Goal: Task Accomplishment & Management: Manage account settings

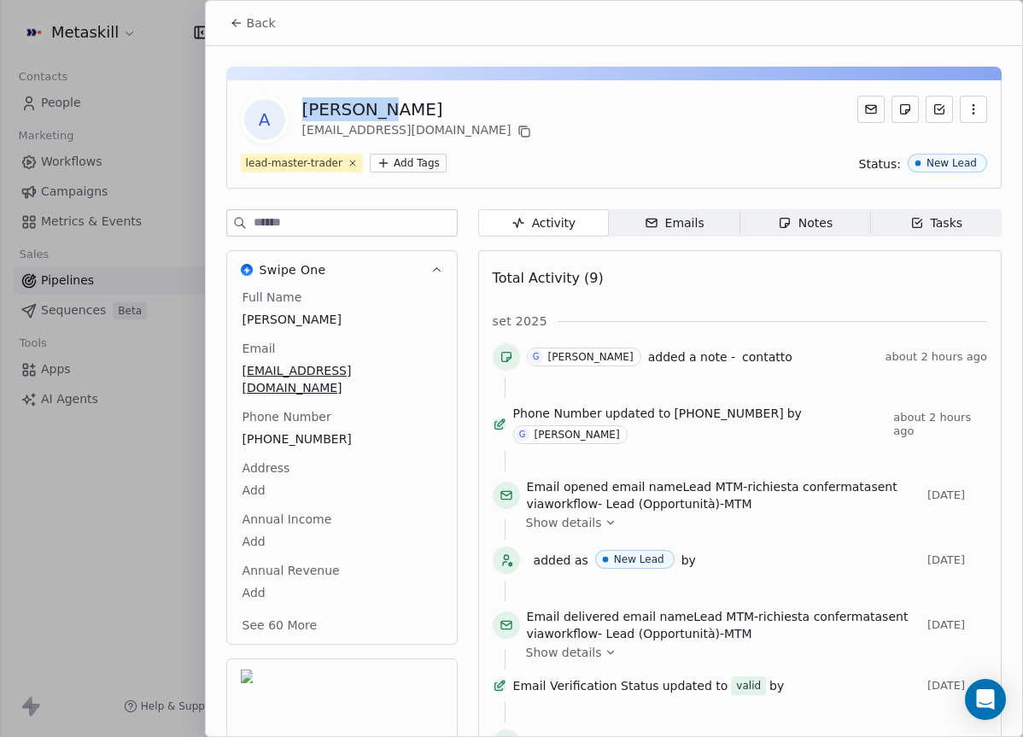
scroll to position [55, 0]
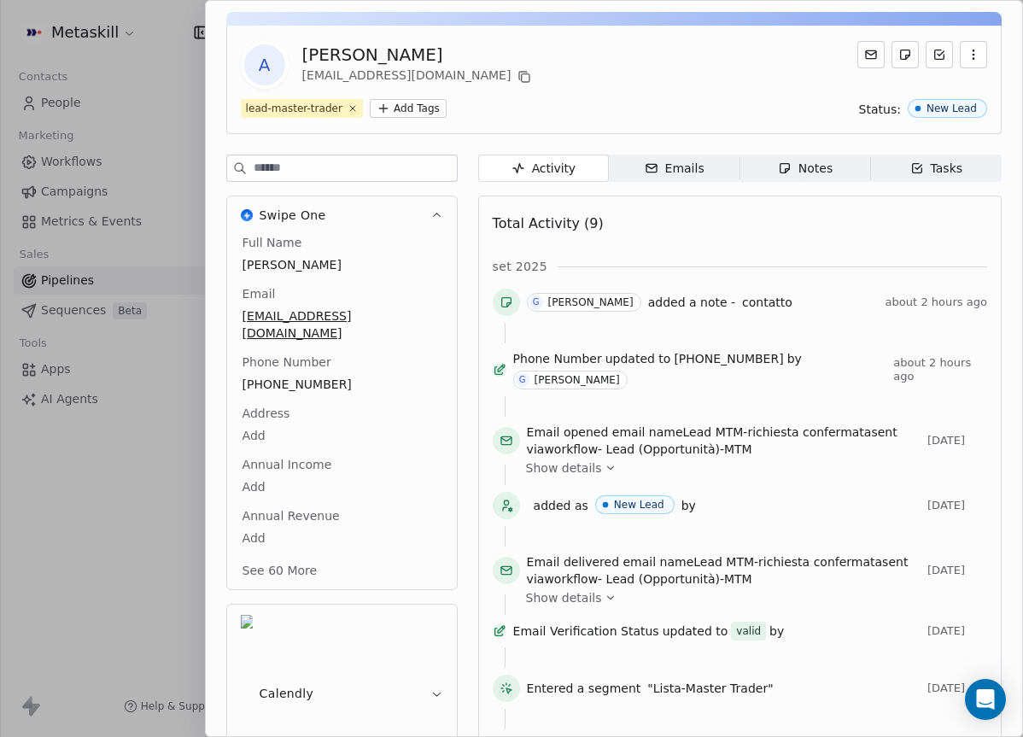
click at [600, 105] on div "lead-master-trader Add Tags Status: New Lead" at bounding box center [614, 108] width 746 height 19
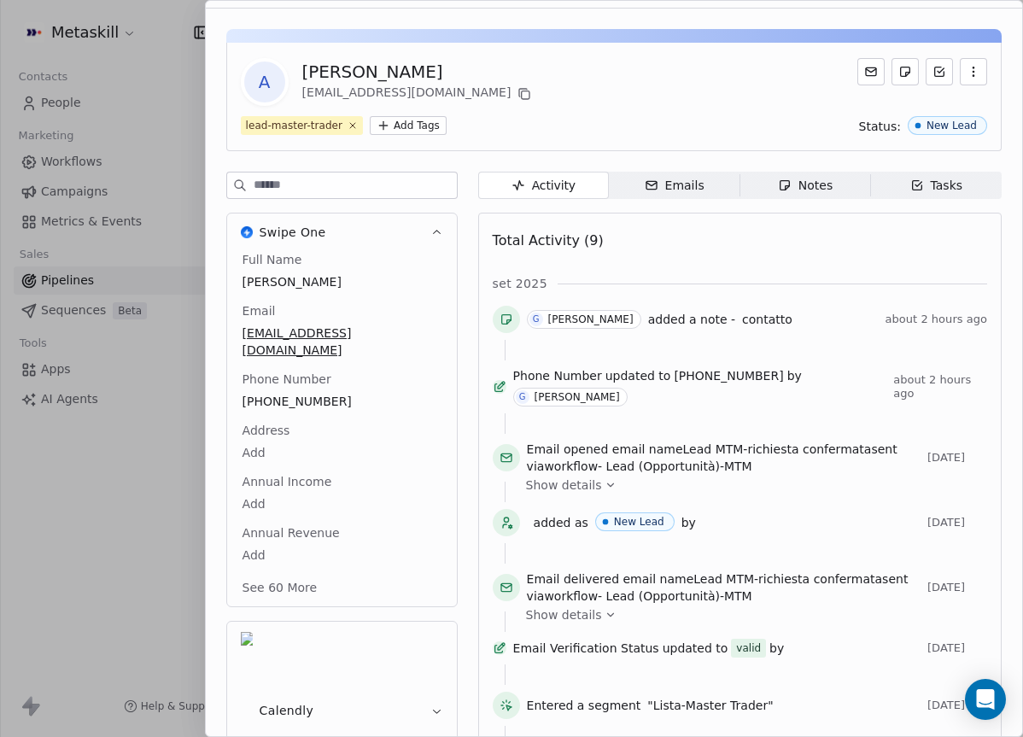
scroll to position [0, 0]
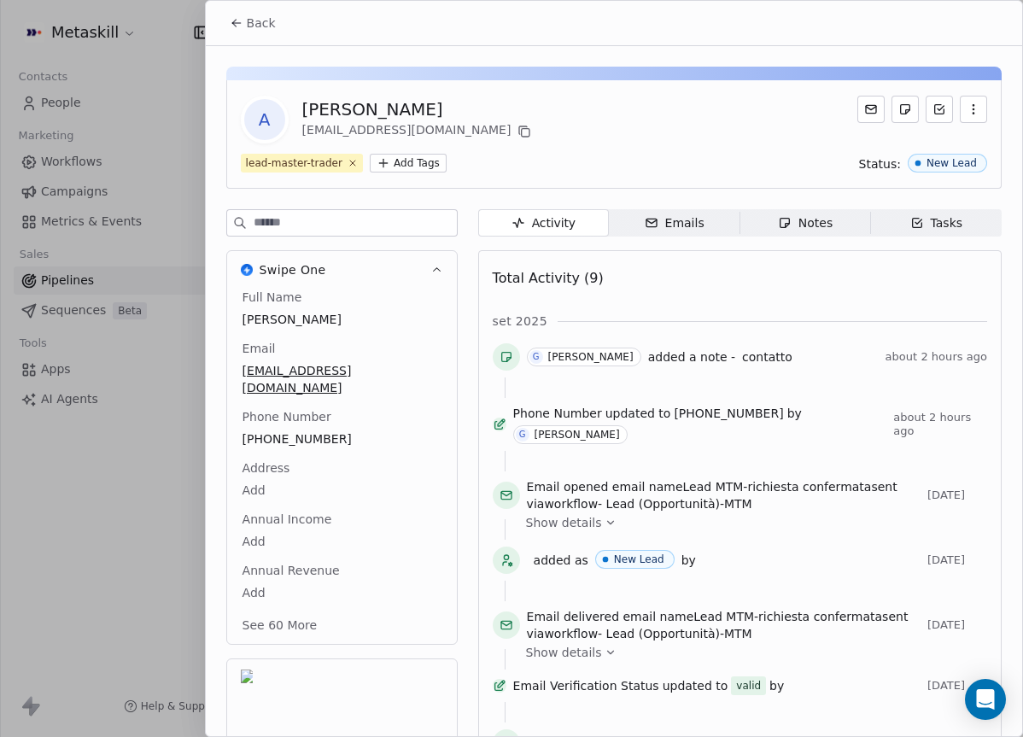
click at [271, 26] on span "Back" at bounding box center [261, 23] width 29 height 17
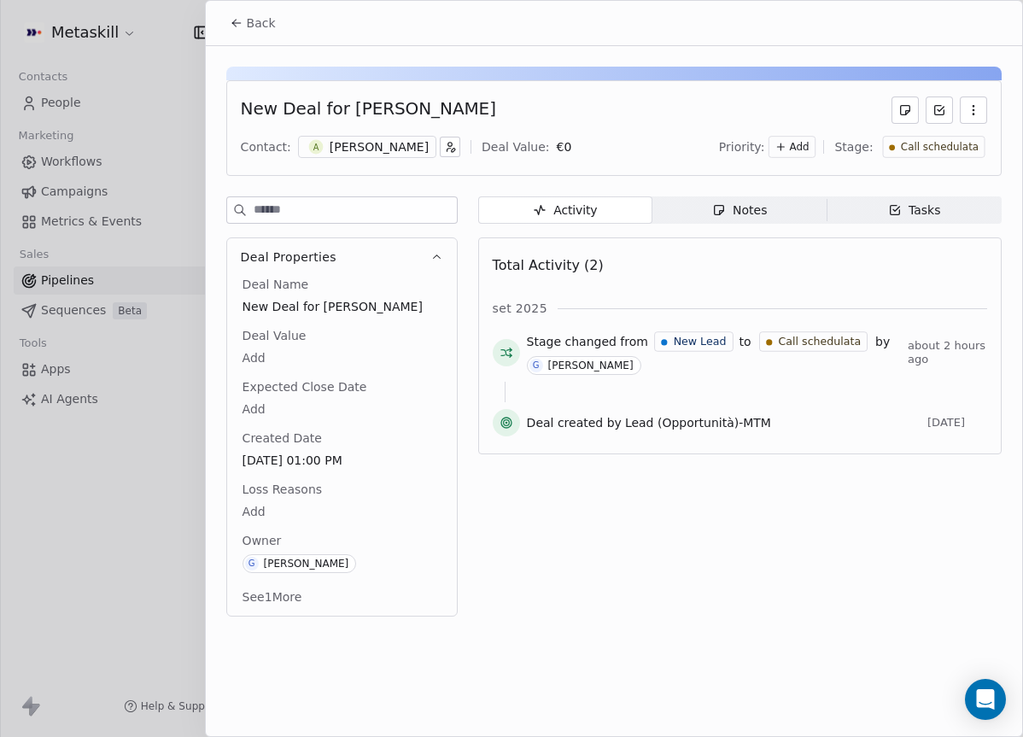
click at [235, 12] on button "Back" at bounding box center [252, 23] width 67 height 31
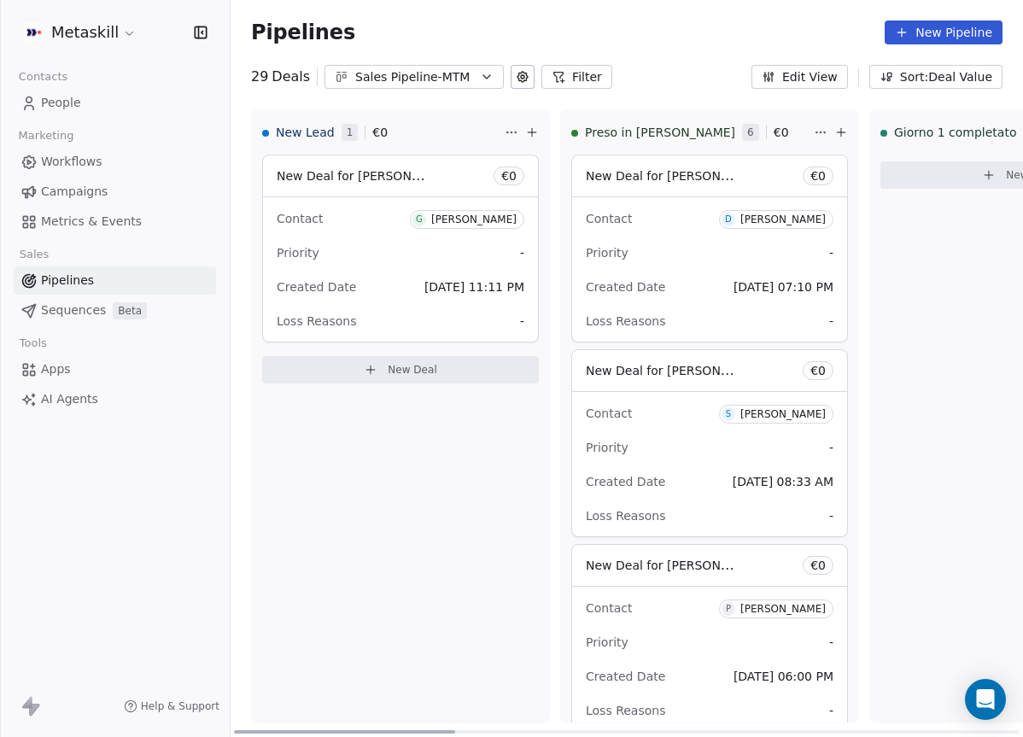
drag, startPoint x: 639, startPoint y: 731, endPoint x: 352, endPoint y: 591, distance: 319.9
click at [259, 730] on div at bounding box center [344, 731] width 221 height 3
click at [424, 248] on div "Priority -" at bounding box center [401, 252] width 248 height 27
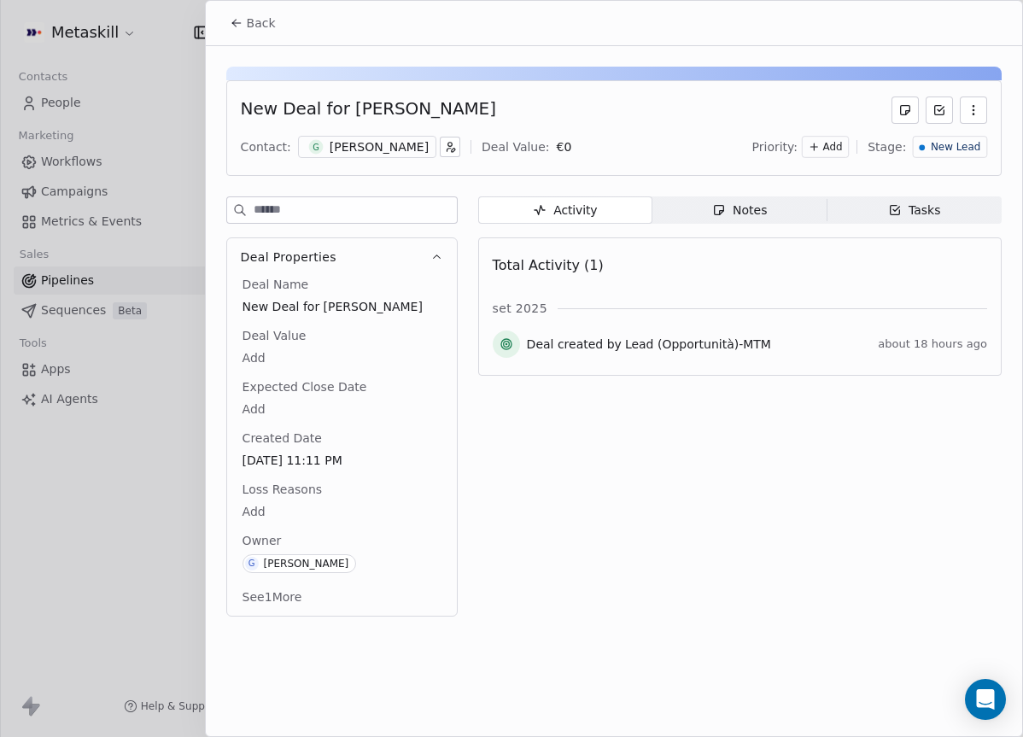
click at [367, 145] on div "Gianluca" at bounding box center [379, 146] width 99 height 17
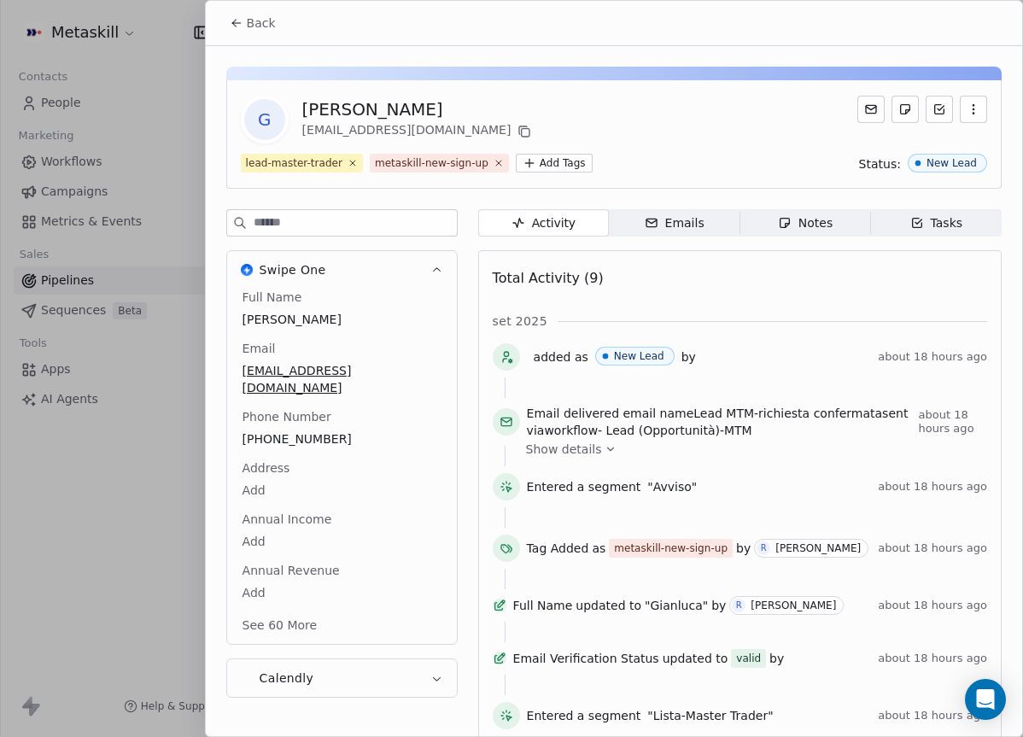
scroll to position [55, 0]
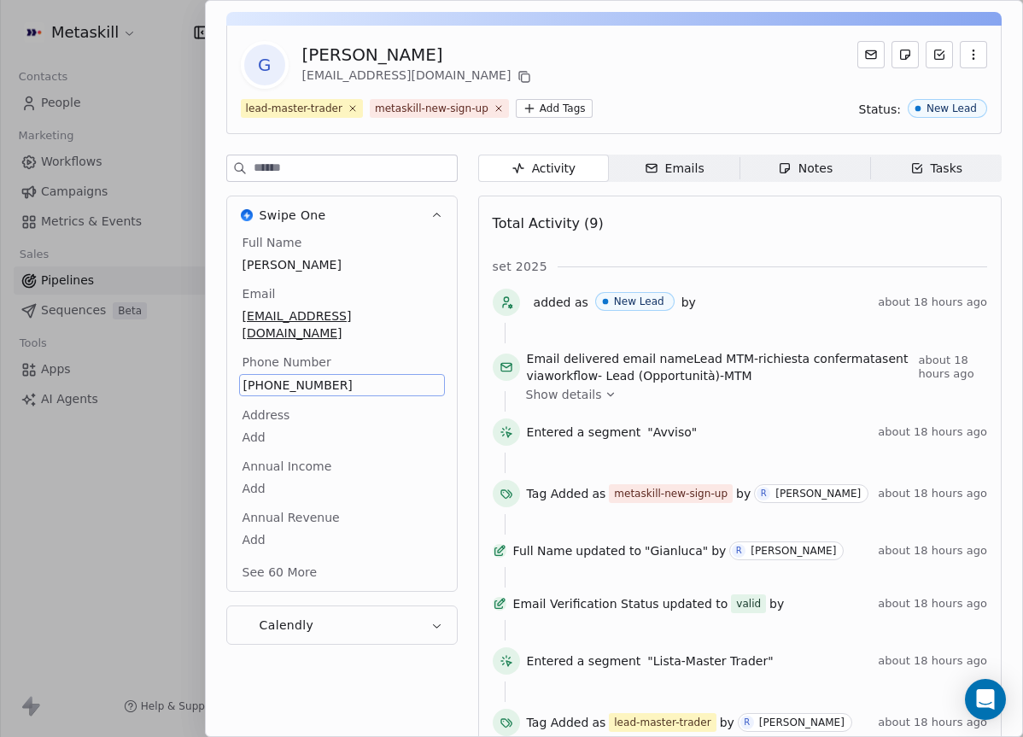
click at [293, 376] on span "+393288752205" at bounding box center [341, 384] width 197 height 17
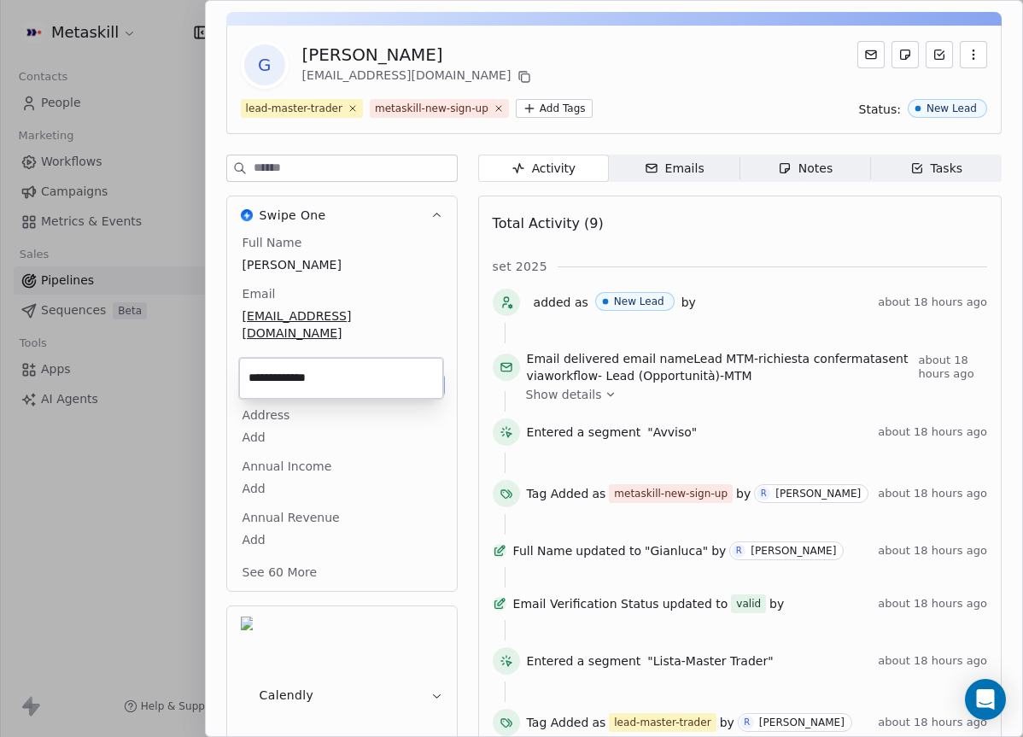
click at [293, 368] on input "**********" at bounding box center [340, 378] width 197 height 34
click at [411, 265] on html "Metaskill Contacts People Marketing Workflows Campaigns Metrics & Events Sales …" at bounding box center [511, 368] width 1023 height 737
click at [854, 176] on span "Notes Notes" at bounding box center [804, 168] width 131 height 27
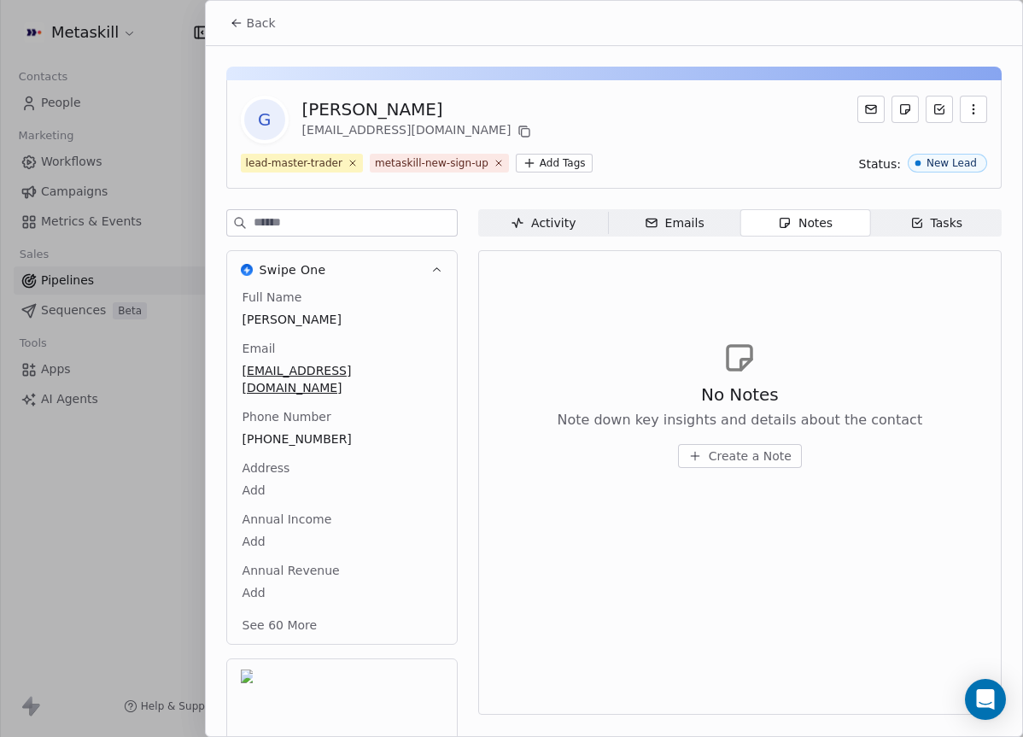
click at [750, 452] on span "Create a Note" at bounding box center [750, 455] width 83 height 17
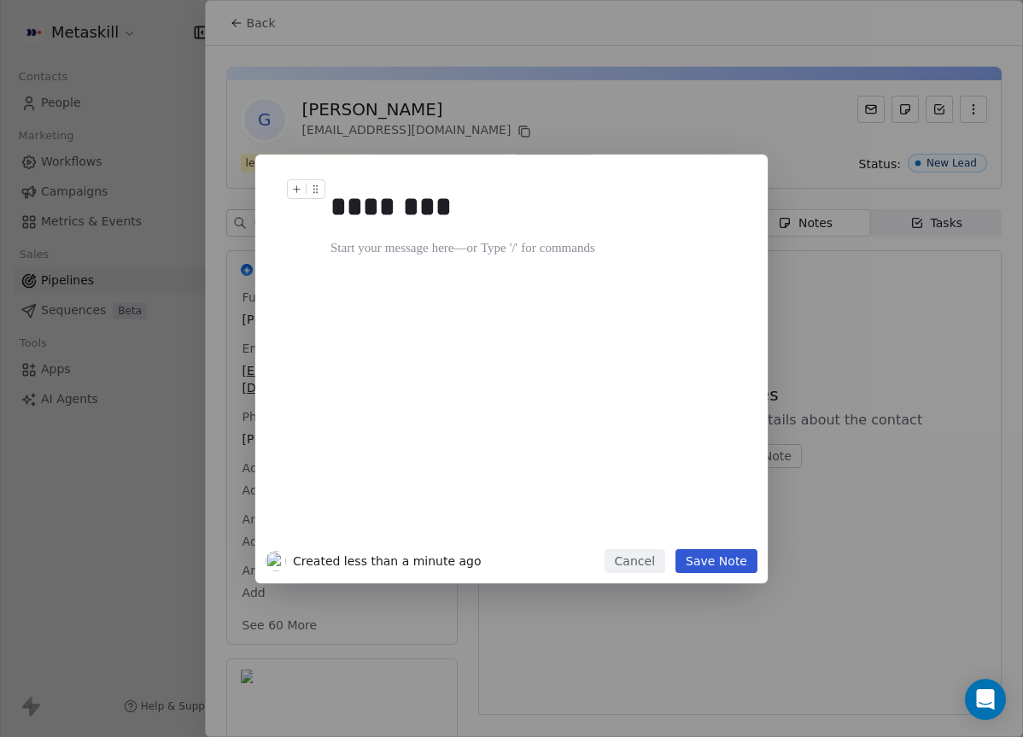
click at [775, 217] on div "******** Created less than a minute ago Cancel Save Note" at bounding box center [511, 369] width 1023 height 429
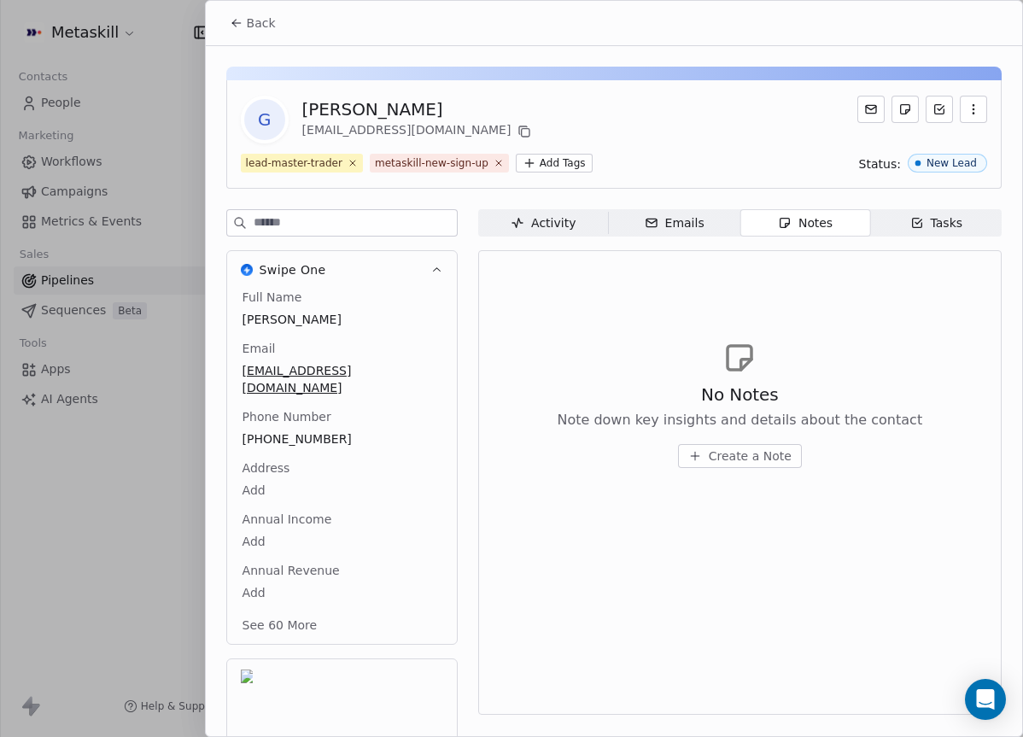
click at [769, 458] on span "Create a Note" at bounding box center [750, 455] width 83 height 17
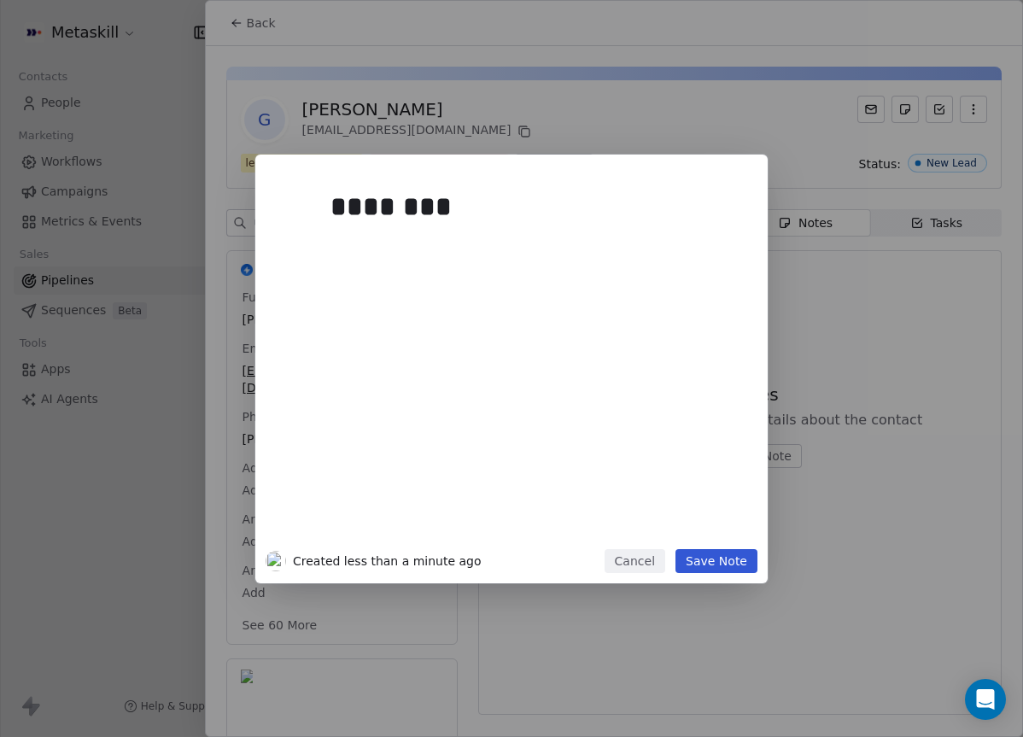
click at [631, 214] on div "********" at bounding box center [536, 206] width 413 height 41
click at [816, 279] on div "******** Created less than a minute ago Cancel Save Note" at bounding box center [511, 369] width 1023 height 429
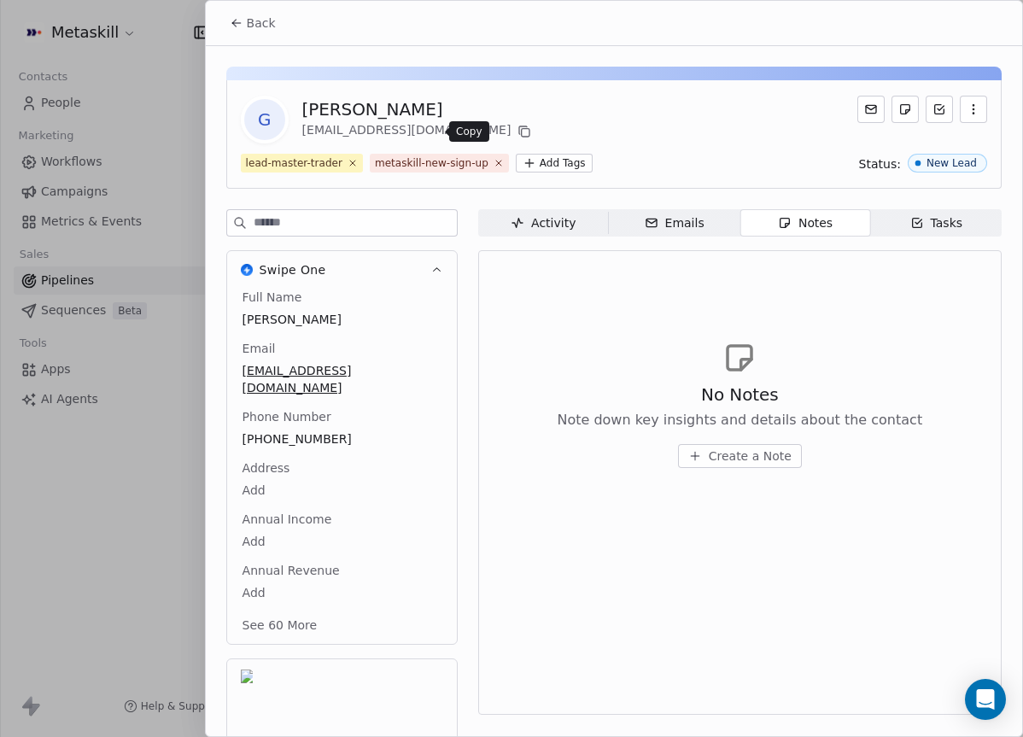
click at [522, 132] on icon at bounding box center [526, 133] width 8 height 8
click at [779, 460] on span "Create a Note" at bounding box center [750, 455] width 83 height 17
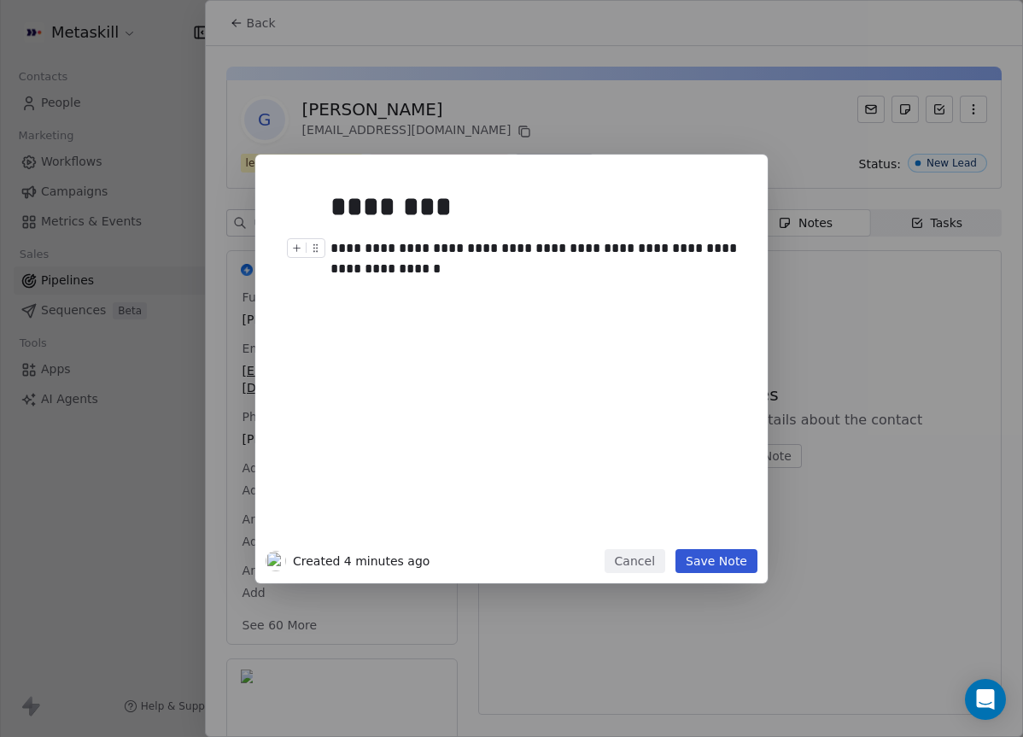
click at [631, 247] on div "**********" at bounding box center [536, 258] width 413 height 41
click at [479, 295] on div at bounding box center [536, 289] width 413 height 20
click at [478, 277] on div "**********" at bounding box center [536, 258] width 413 height 41
click at [400, 277] on div "**********" at bounding box center [536, 258] width 413 height 41
click at [439, 281] on div at bounding box center [536, 289] width 413 height 20
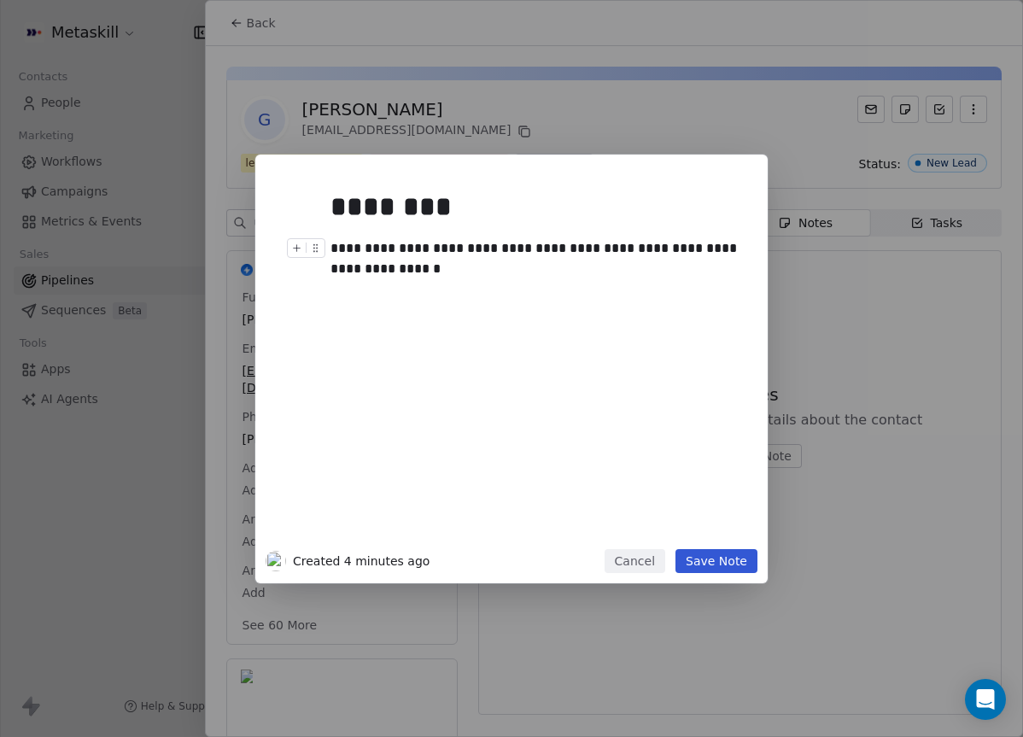
click at [445, 271] on div "**********" at bounding box center [536, 258] width 413 height 41
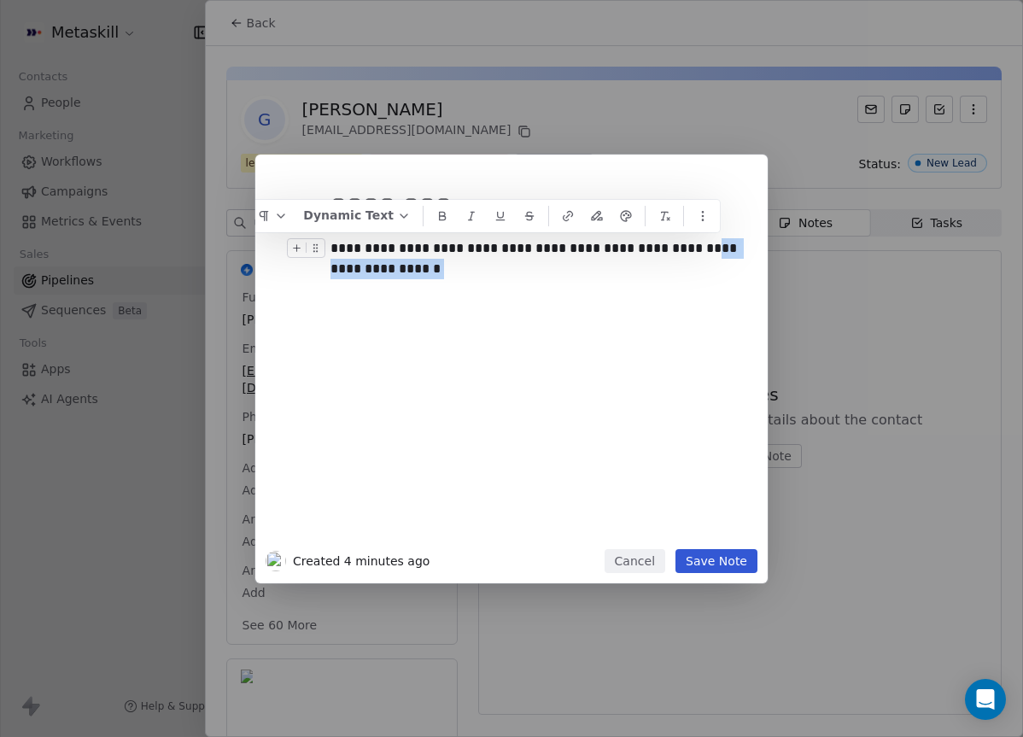
drag, startPoint x: 450, startPoint y: 268, endPoint x: 649, endPoint y: 248, distance: 199.9
click at [649, 248] on div "**********" at bounding box center [536, 258] width 413 height 41
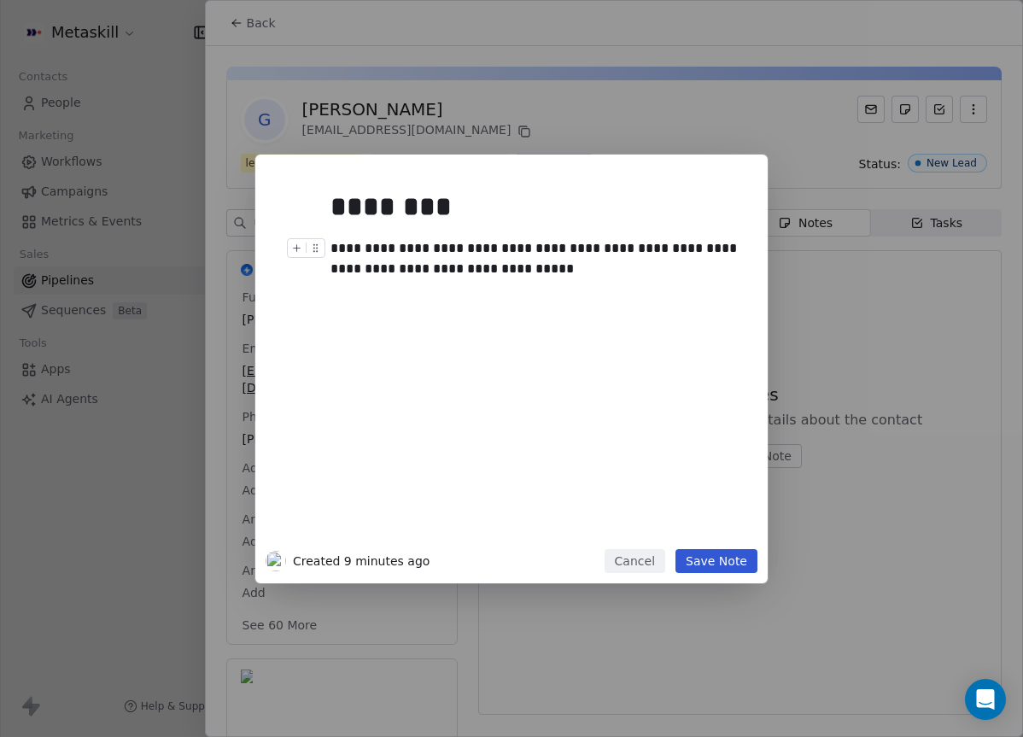
click at [650, 332] on div "**********" at bounding box center [536, 361] width 413 height 364
click at [652, 300] on div at bounding box center [536, 310] width 413 height 20
click at [655, 288] on div at bounding box center [536, 289] width 413 height 20
click at [665, 268] on div "**********" at bounding box center [536, 258] width 413 height 41
click at [633, 245] on div "**********" at bounding box center [536, 258] width 413 height 41
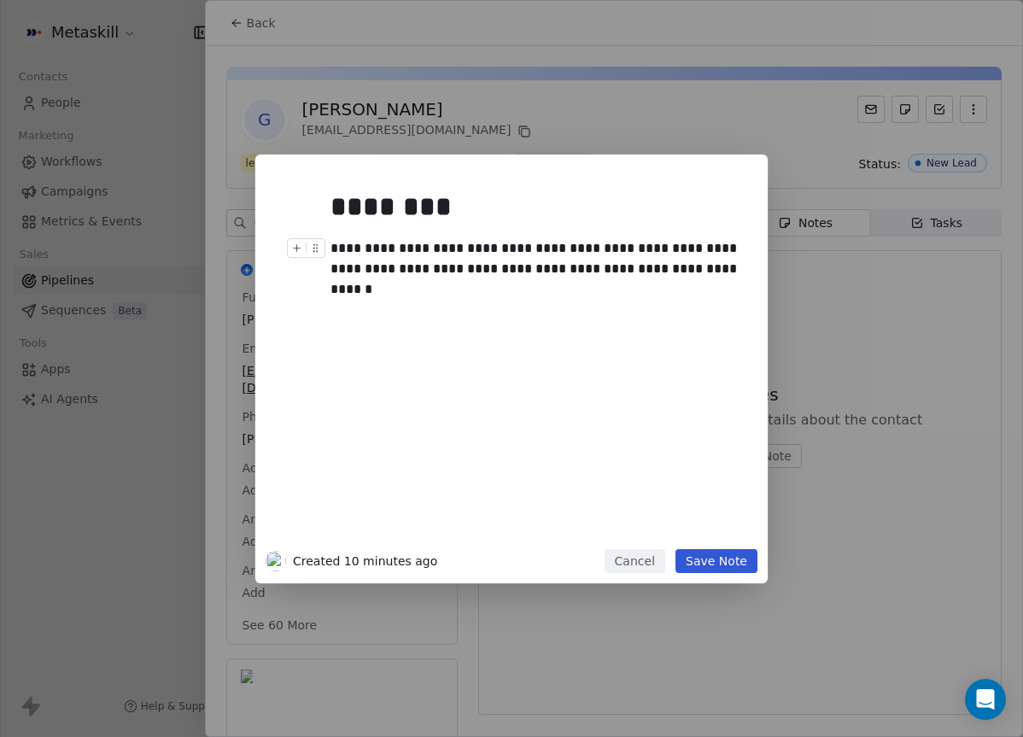
click at [730, 562] on button "Save Note" at bounding box center [716, 561] width 82 height 24
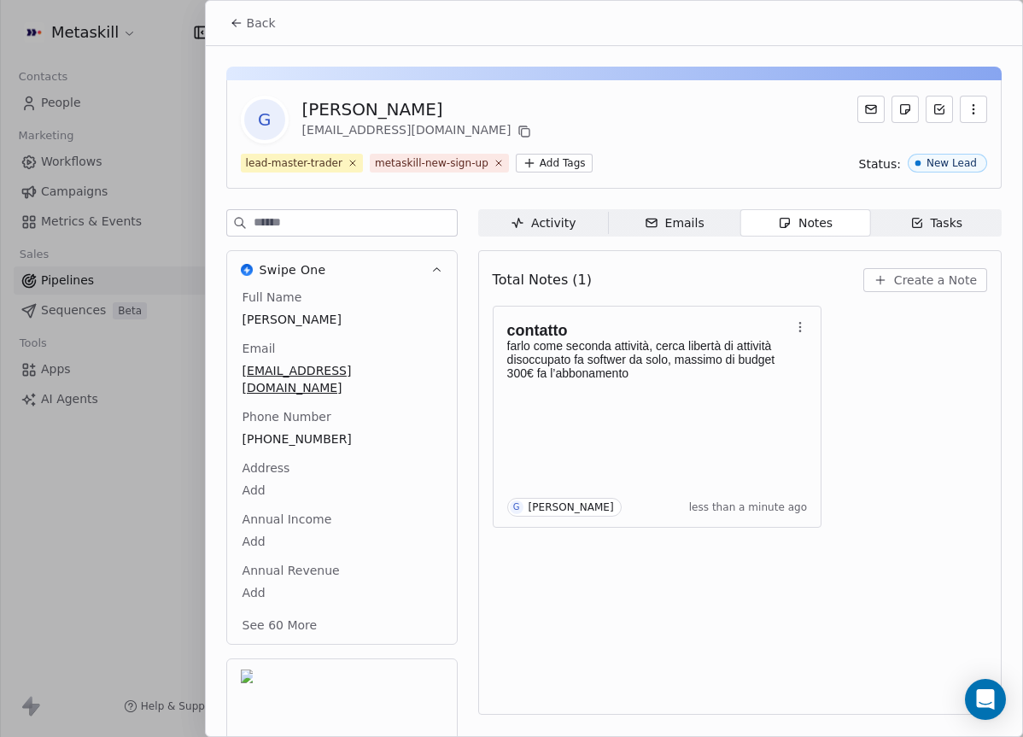
click at [247, 25] on span "Back" at bounding box center [261, 23] width 29 height 17
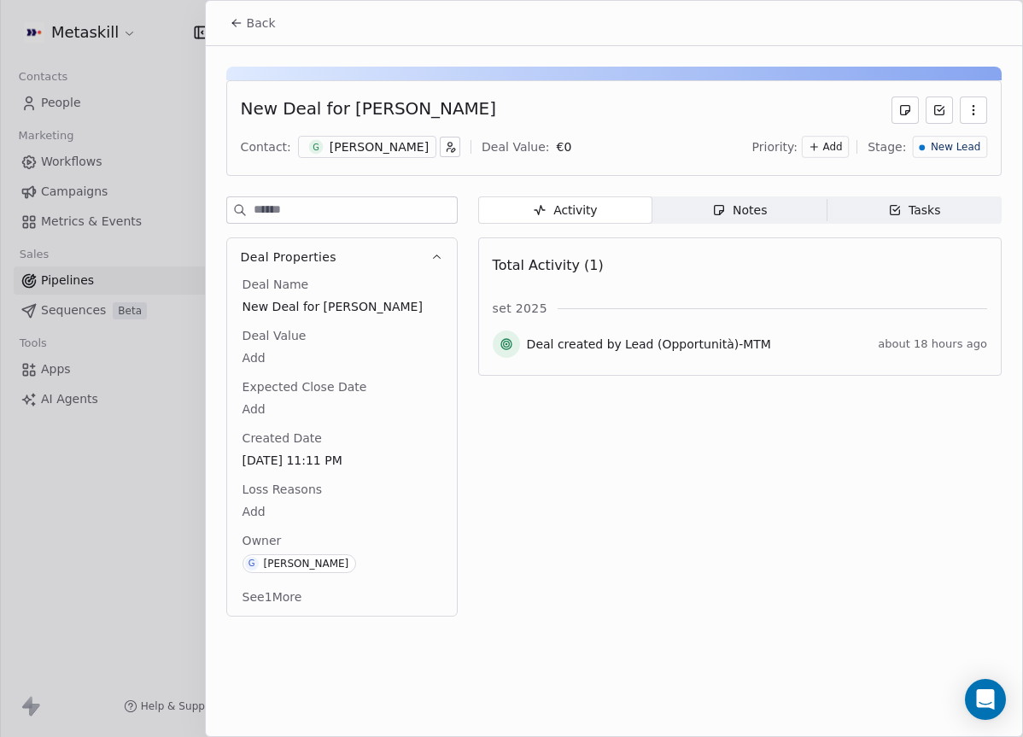
click at [949, 163] on div "New Deal for Gianluca Contact: G Gianluca Deal Value: € 0 Priority: Add Stage: …" at bounding box center [613, 128] width 775 height 96
click at [955, 149] on span "New Lead" at bounding box center [955, 147] width 50 height 15
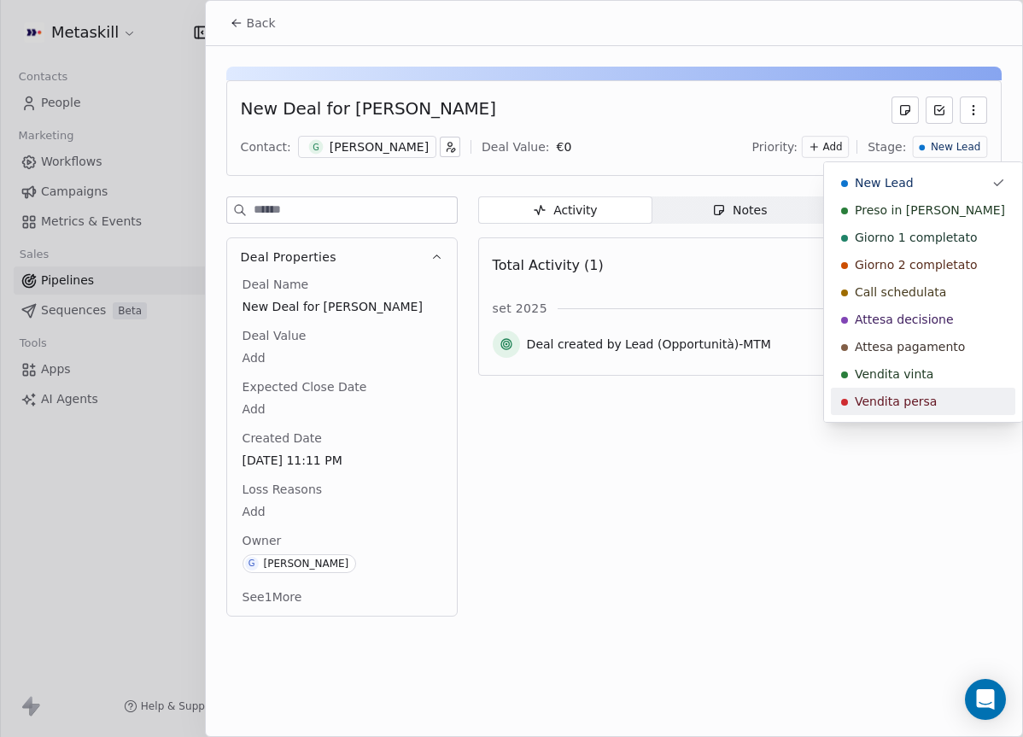
click at [895, 399] on span "Vendita persa" at bounding box center [896, 401] width 82 height 17
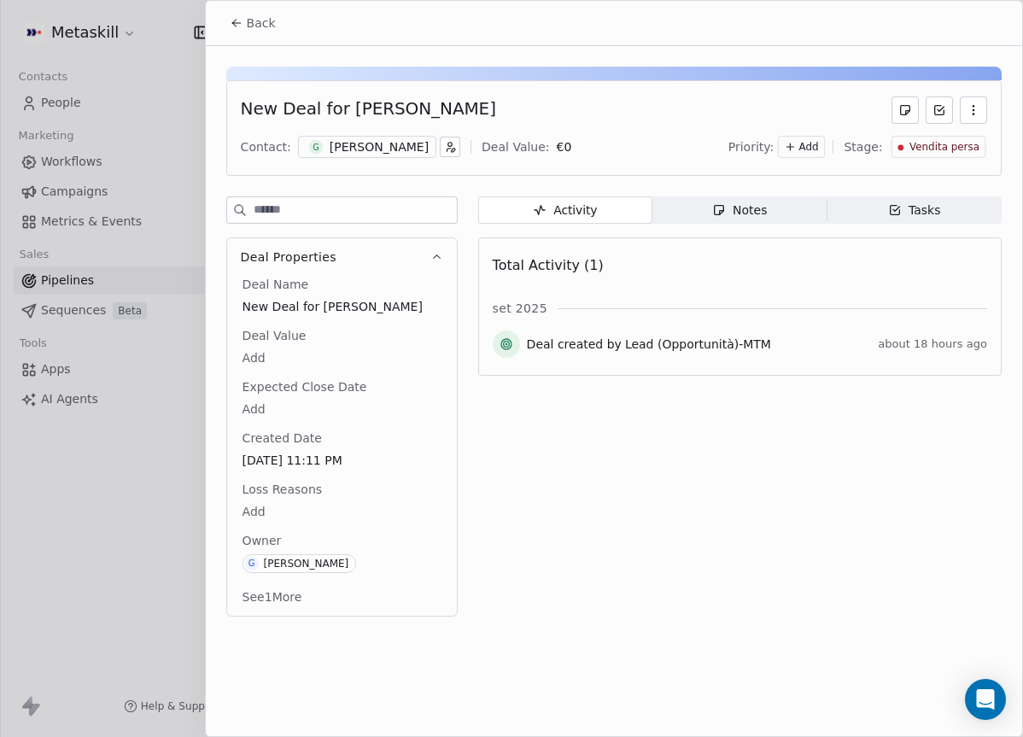
click at [291, 509] on body "Metaskill Contacts People Marketing Workflows Campaigns Metrics & Events Sales …" at bounding box center [511, 368] width 1023 height 737
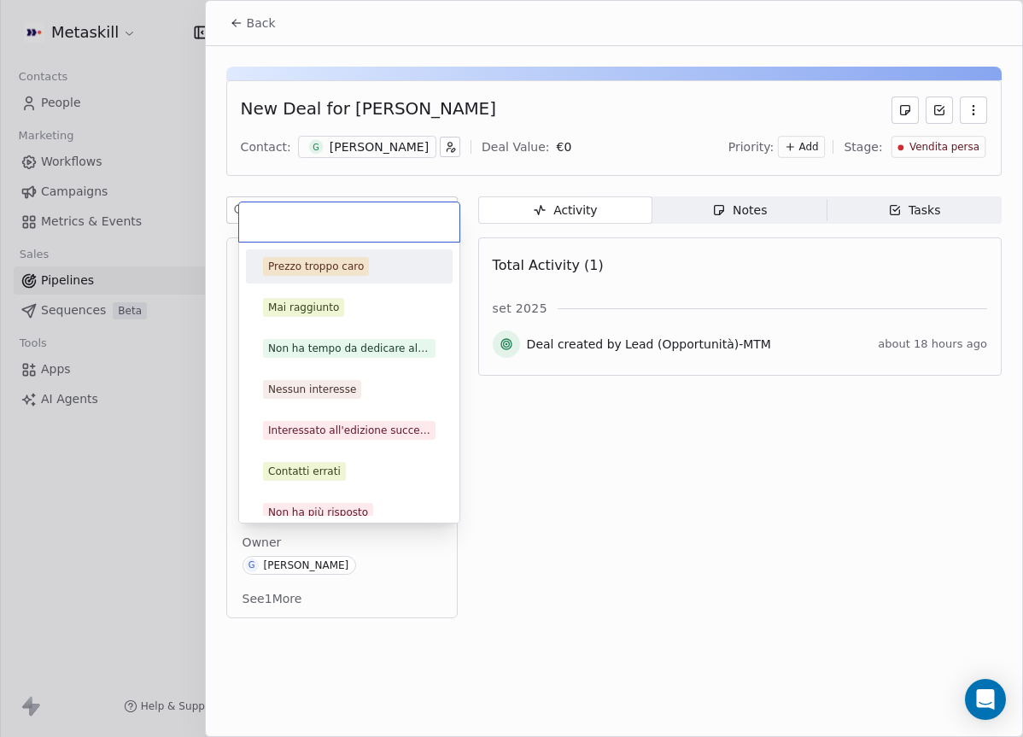
click at [337, 268] on div "Prezzo troppo caro" at bounding box center [316, 266] width 96 height 15
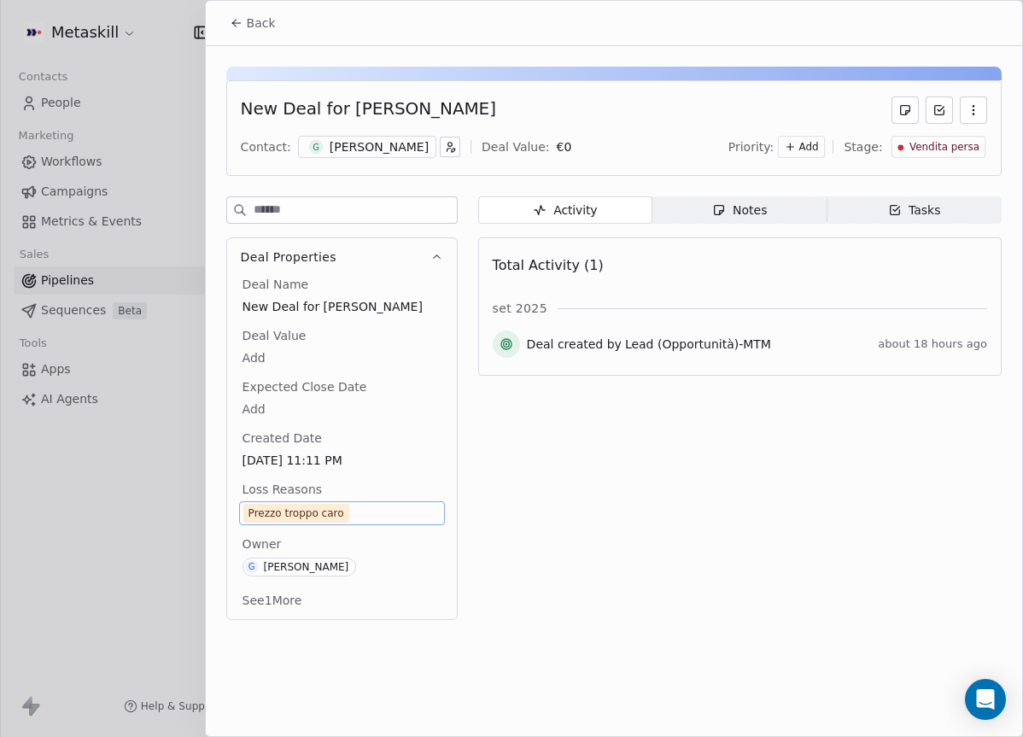
click at [254, 30] on span "Back" at bounding box center [261, 23] width 29 height 17
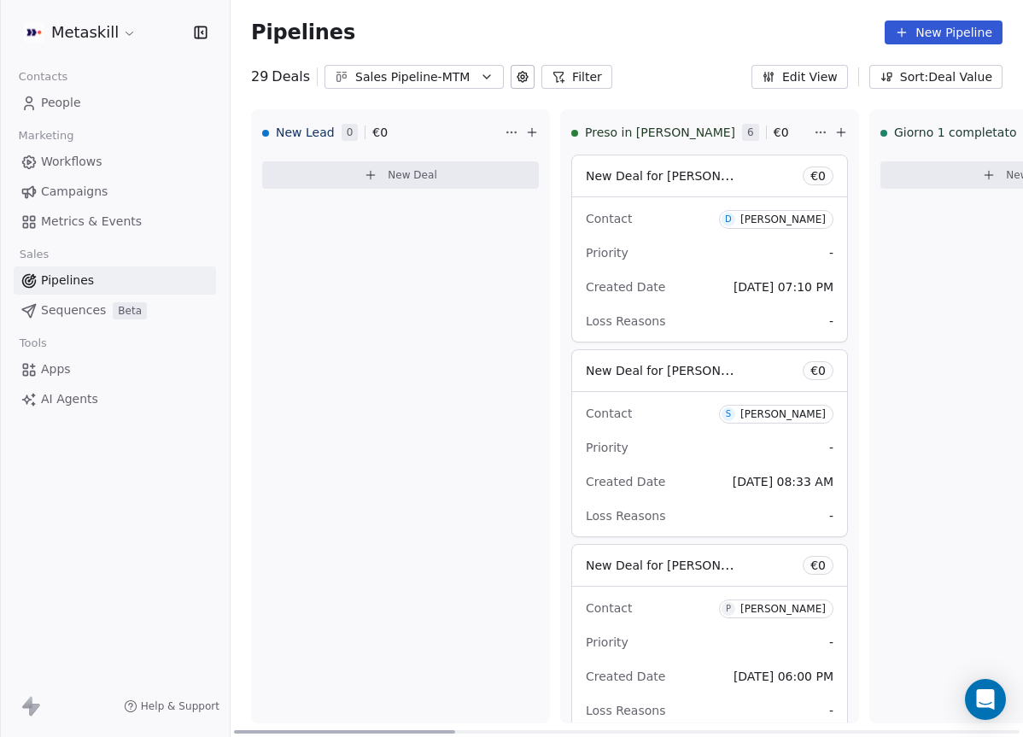
click at [456, 83] on div "Sales Pipeline-MTM" at bounding box center [414, 77] width 118 height 18
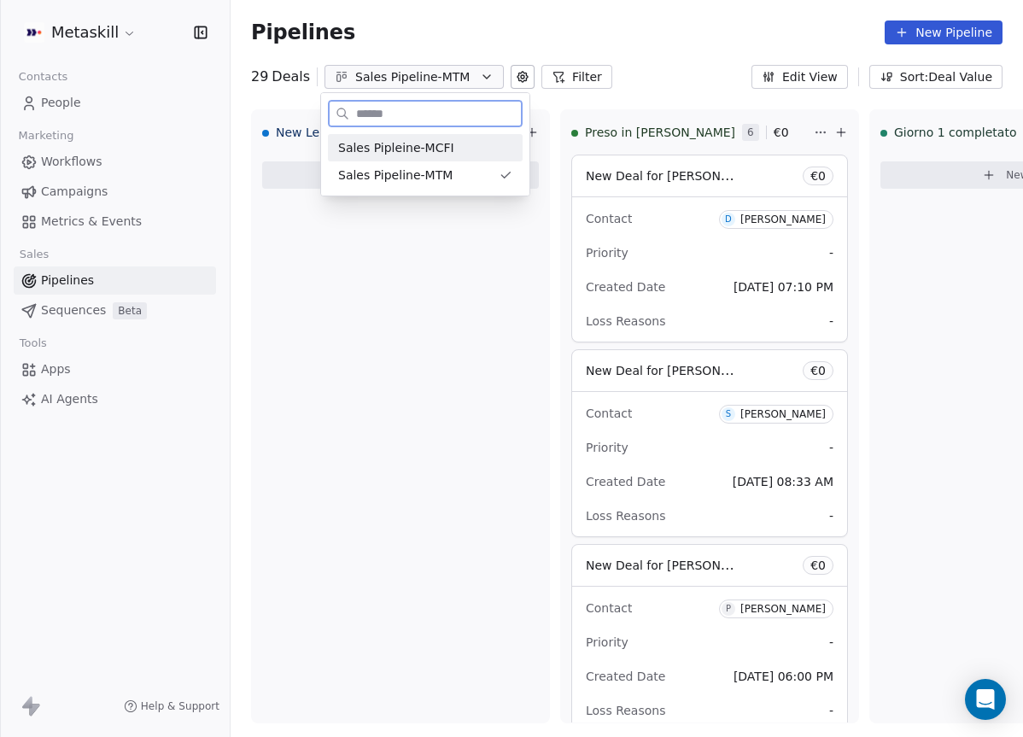
click at [475, 151] on div "Sales Pipleine-MCFI" at bounding box center [425, 148] width 174 height 18
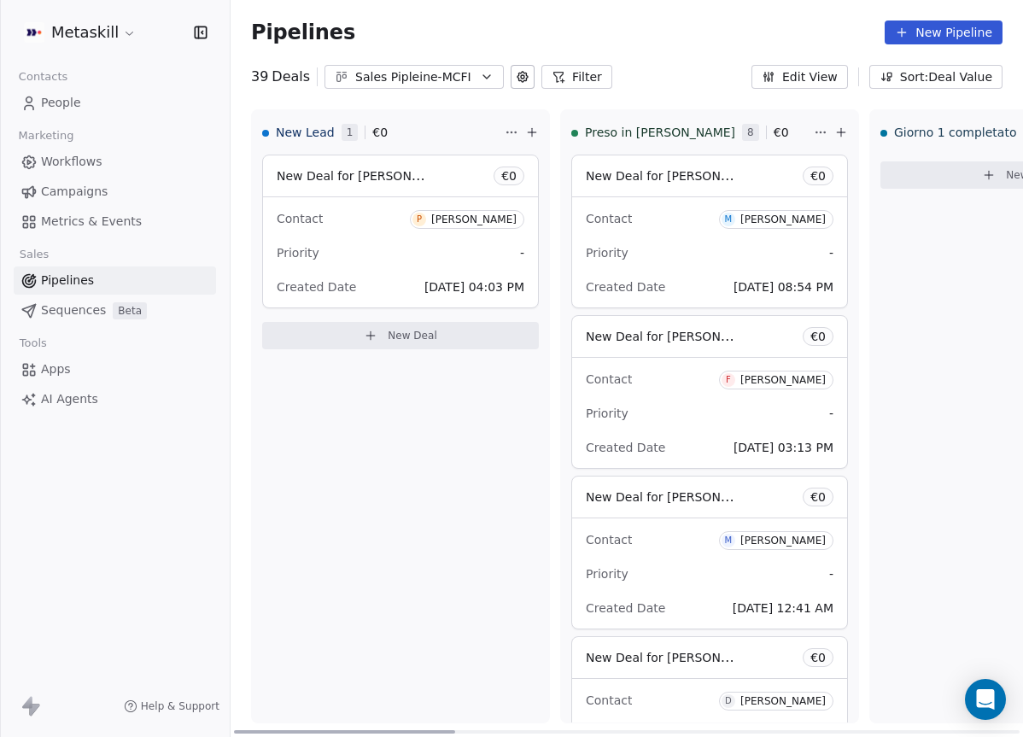
click at [460, 192] on div "New Deal for Paolo Daprela € 0" at bounding box center [400, 175] width 275 height 41
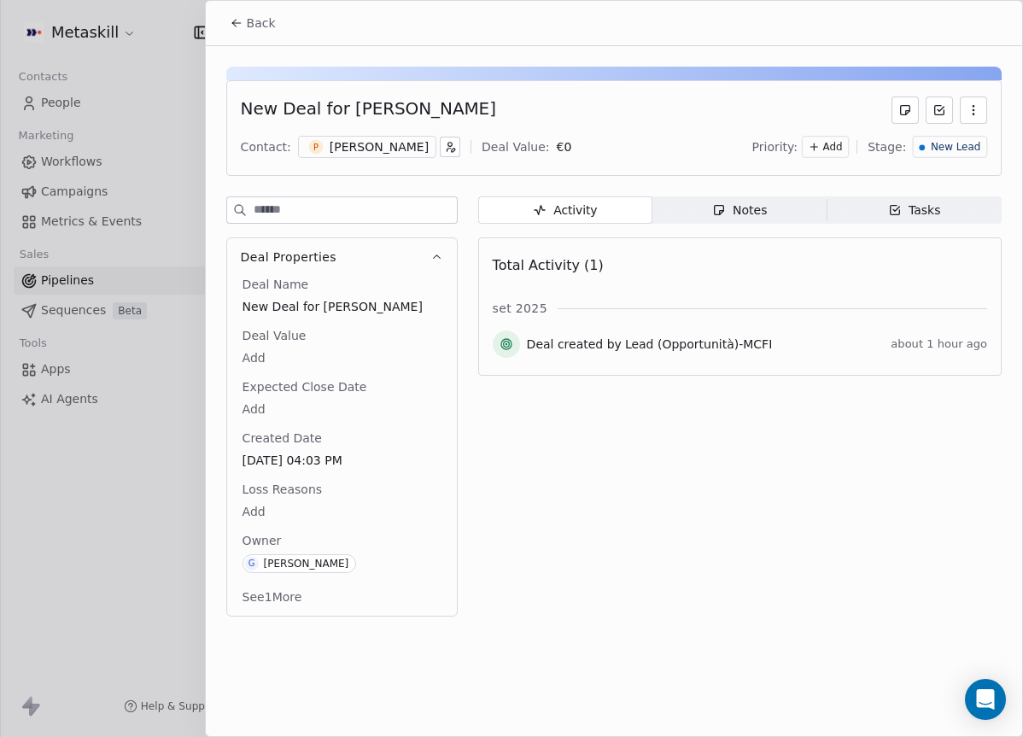
click at [365, 160] on div "New Deal for Paolo Daprela Contact: P Paolo Daprela Deal Value: € 0 Priority: A…" at bounding box center [613, 128] width 775 height 96
click at [367, 146] on div "Paolo Daprela" at bounding box center [379, 146] width 99 height 17
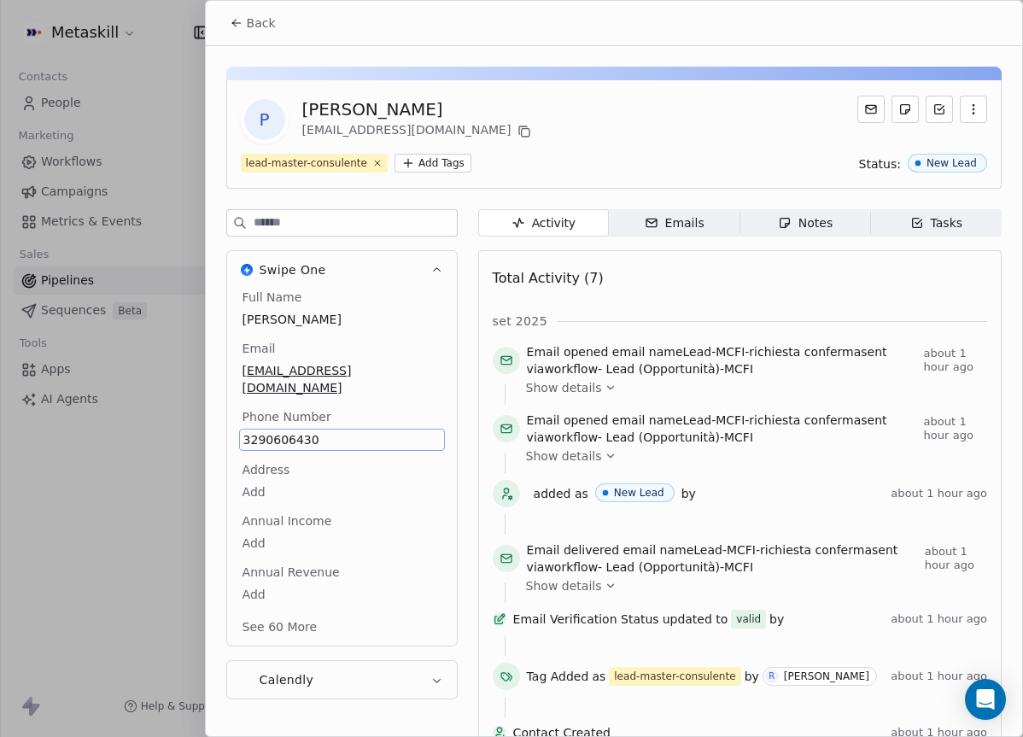
scroll to position [52, 0]
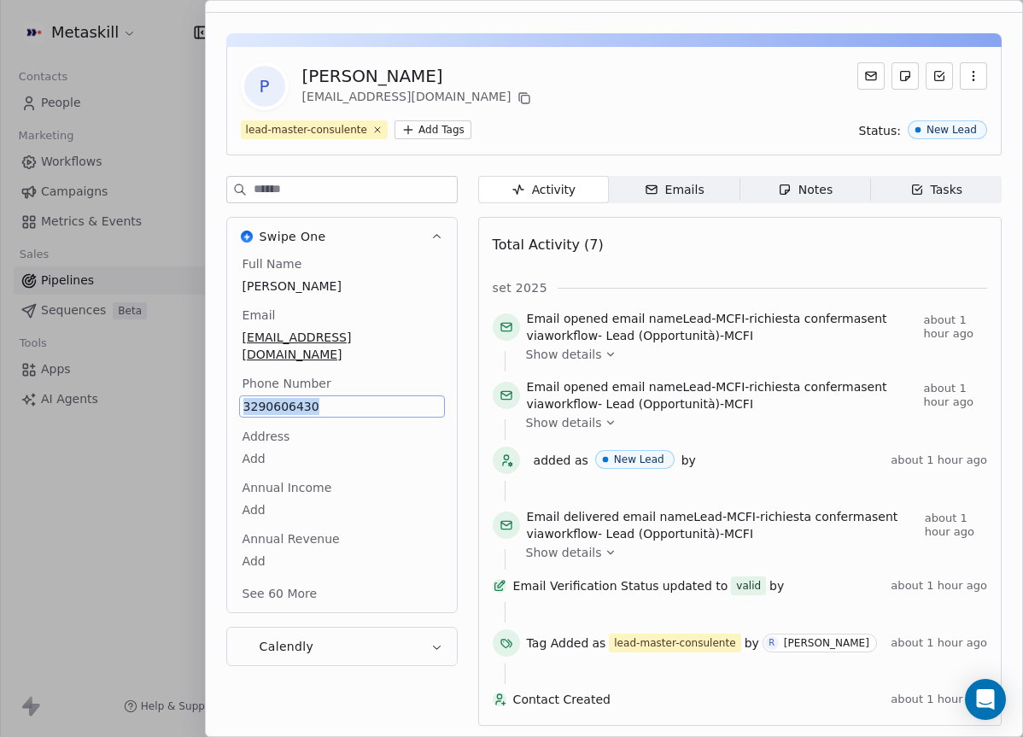
copy span "3290606430"
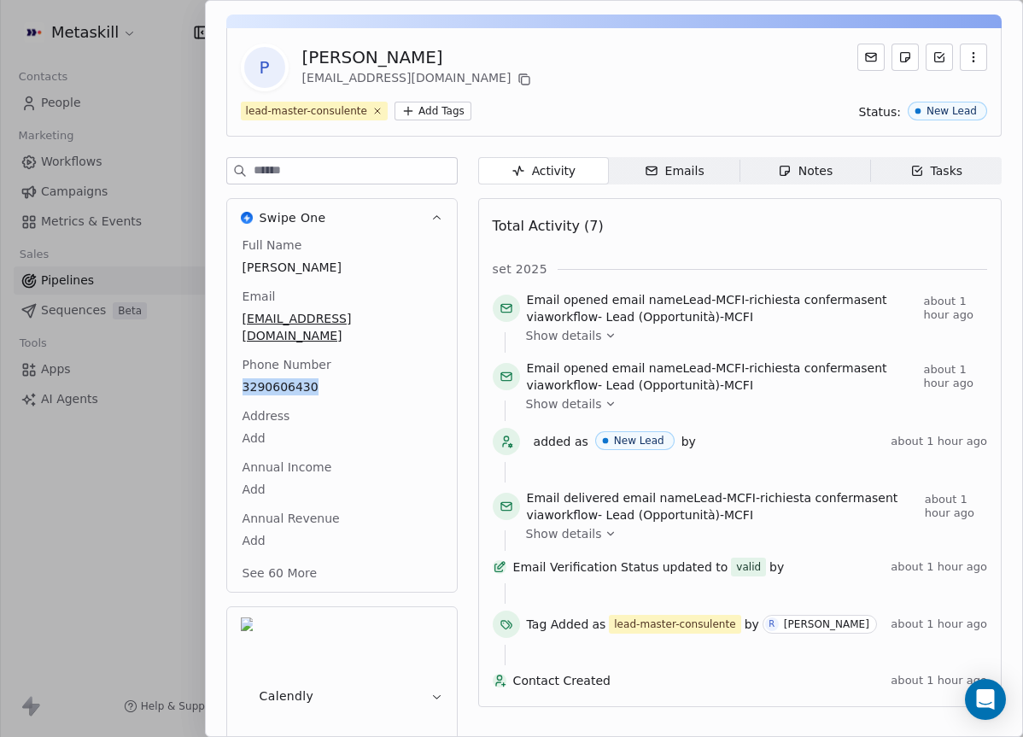
click at [831, 172] on span "Notes Notes" at bounding box center [804, 170] width 131 height 27
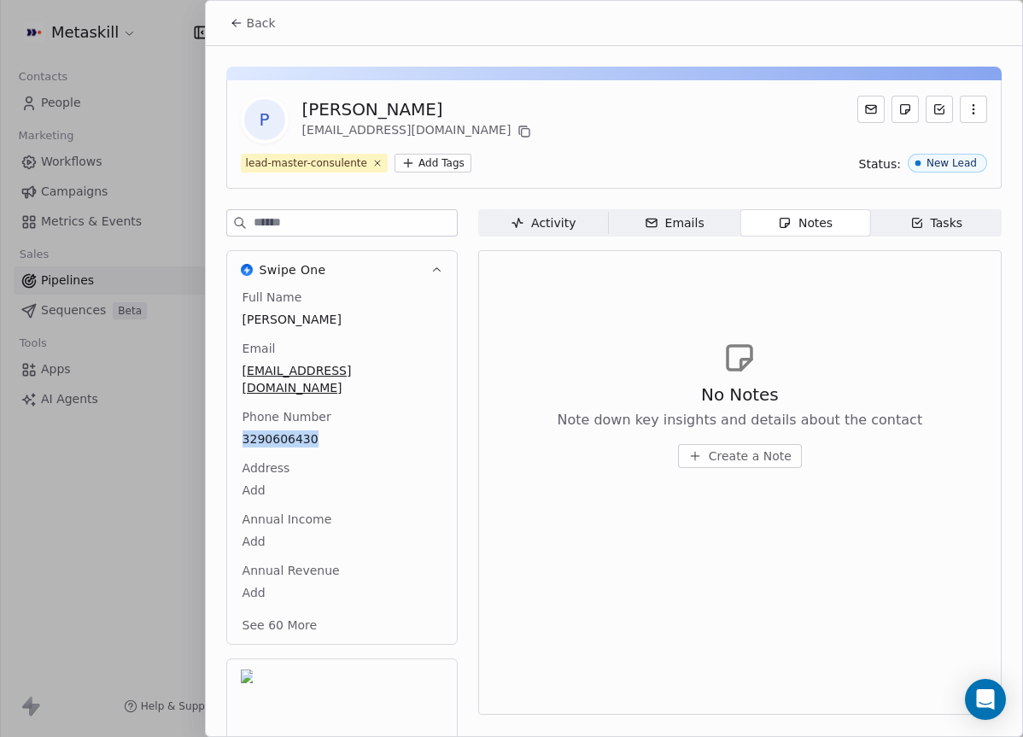
click at [952, 214] on div "Tasks" at bounding box center [936, 223] width 53 height 18
click at [795, 240] on div "Activity Activity Emails Emails Notes Notes Tasks Tasks No Tasks Create and acc…" at bounding box center [739, 528] width 523 height 639
click at [815, 215] on div "Notes" at bounding box center [805, 223] width 55 height 18
click at [755, 449] on span "Create a Note" at bounding box center [750, 455] width 83 height 17
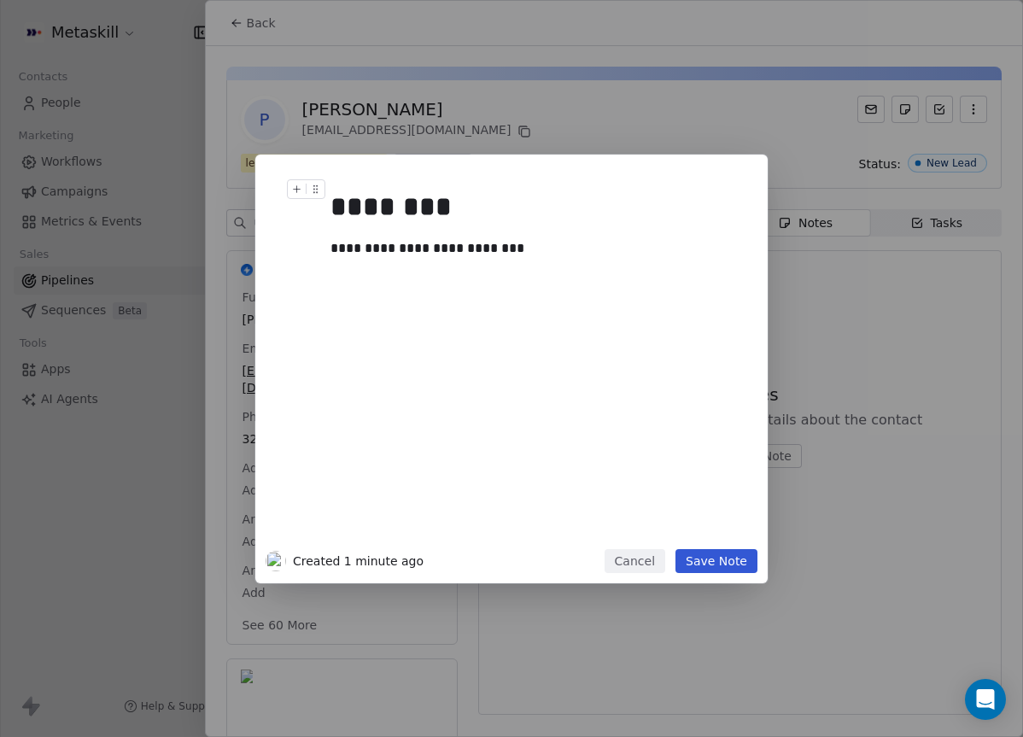
click at [724, 563] on button "Save Note" at bounding box center [716, 561] width 82 height 24
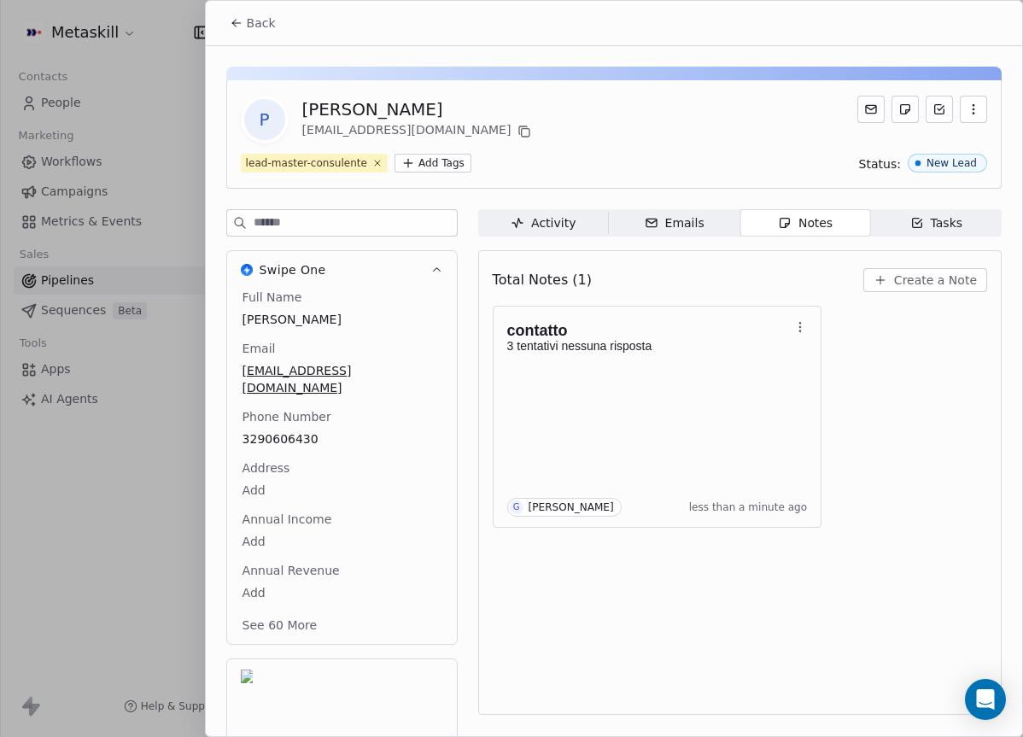
click at [265, 30] on span "Back" at bounding box center [261, 23] width 29 height 17
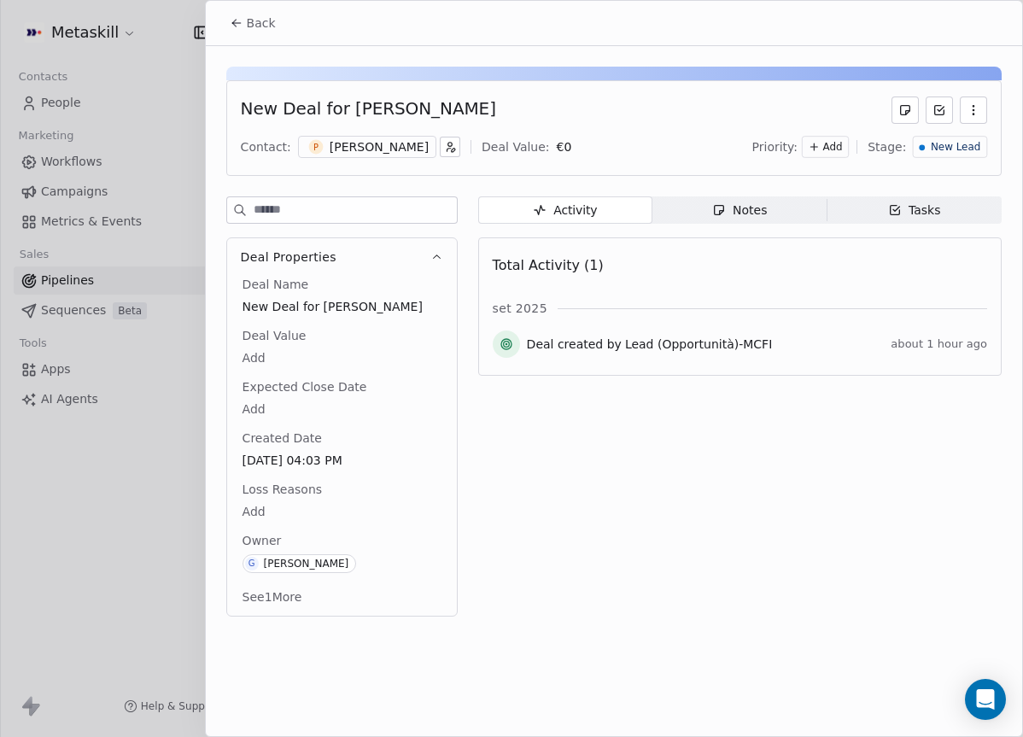
click at [953, 152] on span "New Lead" at bounding box center [955, 147] width 50 height 15
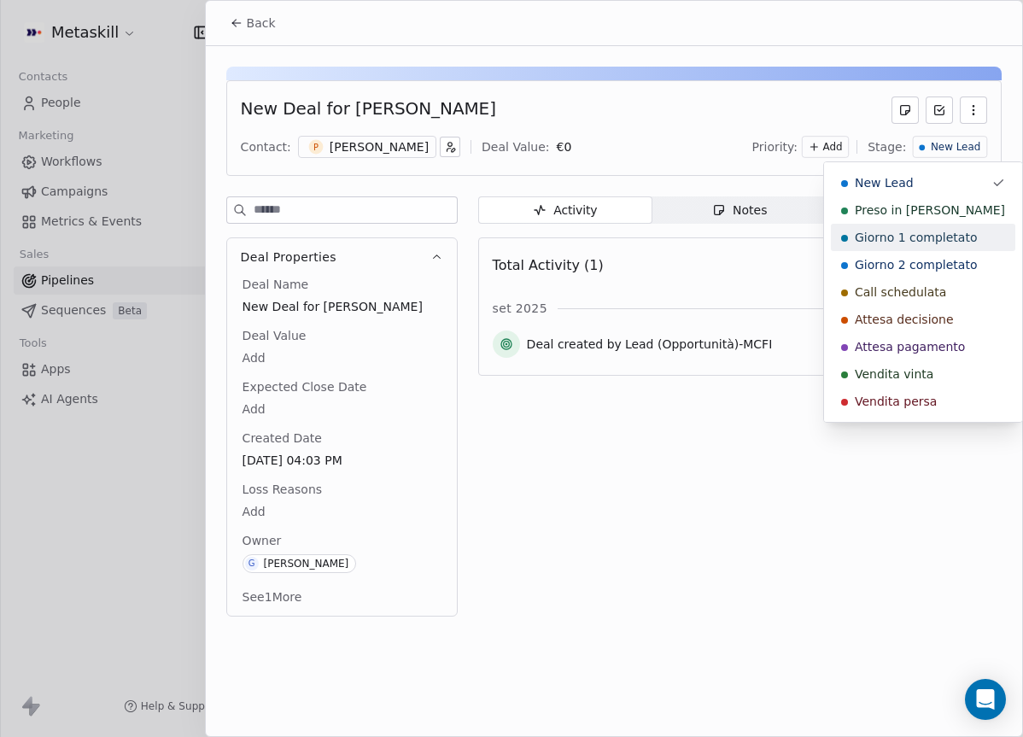
click at [930, 212] on span "Preso in [PERSON_NAME]" at bounding box center [930, 209] width 150 height 17
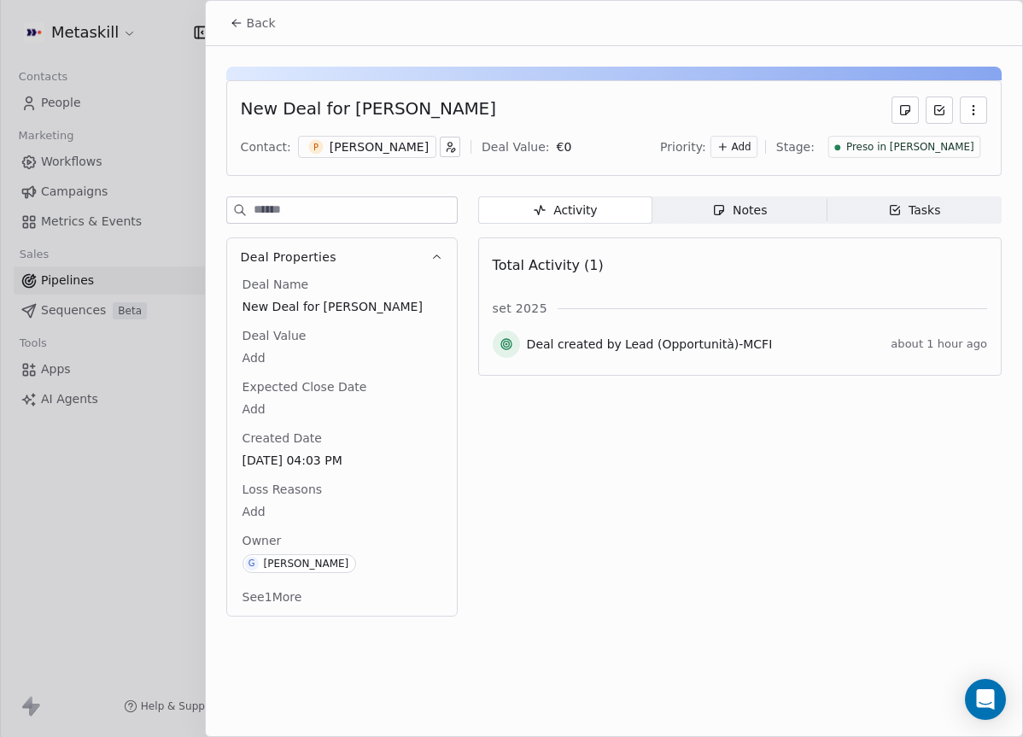
click at [244, 18] on button "Back" at bounding box center [252, 23] width 67 height 31
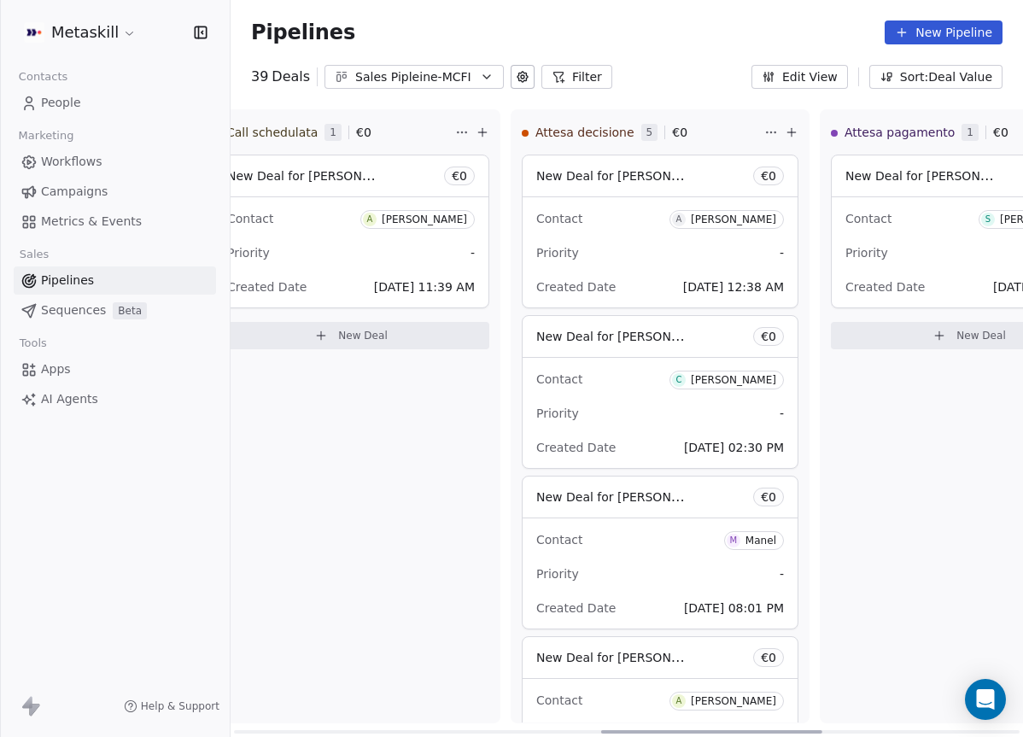
scroll to position [0, 1201]
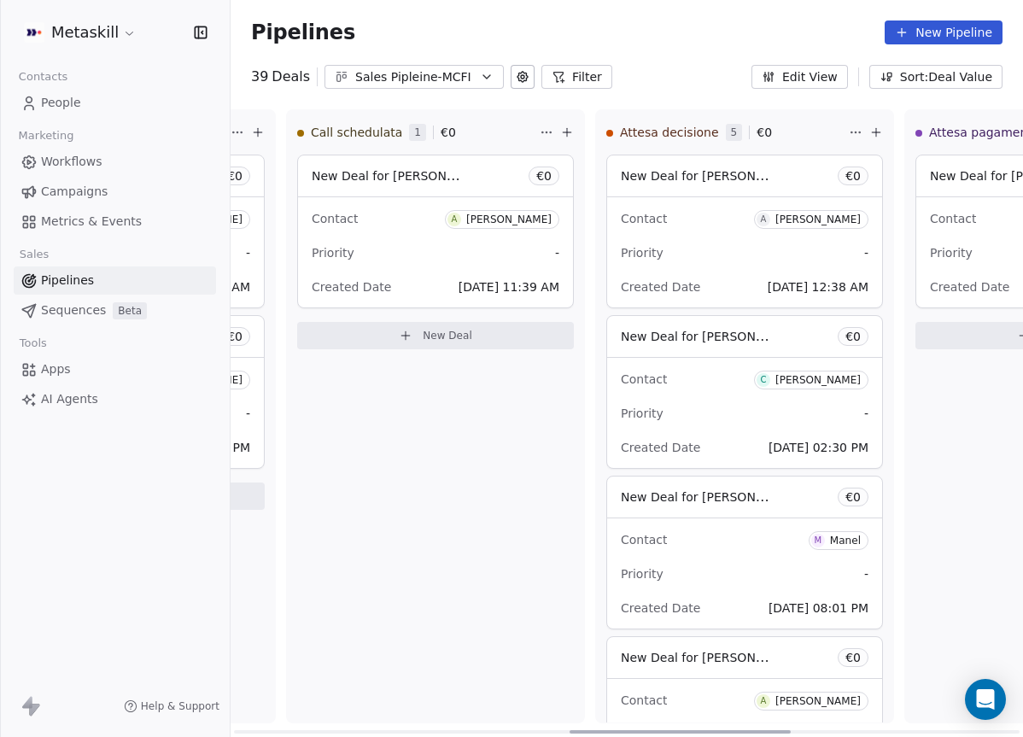
drag, startPoint x: 419, startPoint y: 726, endPoint x: 754, endPoint y: 640, distance: 345.6
click at [754, 730] on div at bounding box center [679, 731] width 221 height 3
click at [743, 229] on div "Contact A Andrea Moscato" at bounding box center [745, 218] width 248 height 28
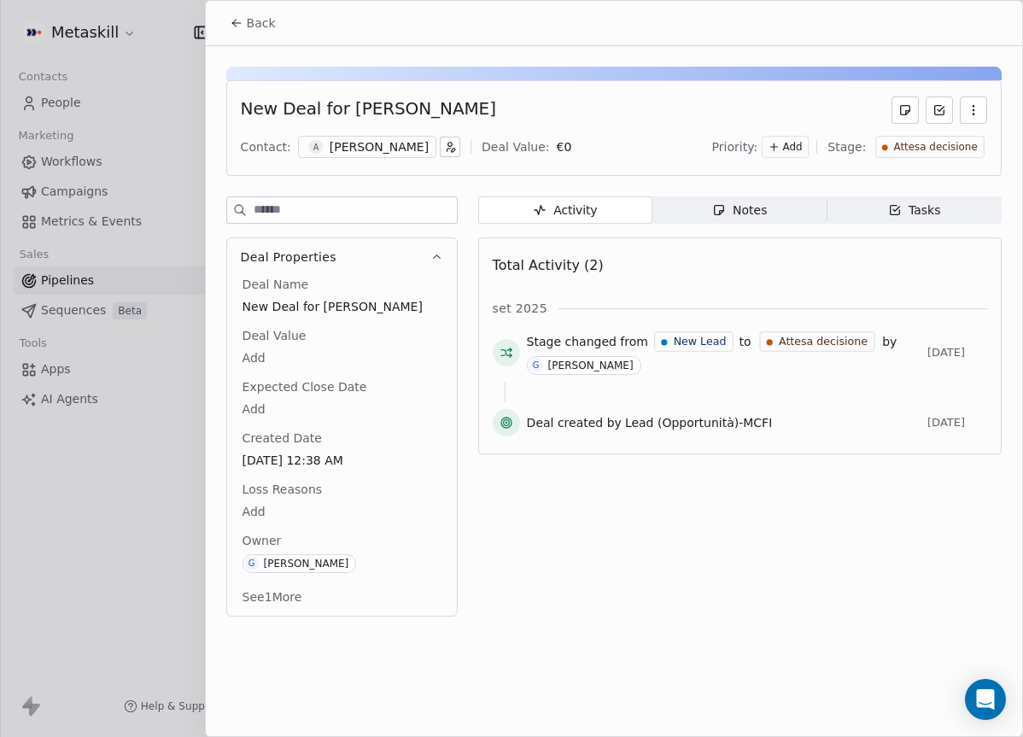
click at [675, 207] on span "Notes Notes" at bounding box center [739, 209] width 174 height 27
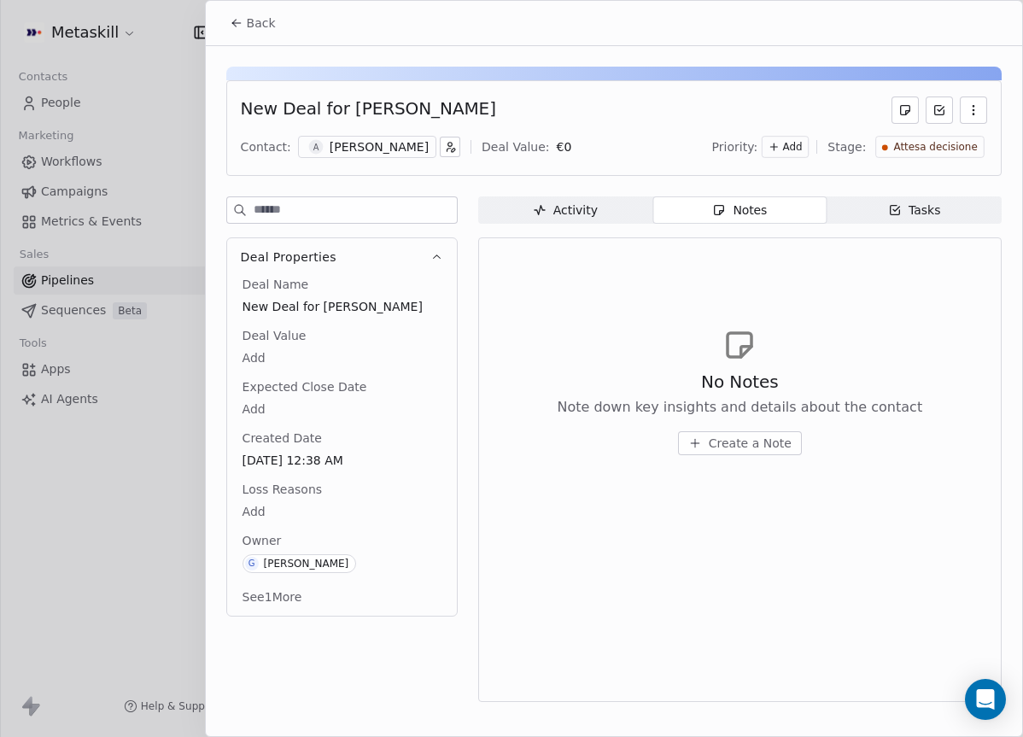
click at [396, 155] on div "Andrea Moscato" at bounding box center [379, 146] width 99 height 17
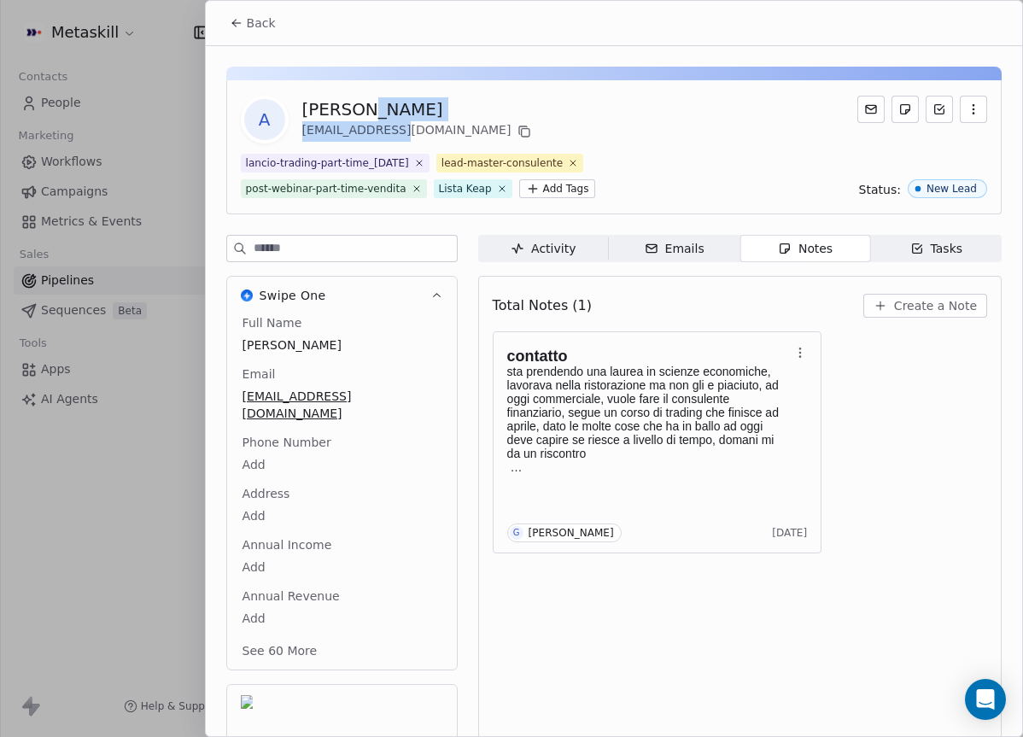
click at [370, 120] on div "Andrea Moscato andreamoscato66@gmail.com" at bounding box center [418, 119] width 233 height 44
click at [341, 110] on div "Andrea Moscato" at bounding box center [418, 109] width 233 height 24
copy div "Andrea Moscato"
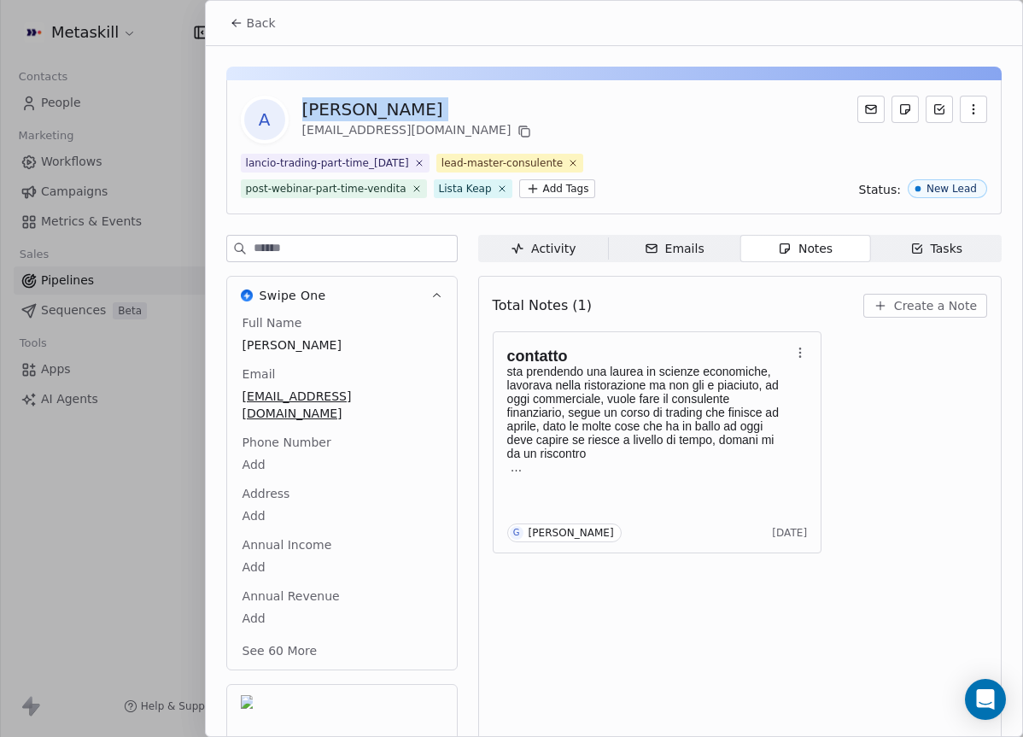
click at [918, 298] on span "Create a Note" at bounding box center [935, 305] width 83 height 17
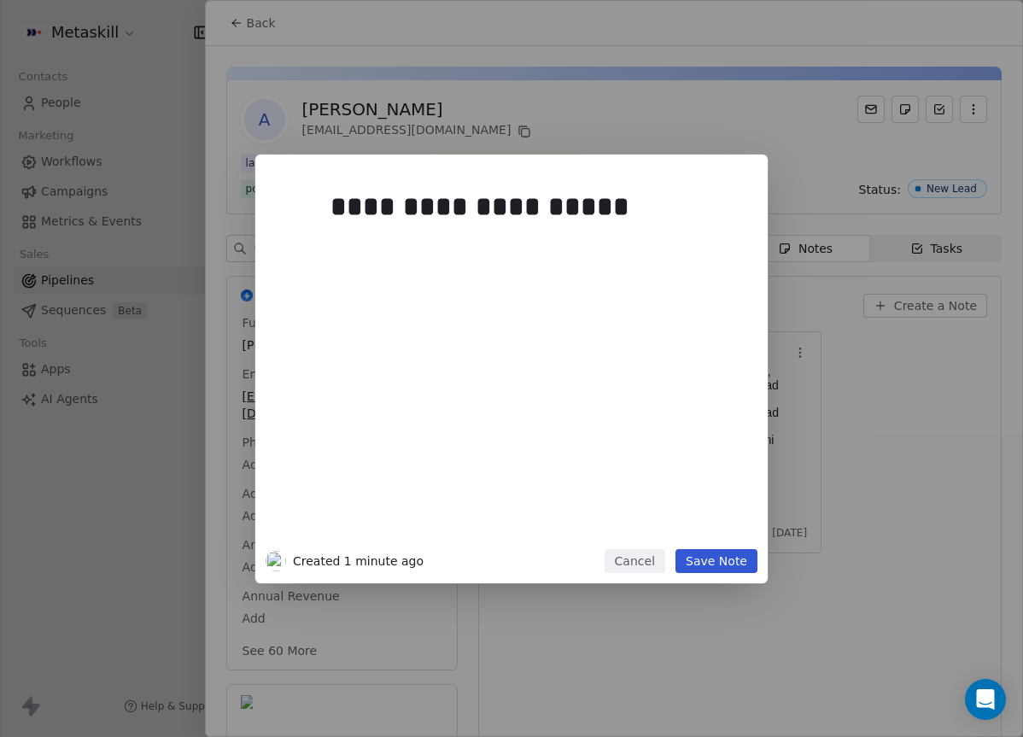
click at [740, 571] on div "**********" at bounding box center [511, 369] width 512 height 429
click at [750, 569] on button "Save Note" at bounding box center [716, 561] width 82 height 24
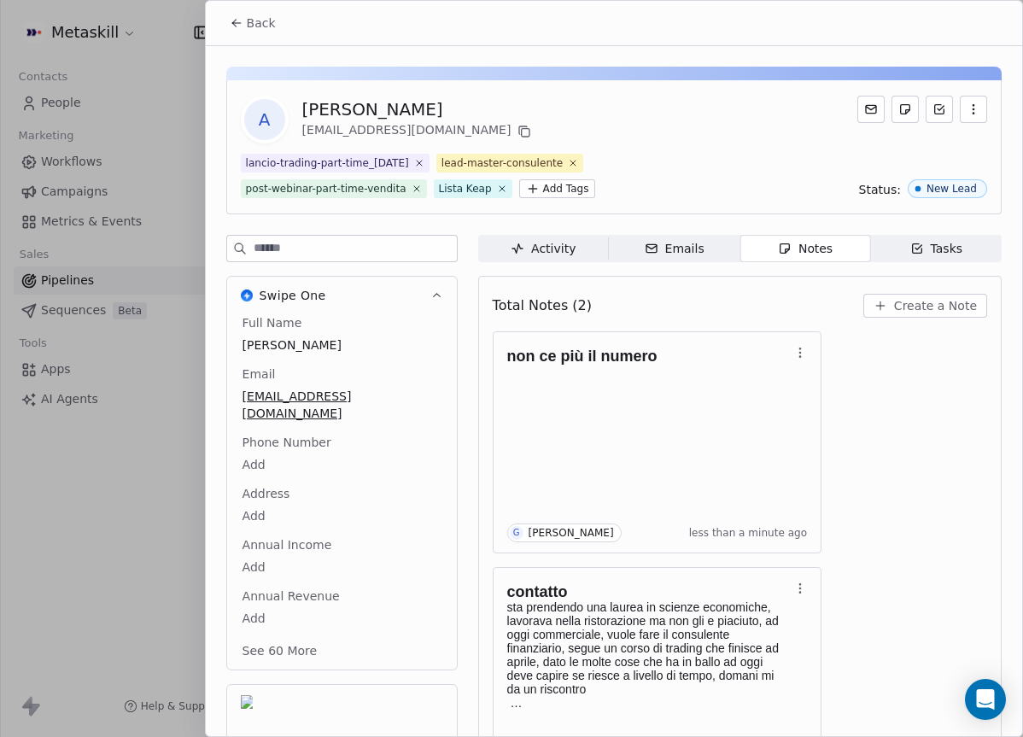
drag, startPoint x: 263, startPoint y: 23, endPoint x: 279, endPoint y: 22, distance: 16.2
click at [262, 20] on span "Back" at bounding box center [261, 23] width 29 height 17
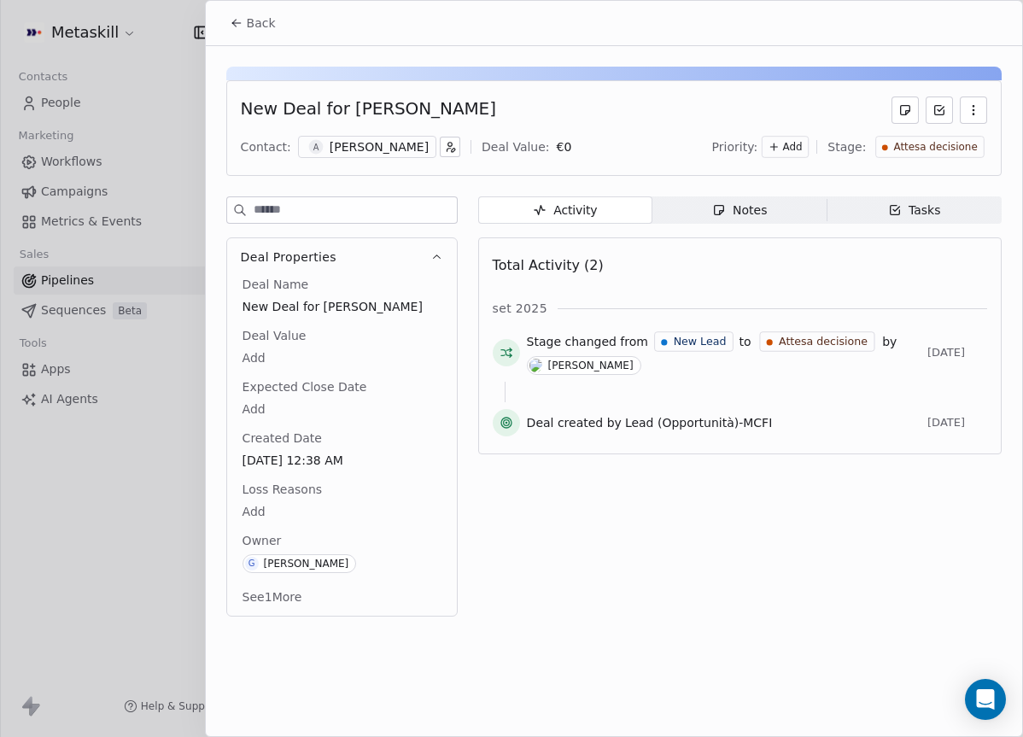
click at [948, 134] on div "Priority: Add Stage: Attesa decisione" at bounding box center [849, 147] width 275 height 26
click at [948, 142] on span "Attesa decisione" at bounding box center [936, 147] width 84 height 15
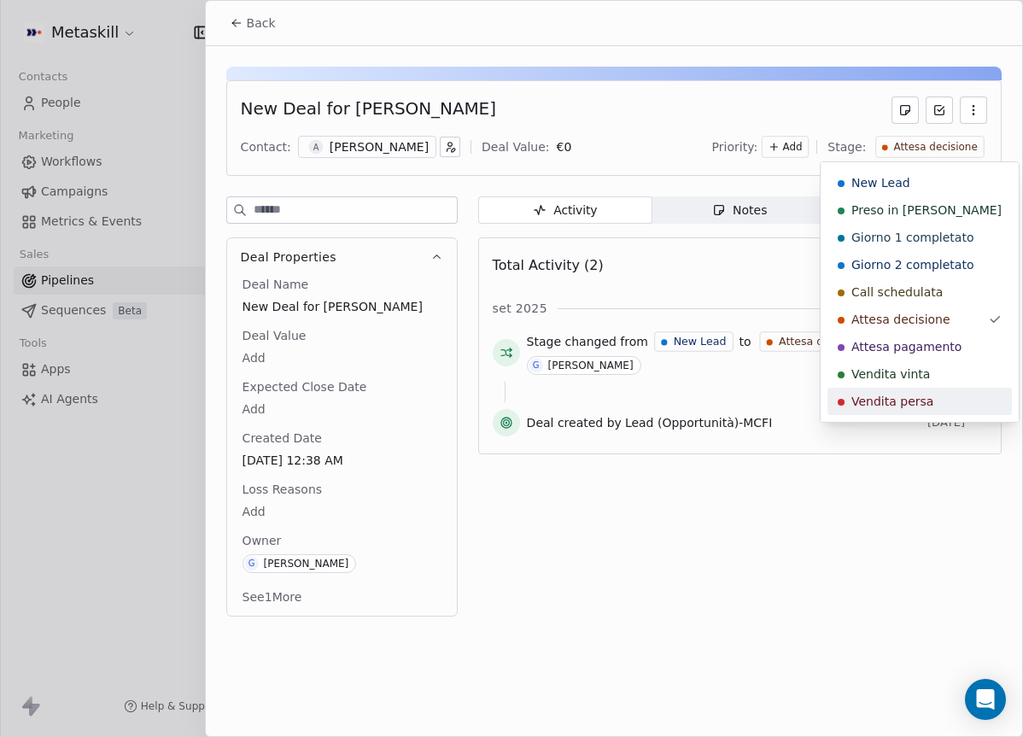
click at [926, 395] on span "Vendita persa" at bounding box center [892, 401] width 82 height 17
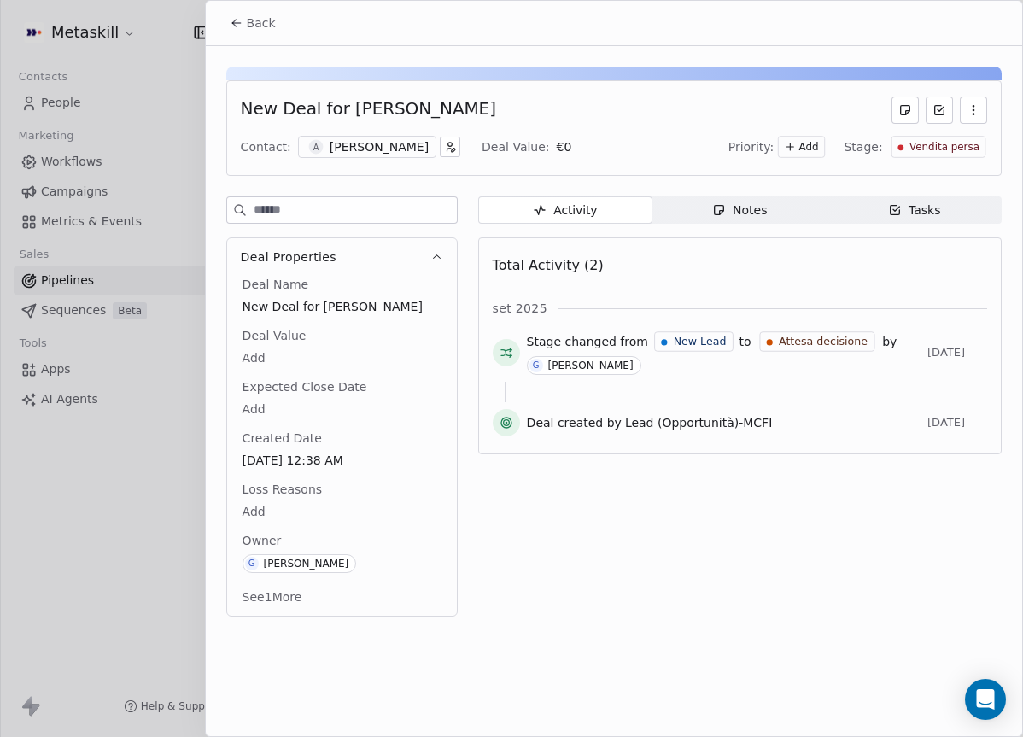
click at [289, 503] on body "Metaskill Contacts People Marketing Workflows Campaigns Metrics & Events Sales …" at bounding box center [511, 368] width 1023 height 737
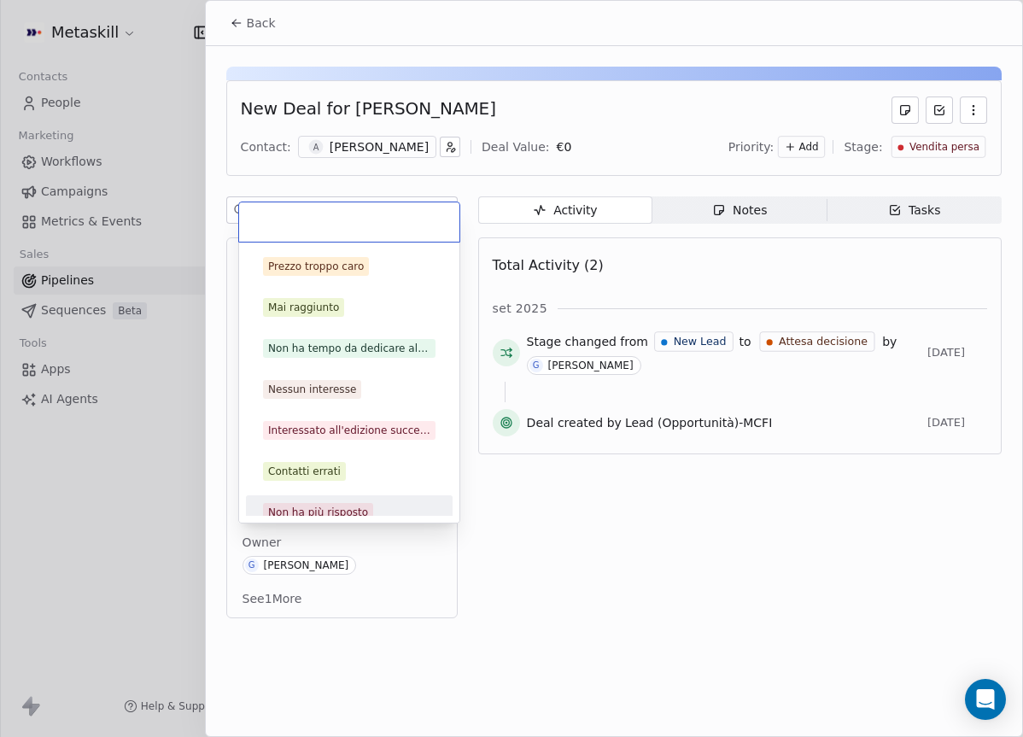
click at [327, 503] on span "Non ha più risposto" at bounding box center [318, 512] width 110 height 19
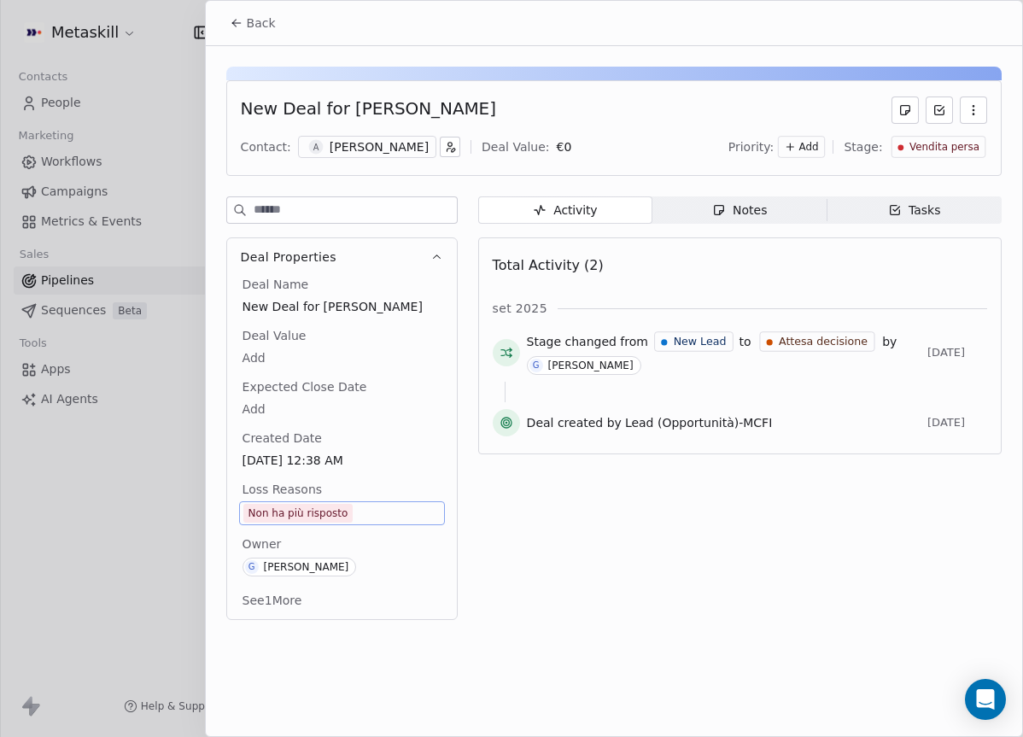
click at [241, 35] on button "Back" at bounding box center [252, 23] width 67 height 31
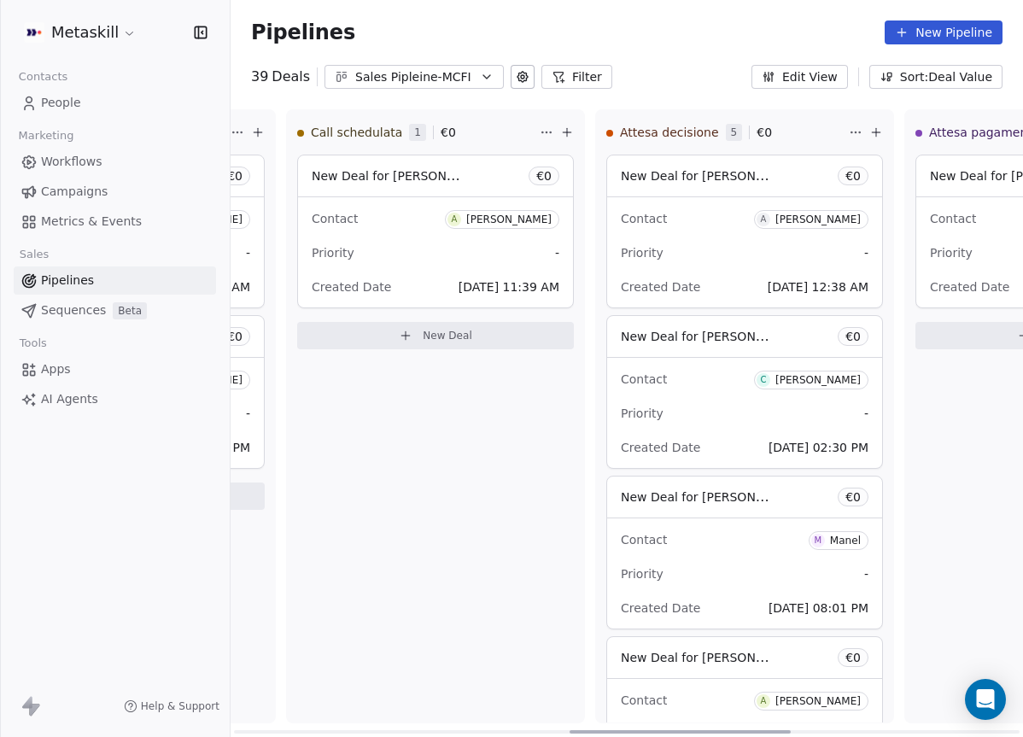
click at [755, 249] on div "Priority -" at bounding box center [745, 252] width 248 height 27
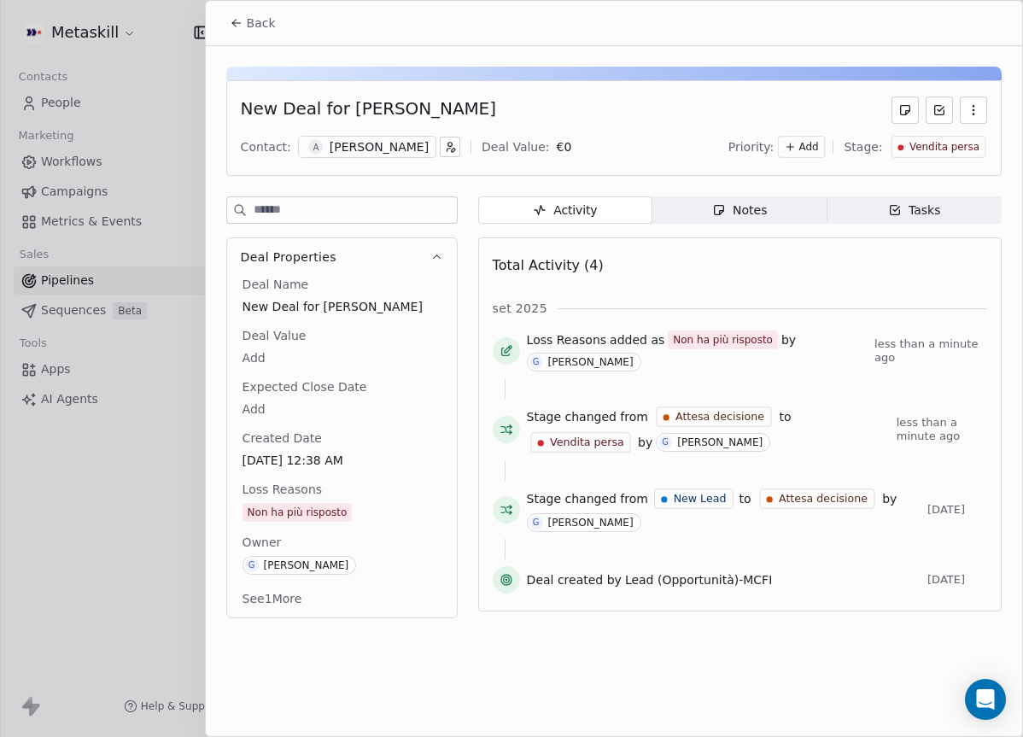
click at [234, 35] on button "Back" at bounding box center [252, 23] width 67 height 31
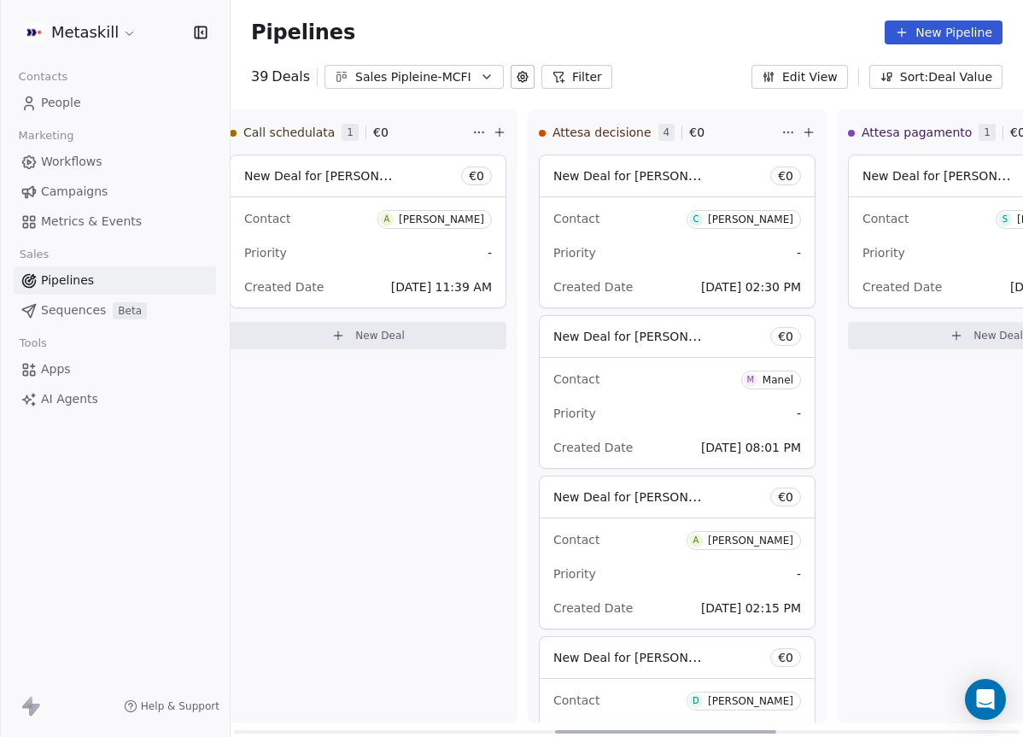
scroll to position [0, 1274]
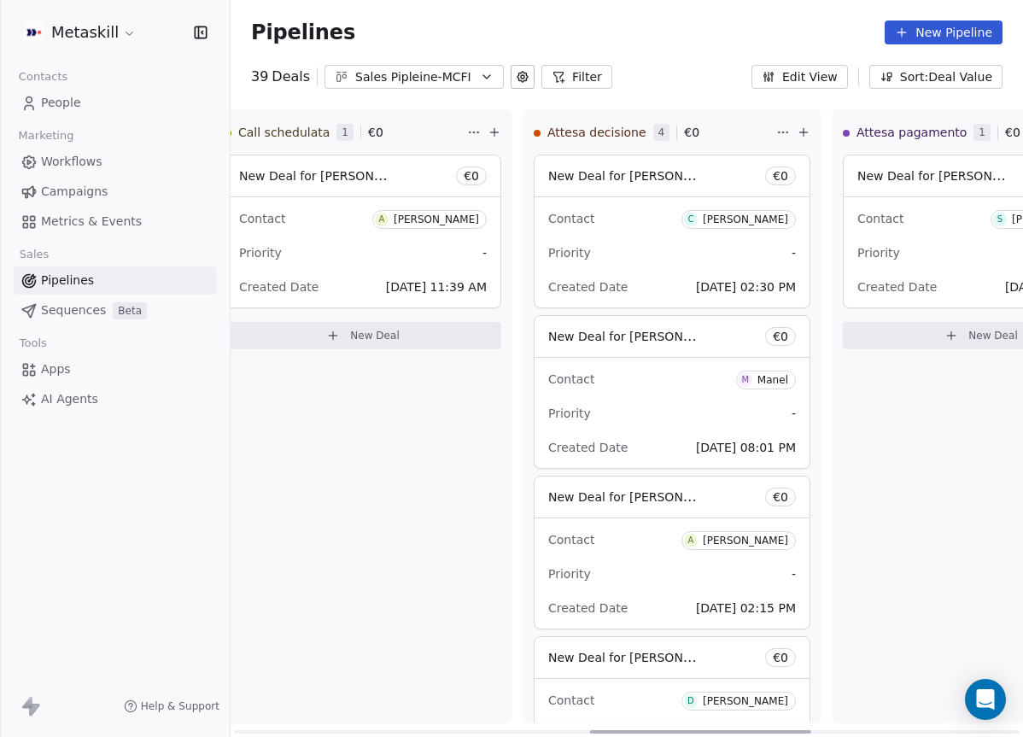
drag, startPoint x: 437, startPoint y: 729, endPoint x: 793, endPoint y: 666, distance: 361.5
click at [793, 730] on div at bounding box center [700, 731] width 221 height 3
click at [671, 215] on div "Contact C Costanzo Bifaro" at bounding box center [672, 218] width 248 height 28
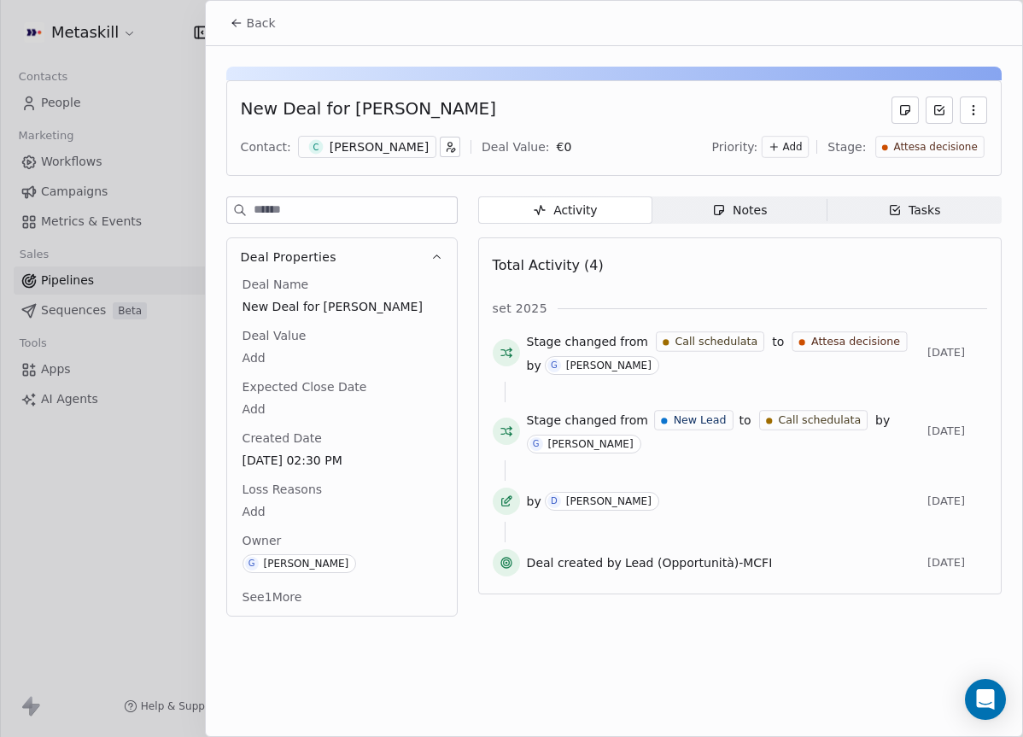
click at [369, 152] on div "Costanzo Bifaro" at bounding box center [379, 146] width 99 height 17
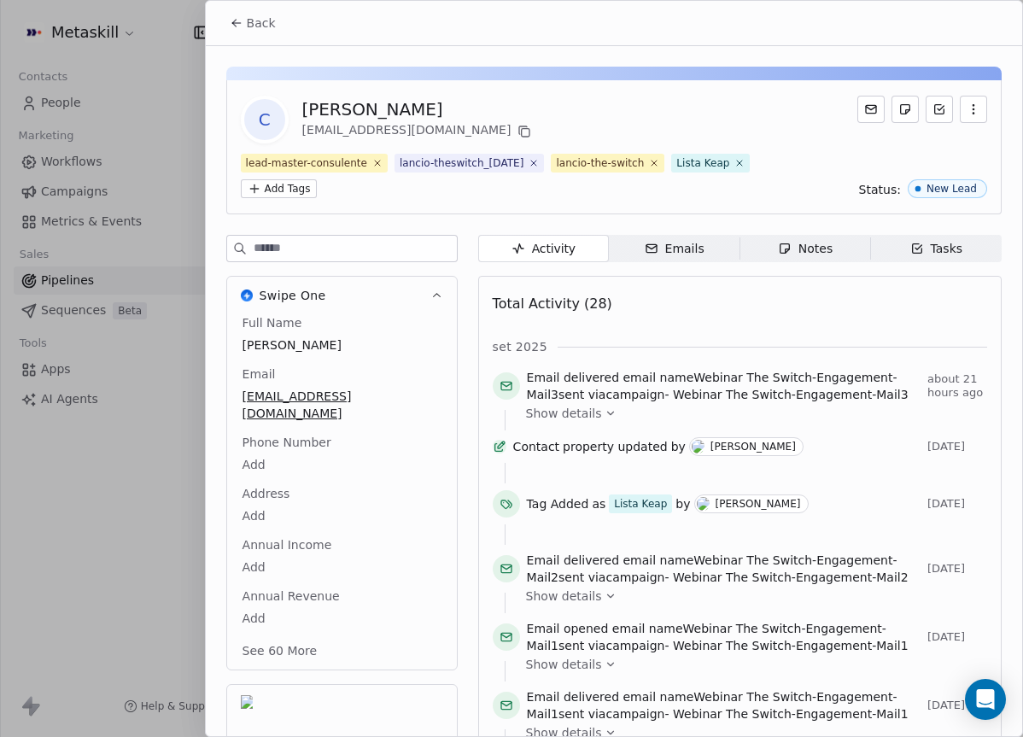
click at [818, 256] on div "Notes" at bounding box center [805, 249] width 55 height 18
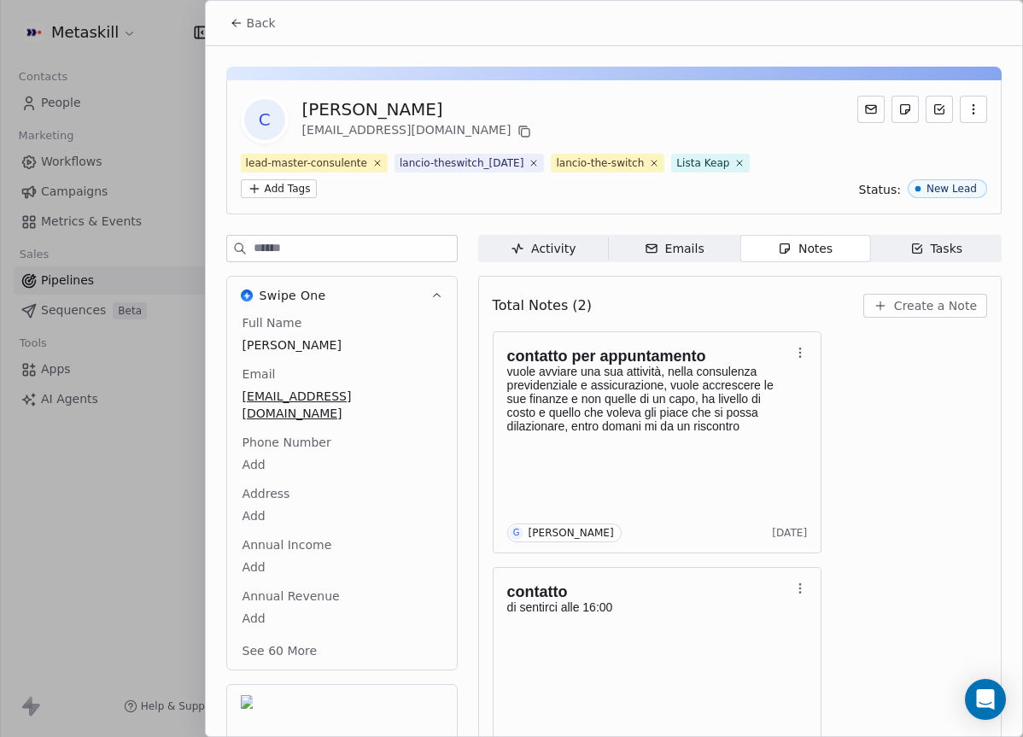
click at [238, 39] on div "Back" at bounding box center [614, 23] width 816 height 44
click at [243, 32] on button "Back" at bounding box center [252, 23] width 67 height 31
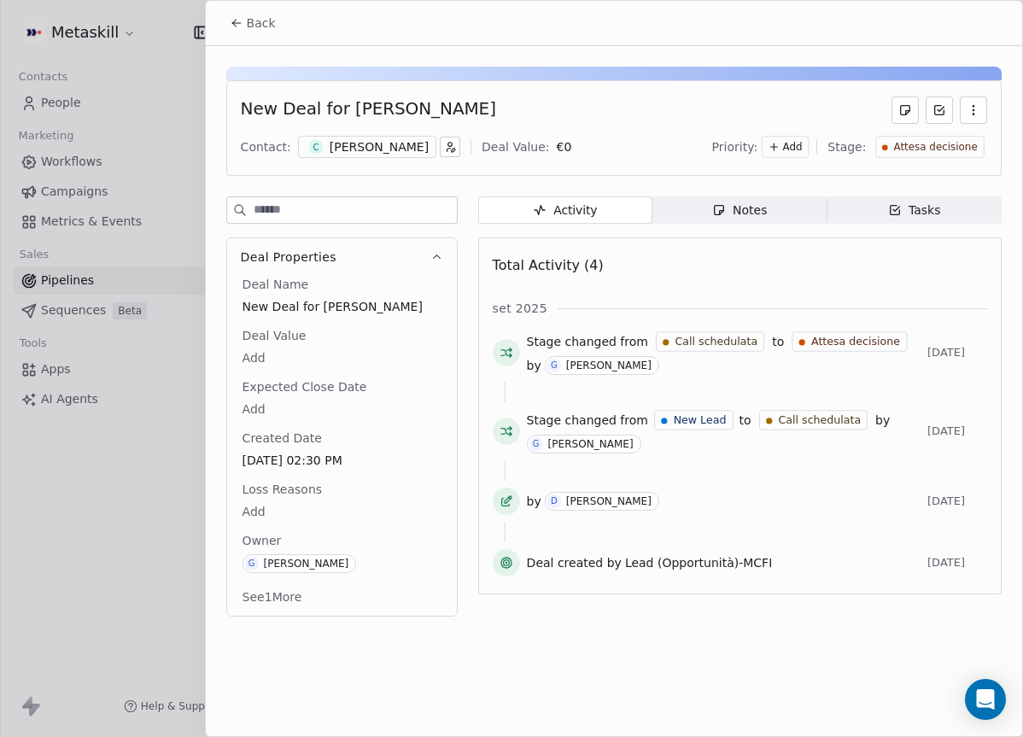
click at [254, 32] on button "Back" at bounding box center [252, 23] width 67 height 31
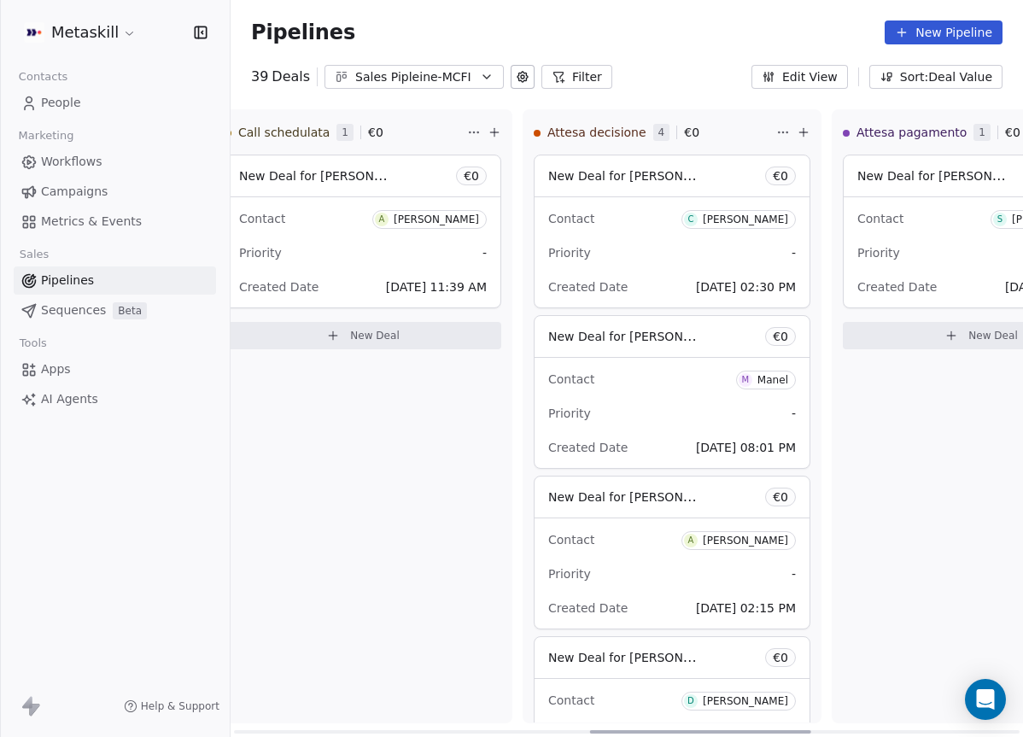
click at [677, 242] on div "Priority -" at bounding box center [672, 252] width 248 height 27
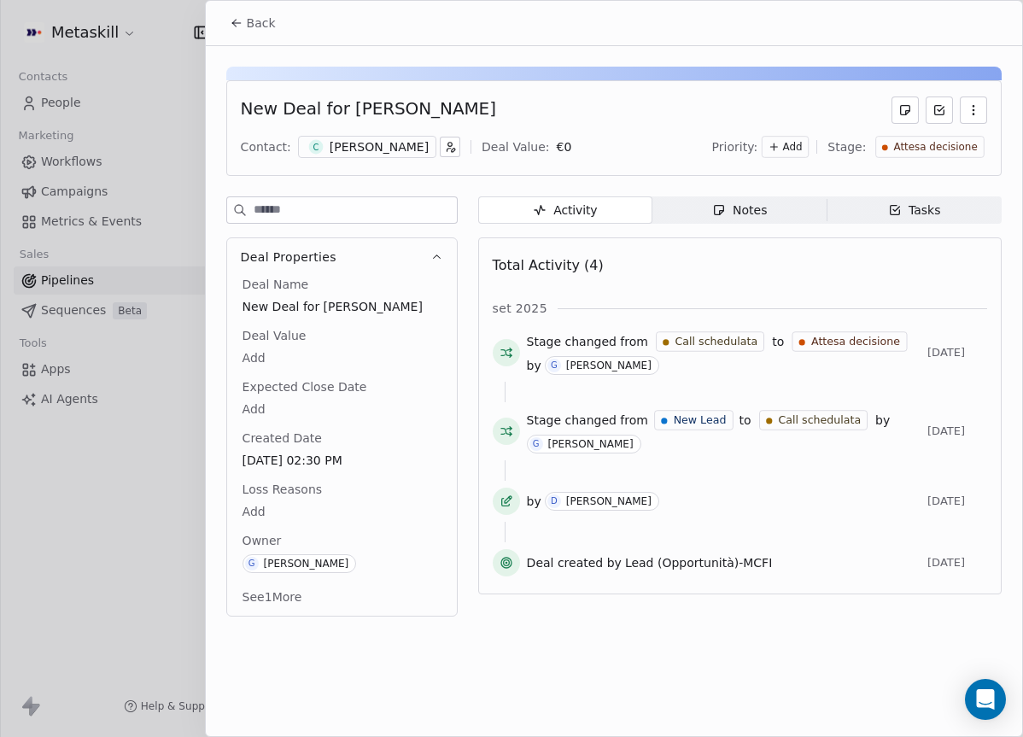
click at [926, 150] on span "Attesa decisione" at bounding box center [936, 147] width 84 height 15
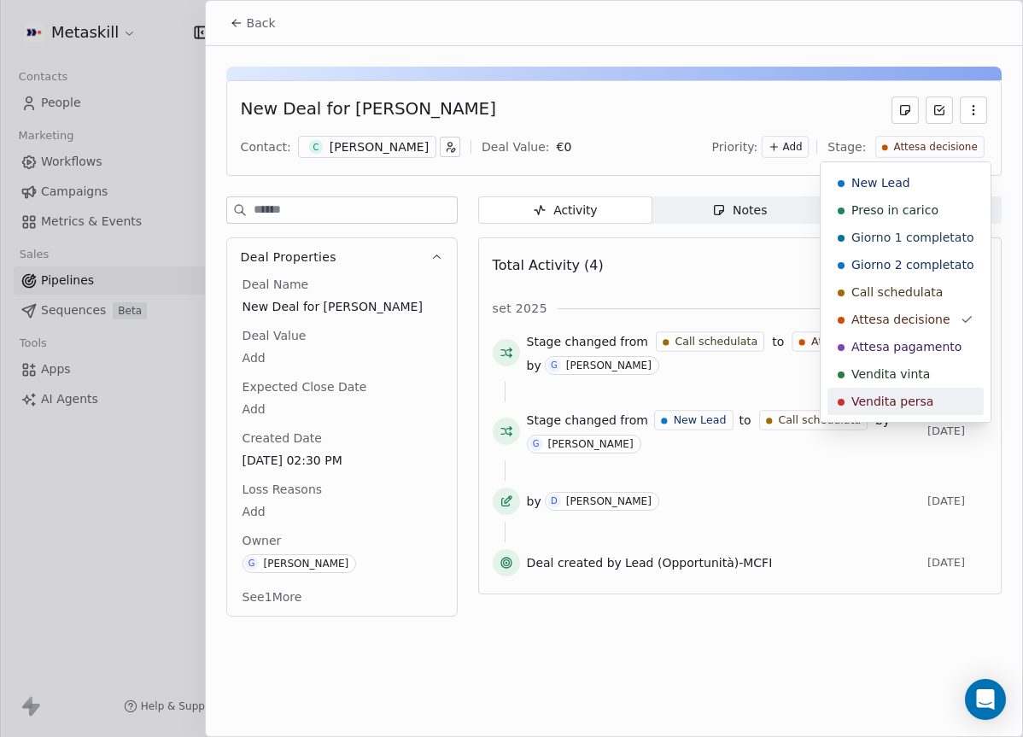
drag, startPoint x: 855, startPoint y: 394, endPoint x: 825, endPoint y: 394, distance: 29.9
click at [856, 394] on span "Vendita persa" at bounding box center [892, 401] width 82 height 17
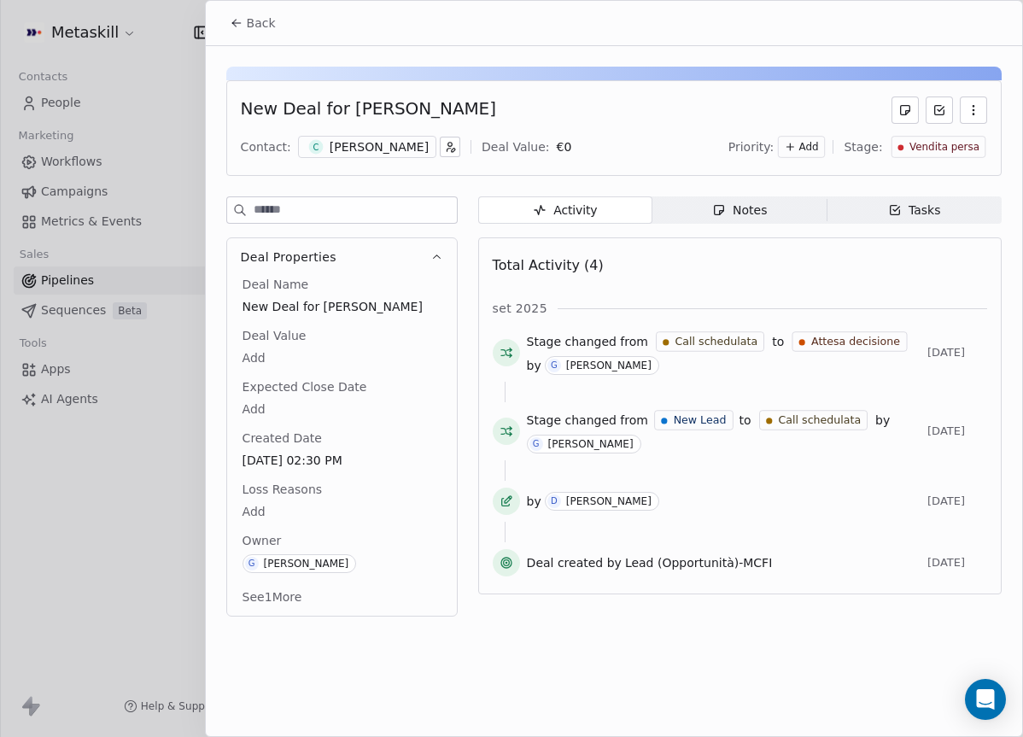
click at [380, 160] on div "New Deal for Costanzo Bifaro Contact: C Costanzo Bifaro Deal Value: € 0 Priorit…" at bounding box center [613, 128] width 775 height 96
click at [386, 150] on div "Costanzo Bifaro" at bounding box center [379, 146] width 99 height 17
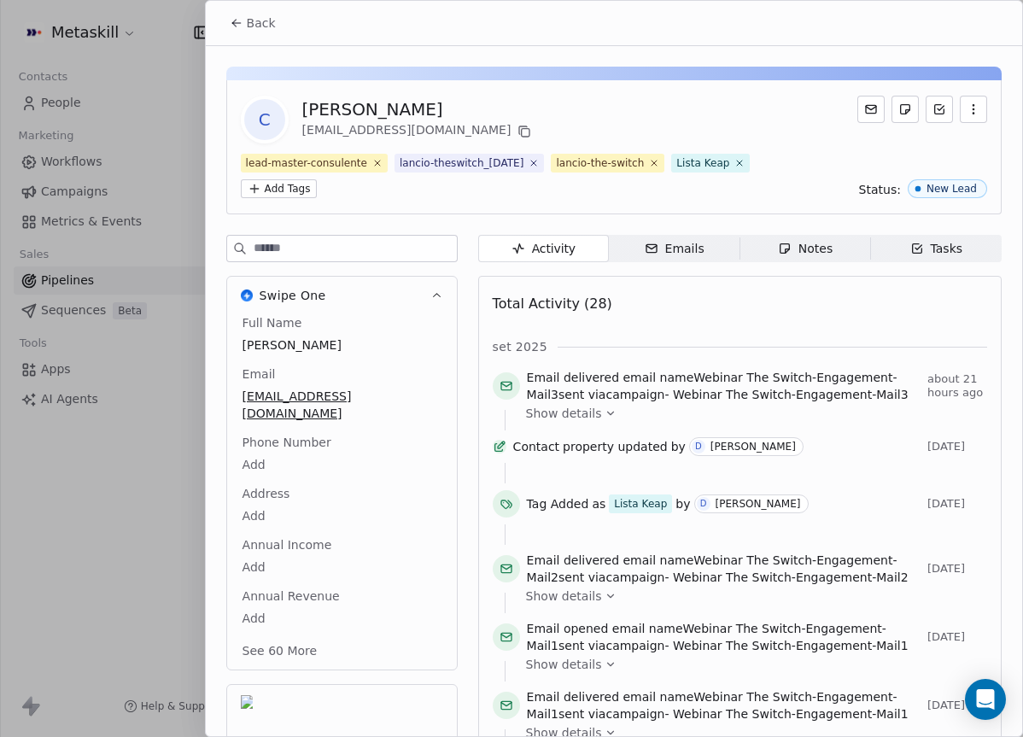
click at [820, 244] on div "Notes" at bounding box center [805, 249] width 55 height 18
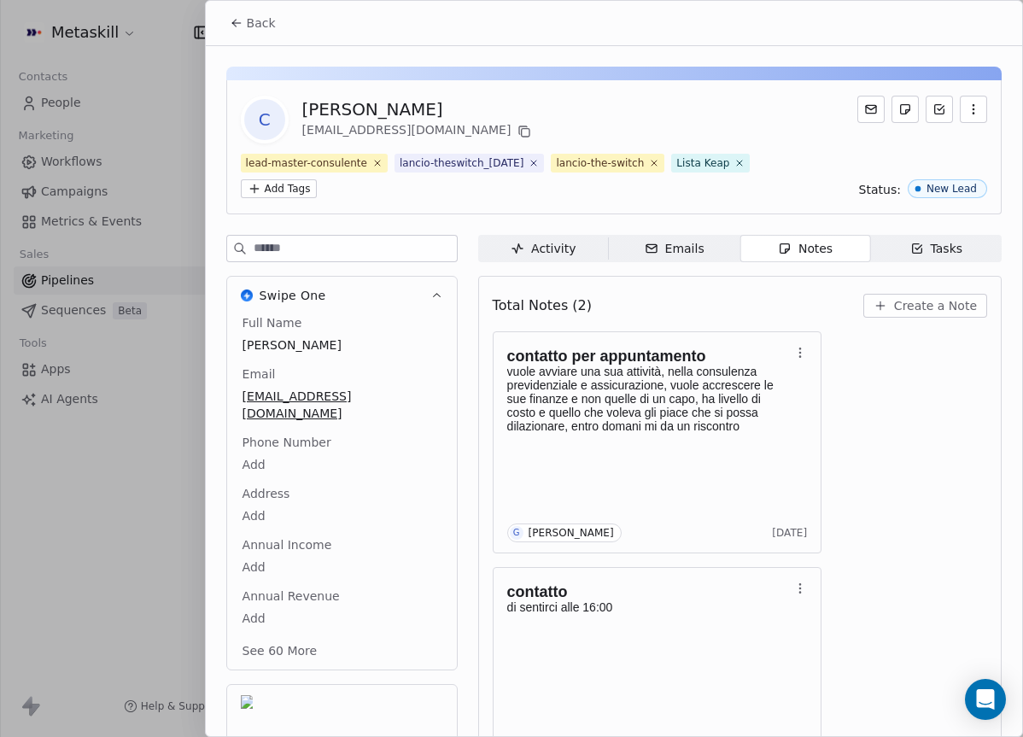
click at [907, 306] on span "Create a Note" at bounding box center [935, 305] width 83 height 17
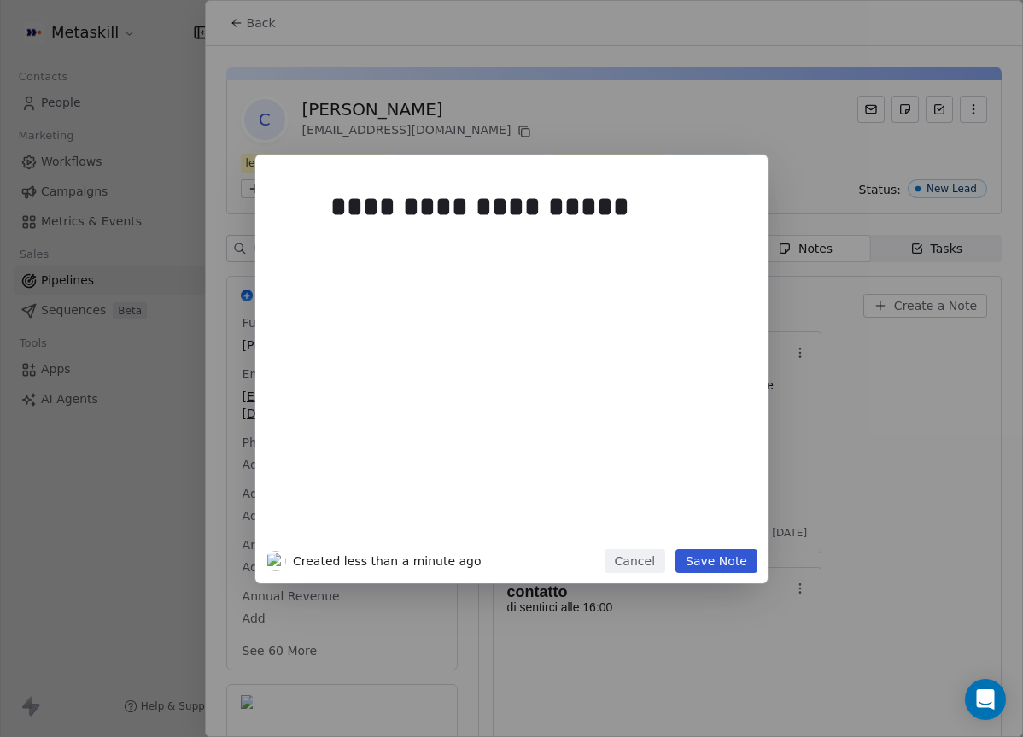
click at [725, 562] on button "Save Note" at bounding box center [716, 561] width 82 height 24
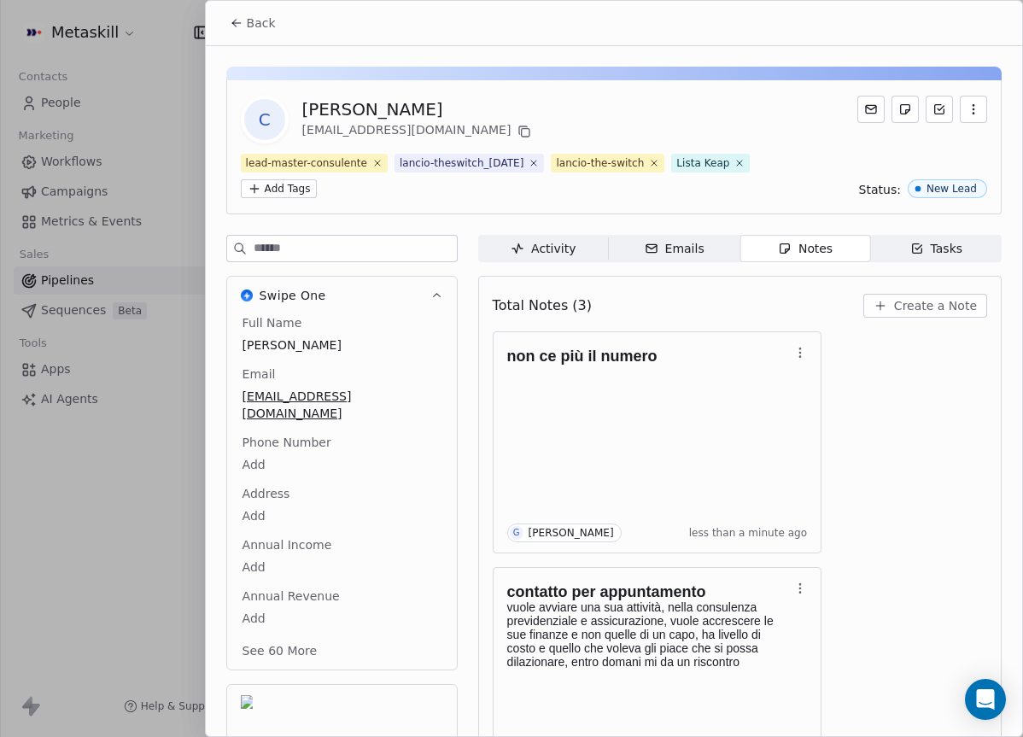
click at [246, 42] on div "Back" at bounding box center [614, 23] width 816 height 44
click at [249, 32] on button "Back" at bounding box center [252, 23] width 67 height 31
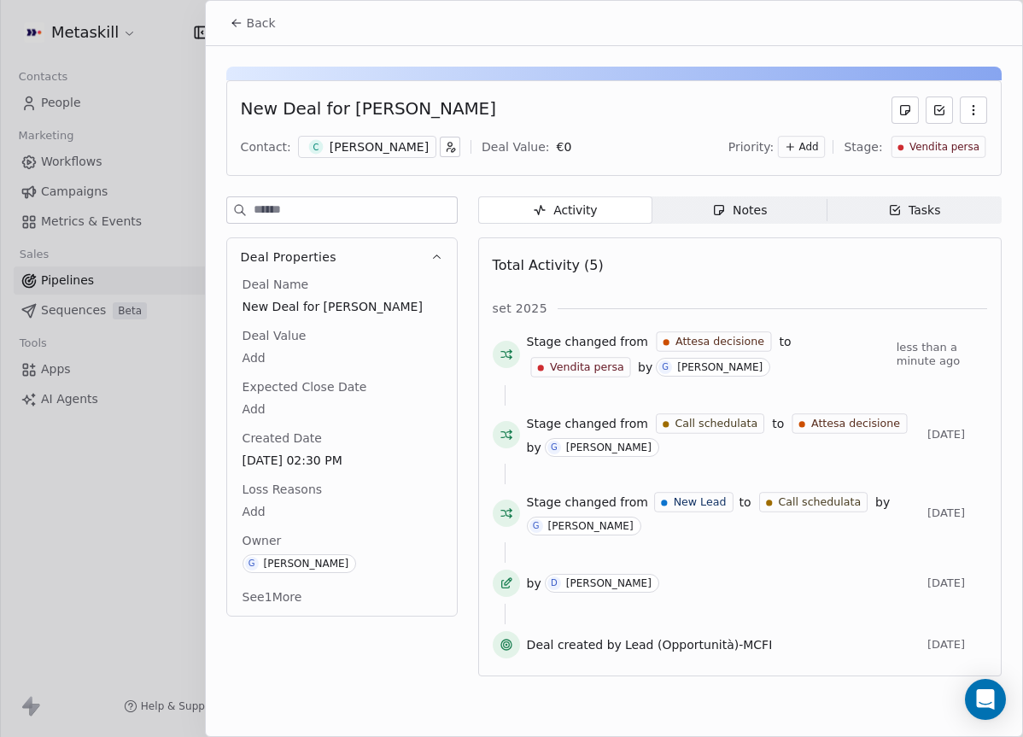
click at [273, 26] on span "Back" at bounding box center [261, 23] width 29 height 17
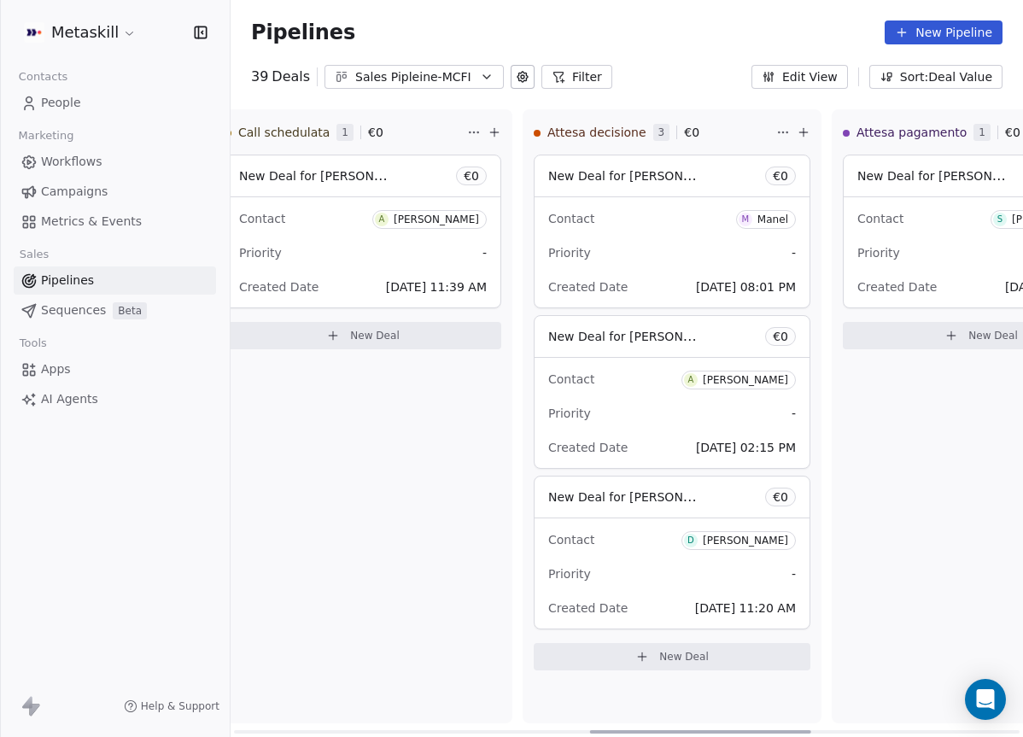
click at [681, 220] on div "Contact M Manel" at bounding box center [672, 218] width 248 height 28
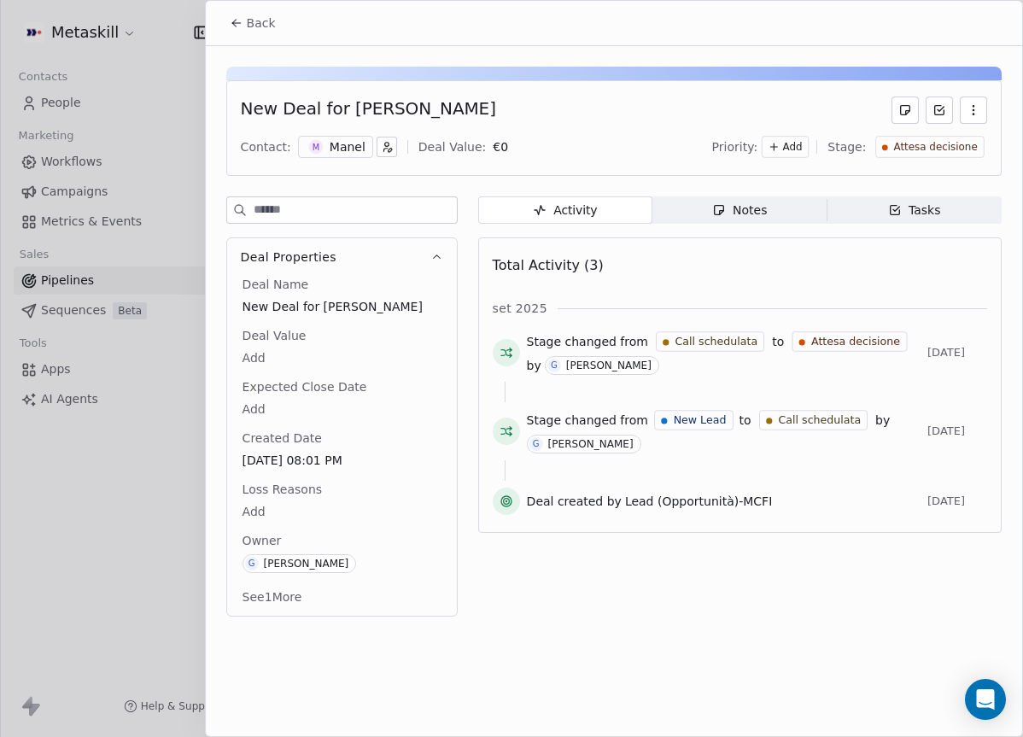
click at [271, 147] on div "Contact:" at bounding box center [266, 146] width 50 height 17
click at [345, 143] on div "Manel" at bounding box center [348, 146] width 36 height 17
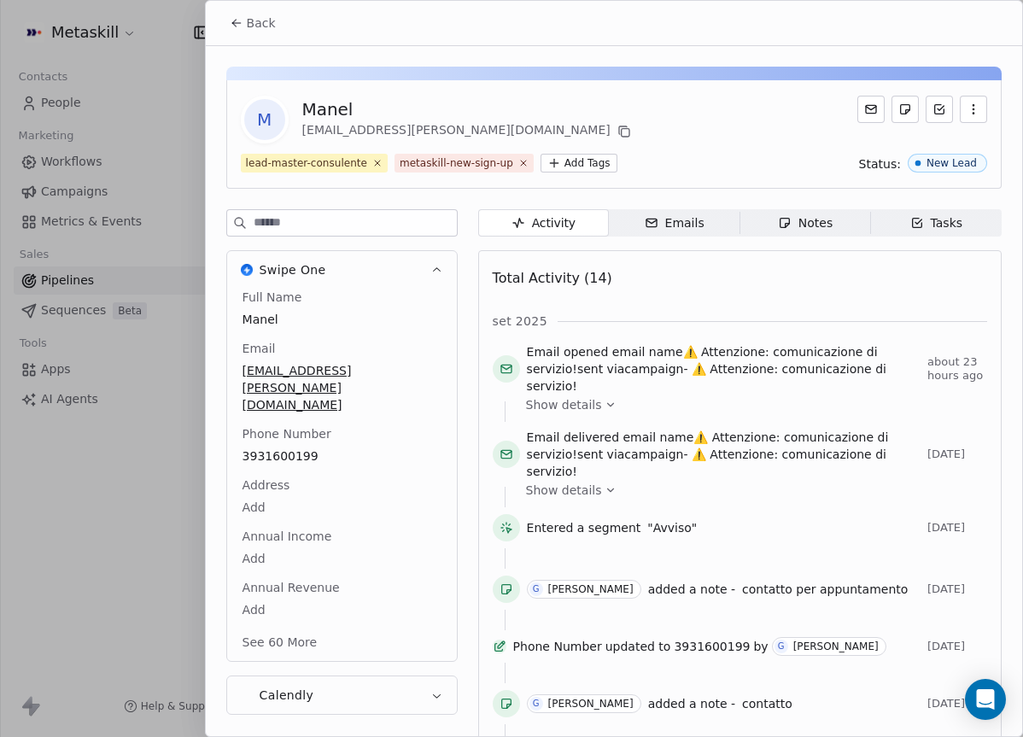
click at [241, 25] on icon at bounding box center [237, 23] width 14 height 14
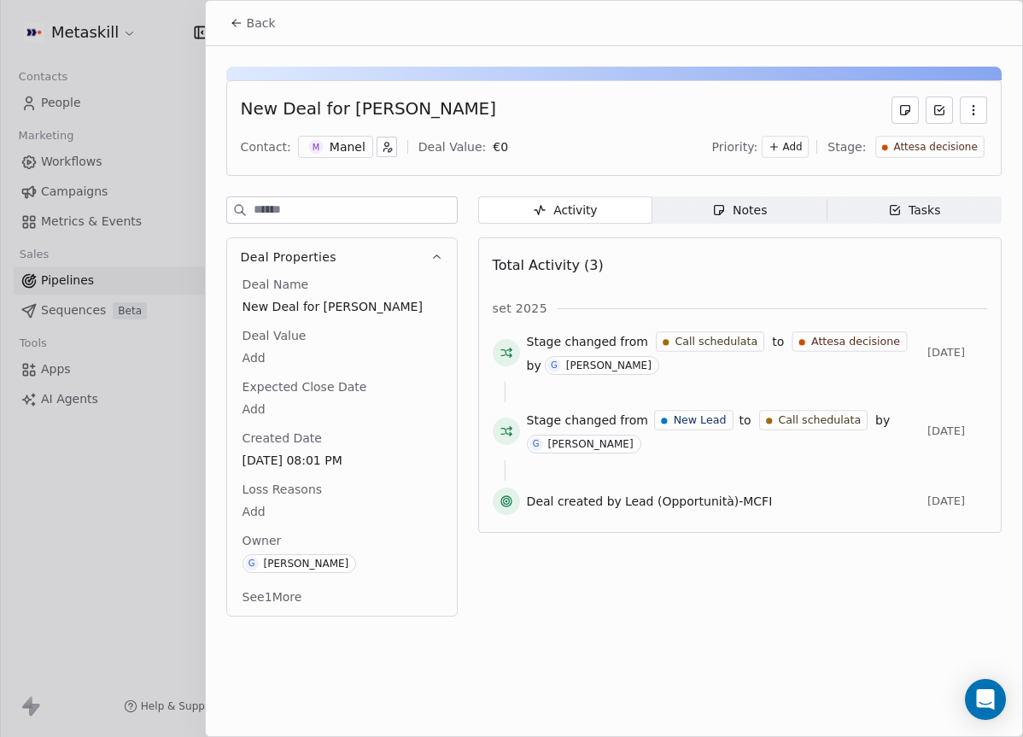
click at [341, 146] on div "Manel" at bounding box center [348, 146] width 36 height 17
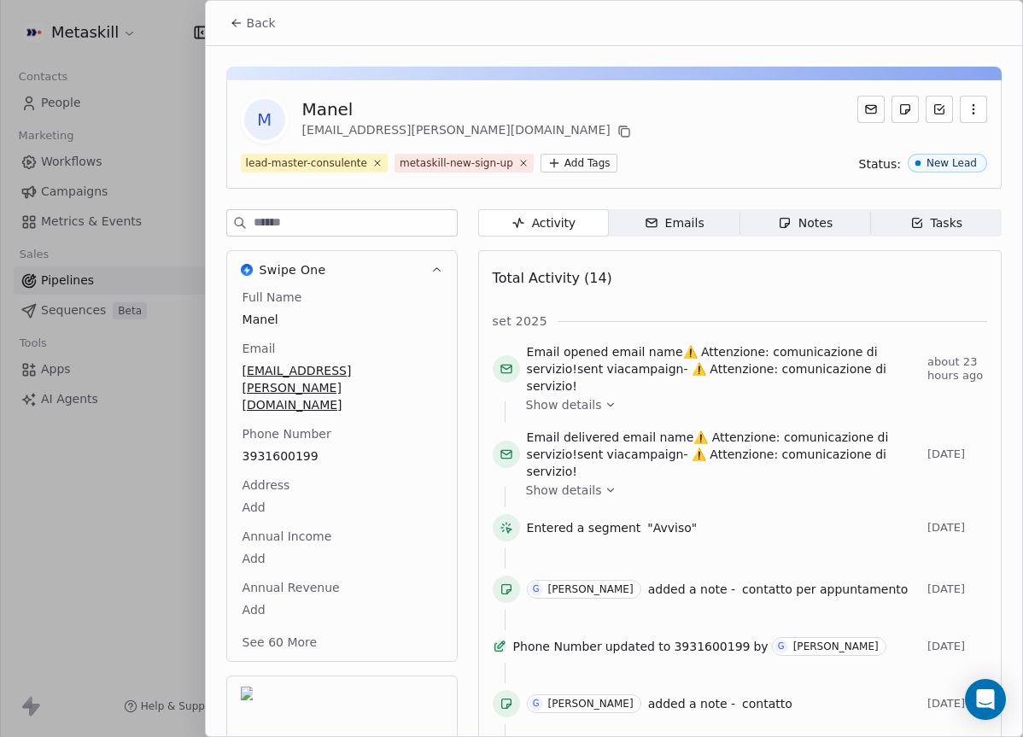
click at [755, 219] on span "Notes Notes" at bounding box center [804, 222] width 131 height 27
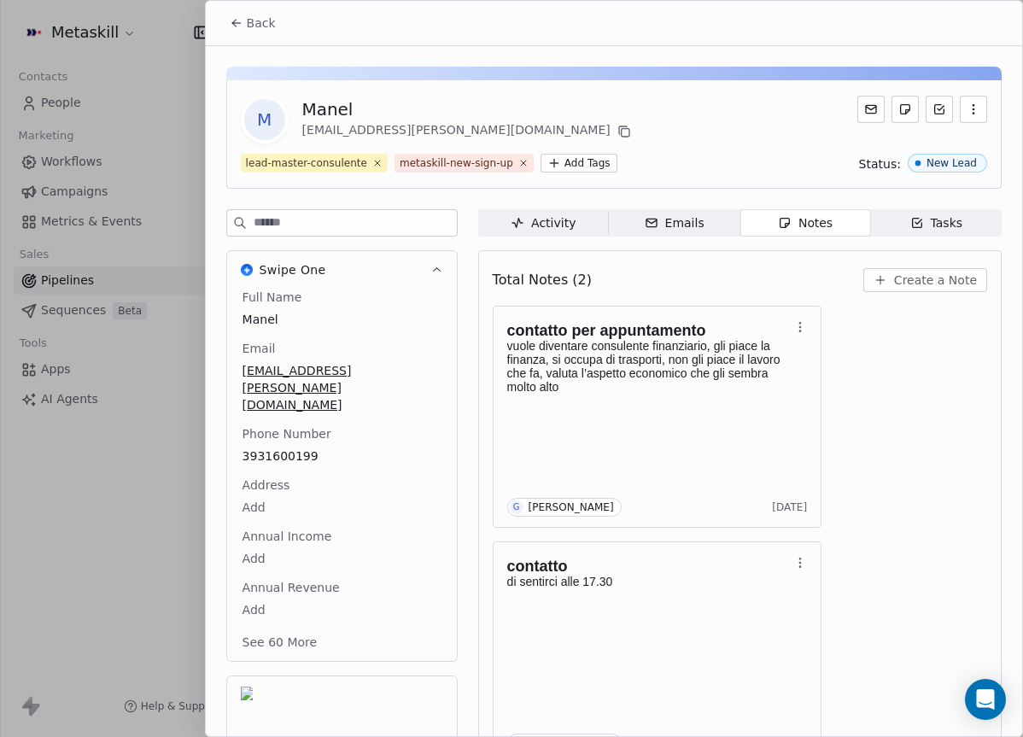
scroll to position [49, 0]
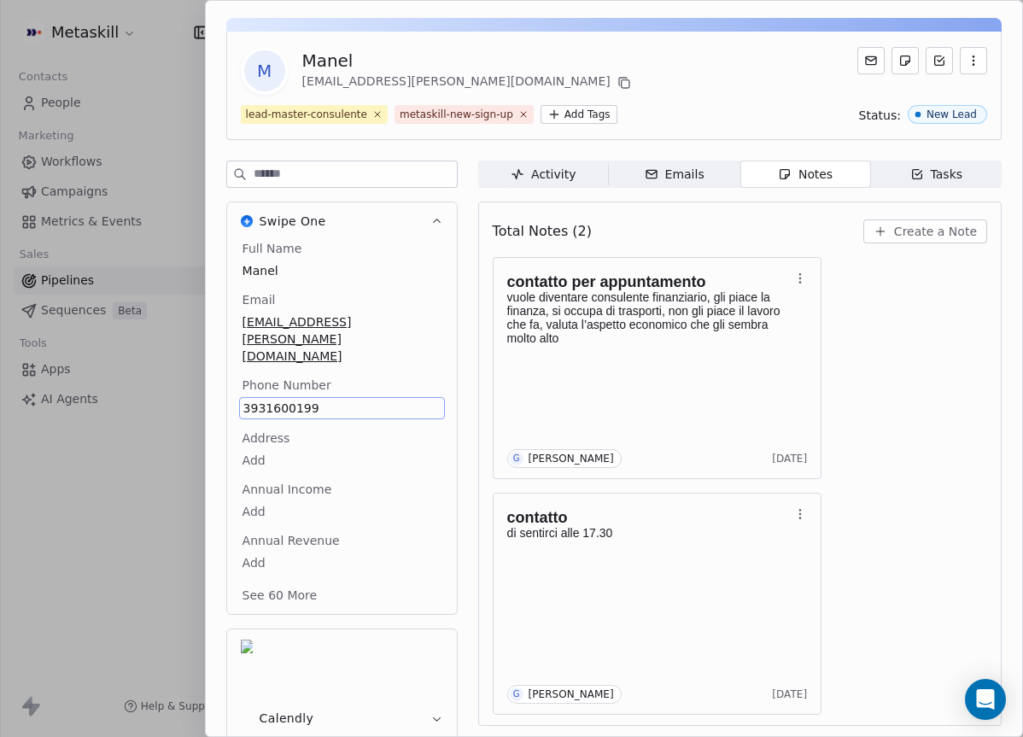
click at [875, 423] on div "contatto per appuntamento vuole diventare consulente finanziario, gli piace la …" at bounding box center [740, 486] width 494 height 458
click at [906, 242] on button "Create a Note" at bounding box center [925, 231] width 124 height 24
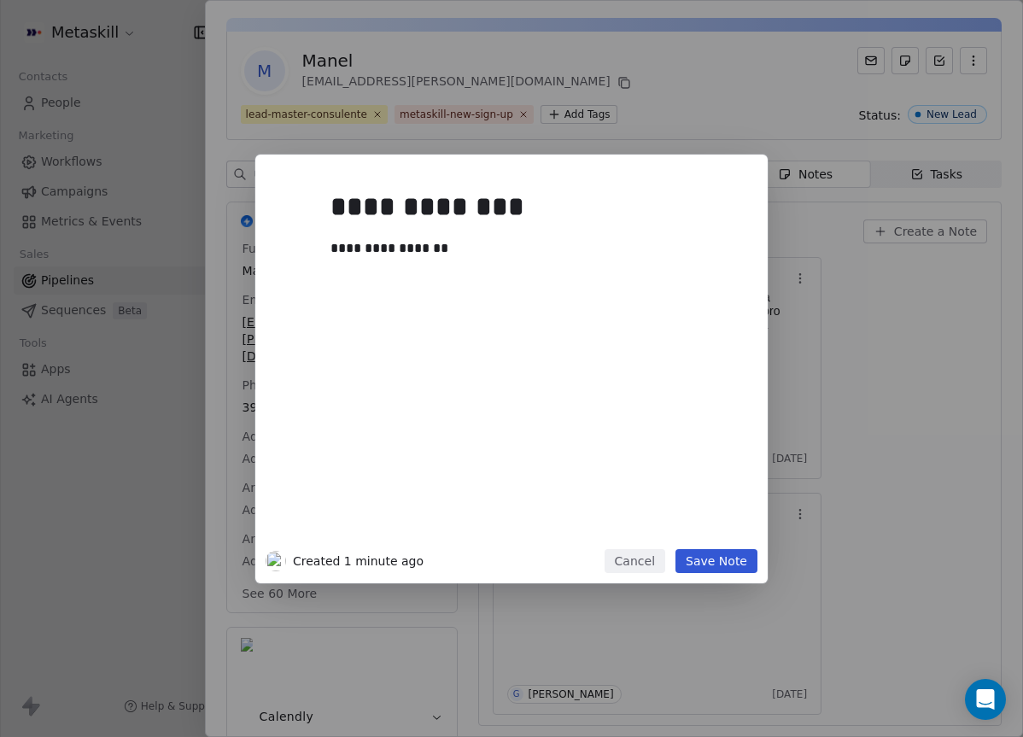
click at [665, 549] on button "Cancel" at bounding box center [634, 561] width 61 height 24
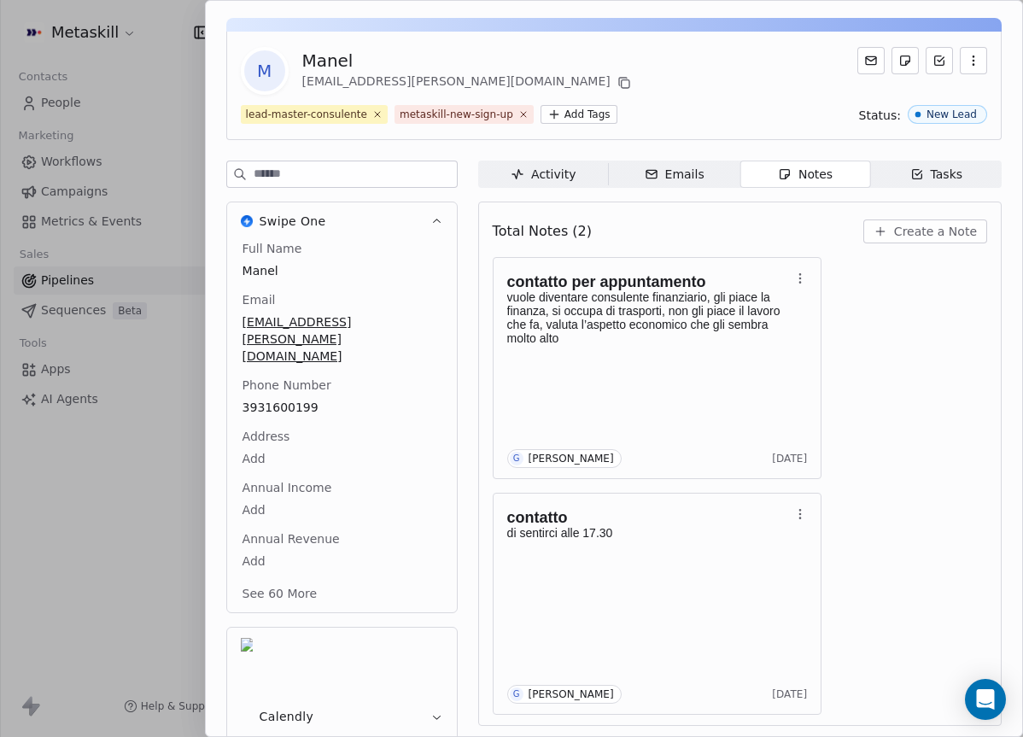
click at [971, 248] on div "Total Notes (2) Create a Note" at bounding box center [740, 232] width 494 height 38
click at [960, 237] on span "Create a Note" at bounding box center [935, 231] width 83 height 17
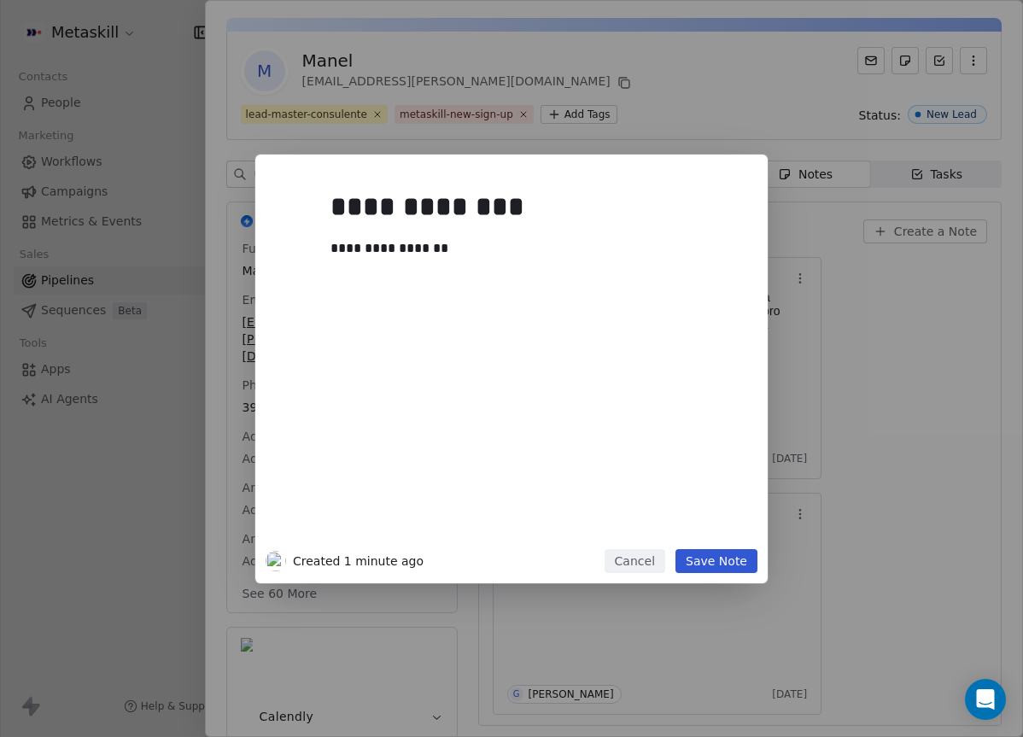
click at [710, 561] on button "Save Note" at bounding box center [716, 561] width 82 height 24
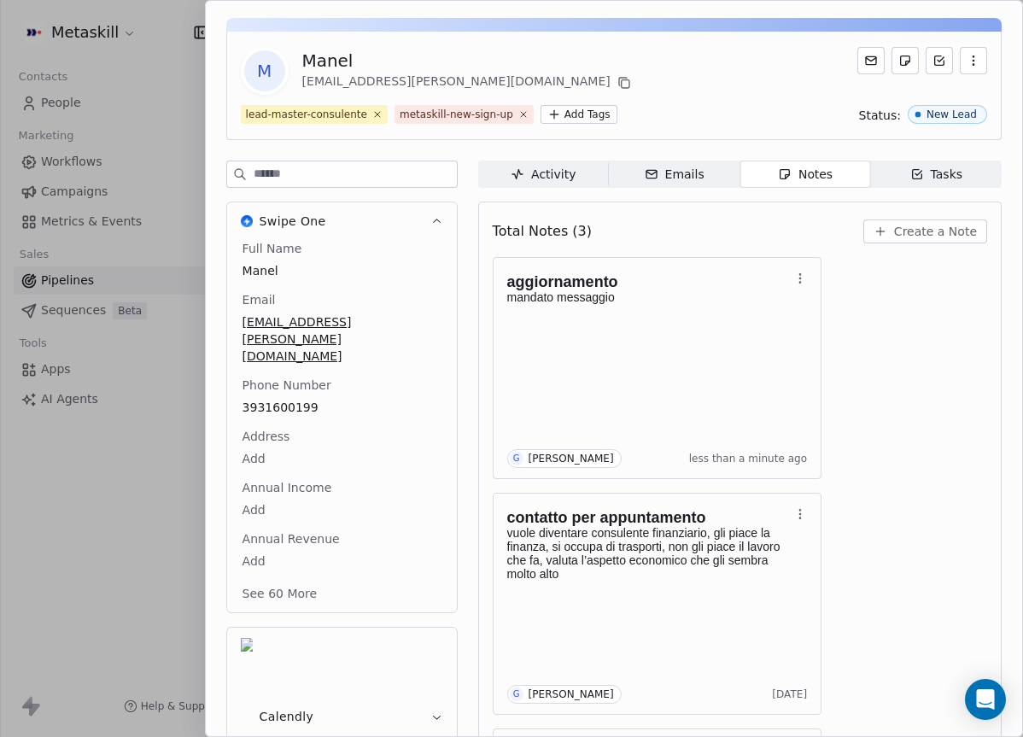
click at [931, 172] on div "Tasks" at bounding box center [936, 175] width 53 height 18
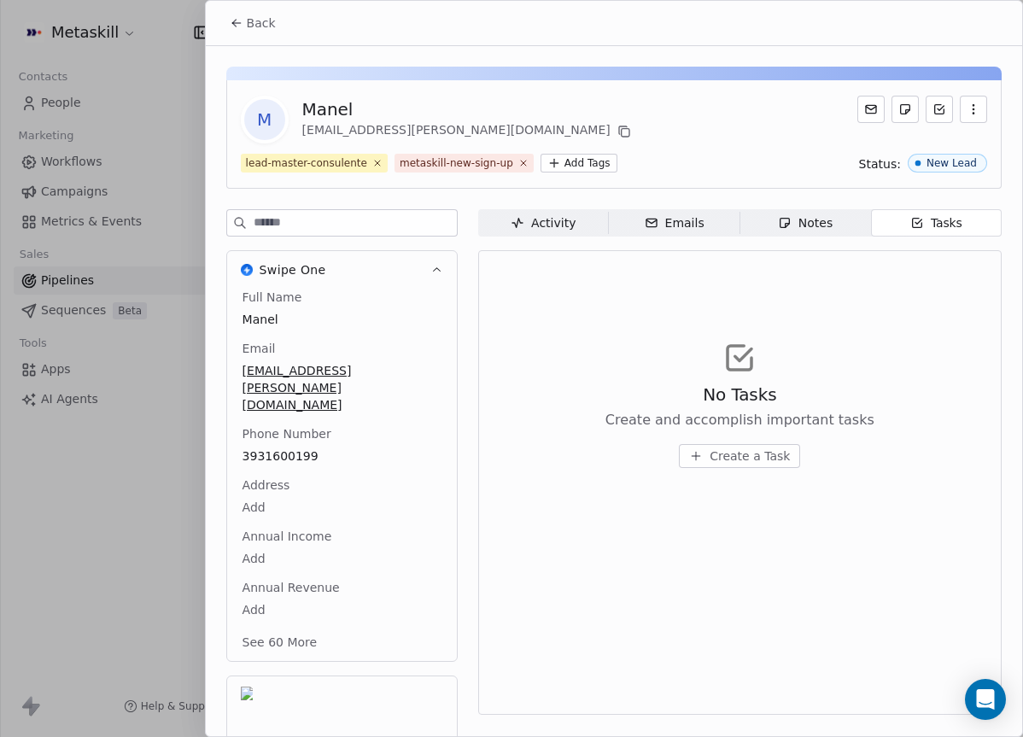
click at [808, 209] on span "Notes Notes" at bounding box center [804, 222] width 131 height 27
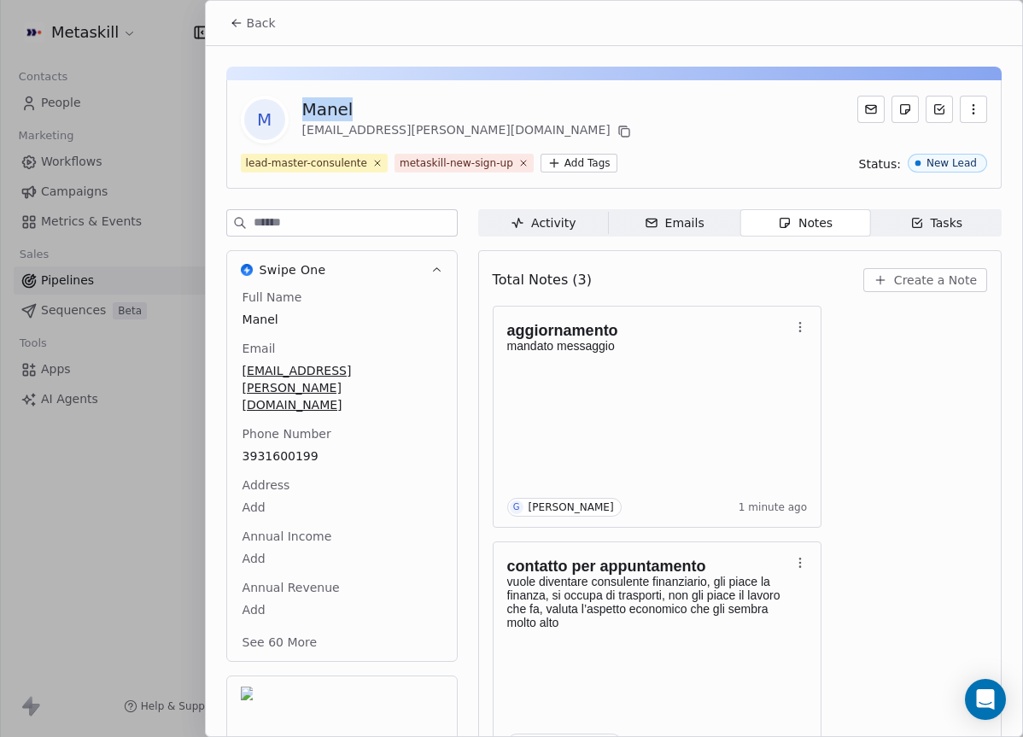
click at [258, 24] on span "Back" at bounding box center [261, 23] width 29 height 17
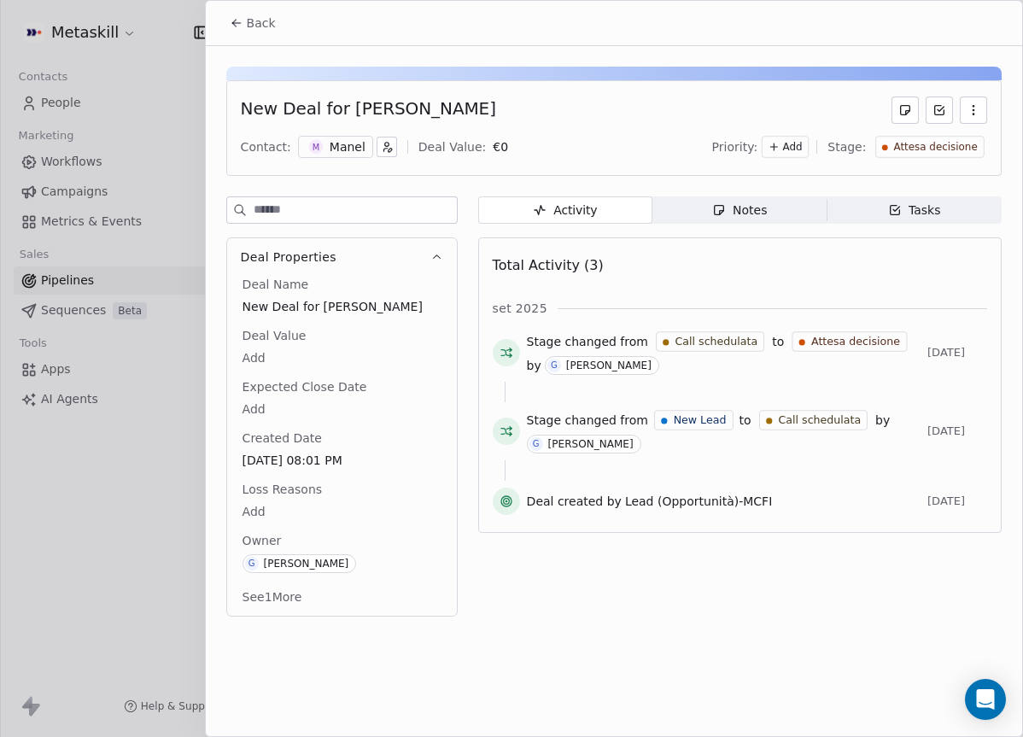
click at [257, 24] on span "Back" at bounding box center [261, 23] width 29 height 17
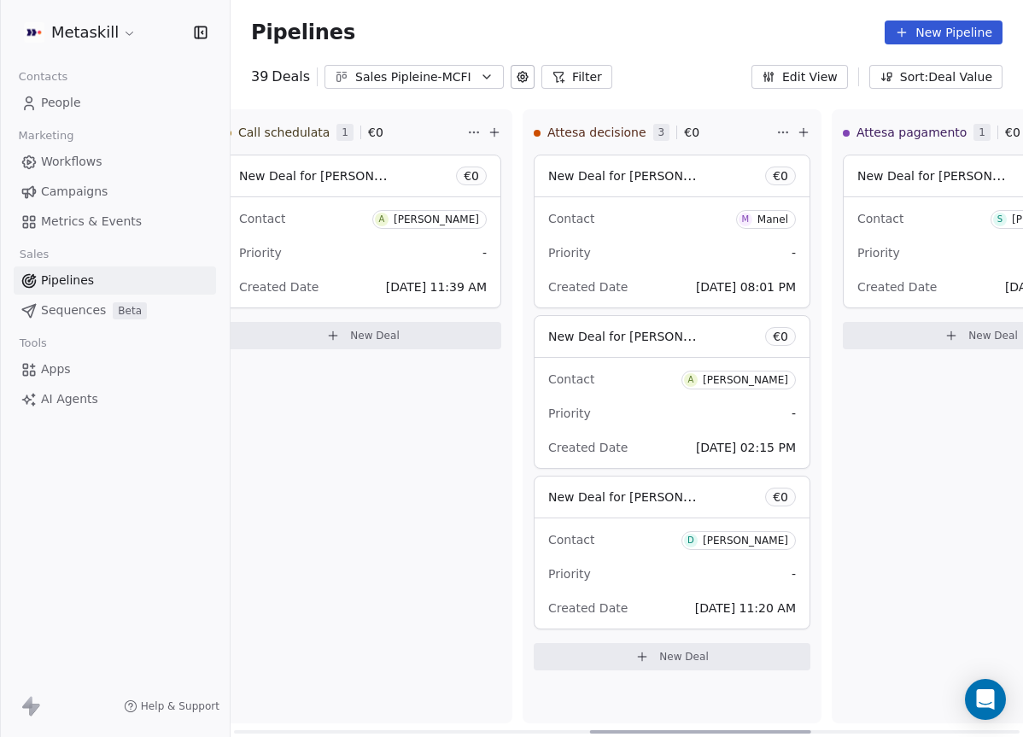
click at [659, 370] on div "Contact A Andrea Bassi" at bounding box center [672, 379] width 248 height 28
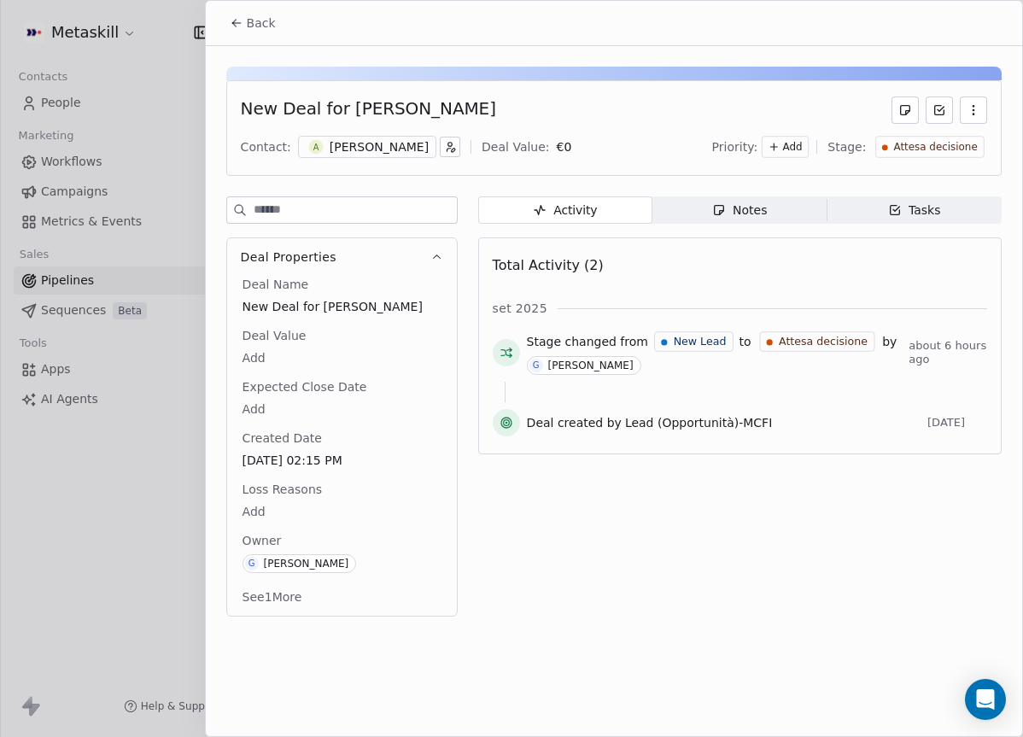
click at [778, 223] on span "Notes Notes" at bounding box center [739, 209] width 174 height 27
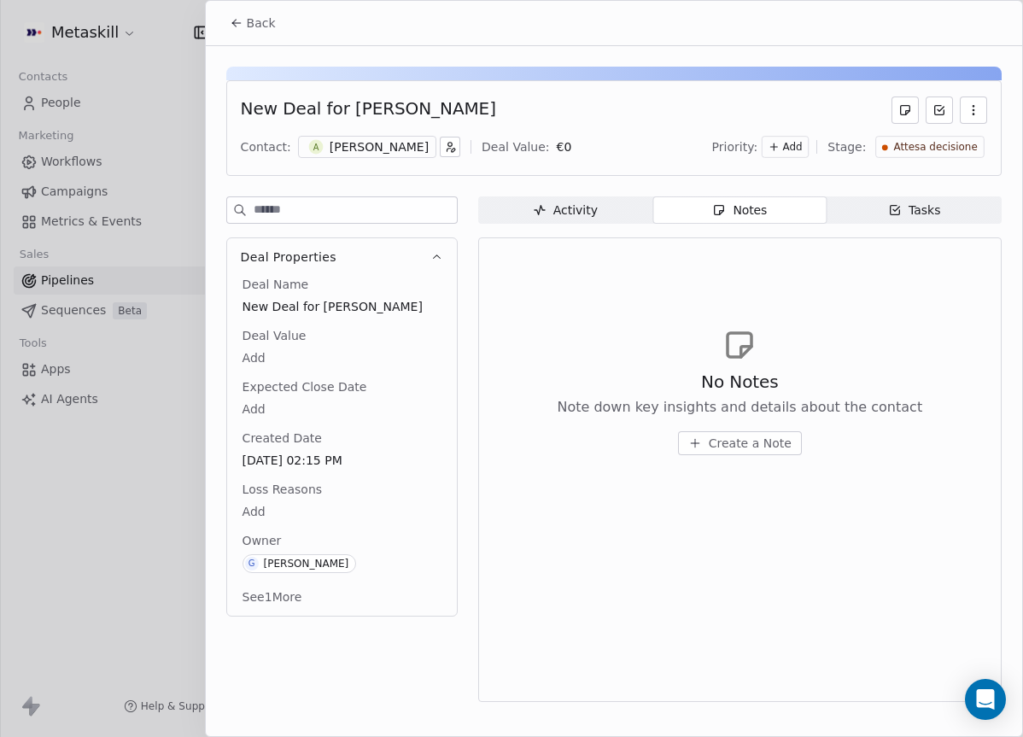
click at [338, 138] on div "[PERSON_NAME]" at bounding box center [379, 146] width 99 height 17
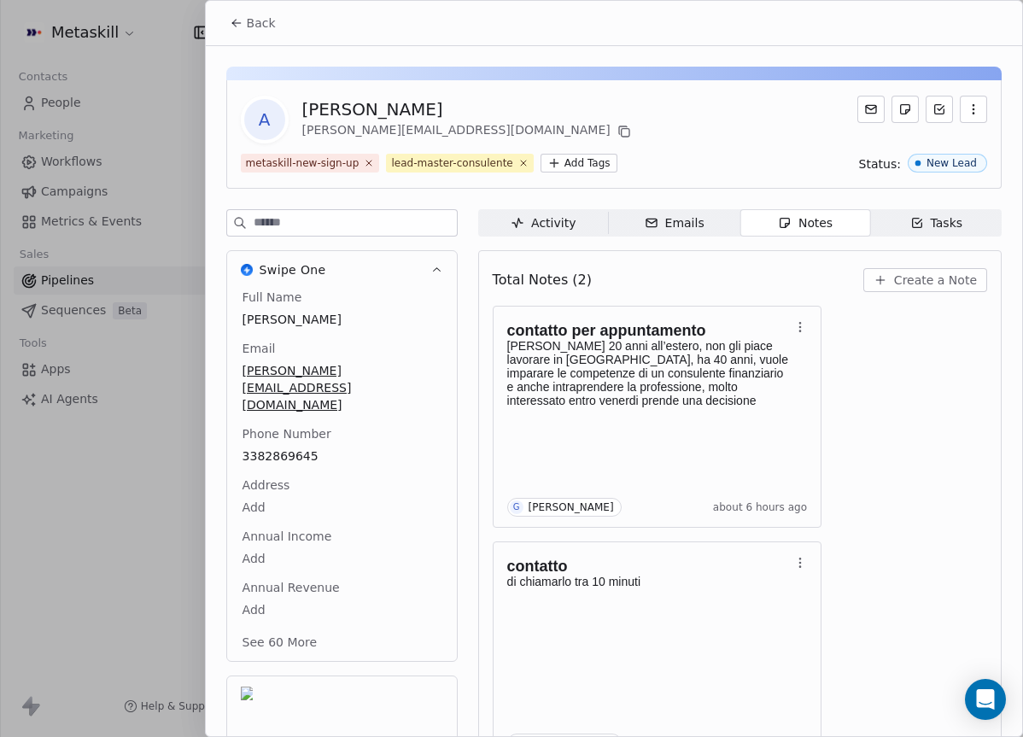
click at [255, 32] on button "Back" at bounding box center [252, 23] width 67 height 31
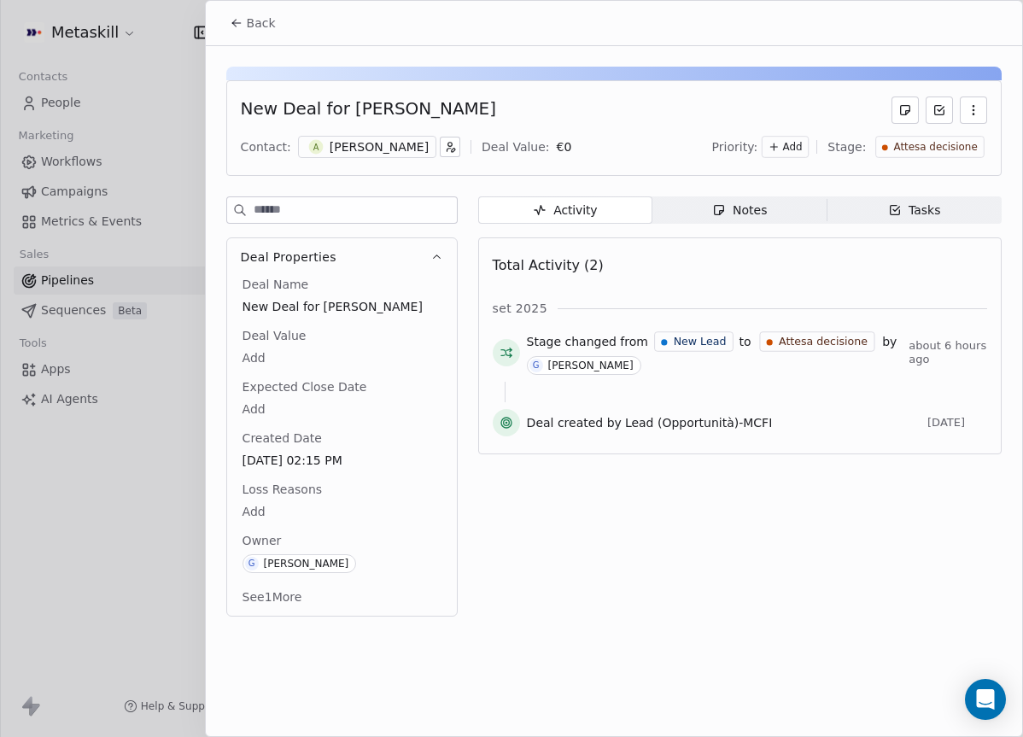
click at [245, 33] on button "Back" at bounding box center [252, 23] width 67 height 31
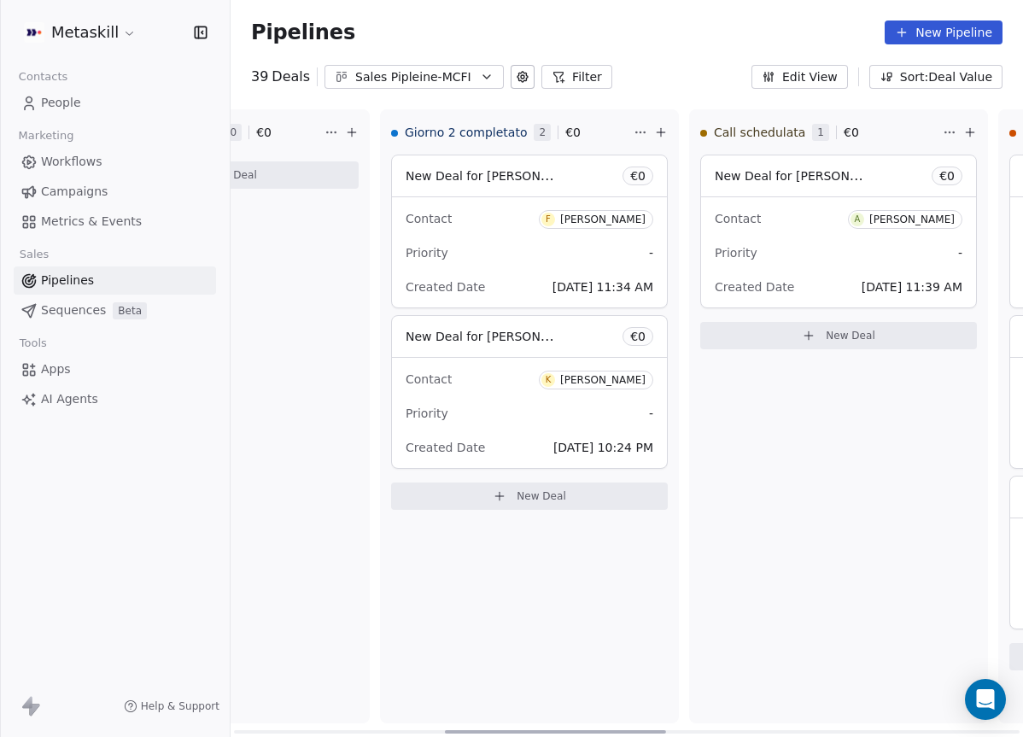
drag, startPoint x: 682, startPoint y: 727, endPoint x: 566, endPoint y: 670, distance: 129.4
click at [550, 730] on div at bounding box center [555, 731] width 221 height 3
click at [760, 245] on div "Priority -" at bounding box center [837, 252] width 248 height 27
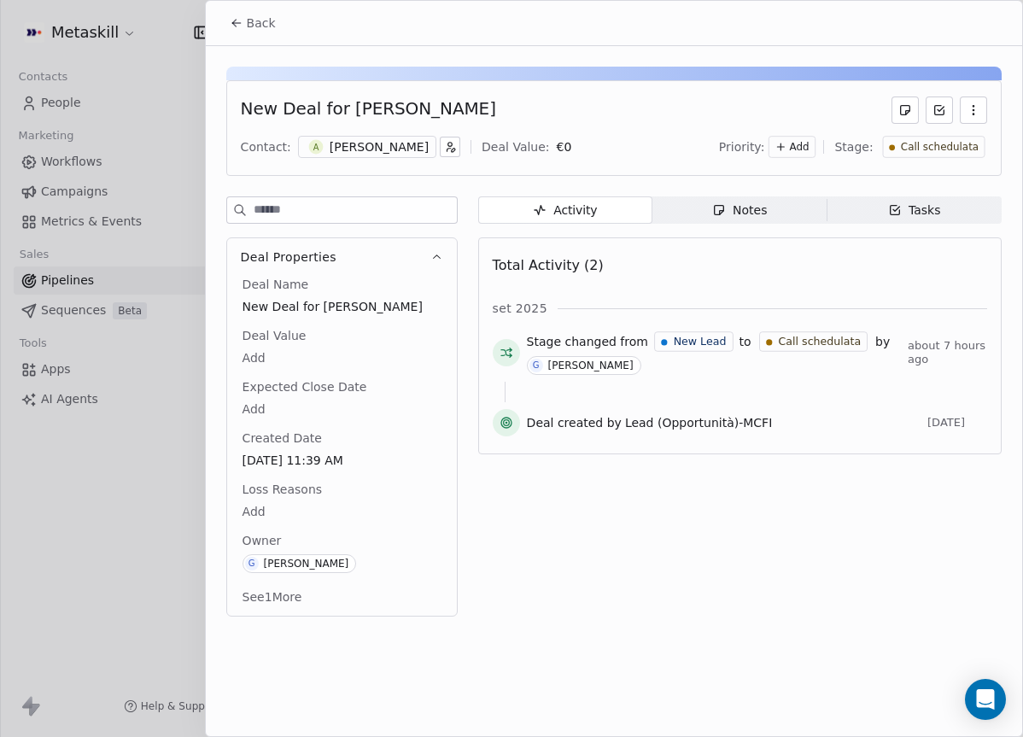
click at [698, 200] on span "Notes Notes" at bounding box center [739, 209] width 174 height 27
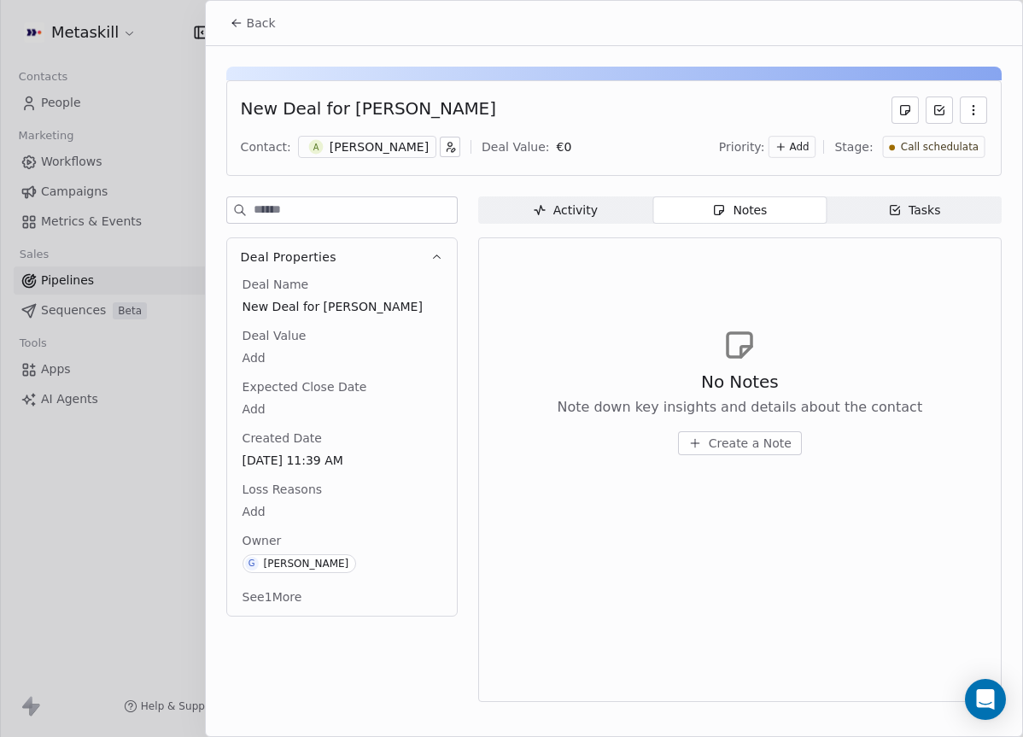
click at [359, 139] on div "[PERSON_NAME]" at bounding box center [379, 146] width 99 height 17
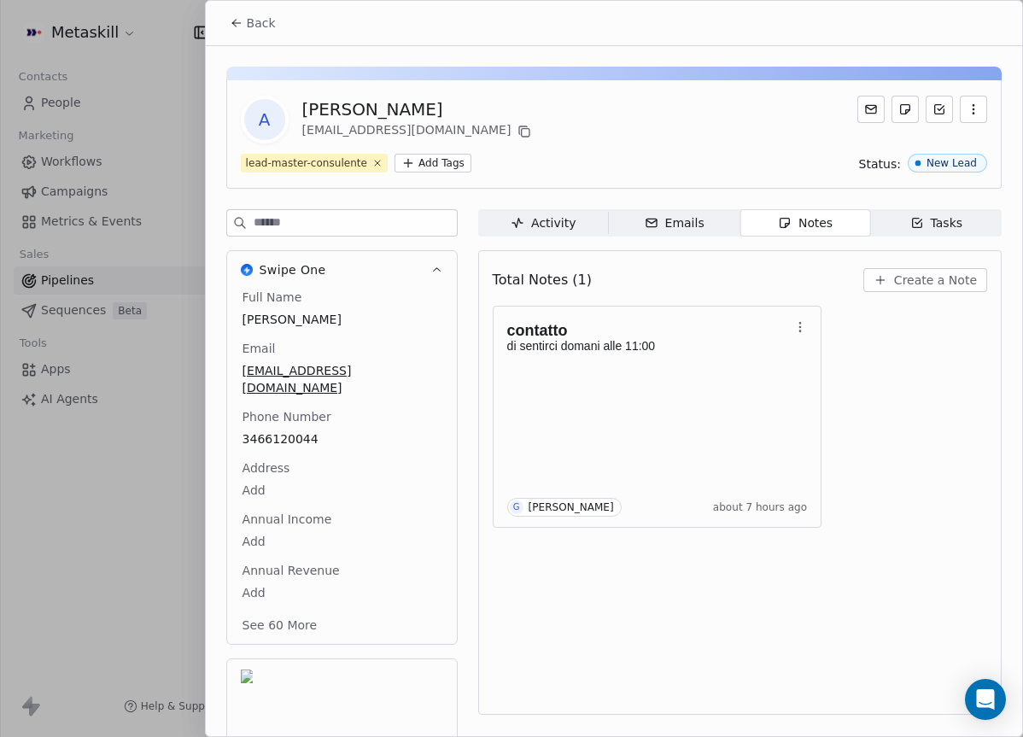
click at [719, 215] on span "Emails Emails" at bounding box center [674, 222] width 131 height 27
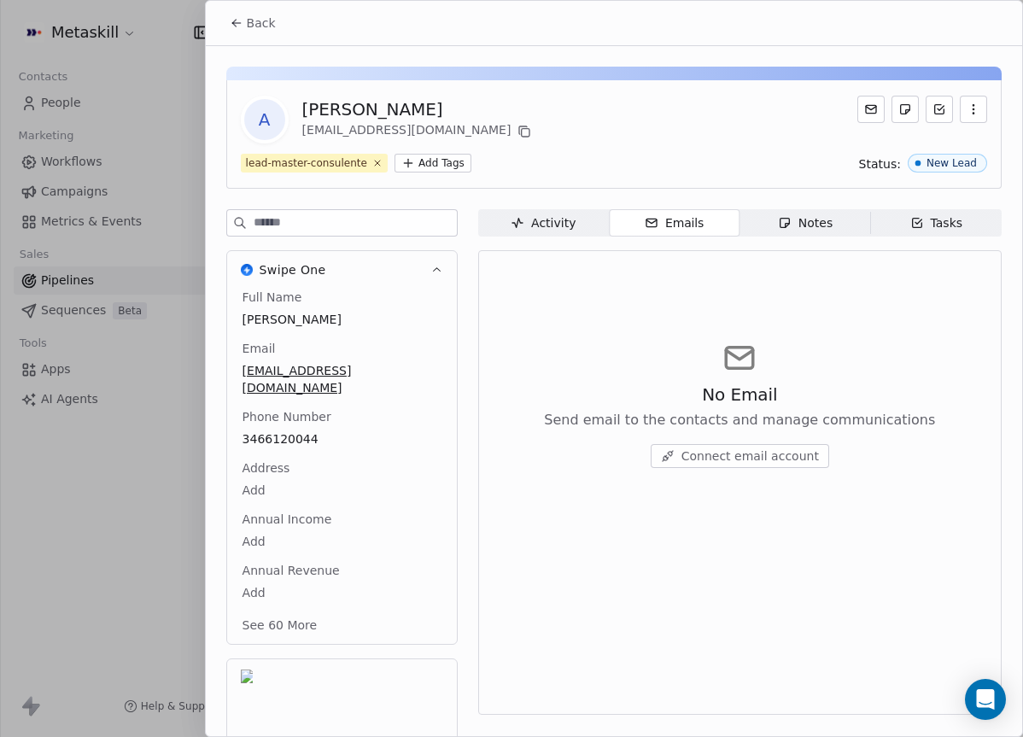
click at [812, 224] on div "Notes" at bounding box center [805, 223] width 55 height 18
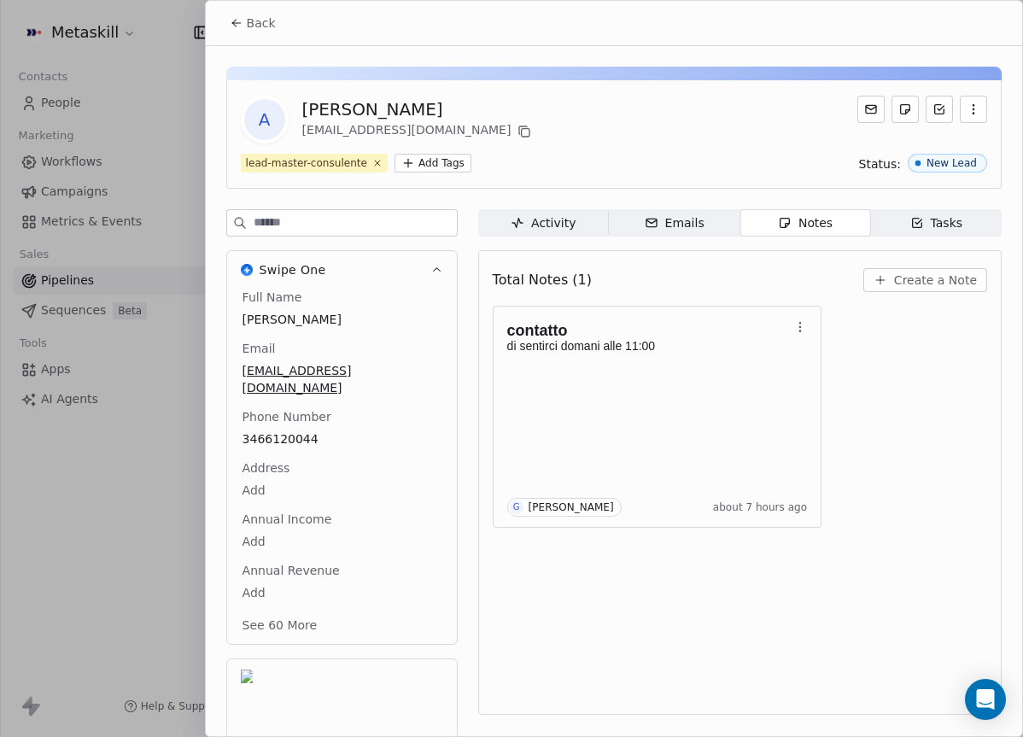
click at [223, 19] on button "Back" at bounding box center [252, 23] width 67 height 31
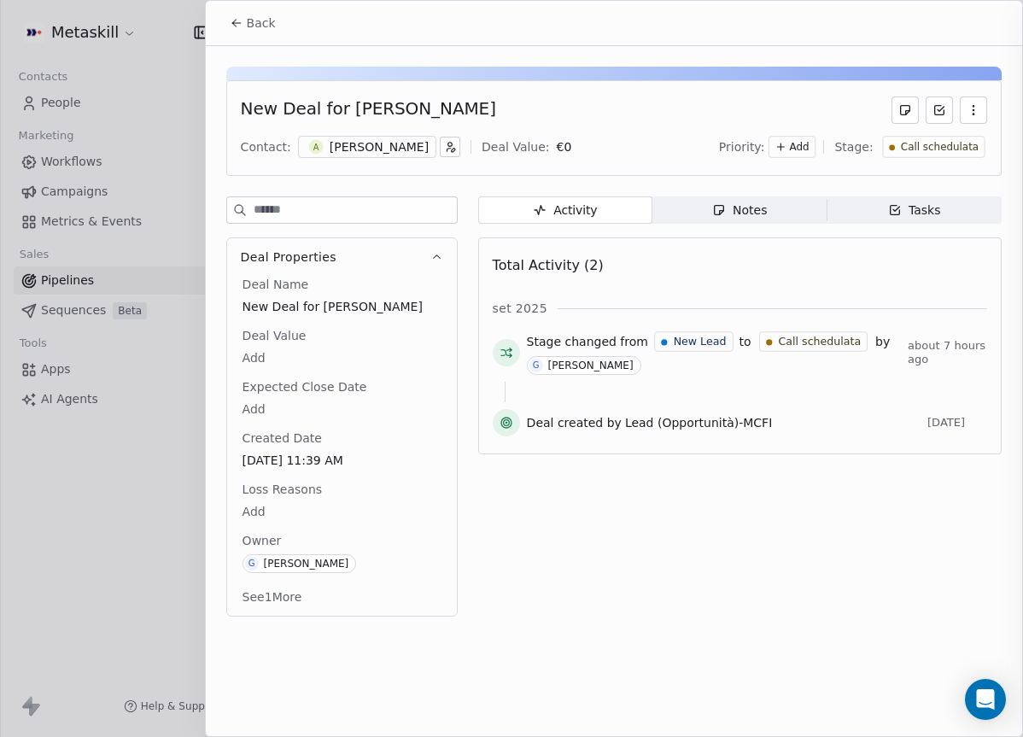
click at [236, 23] on icon at bounding box center [236, 23] width 8 height 0
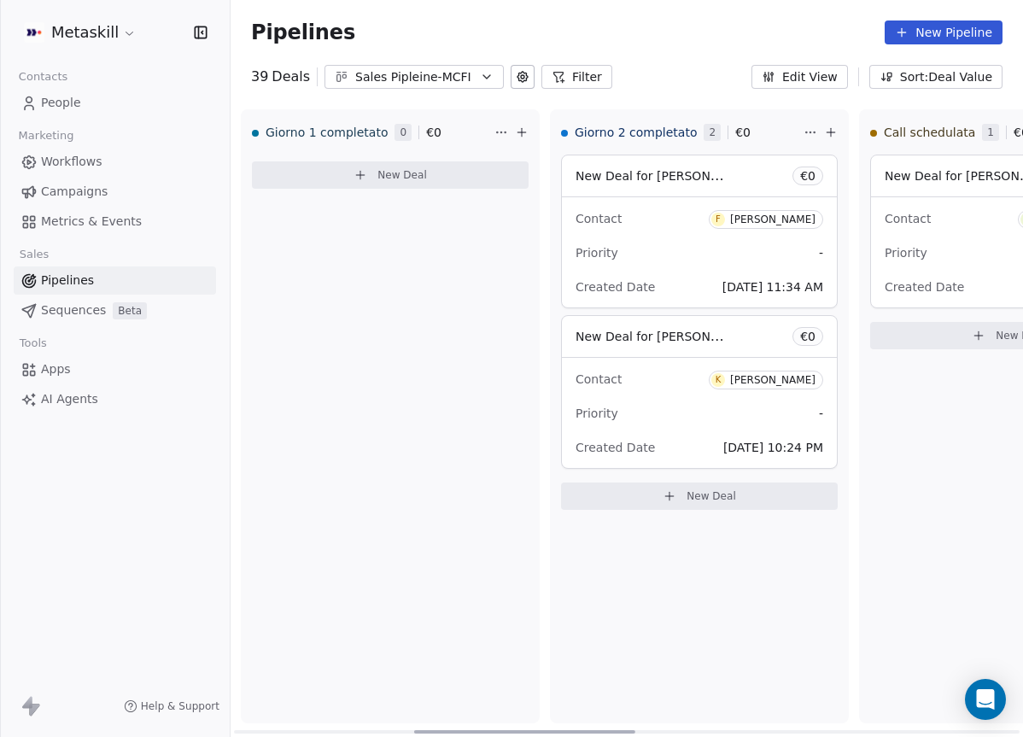
drag, startPoint x: 639, startPoint y: 730, endPoint x: 596, endPoint y: 663, distance: 79.1
click at [590, 730] on div at bounding box center [524, 731] width 221 height 3
click at [642, 379] on div "Contact K Kevin Buonguerrieri" at bounding box center [704, 379] width 248 height 28
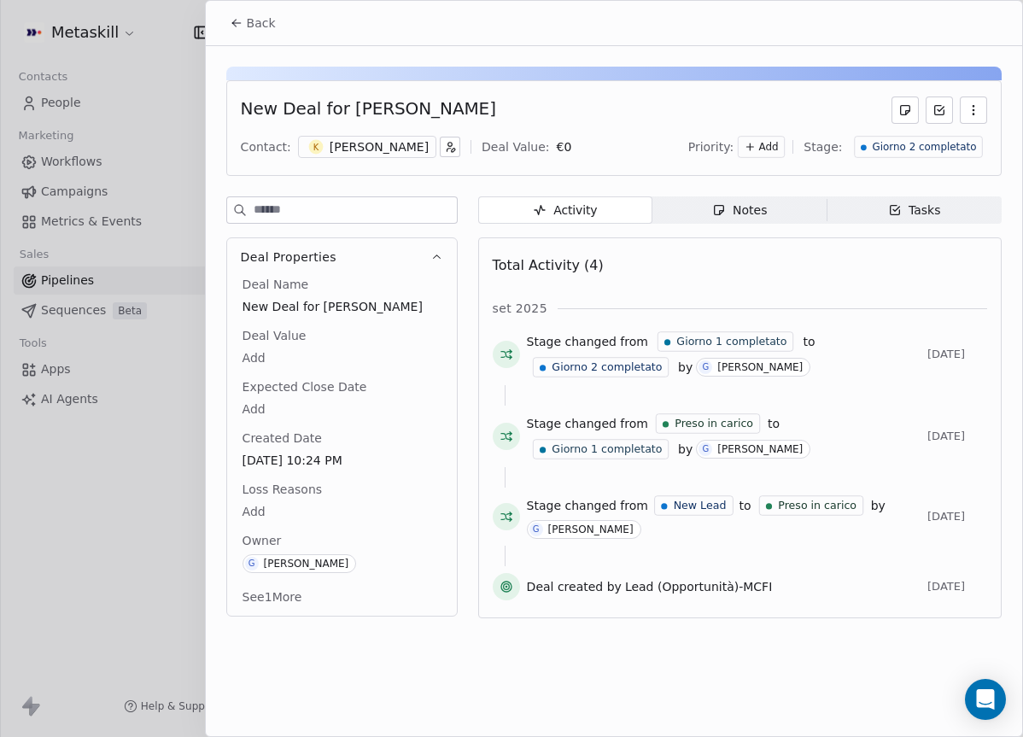
click at [415, 142] on div "Kevin Buonguerrieri" at bounding box center [379, 146] width 99 height 17
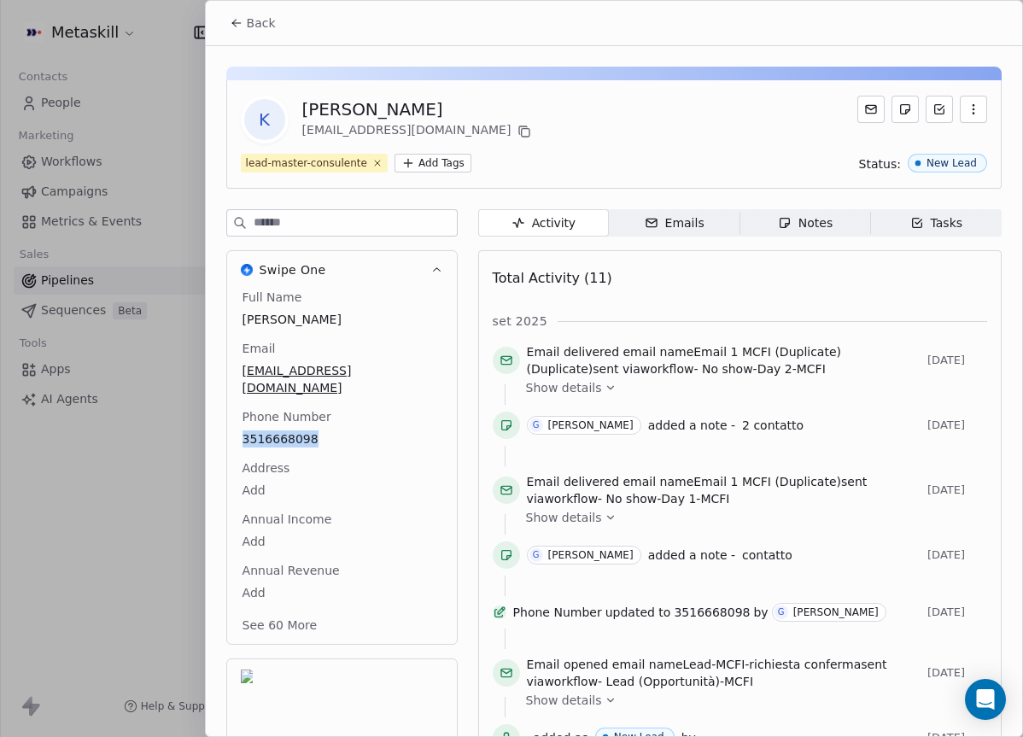
click at [236, 24] on icon at bounding box center [237, 23] width 14 height 14
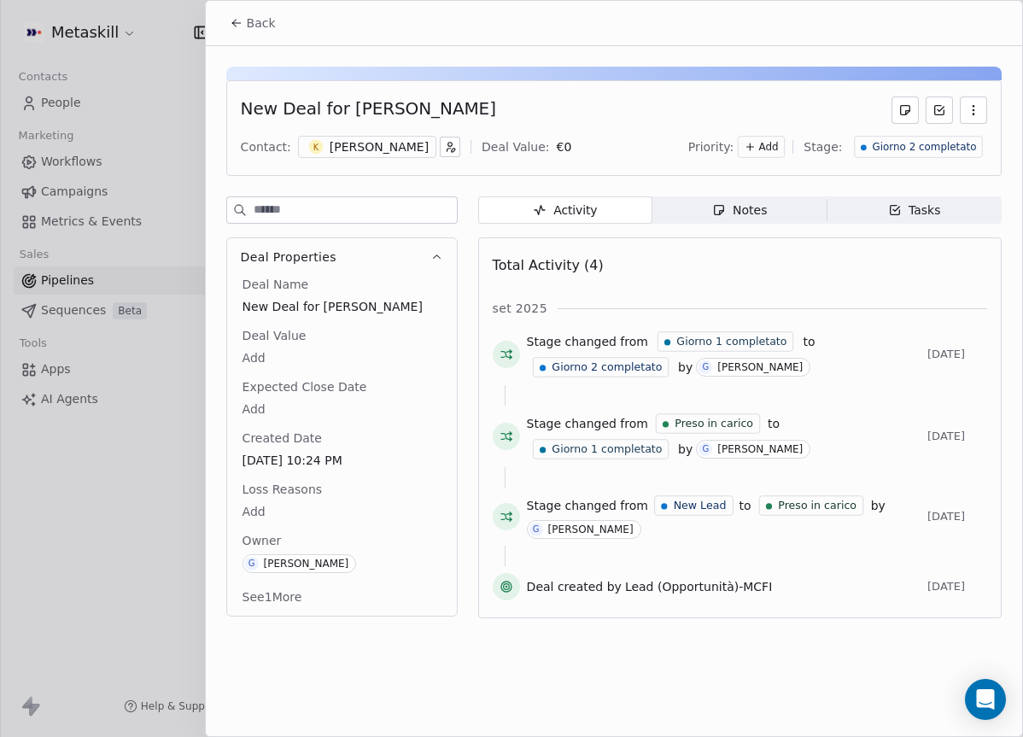
click at [952, 142] on span "Giorno 2 completato" at bounding box center [924, 147] width 104 height 15
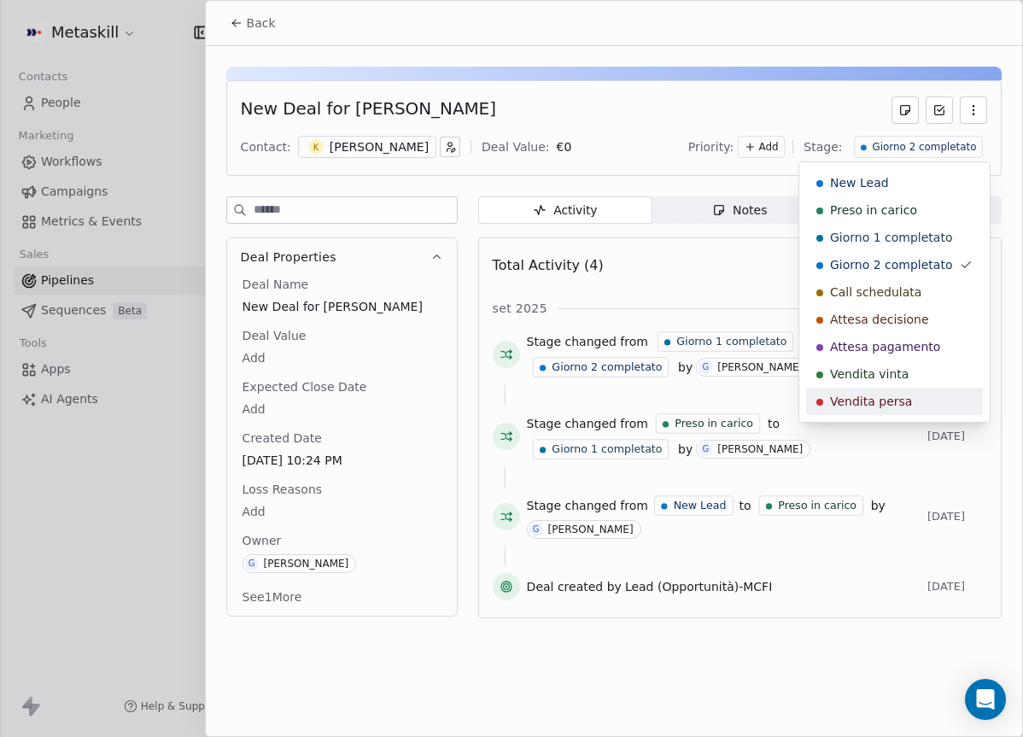
click at [891, 395] on span "Vendita persa" at bounding box center [871, 401] width 82 height 17
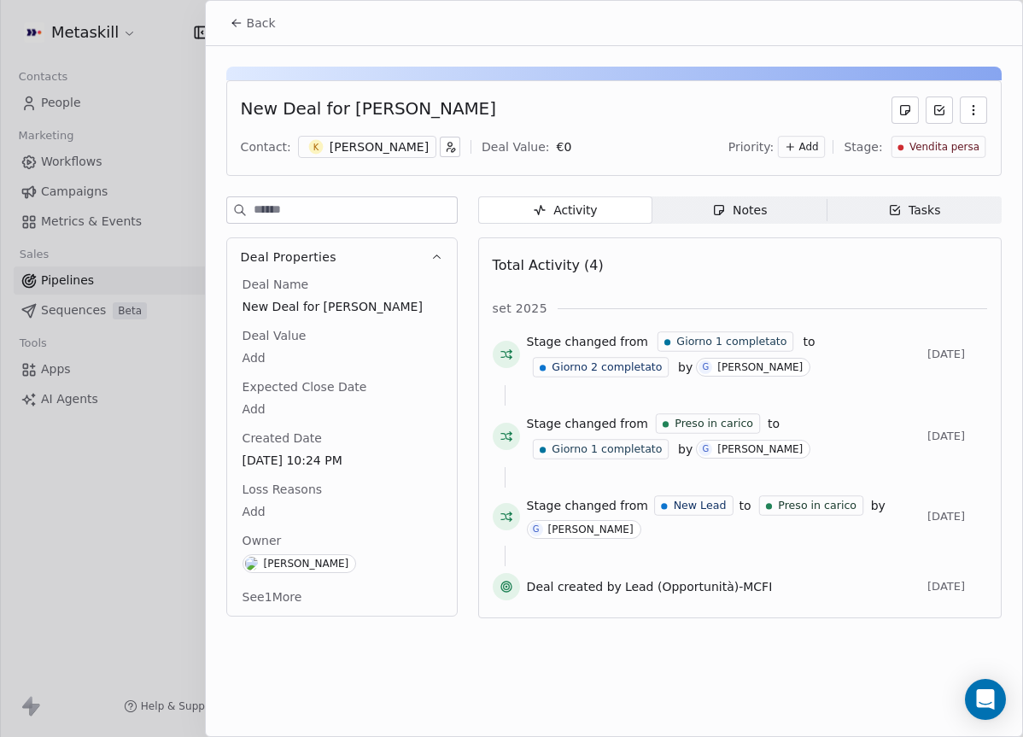
click at [318, 499] on div "Loss Reasons Add" at bounding box center [342, 501] width 206 height 41
click at [269, 498] on div "Loss Reasons Add" at bounding box center [342, 501] width 206 height 41
click at [260, 506] on body "Metaskill Contacts People Marketing Workflows Campaigns Metrics & Events Sales …" at bounding box center [511, 368] width 1023 height 737
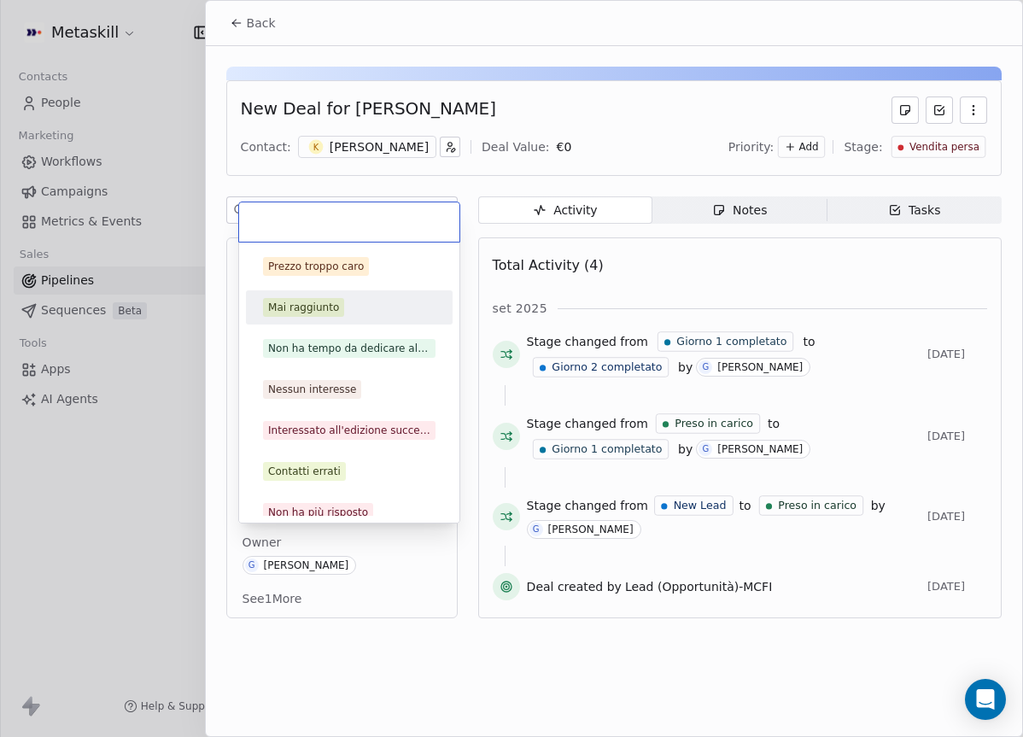
click at [329, 311] on div "Mai raggiunto" at bounding box center [303, 307] width 71 height 15
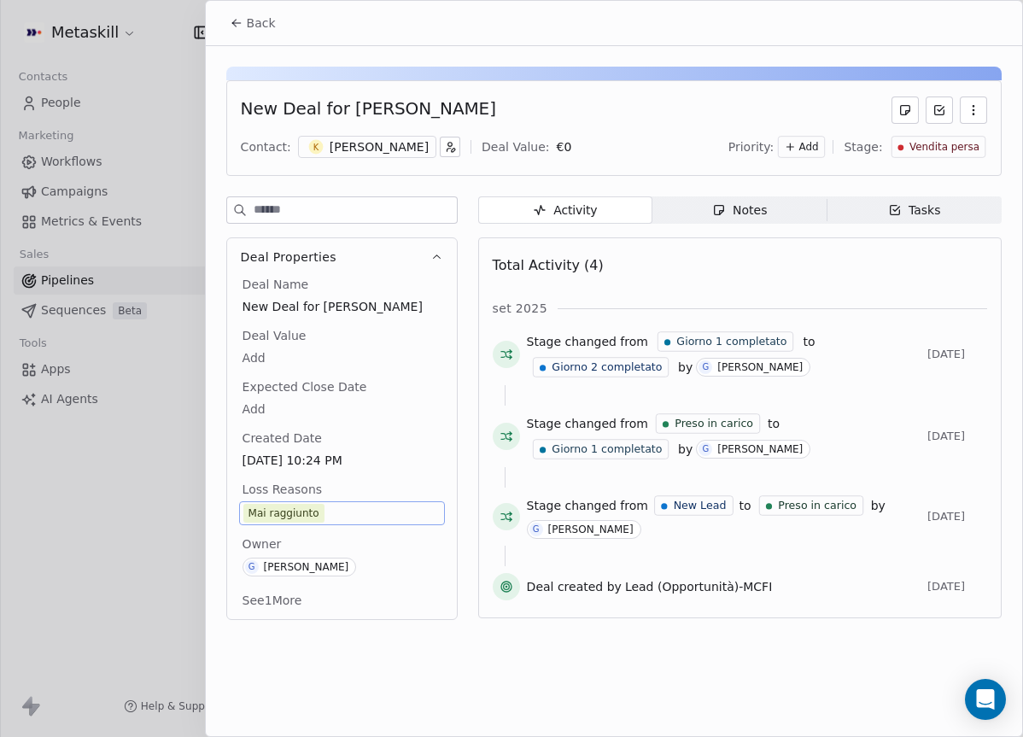
click at [252, 21] on span "Back" at bounding box center [261, 23] width 29 height 17
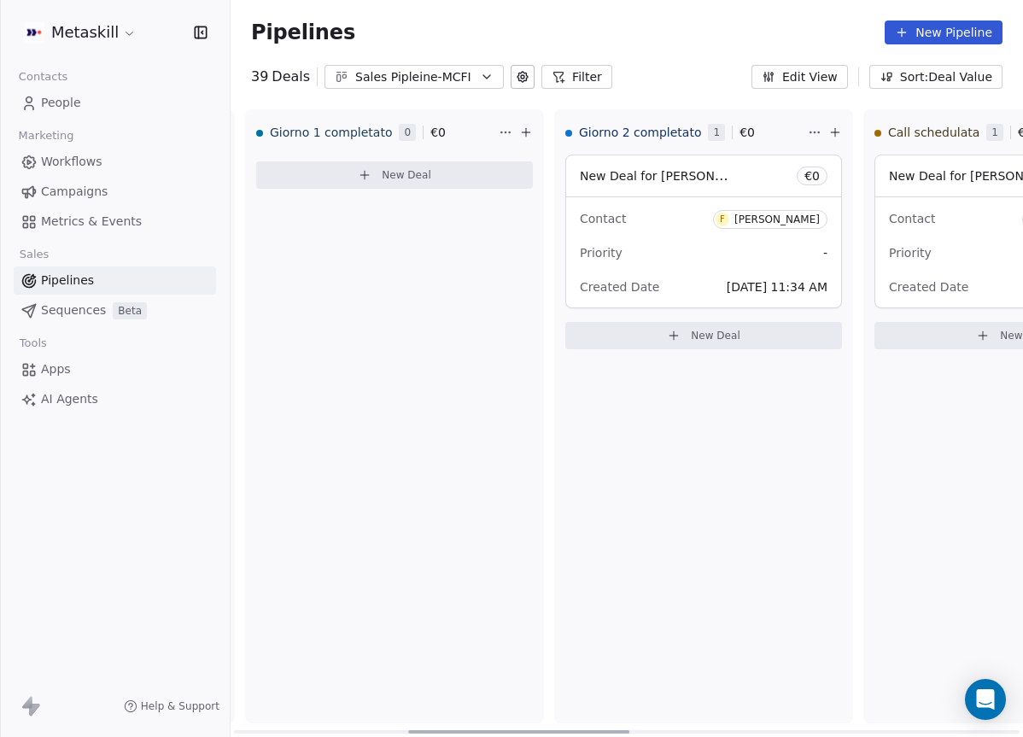
click at [673, 225] on div "Contact F Fabio Passarani" at bounding box center [704, 218] width 248 height 28
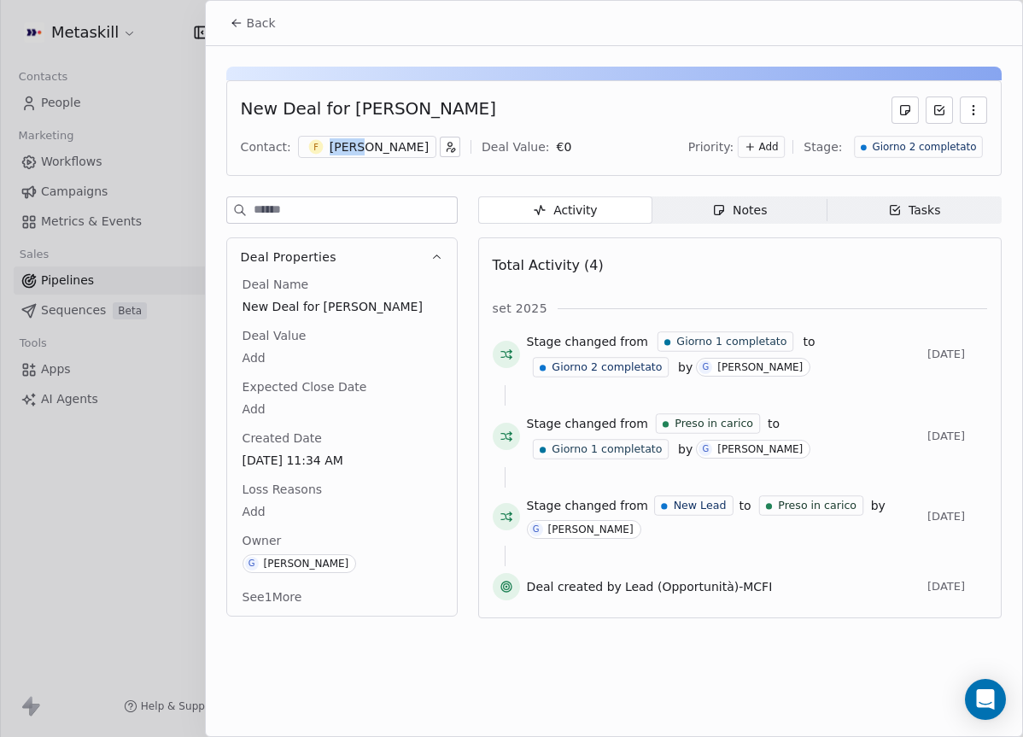
click at [746, 205] on div "Notes" at bounding box center [739, 210] width 55 height 18
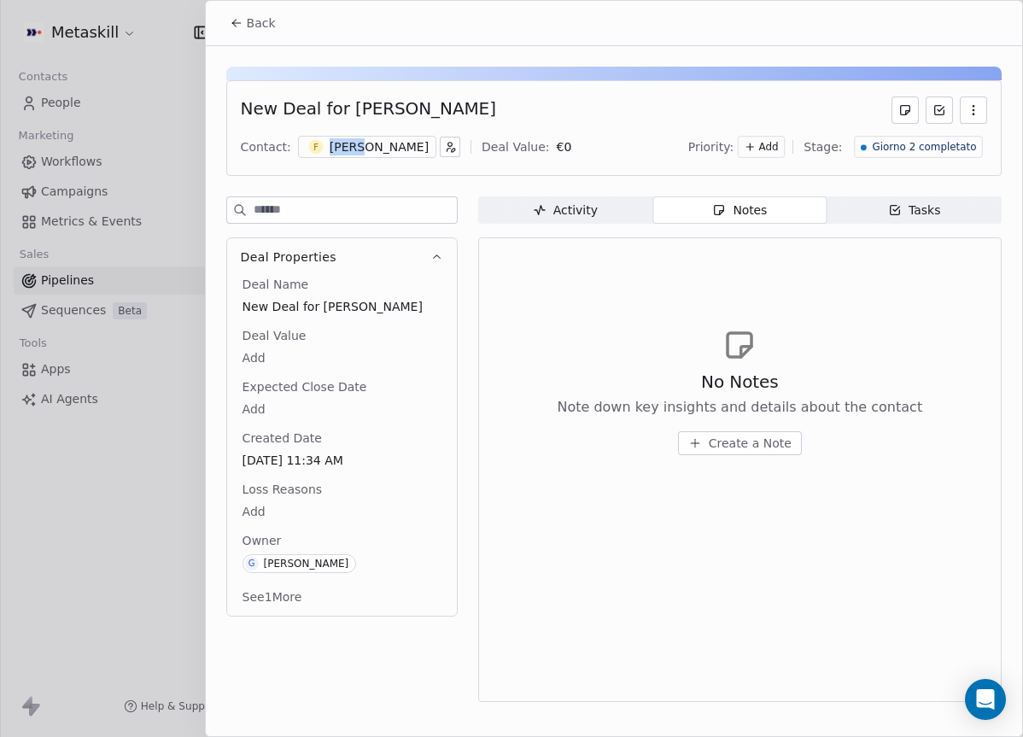
click at [628, 204] on span "Activity Activity" at bounding box center [565, 209] width 174 height 27
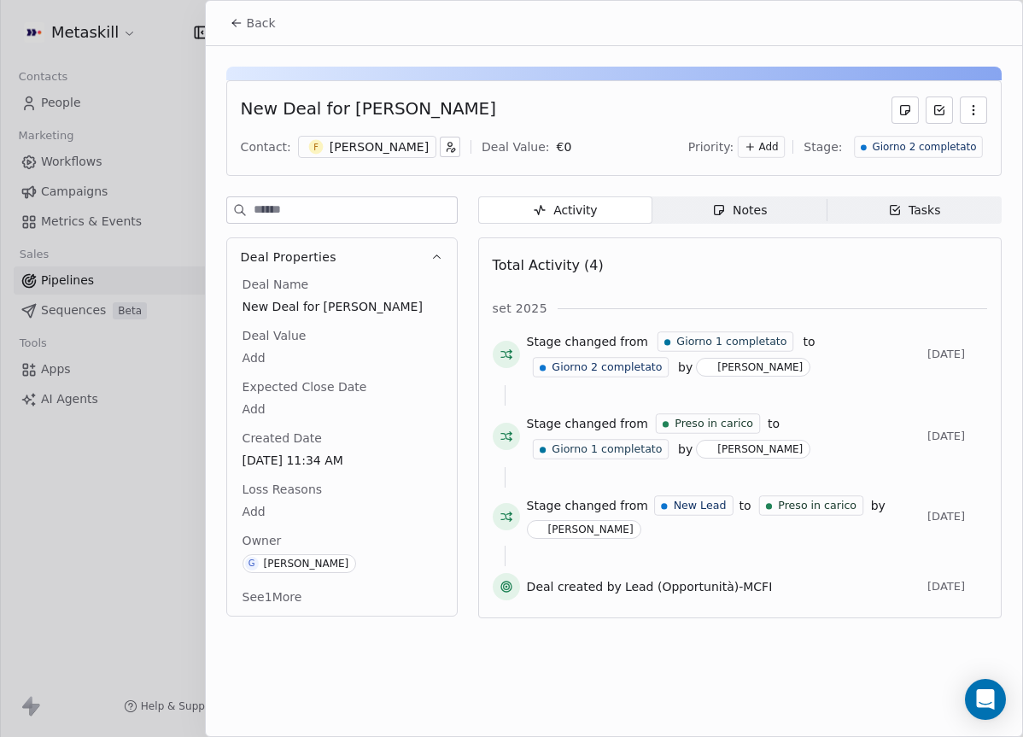
click at [382, 145] on div "Fabio Passarani" at bounding box center [379, 146] width 99 height 17
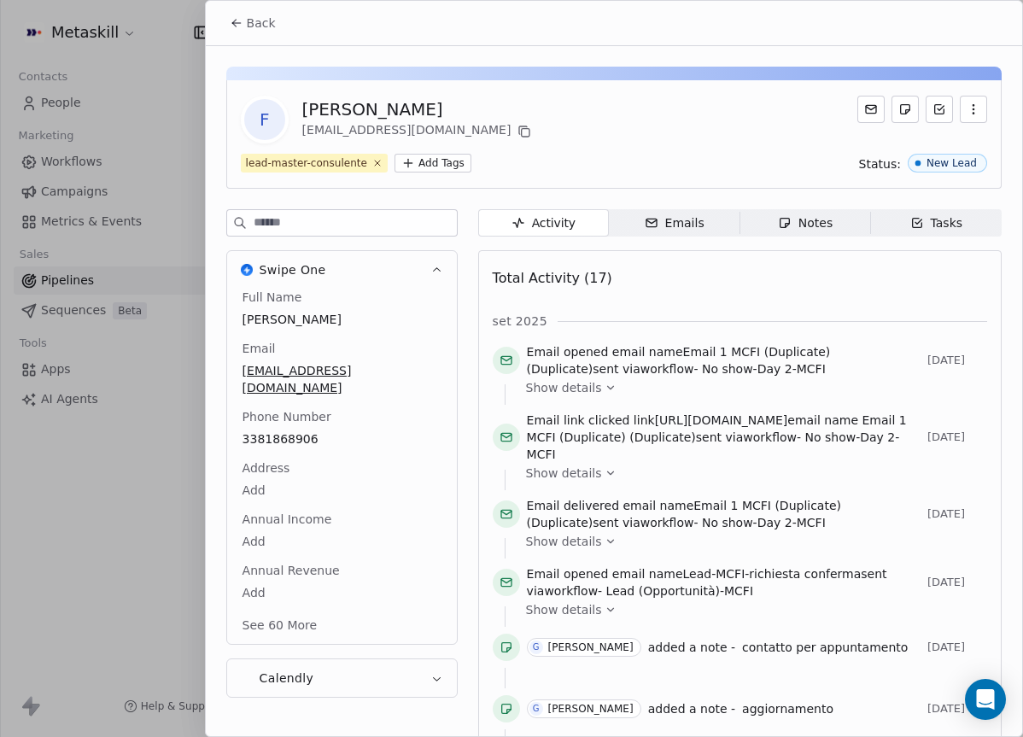
click at [798, 224] on div "Notes" at bounding box center [805, 223] width 55 height 18
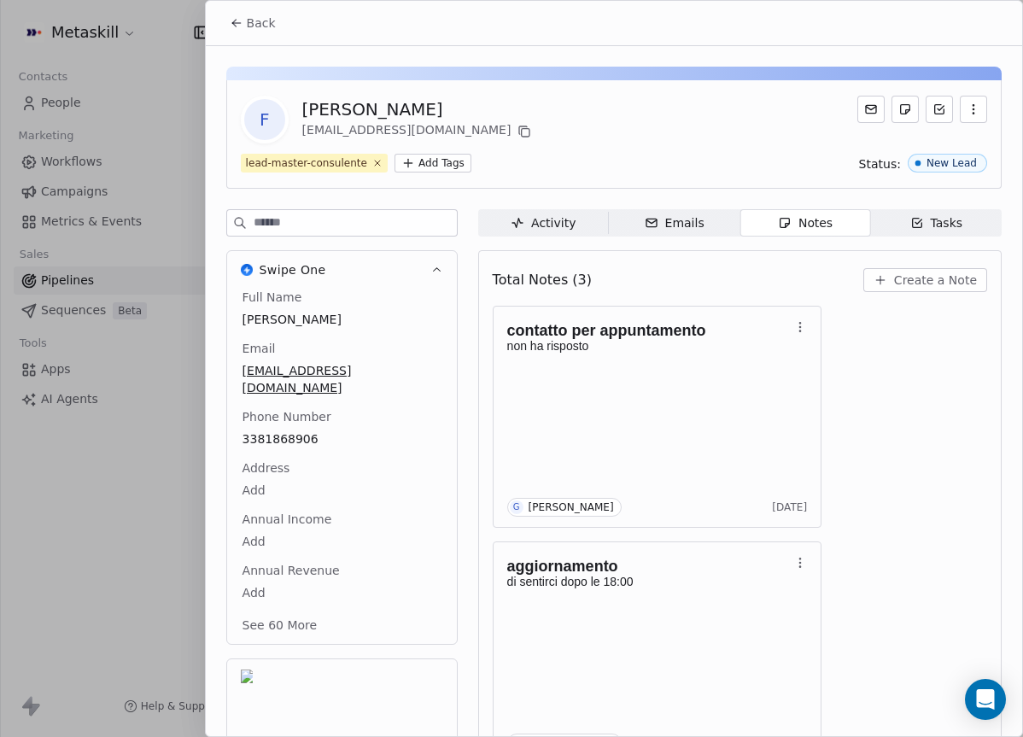
click at [298, 426] on div "Full Name Fabio Passarani Email fabio.passarani7@gmail.com Phone Number 3381868…" at bounding box center [342, 463] width 206 height 348
click at [234, 27] on icon at bounding box center [237, 23] width 14 height 14
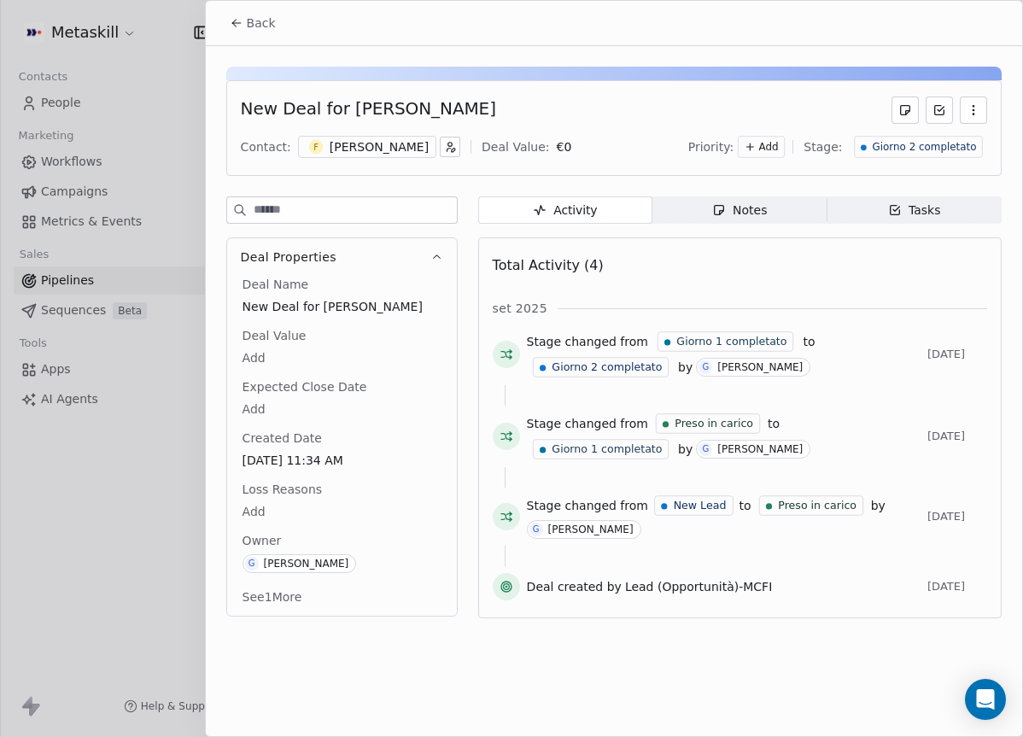
click at [936, 153] on span "Giorno 2 completato" at bounding box center [924, 147] width 104 height 15
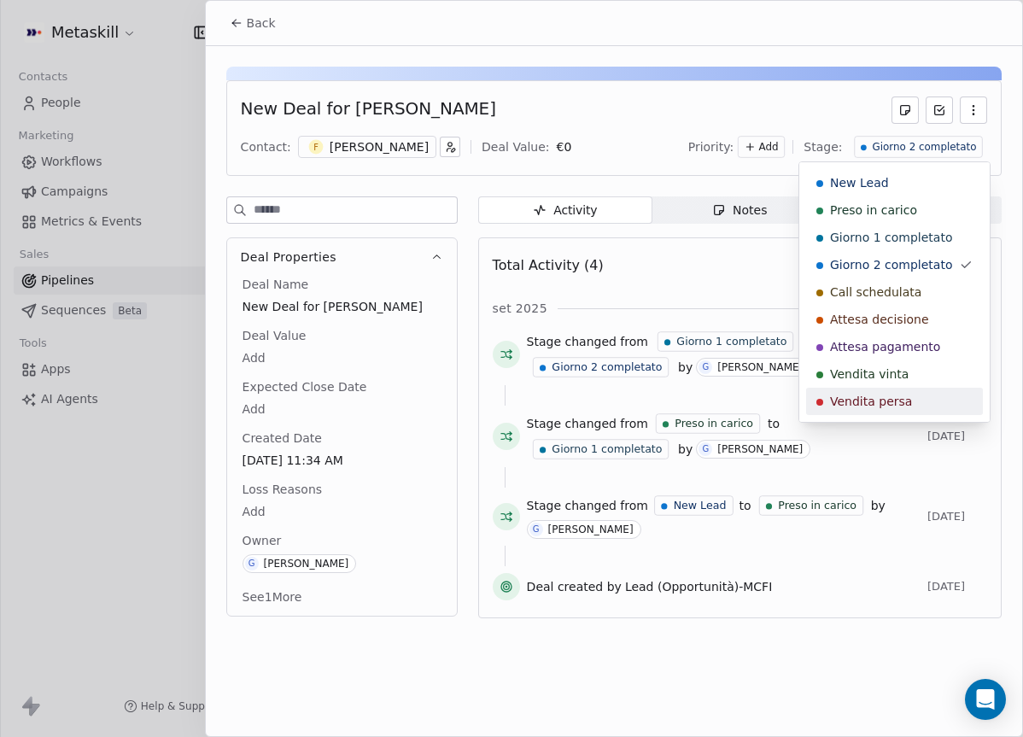
click at [878, 399] on span "Vendita persa" at bounding box center [871, 401] width 82 height 17
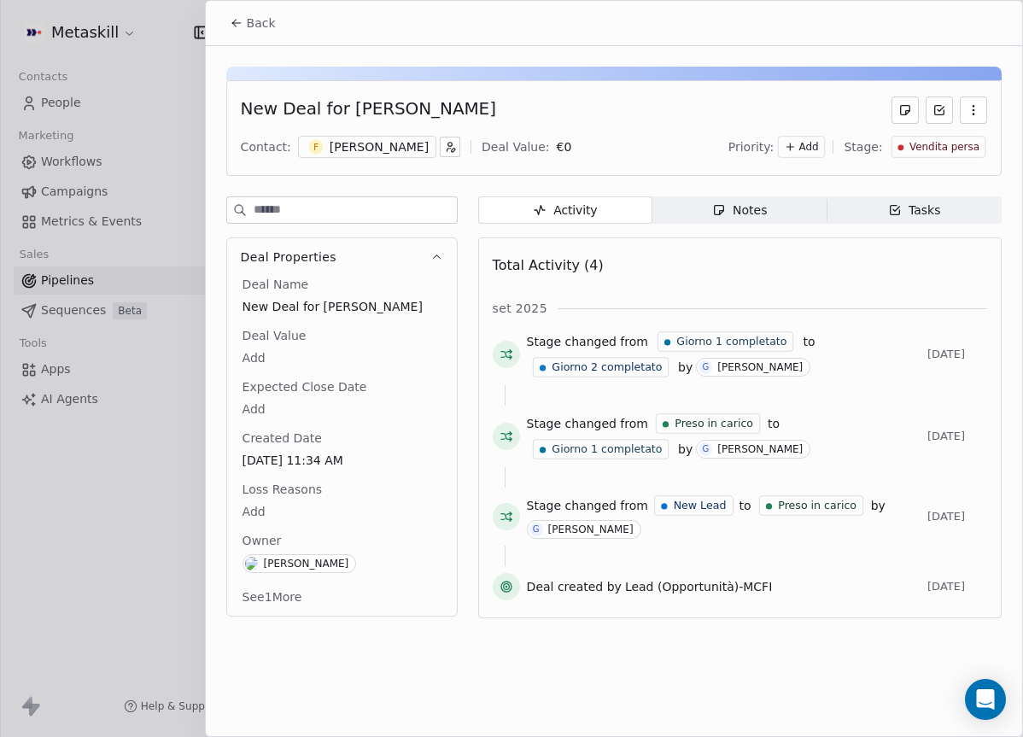
click at [304, 526] on div "Deal Name New Deal for Fabio Passarani Deal Value Add Expected Close Date Add C…" at bounding box center [342, 442] width 206 height 333
click at [292, 509] on body "Metaskill Contacts People Marketing Workflows Campaigns Metrics & Events Sales …" at bounding box center [511, 368] width 1023 height 737
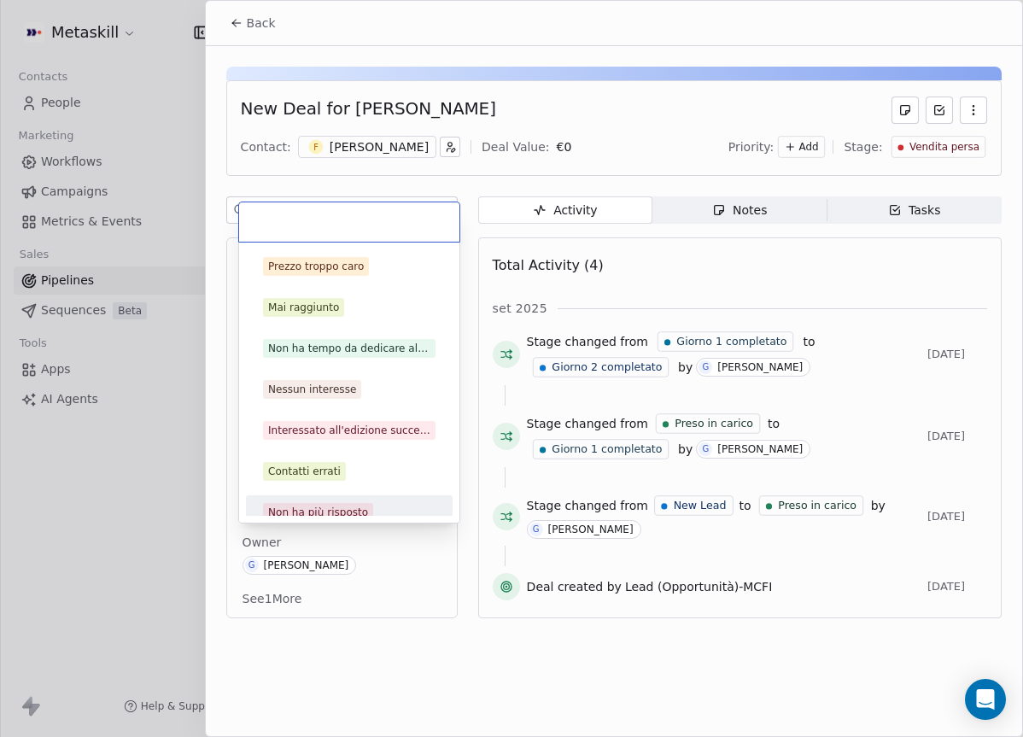
click at [347, 505] on div "Non ha più risposto" at bounding box center [318, 512] width 100 height 15
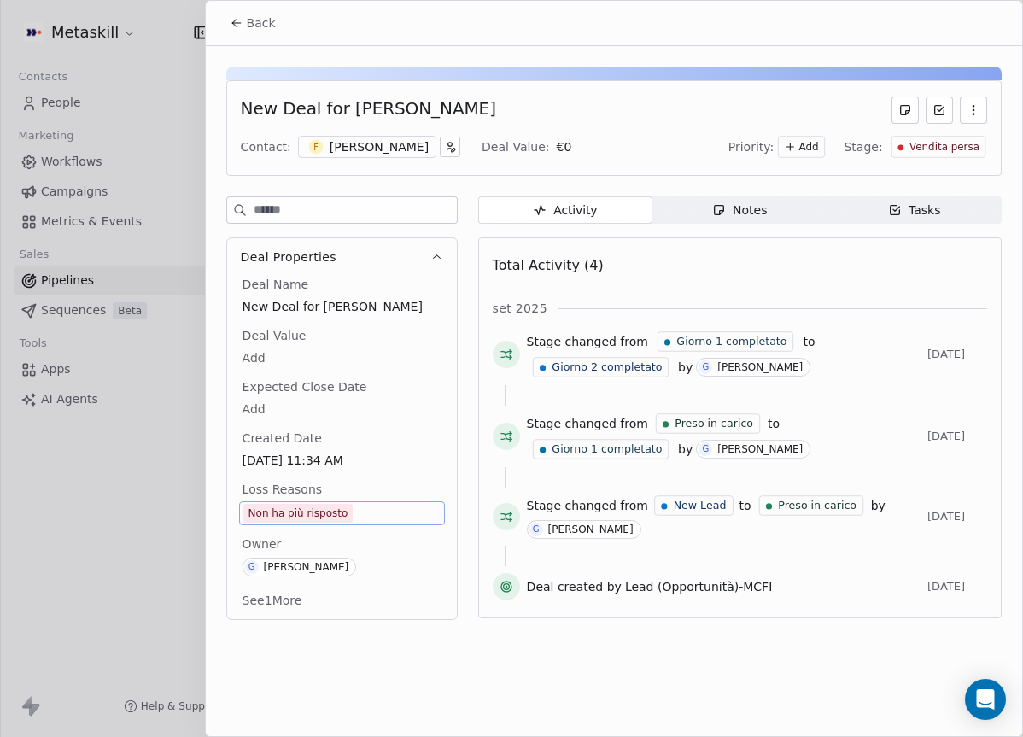
click at [248, 28] on span "Back" at bounding box center [261, 23] width 29 height 17
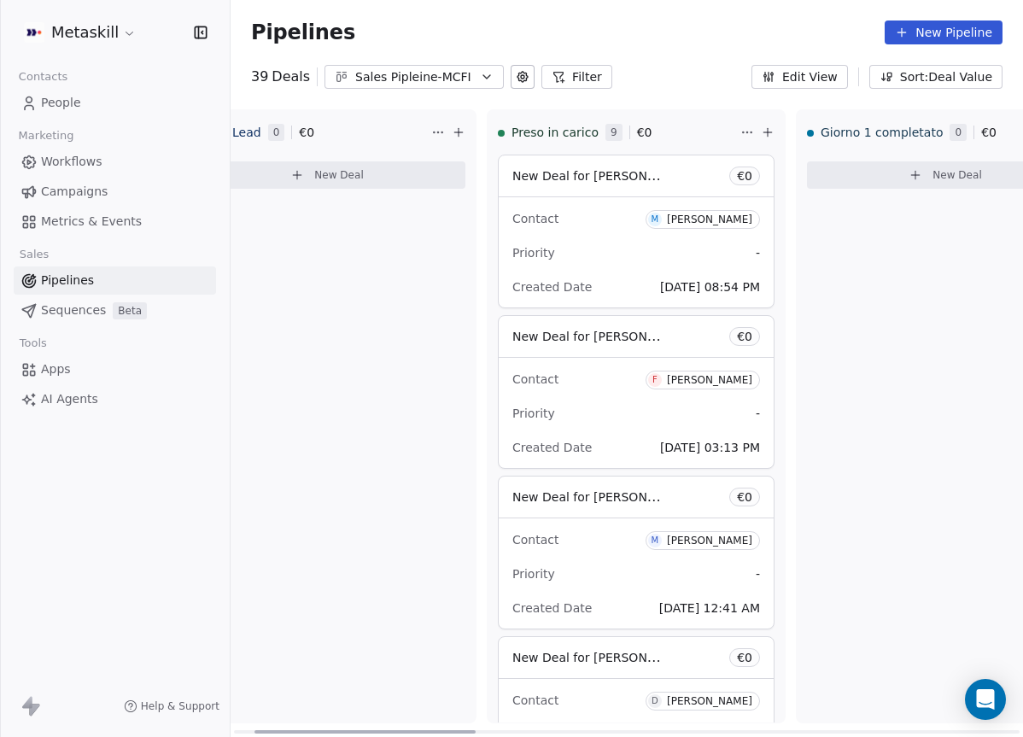
drag, startPoint x: 531, startPoint y: 729, endPoint x: 560, endPoint y: 562, distance: 169.8
click at [378, 730] on div at bounding box center [364, 731] width 221 height 3
click at [639, 258] on div "Priority -" at bounding box center [634, 252] width 248 height 27
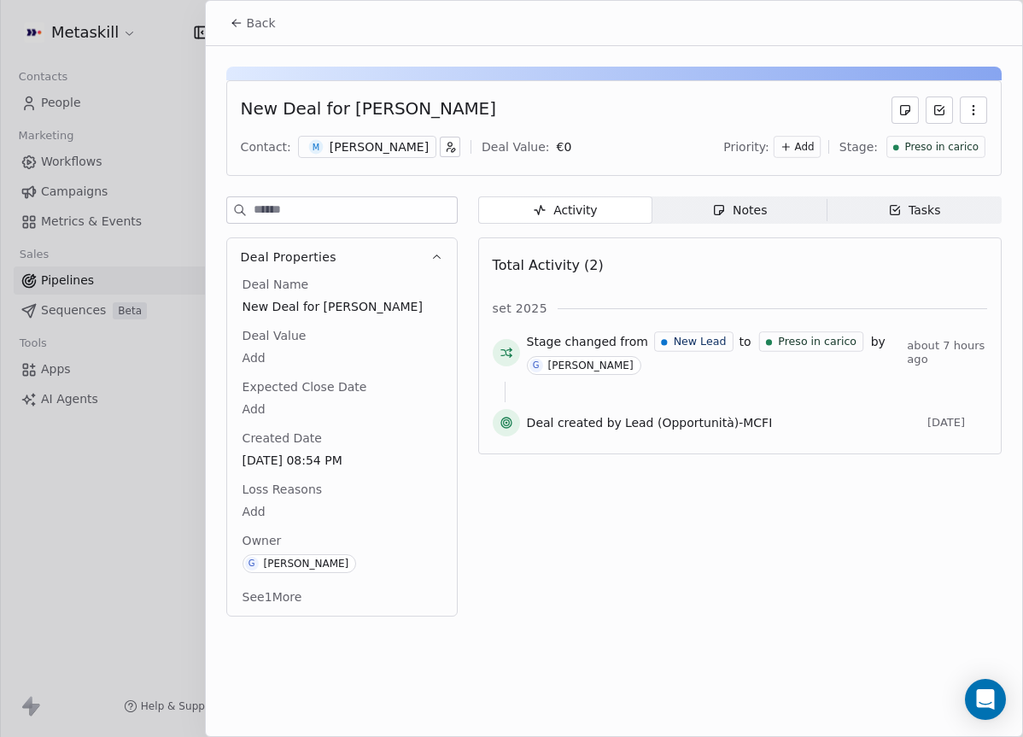
click at [388, 141] on div "Marco Santoni" at bounding box center [379, 146] width 99 height 17
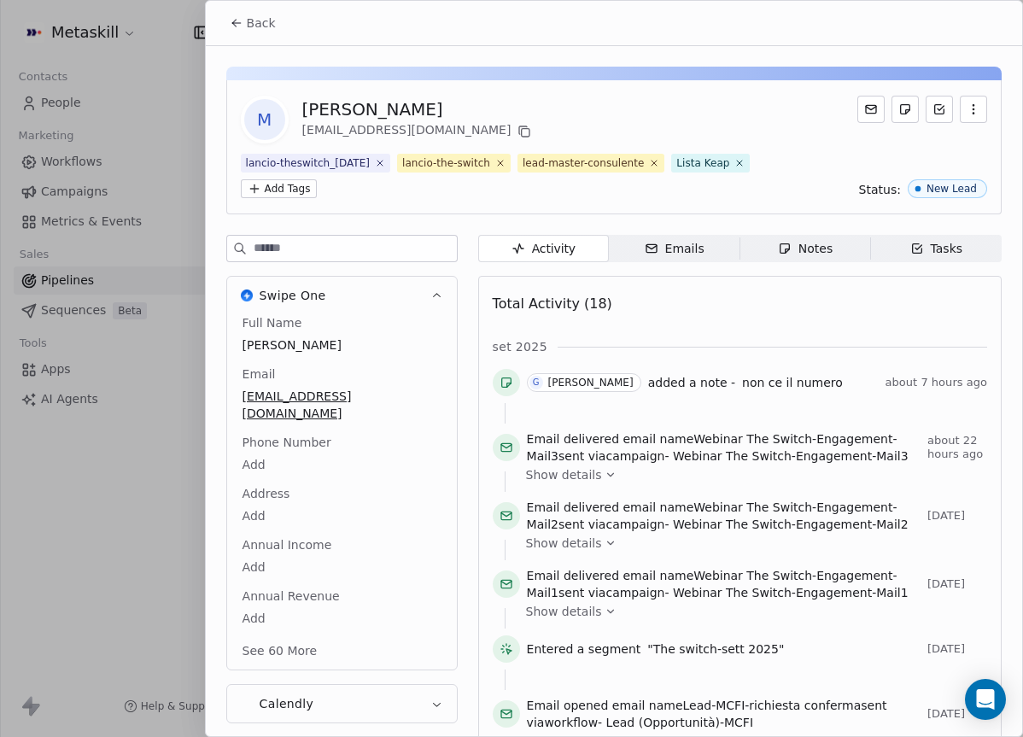
click at [838, 237] on span "Notes Notes" at bounding box center [804, 248] width 131 height 27
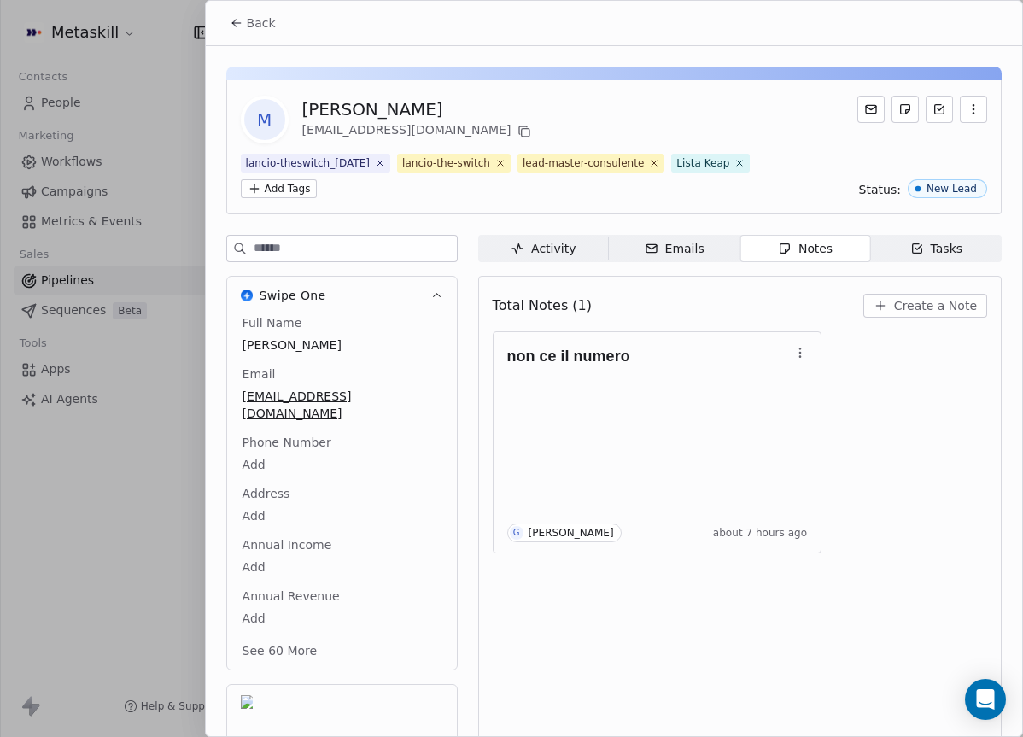
click at [236, 21] on icon at bounding box center [237, 23] width 14 height 14
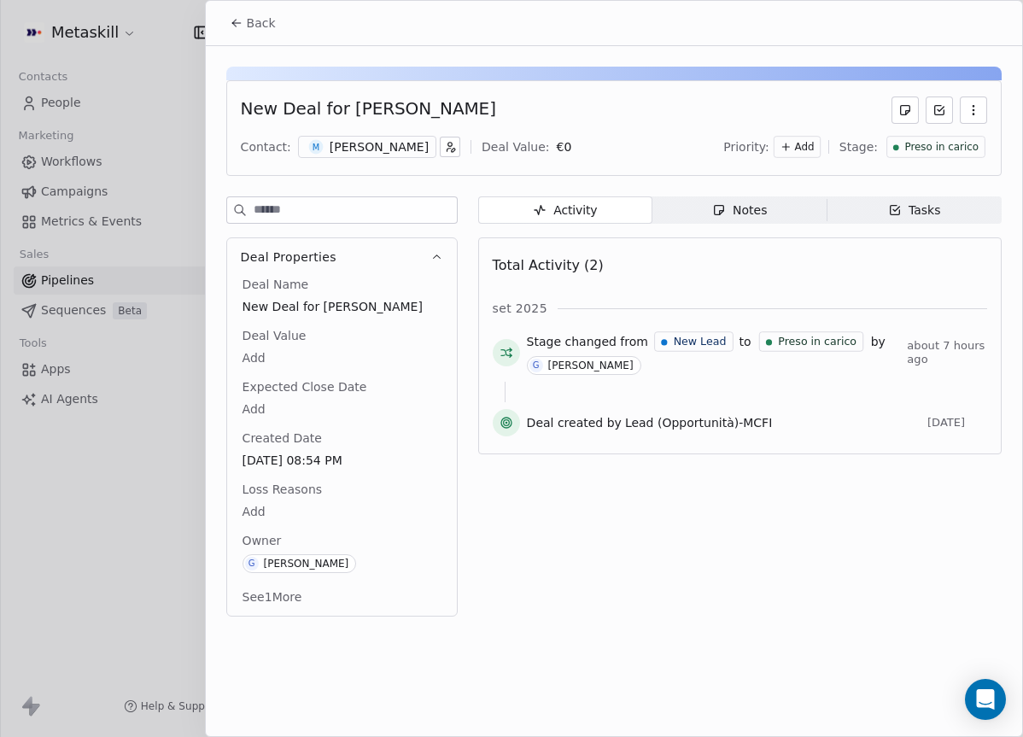
click at [910, 148] on span "Preso in carico" at bounding box center [941, 147] width 74 height 15
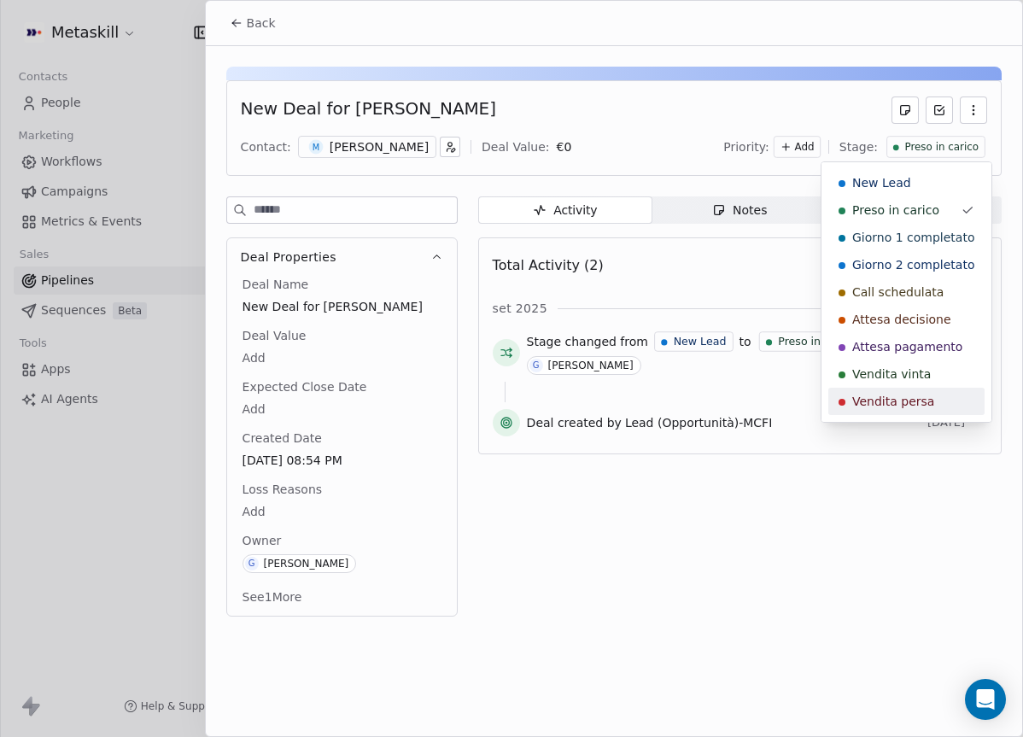
click at [904, 405] on span "Vendita persa" at bounding box center [893, 401] width 82 height 17
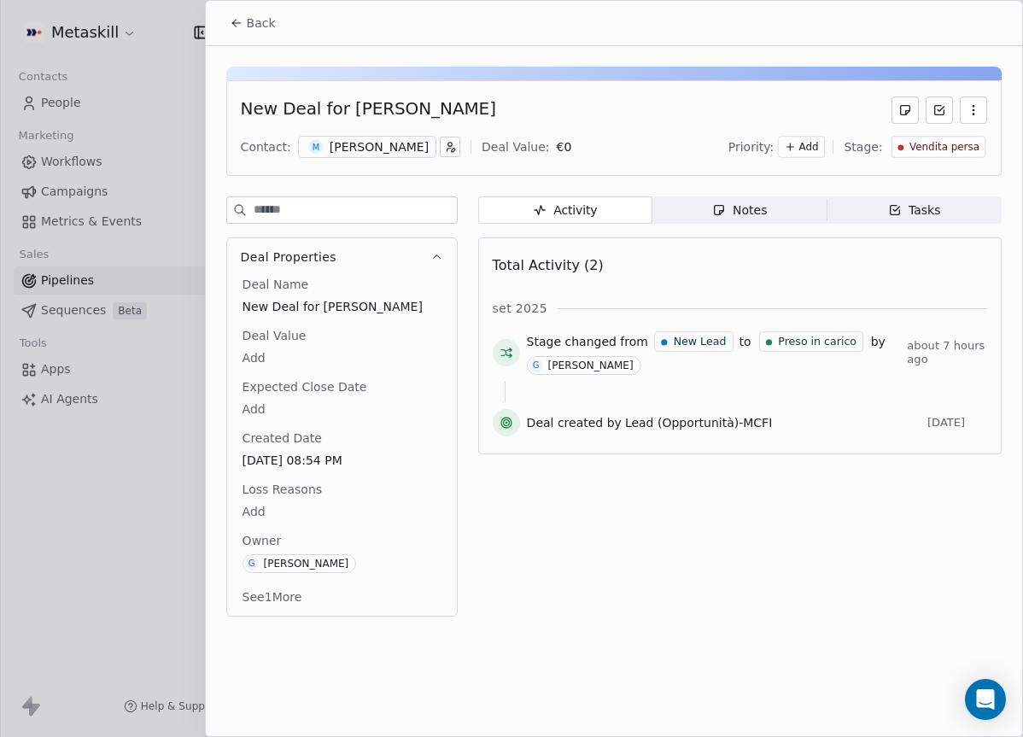
click at [255, 514] on body "Metaskill Contacts People Marketing Workflows Campaigns Metrics & Events Sales …" at bounding box center [511, 368] width 1023 height 737
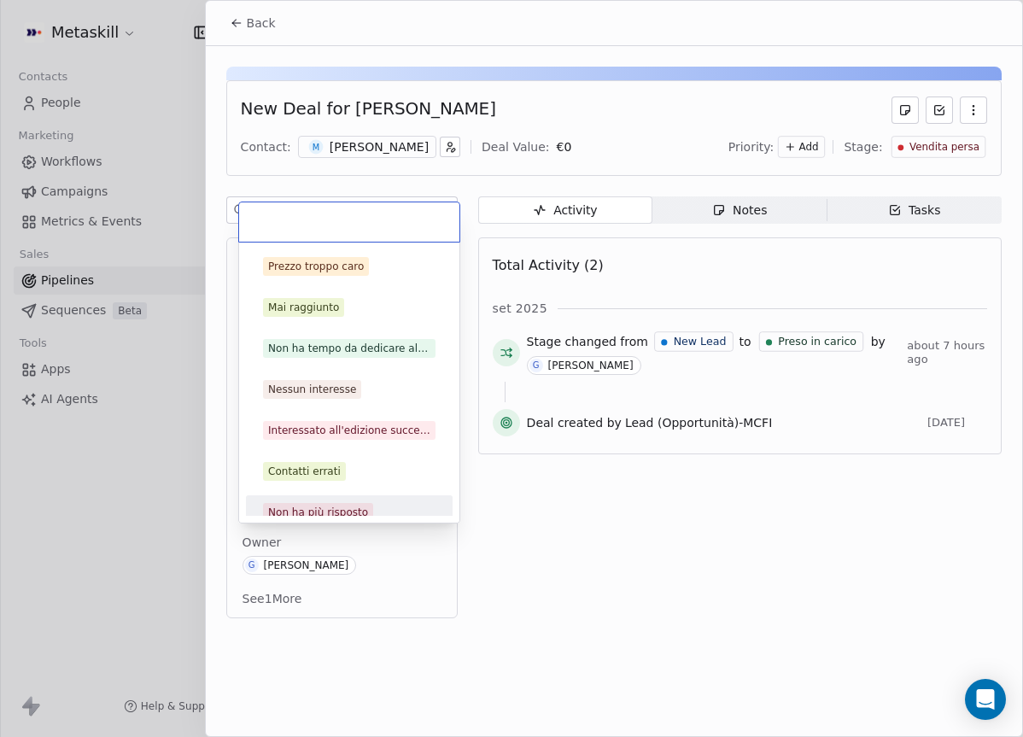
click at [330, 487] on div "Contatti errati" at bounding box center [349, 471] width 207 height 34
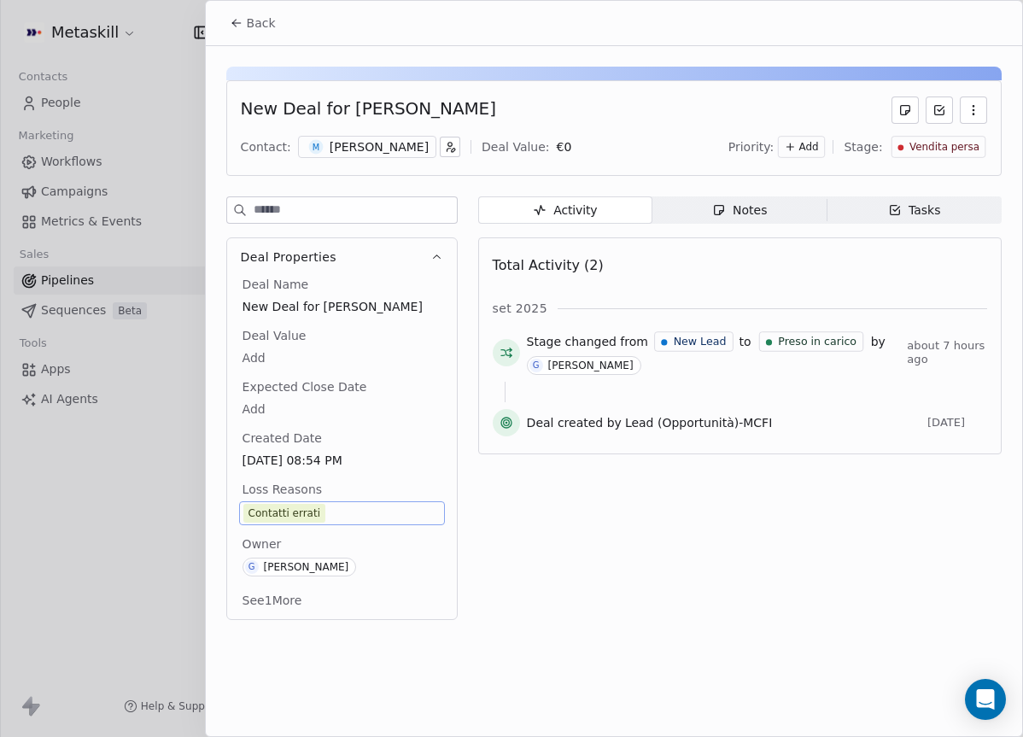
click at [247, 28] on span "Back" at bounding box center [261, 23] width 29 height 17
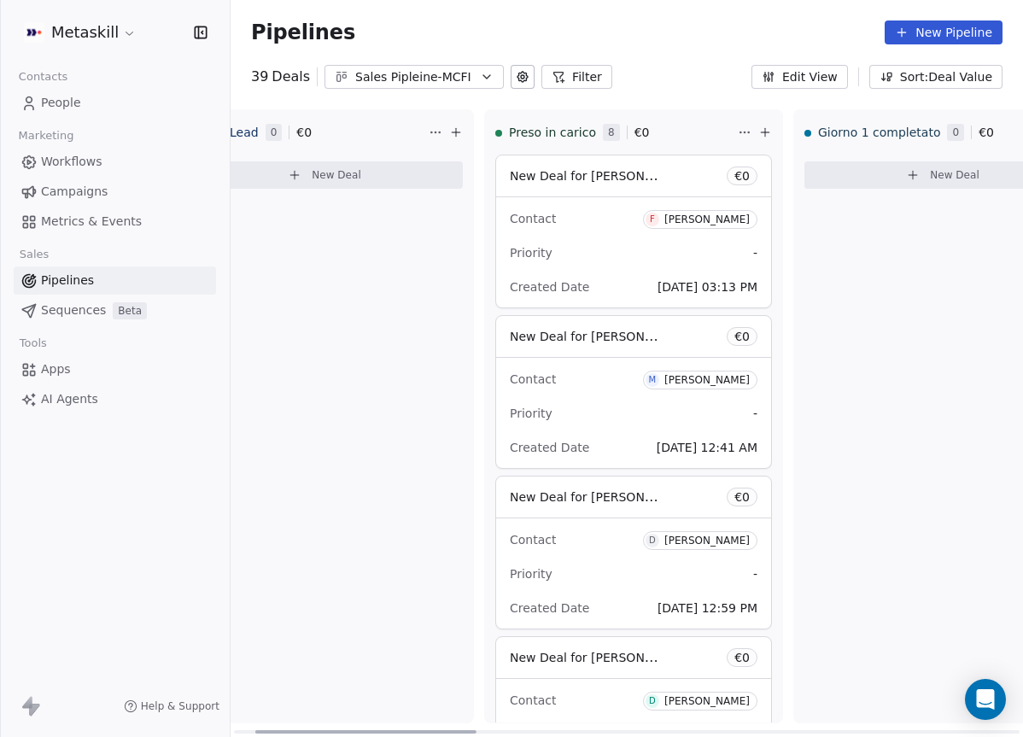
click at [586, 223] on div "Contact F Fabrizio Mignano" at bounding box center [634, 218] width 248 height 28
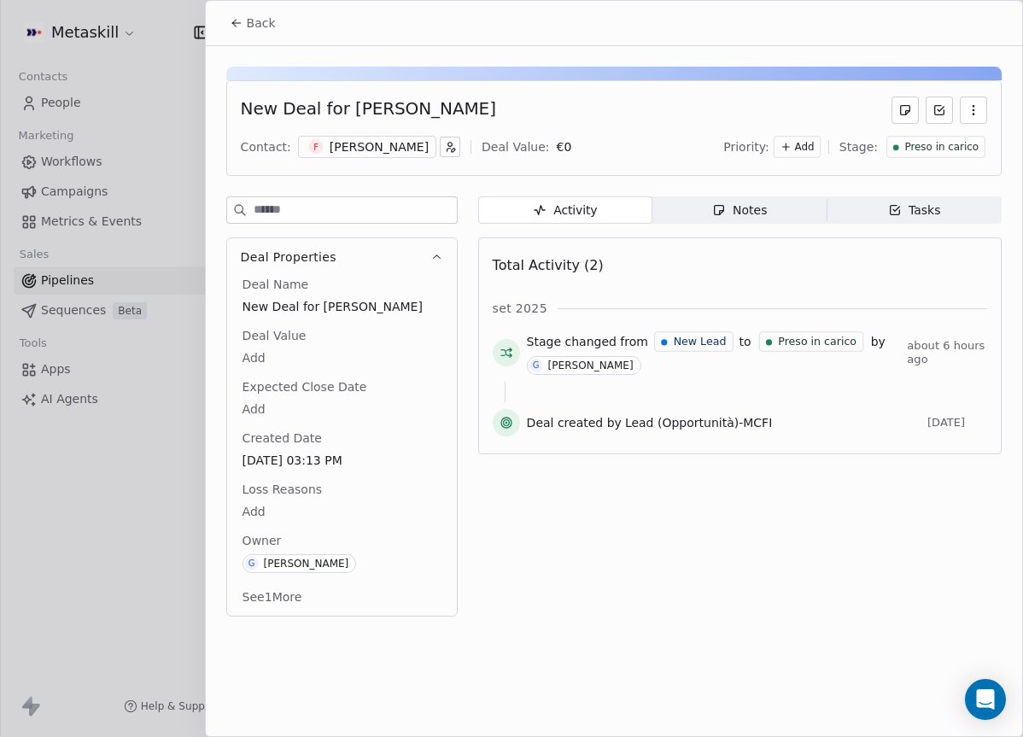
click at [397, 148] on div "[PERSON_NAME]" at bounding box center [379, 146] width 99 height 17
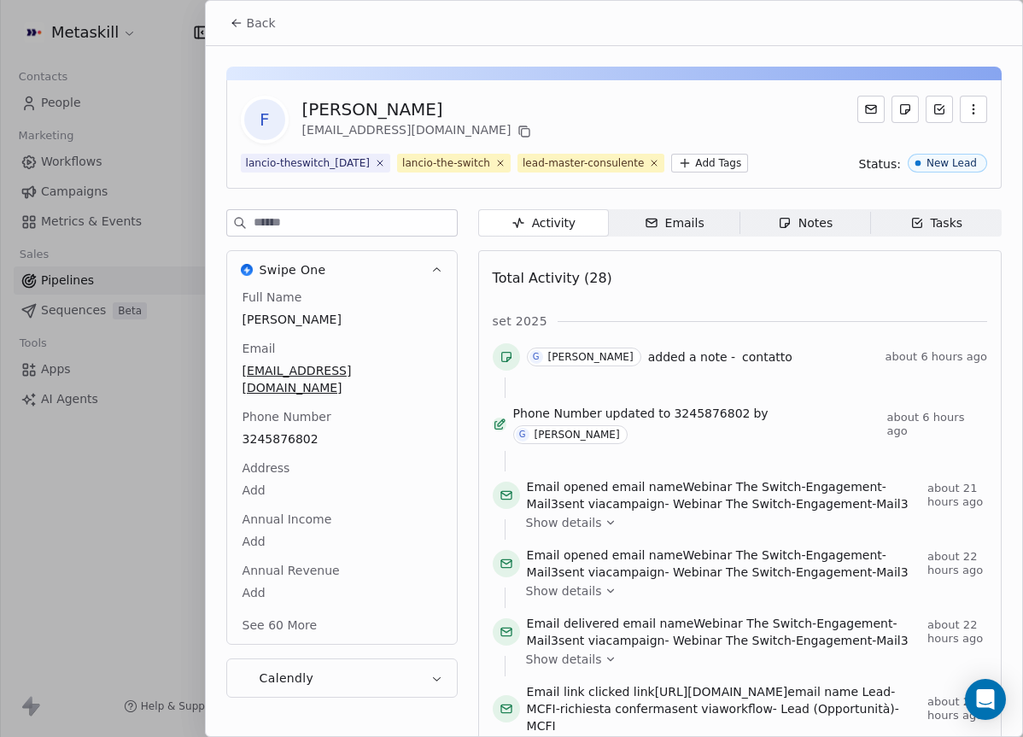
click at [833, 236] on span "Notes Notes" at bounding box center [804, 222] width 131 height 27
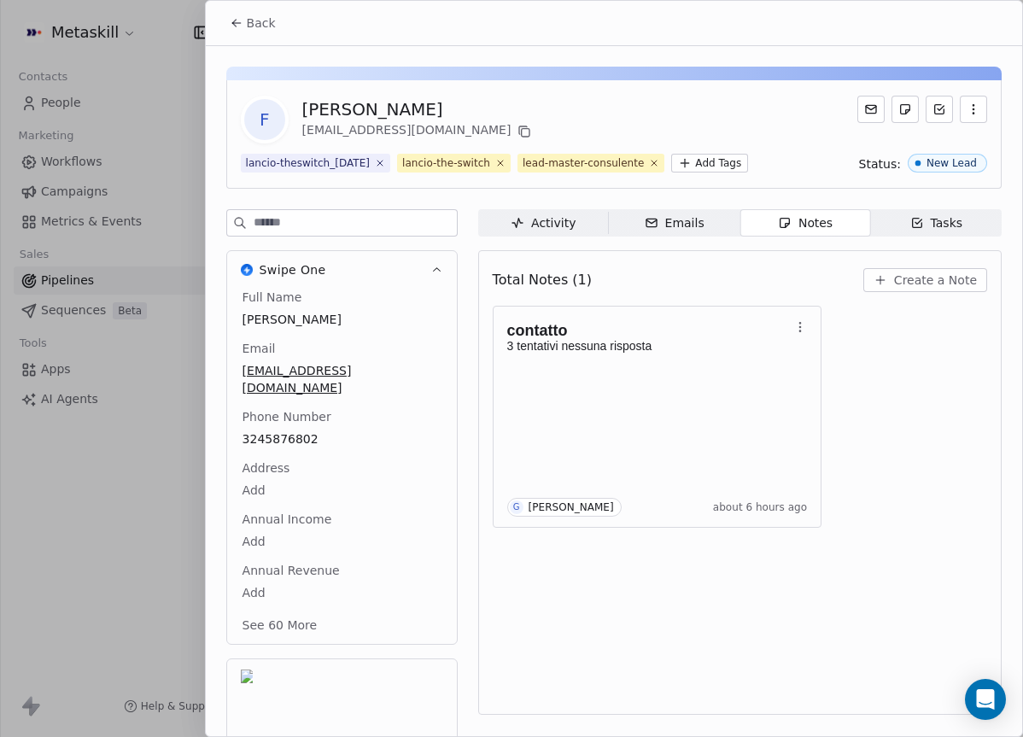
click at [295, 26] on div "Back" at bounding box center [614, 23] width 816 height 44
click at [272, 30] on span "Back" at bounding box center [261, 23] width 29 height 17
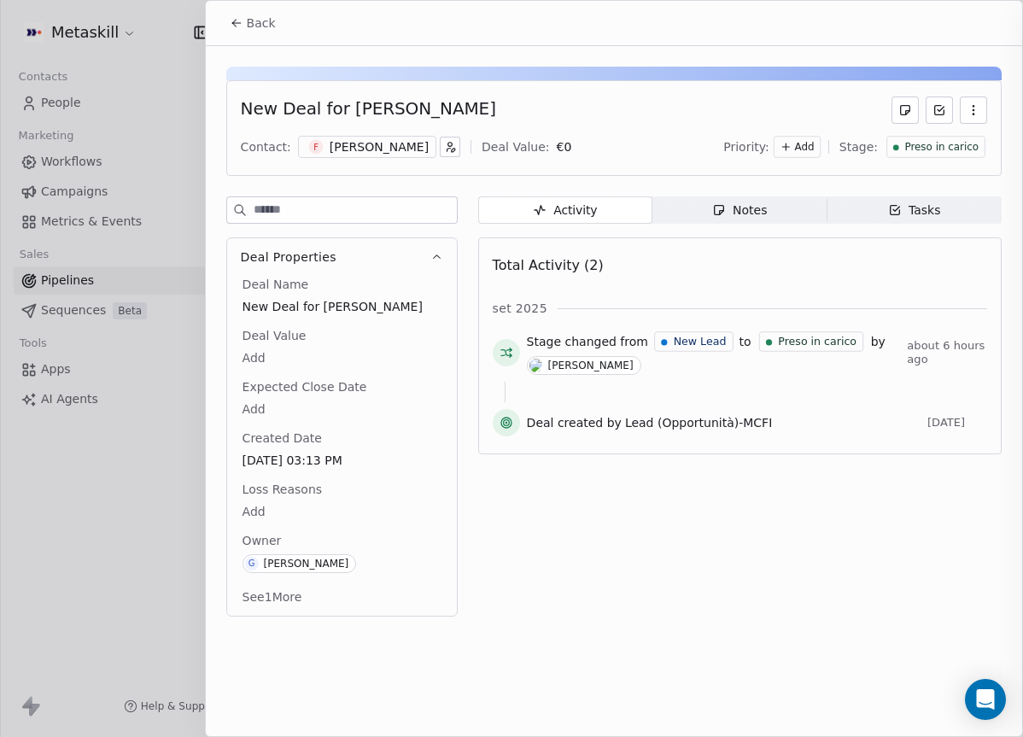
click at [254, 27] on span "Back" at bounding box center [261, 23] width 29 height 17
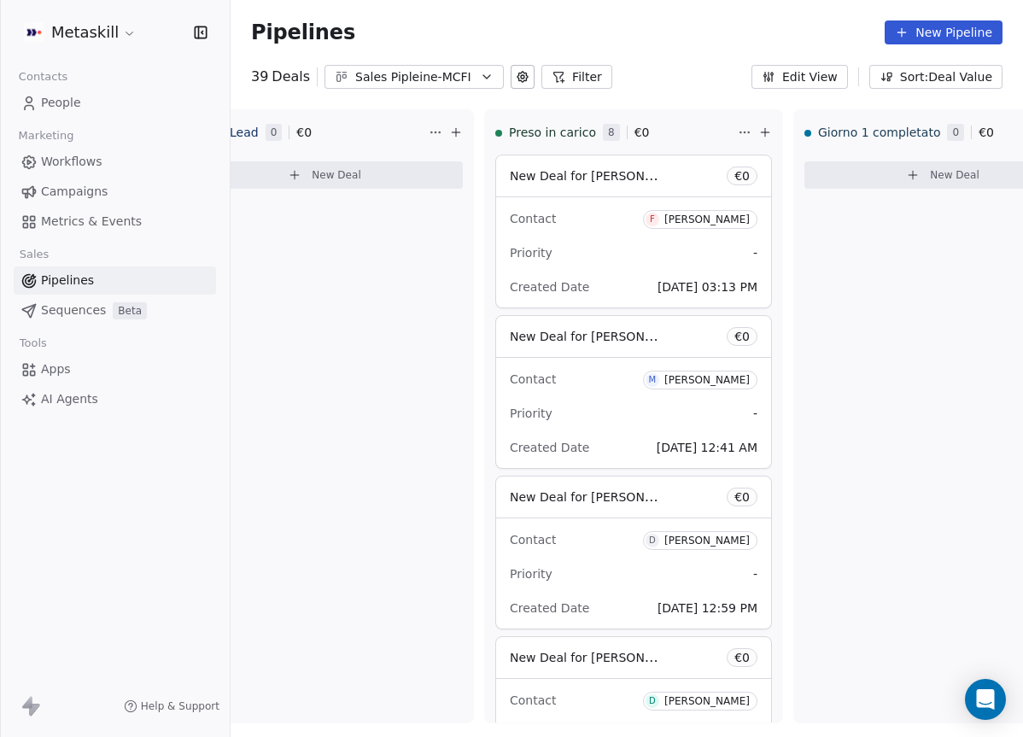
click at [473, 87] on button "Sales Pipleine-MCFI" at bounding box center [413, 77] width 179 height 24
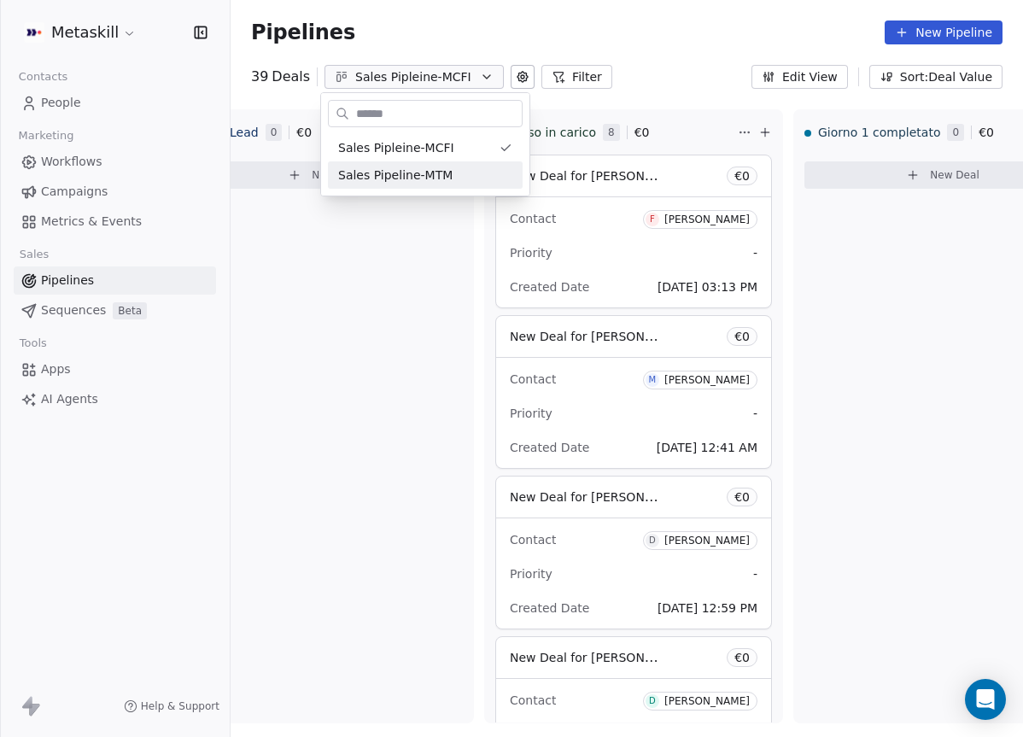
click at [338, 315] on html "Metaskill Contacts People Marketing Workflows Campaigns Metrics & Events Sales …" at bounding box center [511, 368] width 1023 height 737
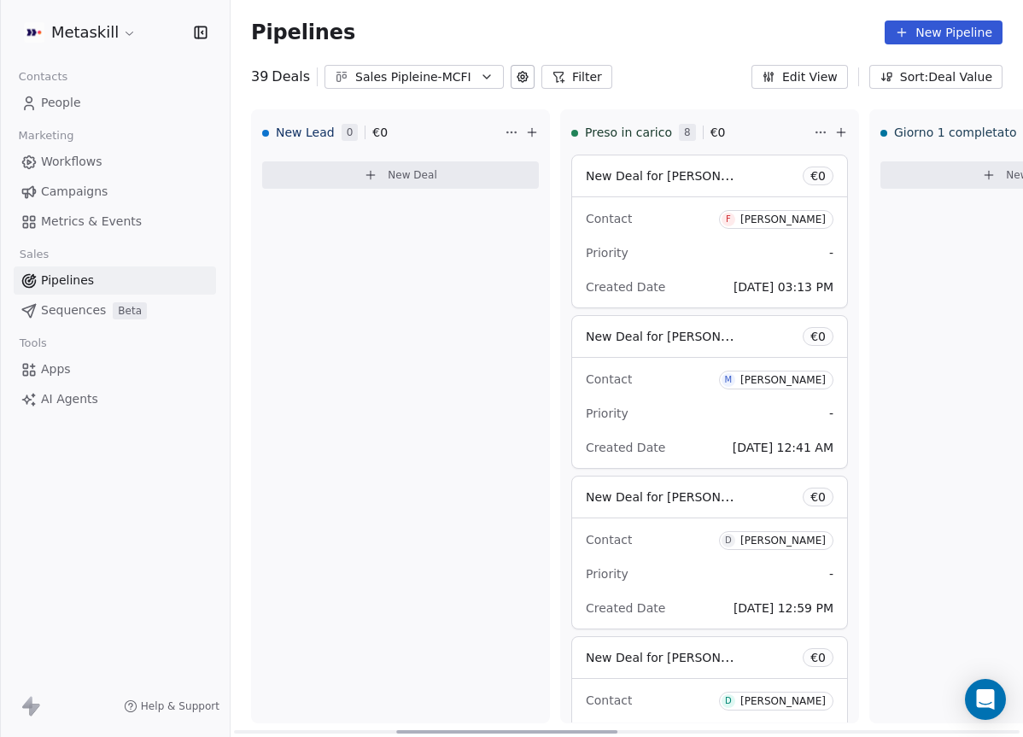
drag, startPoint x: 446, startPoint y: 731, endPoint x: 344, endPoint y: 660, distance: 124.6
click at [396, 730] on div at bounding box center [506, 731] width 221 height 3
click at [390, 73] on div "Sales Pipleine-MCFI" at bounding box center [414, 77] width 118 height 18
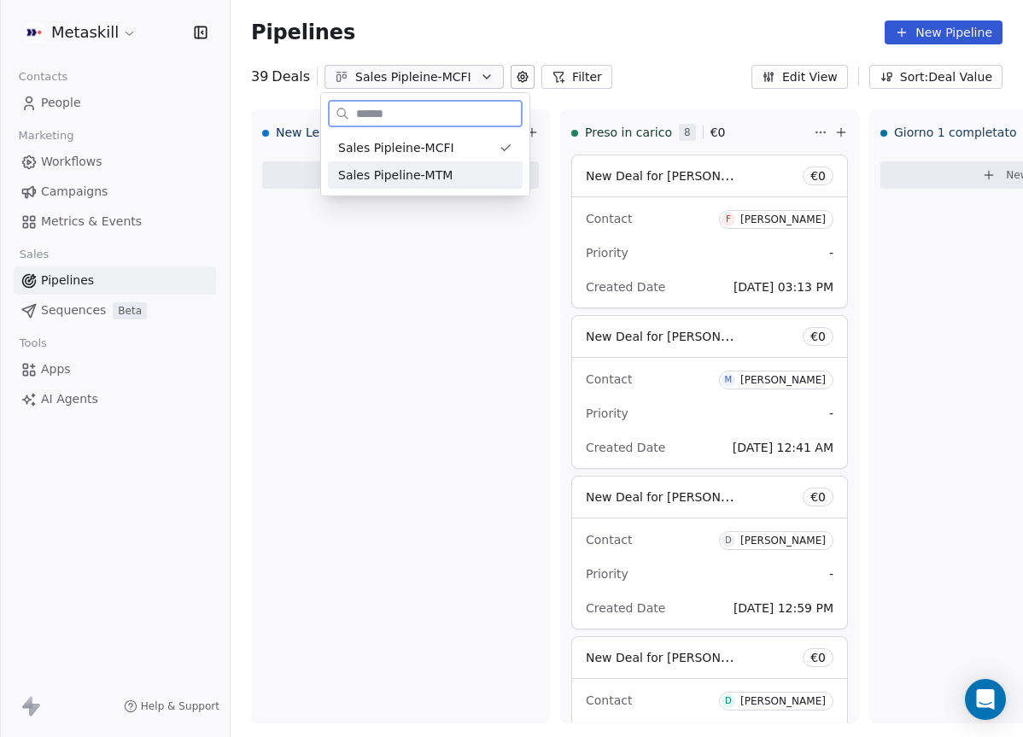
click at [437, 173] on span "Sales Pipeline-MTM" at bounding box center [395, 175] width 114 height 18
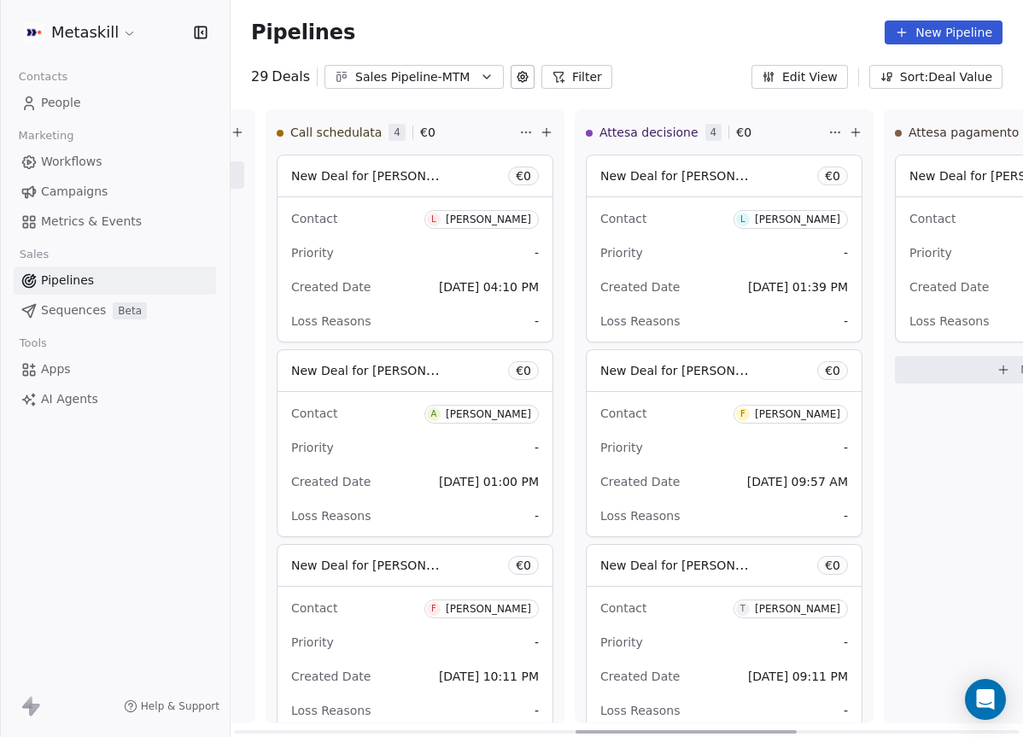
drag, startPoint x: 452, startPoint y: 731, endPoint x: 783, endPoint y: 661, distance: 337.7
click at [785, 730] on div at bounding box center [685, 731] width 221 height 3
click at [750, 280] on span "[DATE] 01:39 PM" at bounding box center [800, 287] width 100 height 14
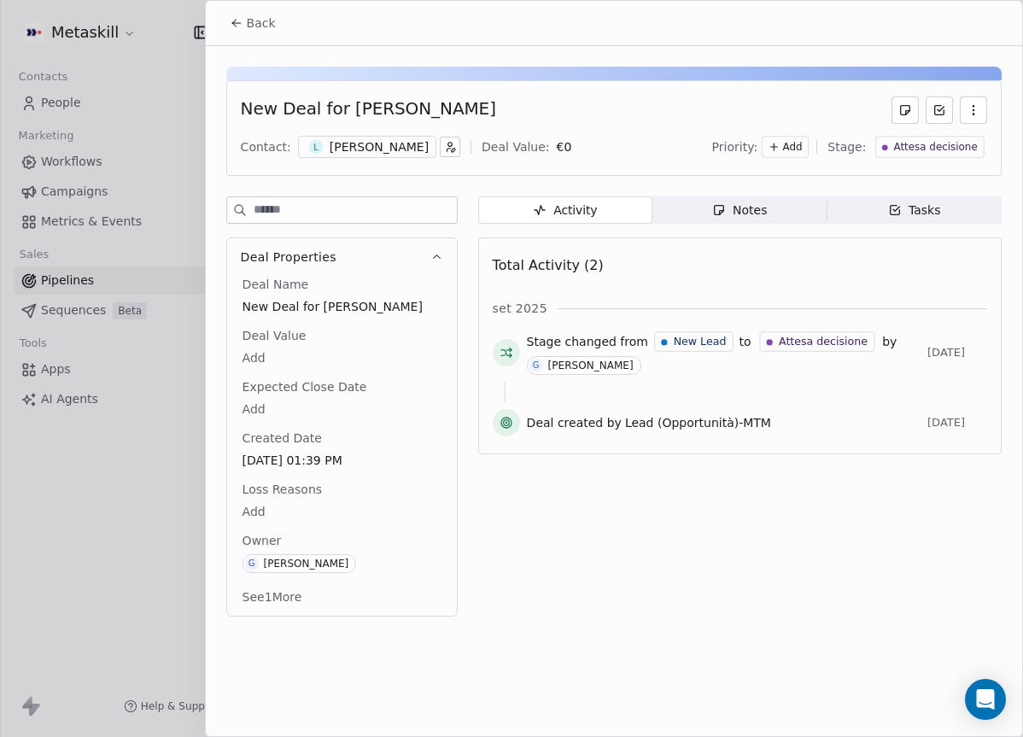
click at [746, 218] on div "Notes" at bounding box center [739, 210] width 55 height 18
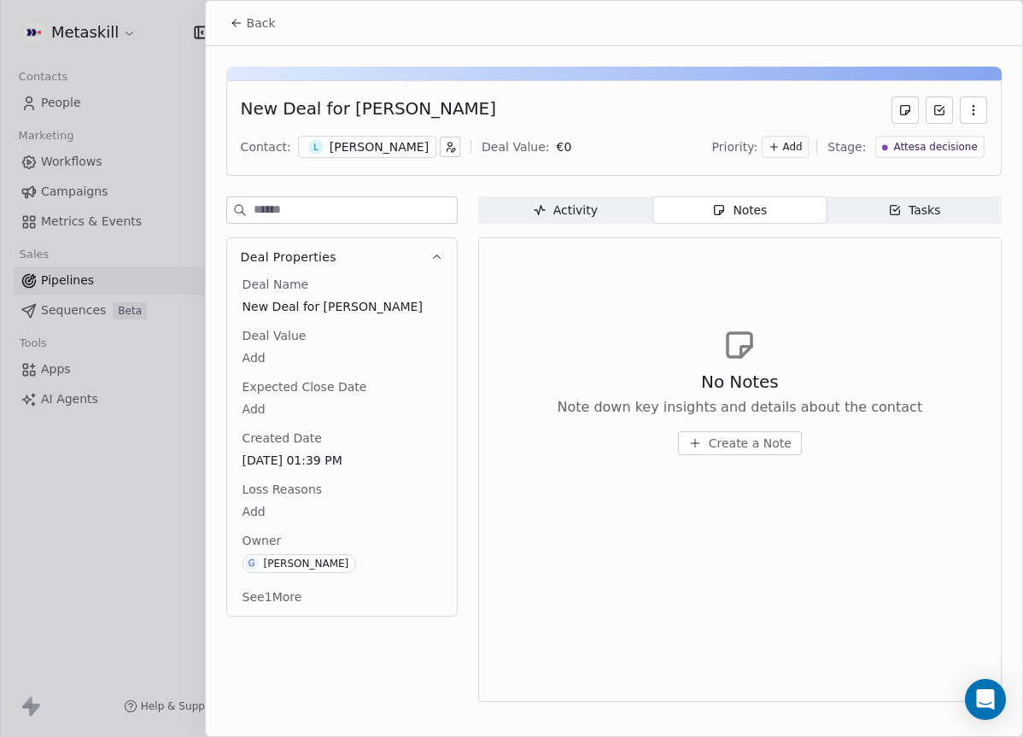
click at [364, 148] on div "[PERSON_NAME]" at bounding box center [379, 146] width 99 height 17
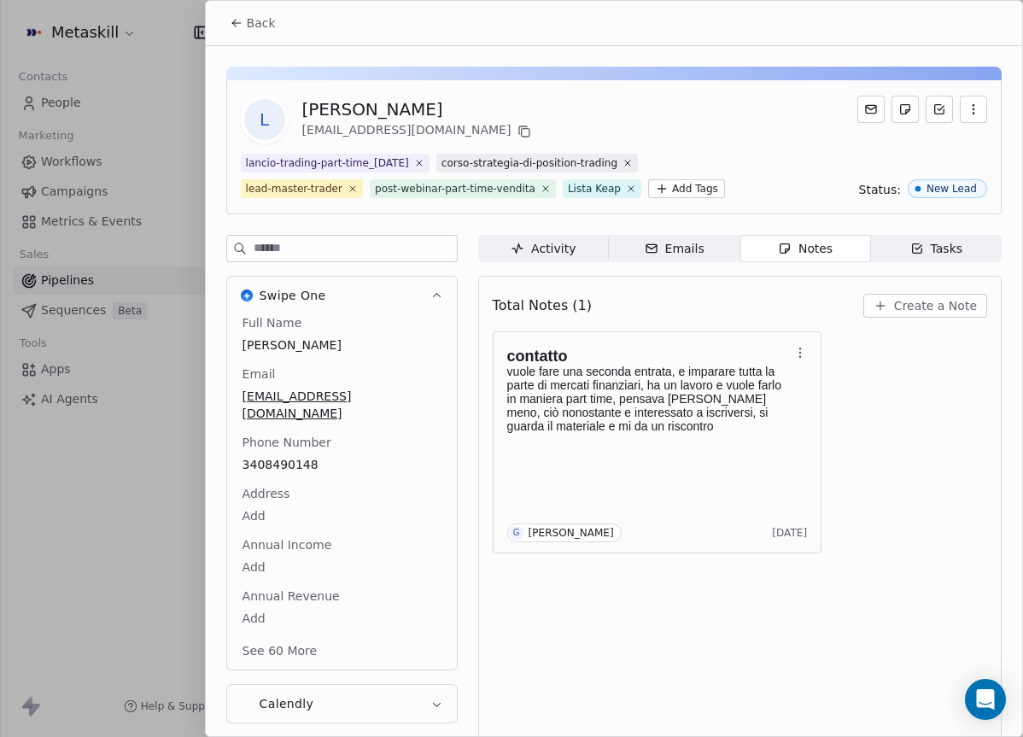
scroll to position [15, 0]
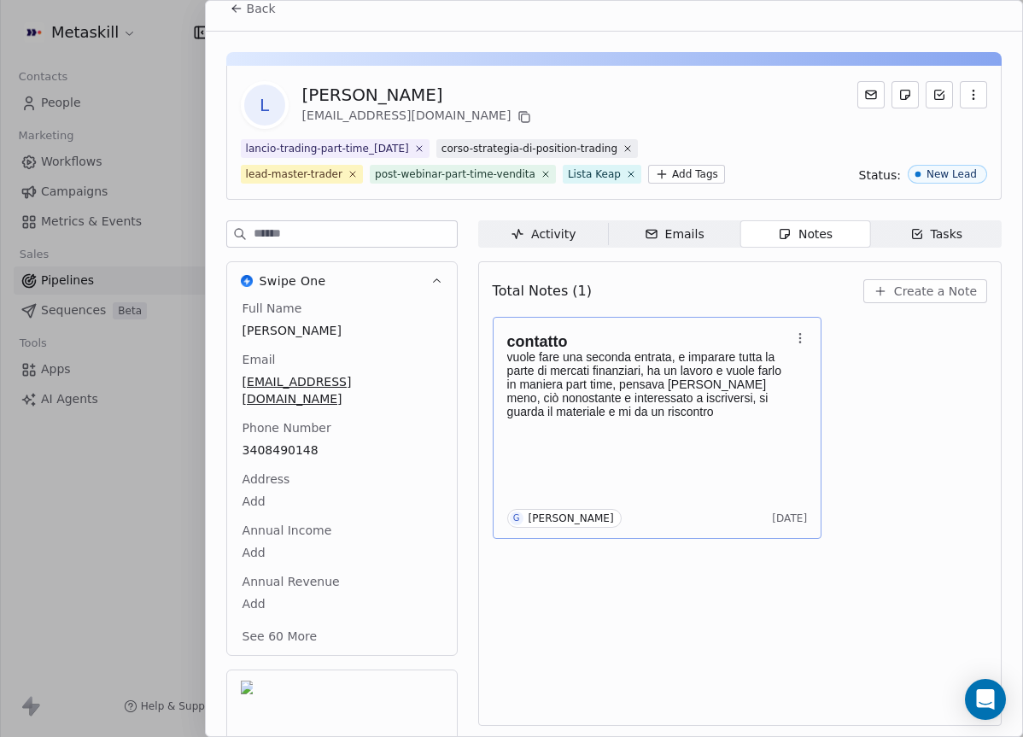
click at [743, 317] on div "contatto vuole fare una seconda entrata, e imparare tutta la parte di mercati f…" at bounding box center [658, 428] width 330 height 222
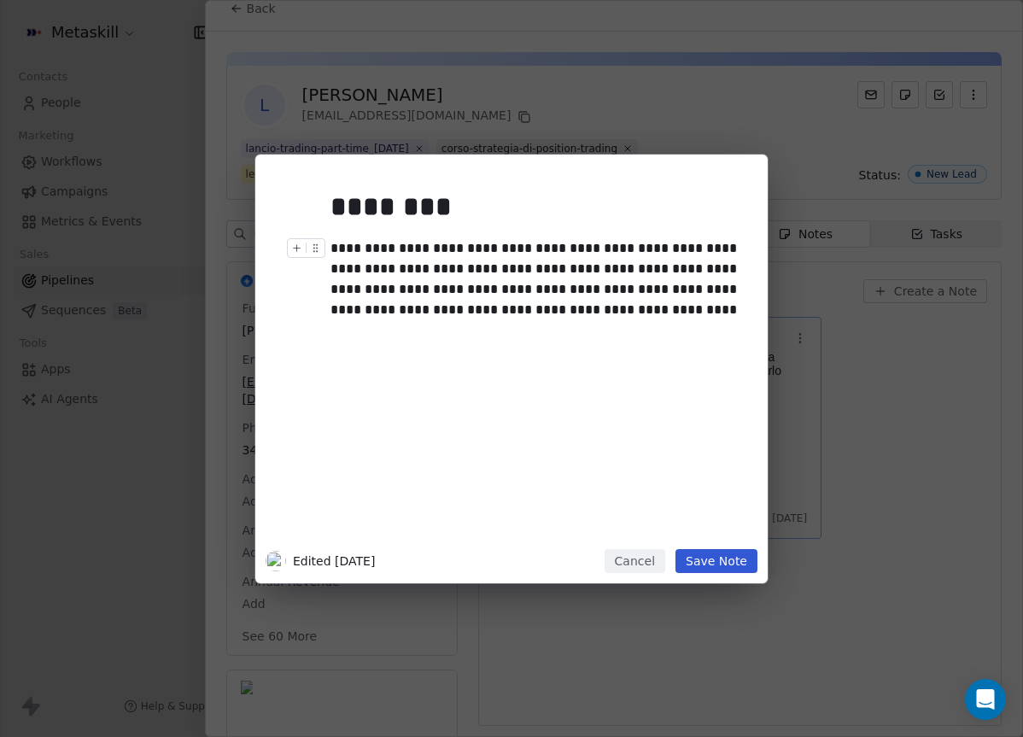
click at [834, 400] on div "**********" at bounding box center [511, 369] width 1023 height 429
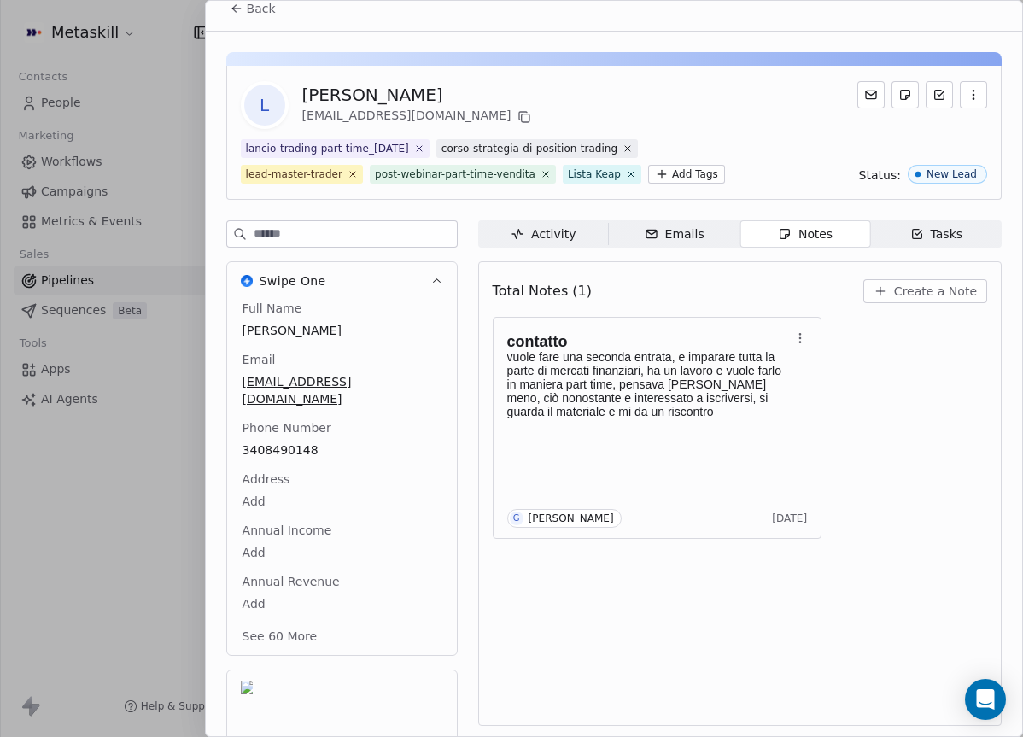
click at [949, 272] on div "Total Notes (1) Create a Note" at bounding box center [740, 291] width 494 height 38
click at [941, 298] on span "Create a Note" at bounding box center [935, 291] width 83 height 17
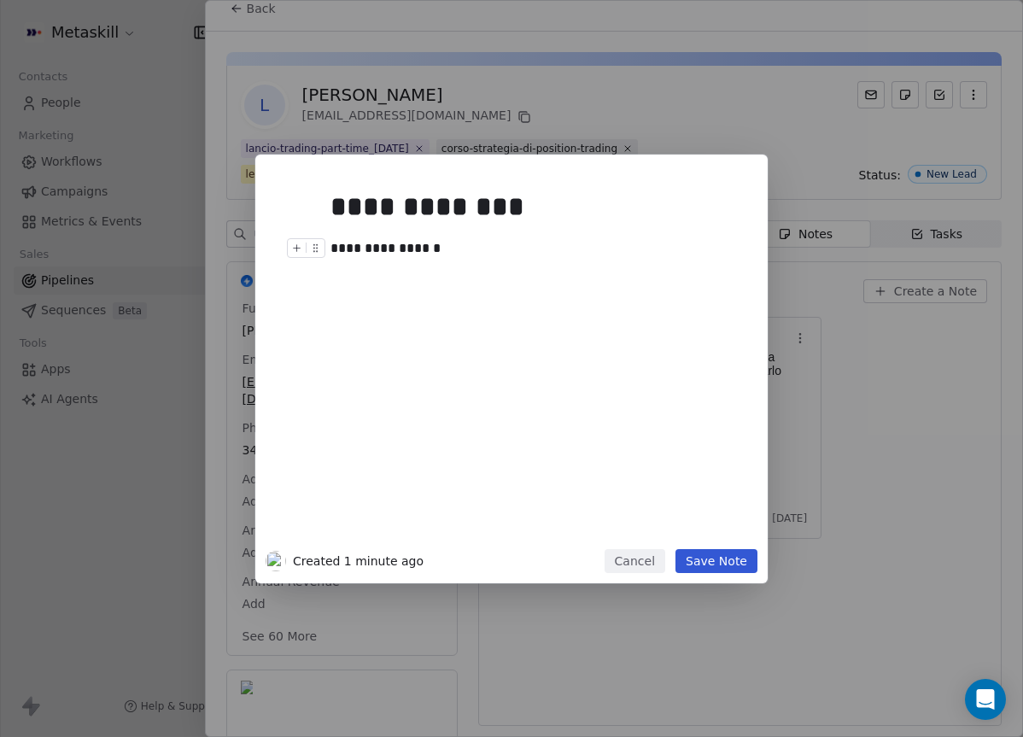
click at [374, 245] on div "**********" at bounding box center [536, 248] width 413 height 20
click at [721, 555] on button "Save Note" at bounding box center [716, 561] width 82 height 24
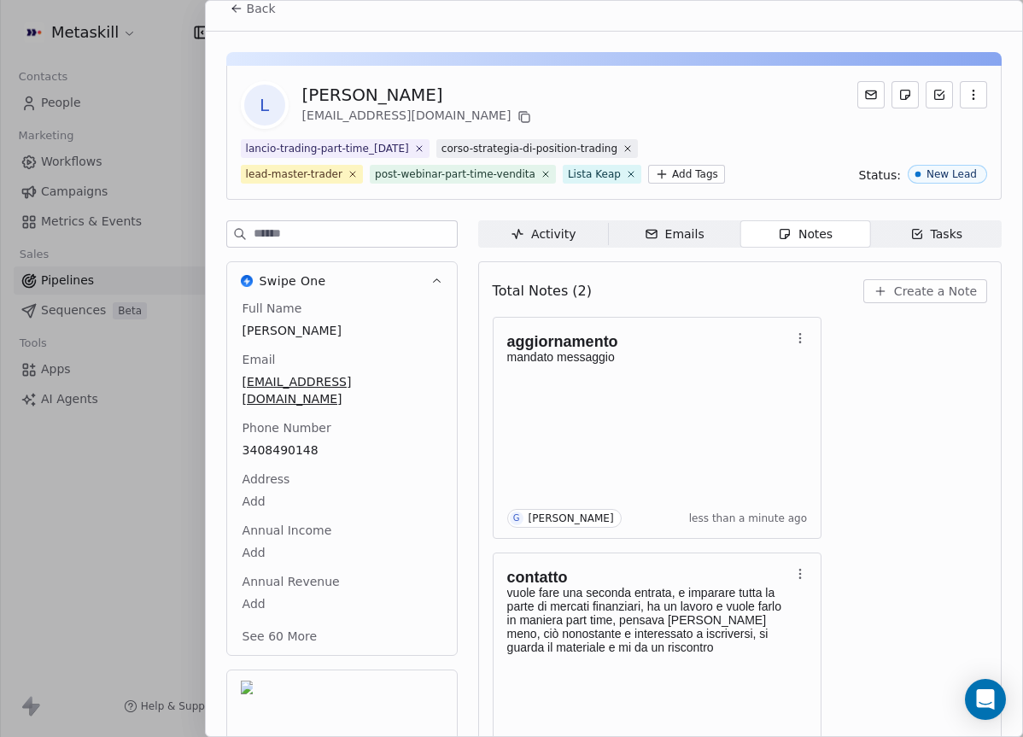
click at [254, 11] on span "Back" at bounding box center [261, 8] width 29 height 17
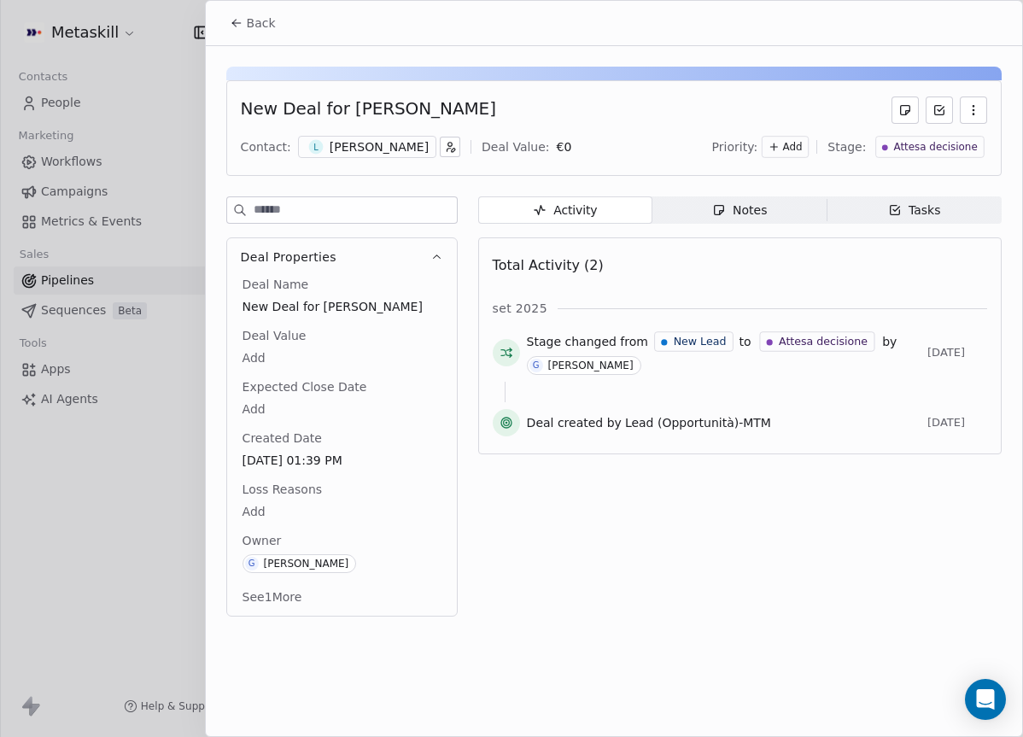
click at [262, 20] on span "Back" at bounding box center [261, 23] width 29 height 17
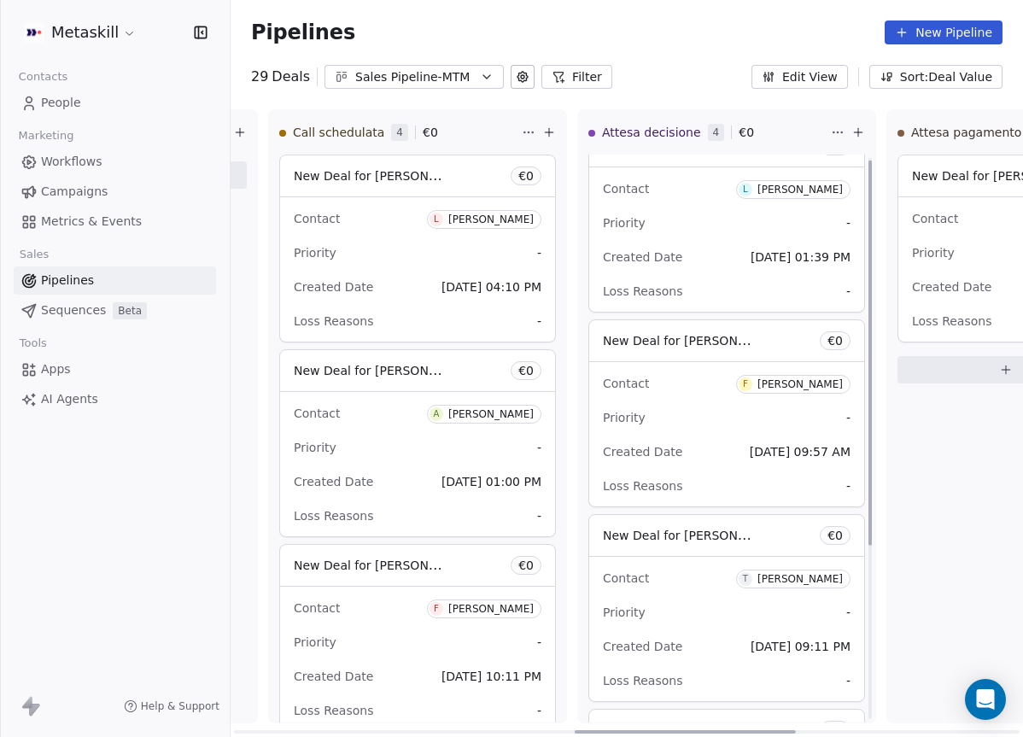
scroll to position [43, 0]
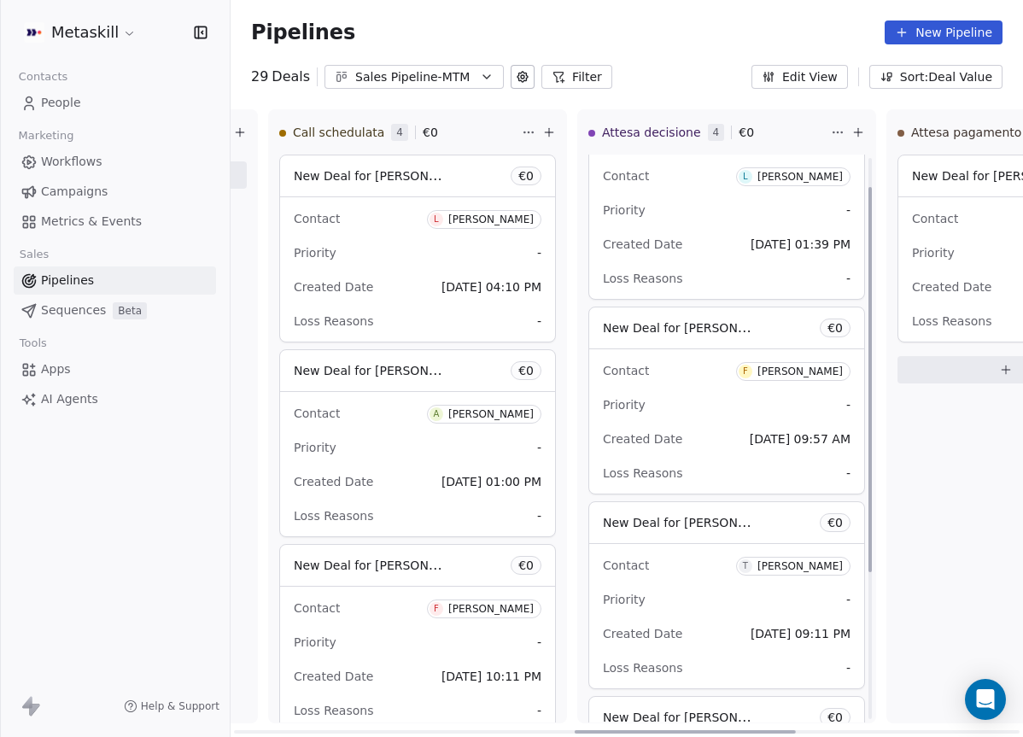
click at [728, 394] on div "Priority -" at bounding box center [727, 404] width 248 height 27
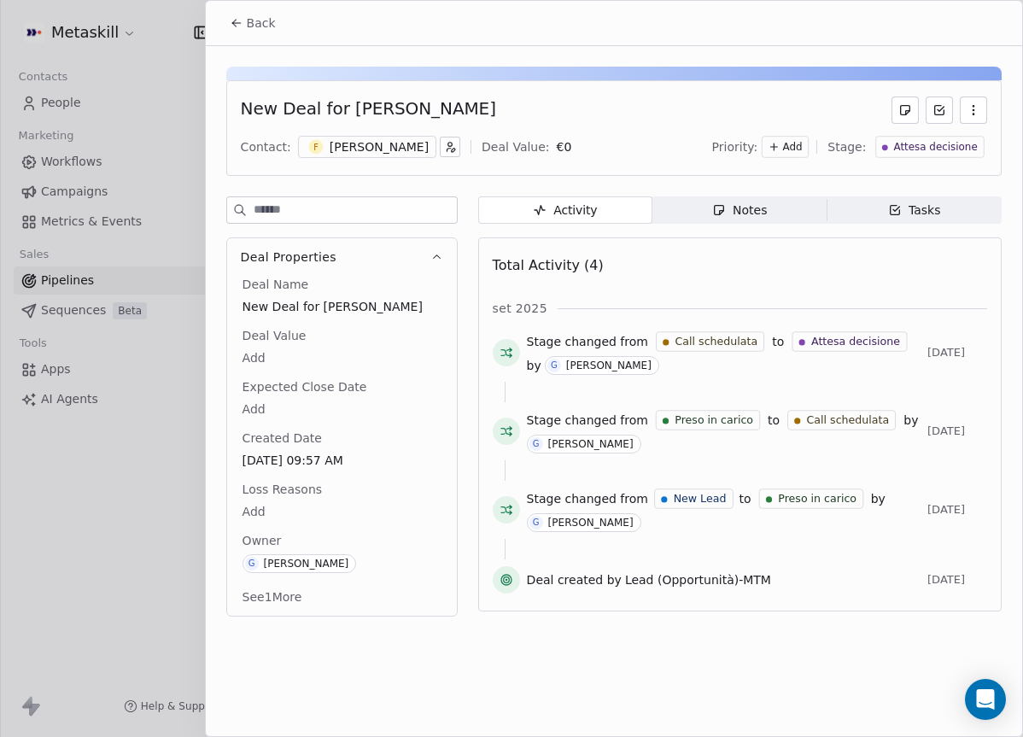
click at [370, 151] on div "Fabio Puglie" at bounding box center [379, 146] width 99 height 17
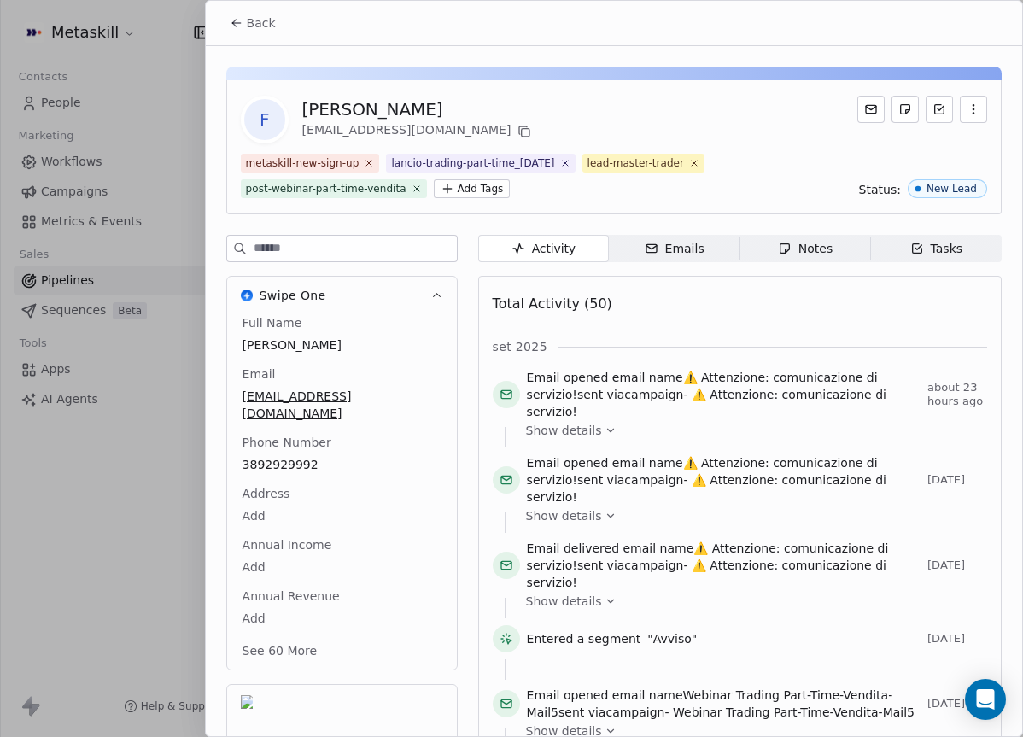
click at [797, 258] on span "Notes Notes" at bounding box center [804, 248] width 131 height 27
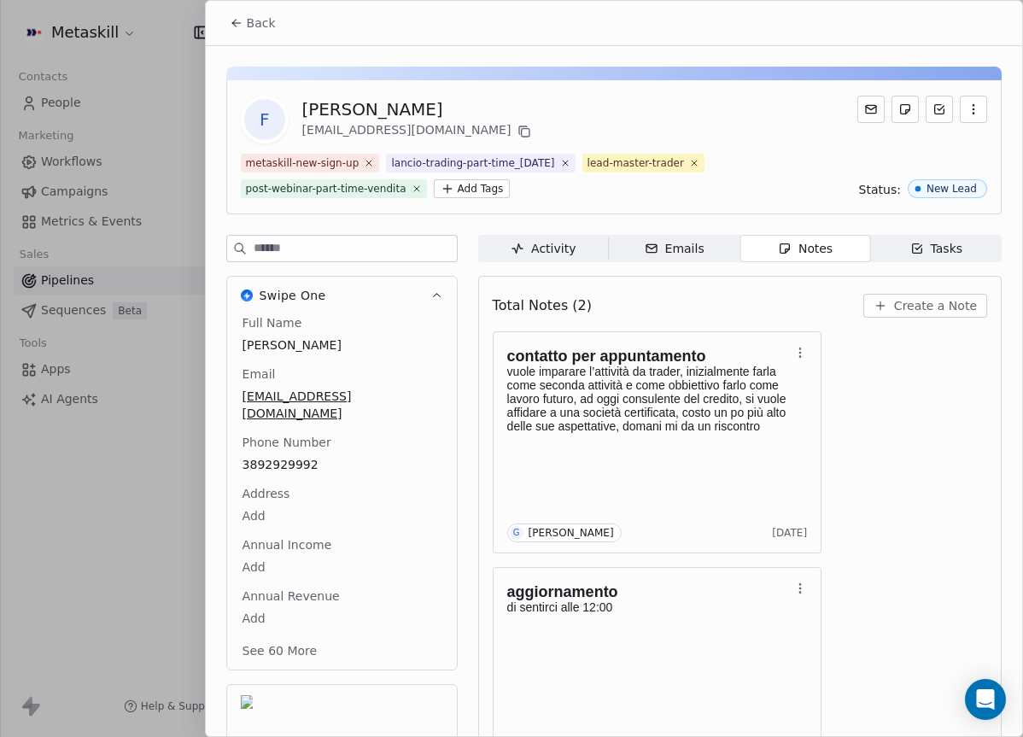
click at [304, 444] on div "Full Name Fabio Puglie Email fabio.puglie95@gmail.com Phone Number 3892929992 A…" at bounding box center [342, 488] width 206 height 348
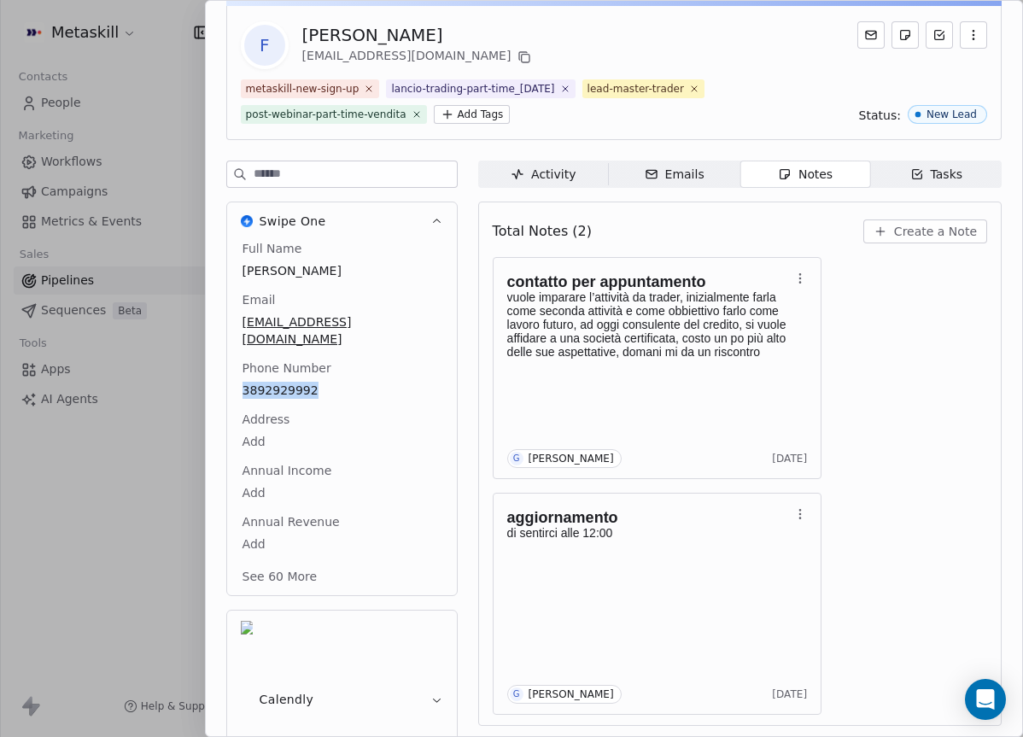
click at [945, 239] on span "Create a Note" at bounding box center [935, 231] width 83 height 17
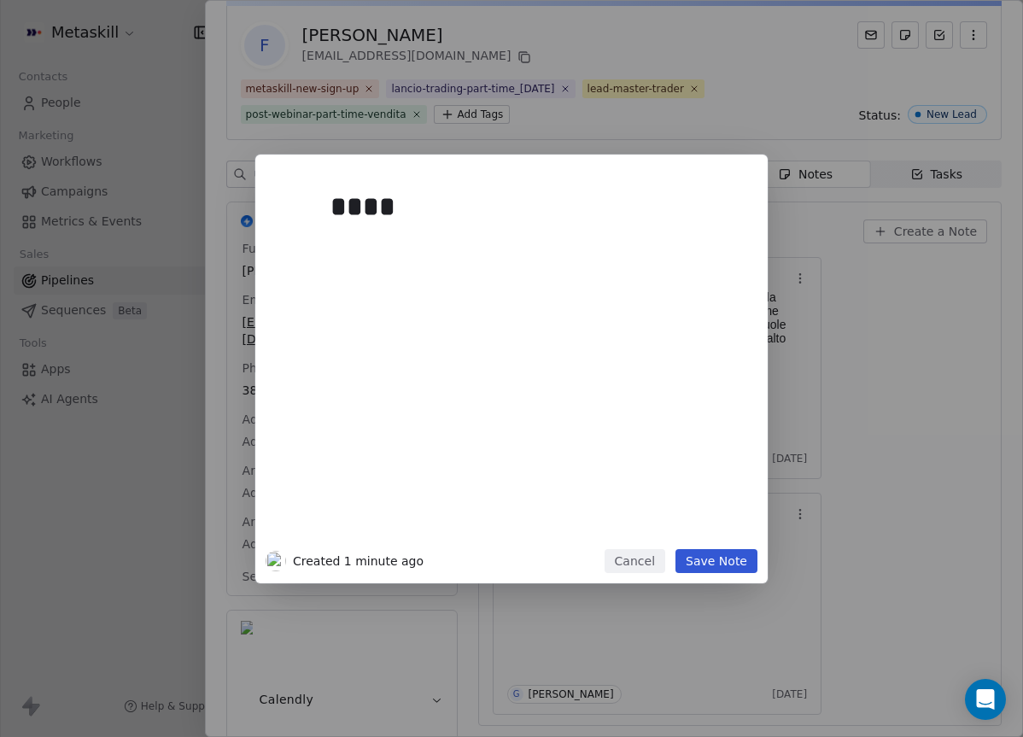
click at [845, 311] on div "**** Created 1 minute ago Cancel Save Note" at bounding box center [511, 369] width 1023 height 429
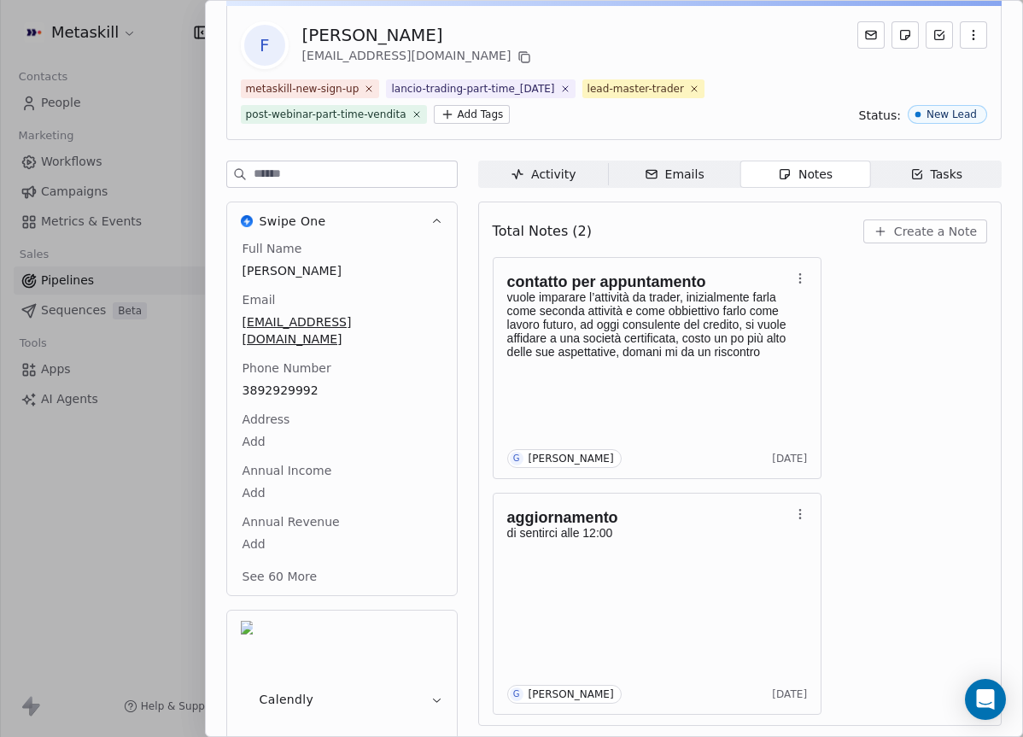
drag, startPoint x: 863, startPoint y: 295, endPoint x: 871, endPoint y: 286, distance: 11.5
click at [866, 291] on div "contatto per appuntamento vuole imparare l’attività da trader, inizialmente far…" at bounding box center [740, 486] width 494 height 458
click at [916, 227] on span "Create a Note" at bounding box center [935, 231] width 83 height 17
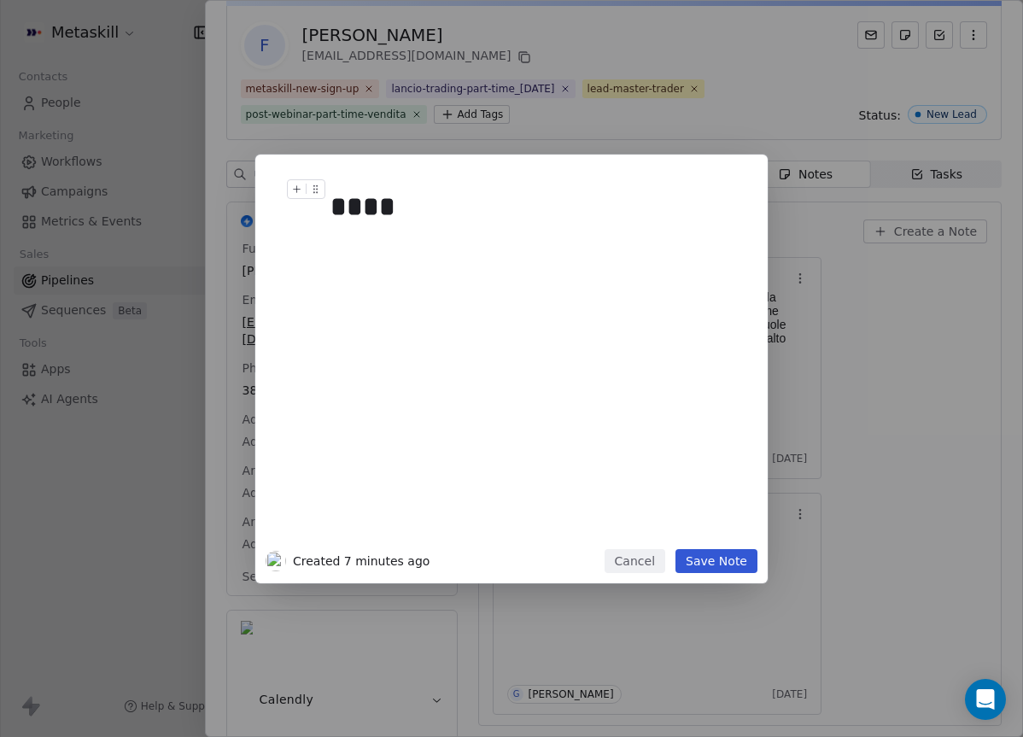
click at [507, 189] on div "****" at bounding box center [536, 206] width 413 height 41
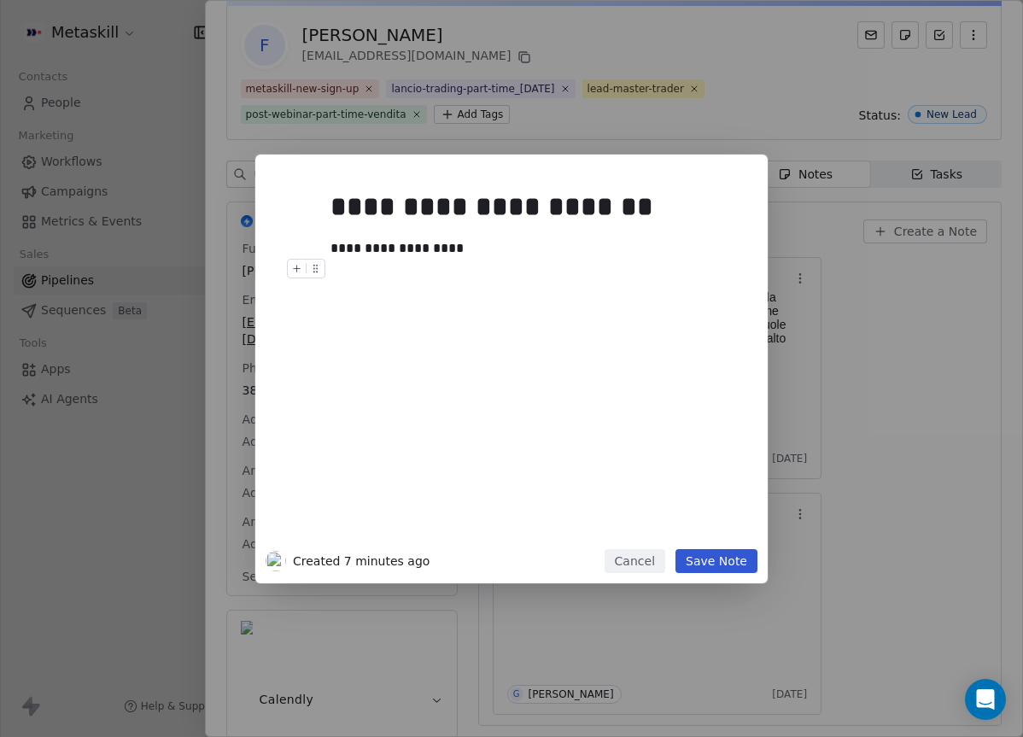
click at [751, 569] on button "Save Note" at bounding box center [716, 561] width 82 height 24
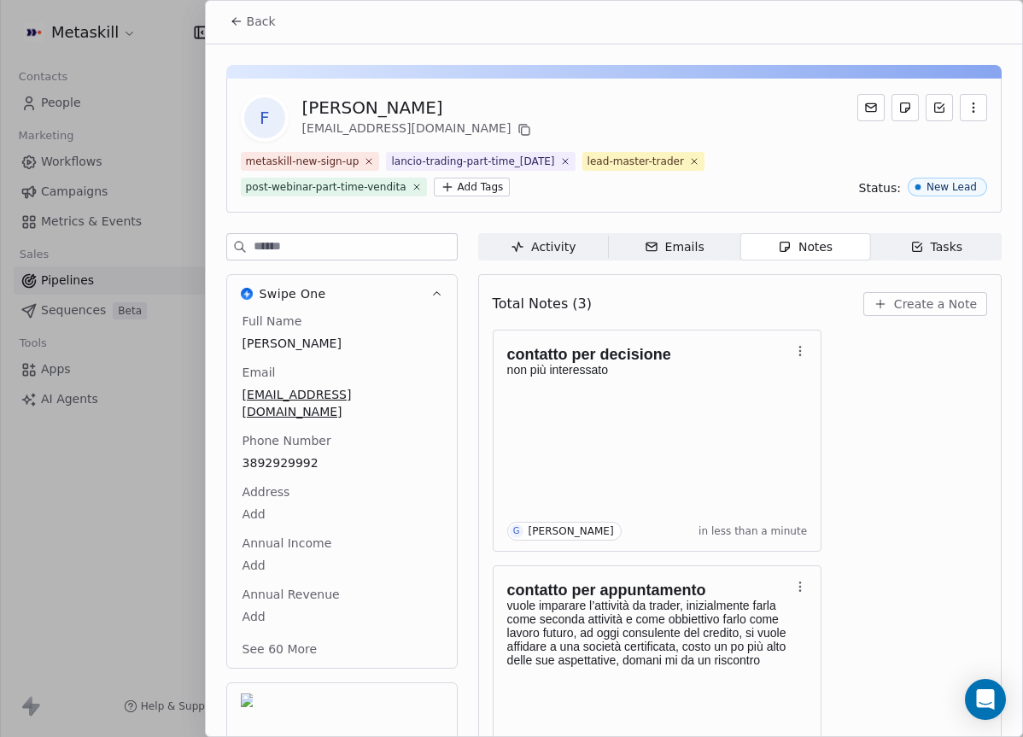
scroll to position [0, 0]
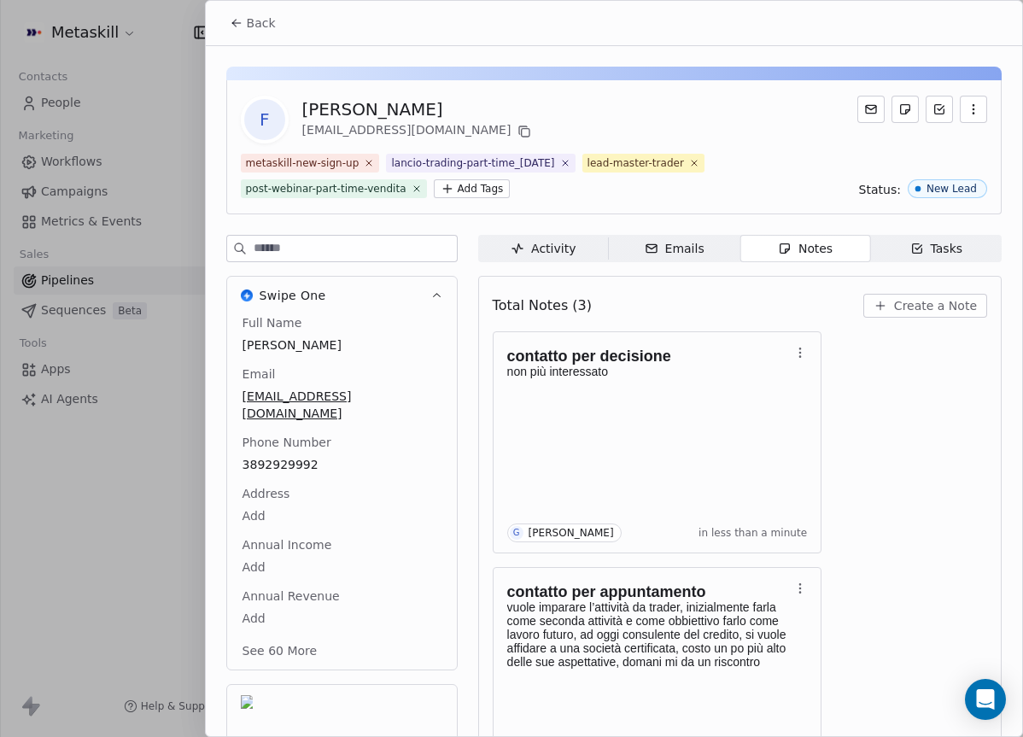
click at [276, 30] on button "Back" at bounding box center [252, 23] width 67 height 31
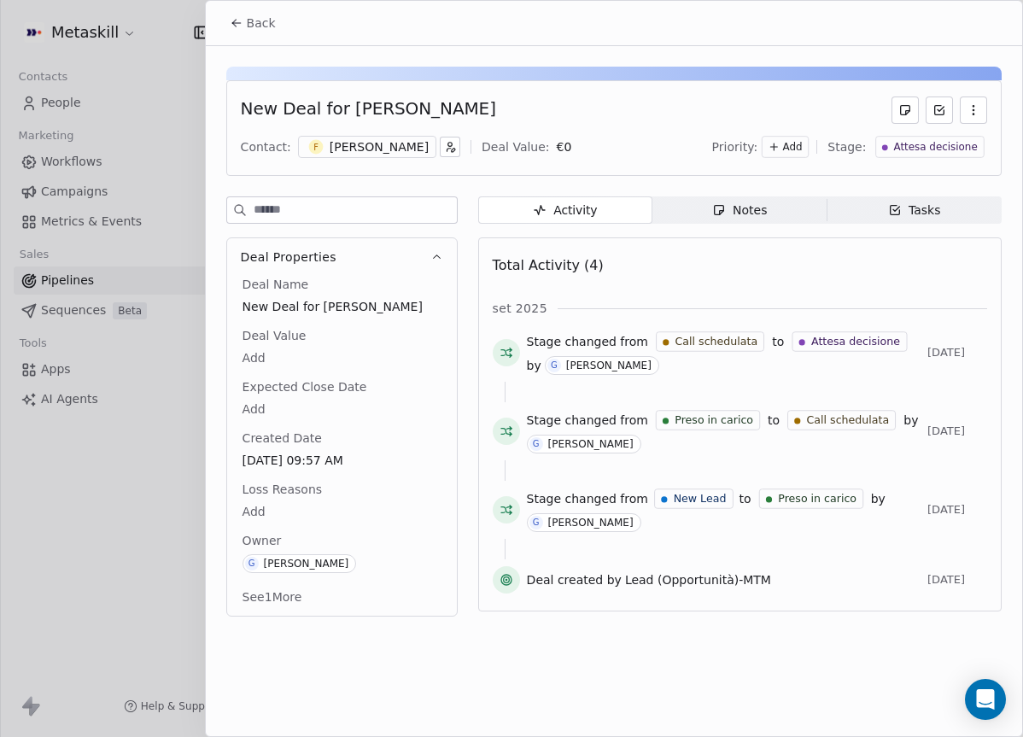
click at [925, 135] on div "Priority: Add Stage: Attesa decisione" at bounding box center [849, 147] width 275 height 26
click at [933, 148] on span "Attesa decisione" at bounding box center [936, 147] width 84 height 15
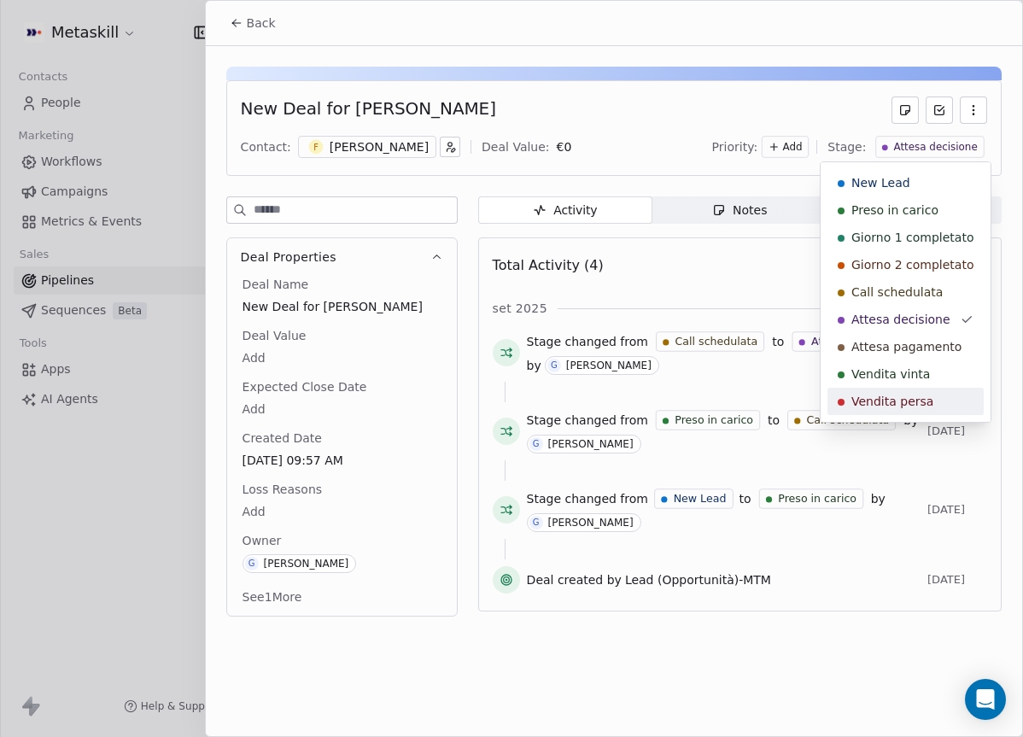
click at [903, 396] on span "Vendita persa" at bounding box center [892, 401] width 82 height 17
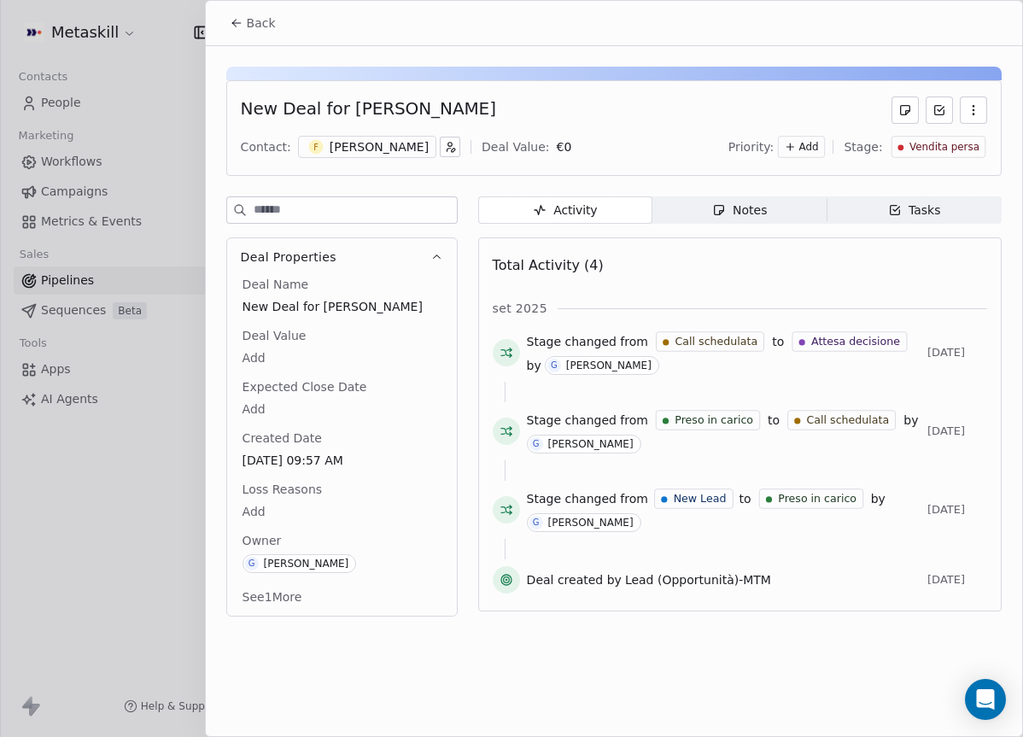
click at [248, 23] on span "Back" at bounding box center [261, 23] width 29 height 17
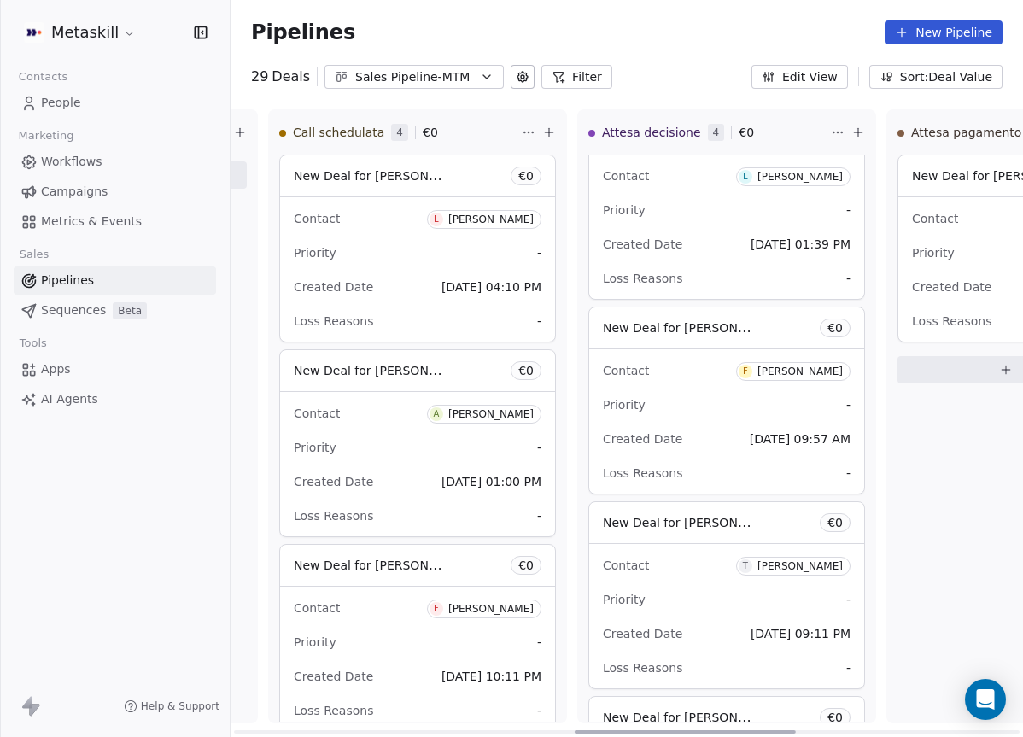
click at [737, 230] on div "Created Date Sep 14, 2025 01:39 PM" at bounding box center [727, 243] width 248 height 27
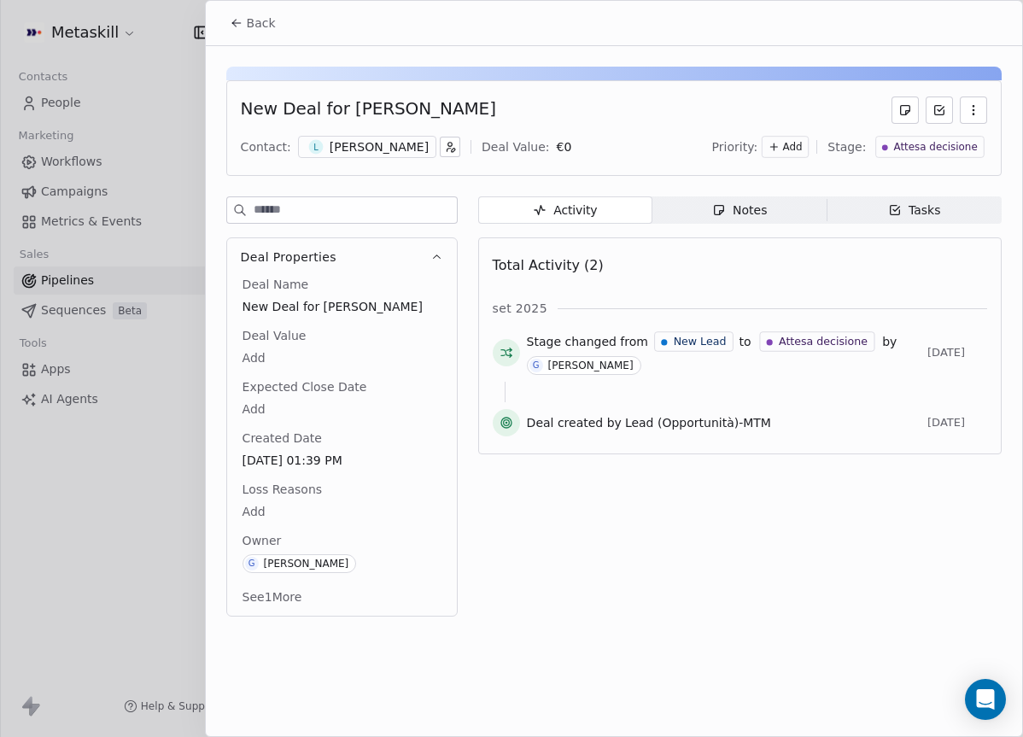
click at [236, 24] on icon at bounding box center [237, 23] width 14 height 14
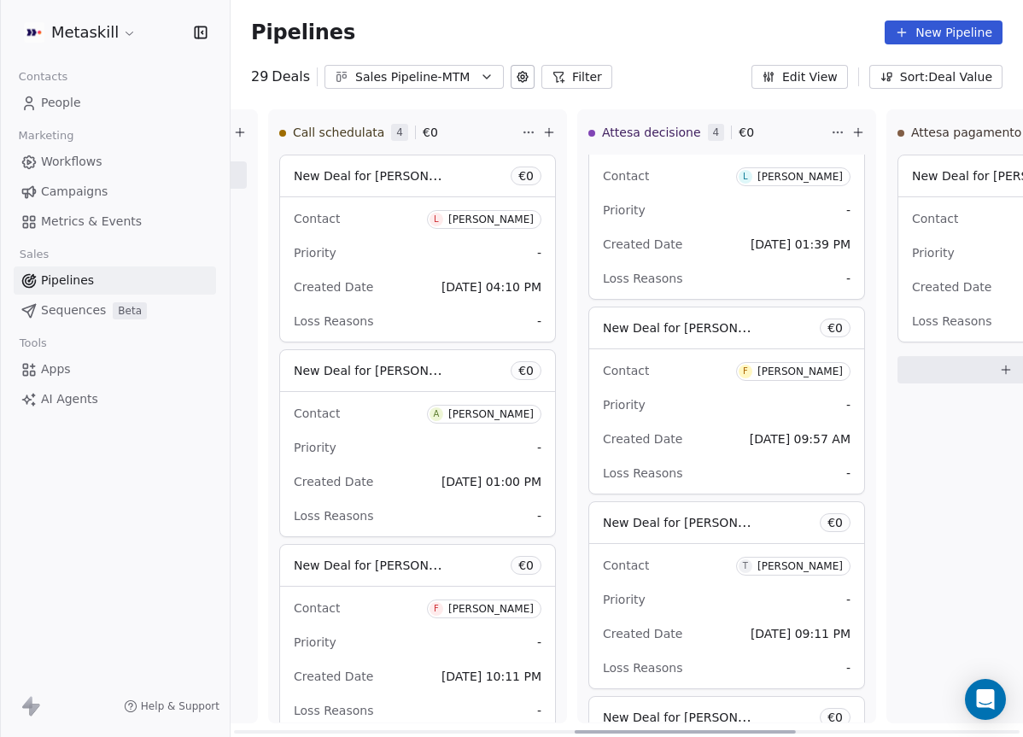
click at [705, 246] on div "Created Date Sep 14, 2025 01:39 PM" at bounding box center [727, 243] width 248 height 27
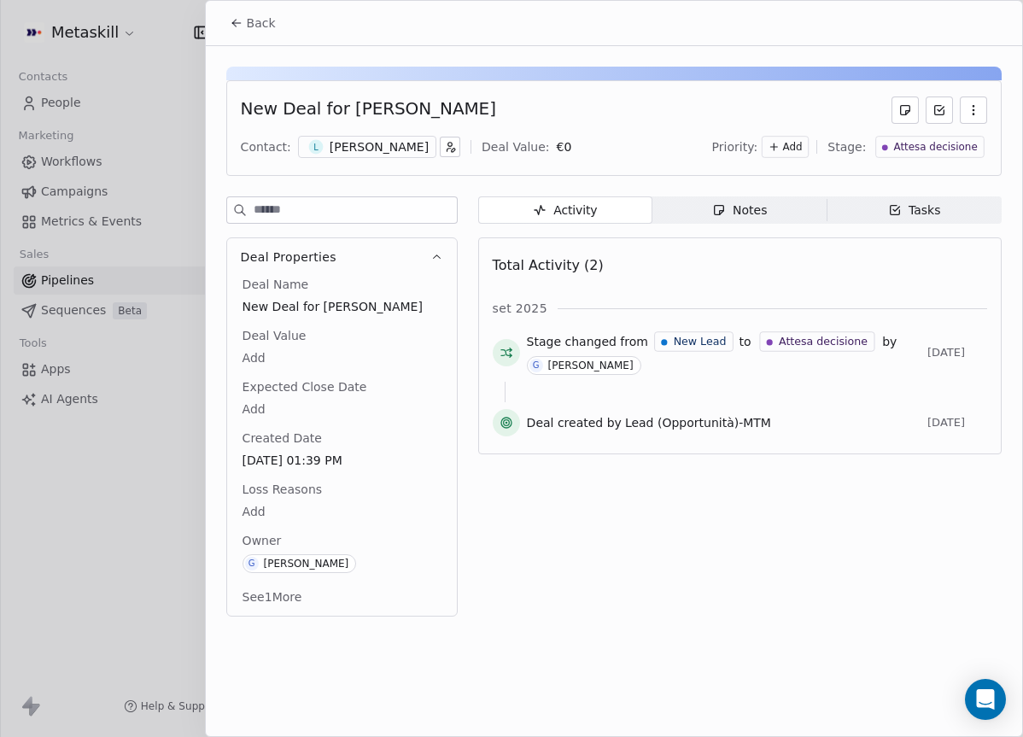
click at [382, 149] on div "[PERSON_NAME]" at bounding box center [379, 146] width 99 height 17
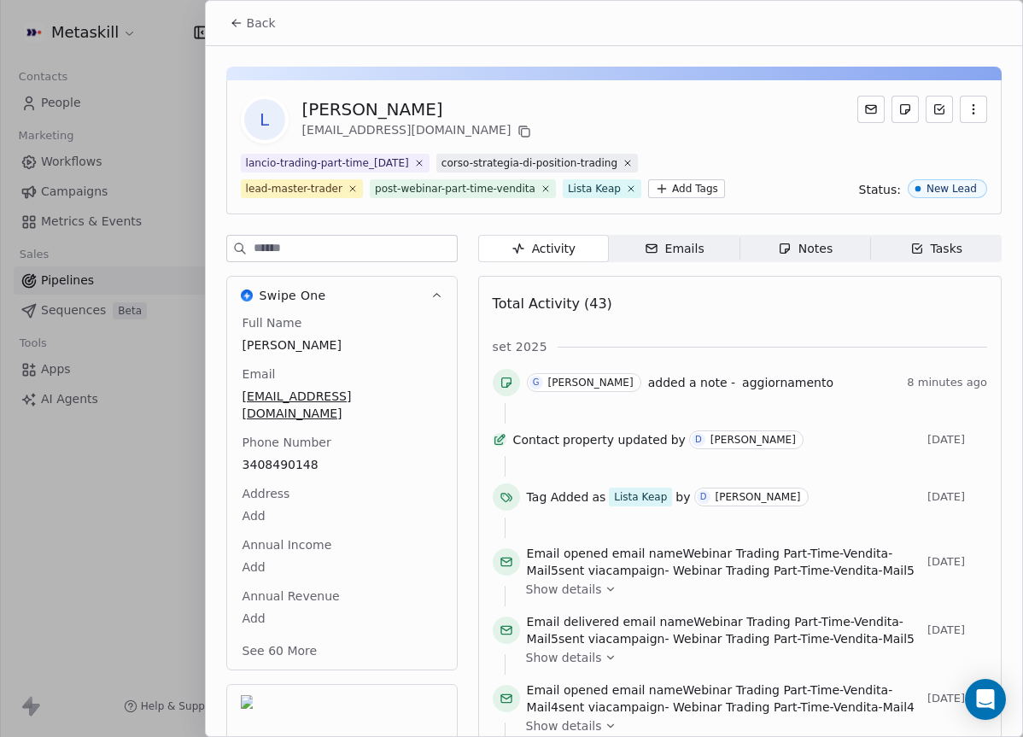
click at [691, 260] on span "Emails Emails" at bounding box center [674, 248] width 131 height 27
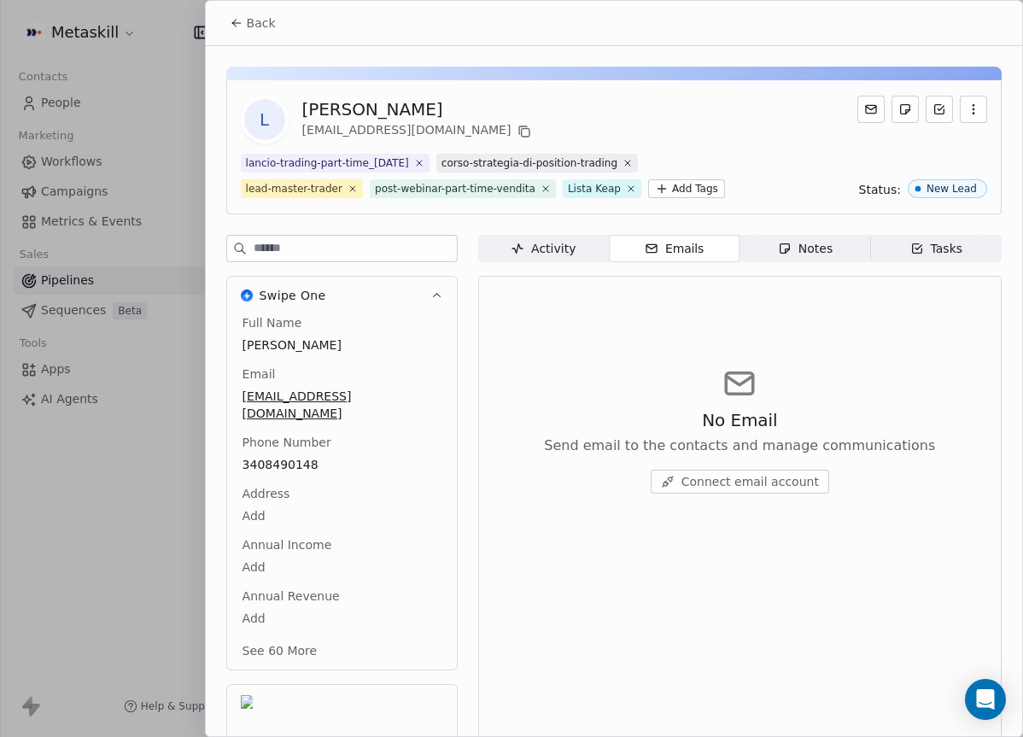
click at [834, 263] on div "Activity Activity Emails Emails Notes Notes Tasks Tasks No Email Send email to …" at bounding box center [739, 554] width 523 height 639
click at [833, 259] on span "Notes Notes" at bounding box center [804, 248] width 131 height 27
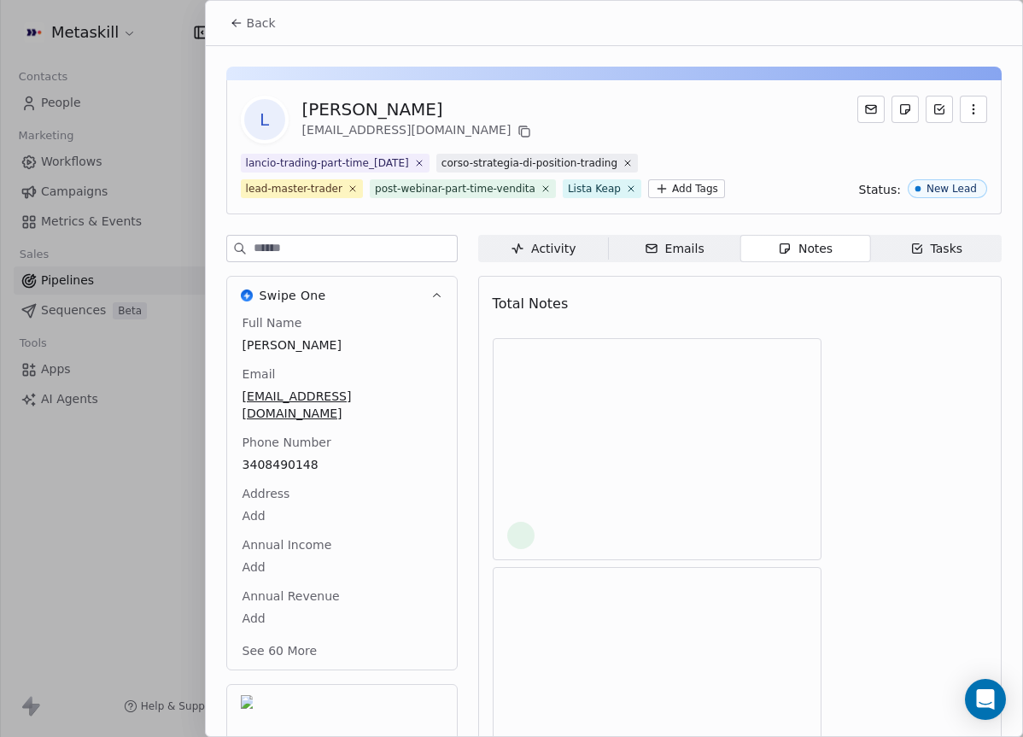
click at [829, 254] on div "Notes" at bounding box center [805, 249] width 55 height 18
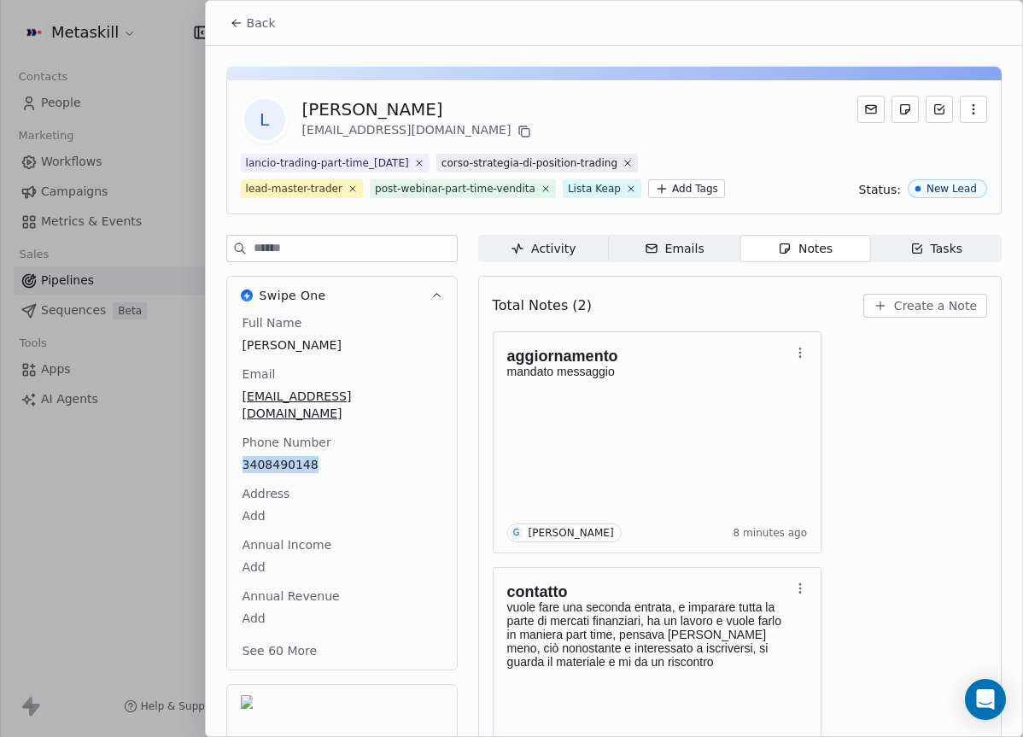
click at [250, 36] on button "Back" at bounding box center [252, 23] width 67 height 31
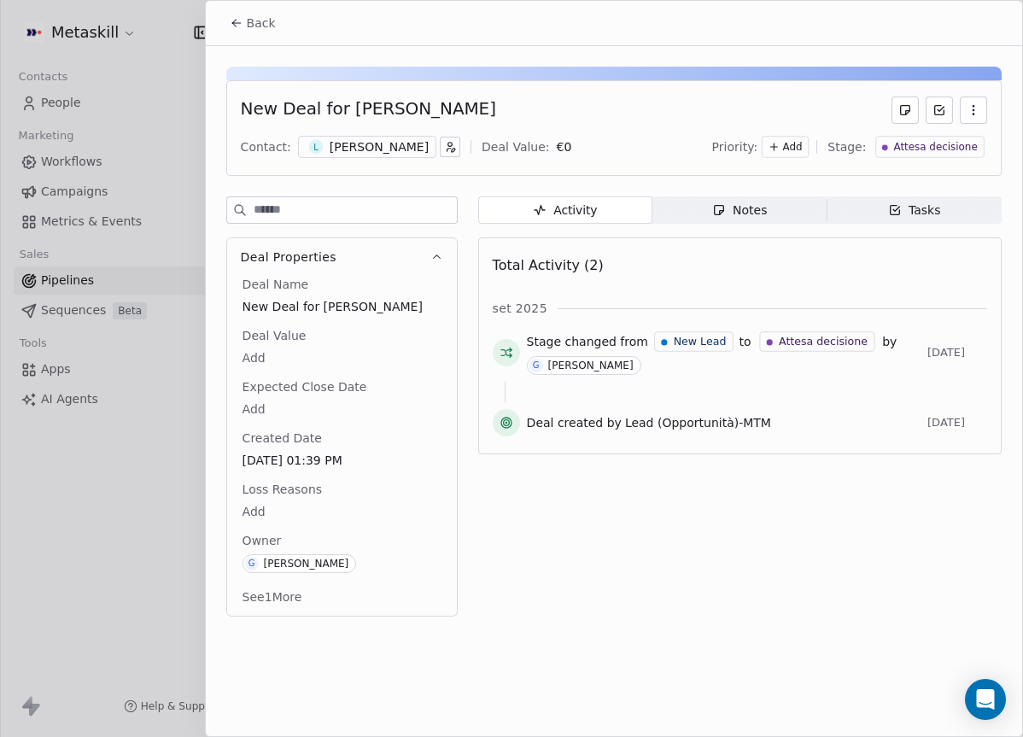
click at [284, 55] on div "New Deal for Luigi Daniello Contact: L Luigi Daniello Deal Value: € 0 Priority:…" at bounding box center [614, 336] width 816 height 580
click at [277, 37] on button "Back" at bounding box center [252, 23] width 67 height 31
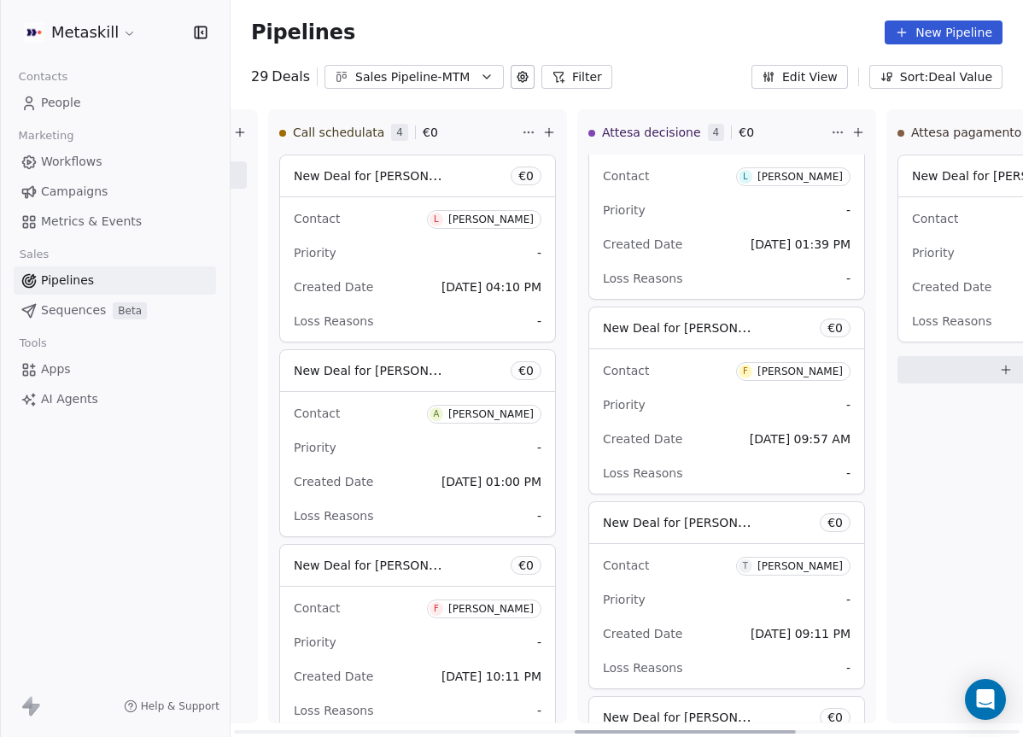
click at [715, 388] on div "Contact F Fabio Puglie Priority - Created Date Sep 12, 2025 09:57 AM Loss Reaso…" at bounding box center [726, 421] width 275 height 144
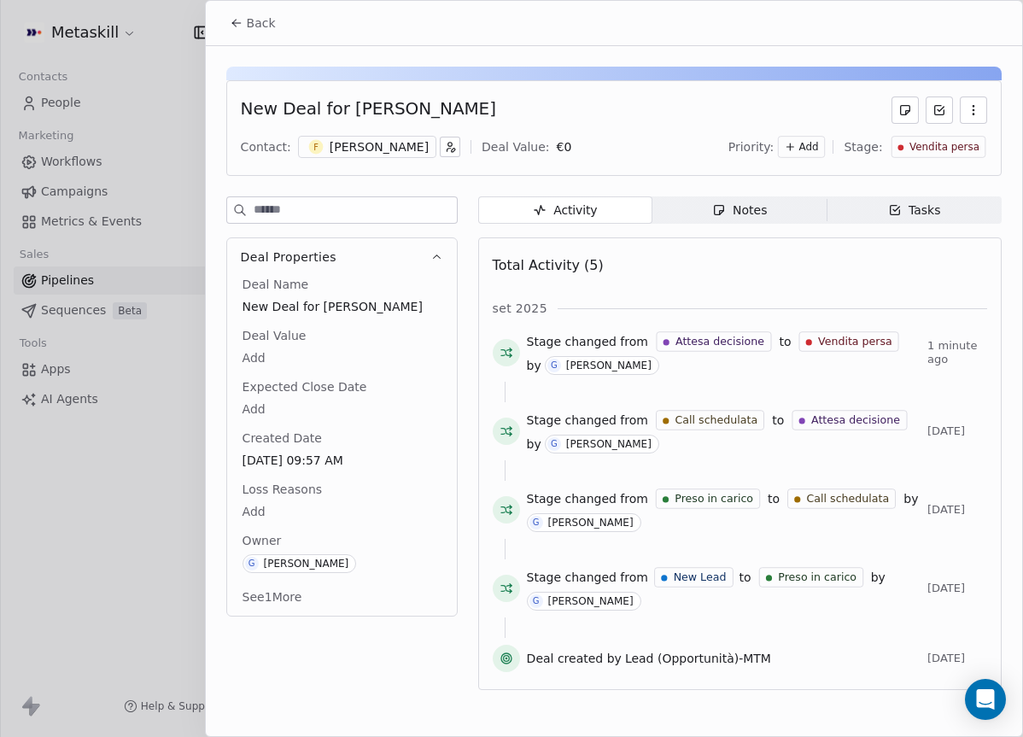
click at [201, 514] on div at bounding box center [511, 368] width 1023 height 737
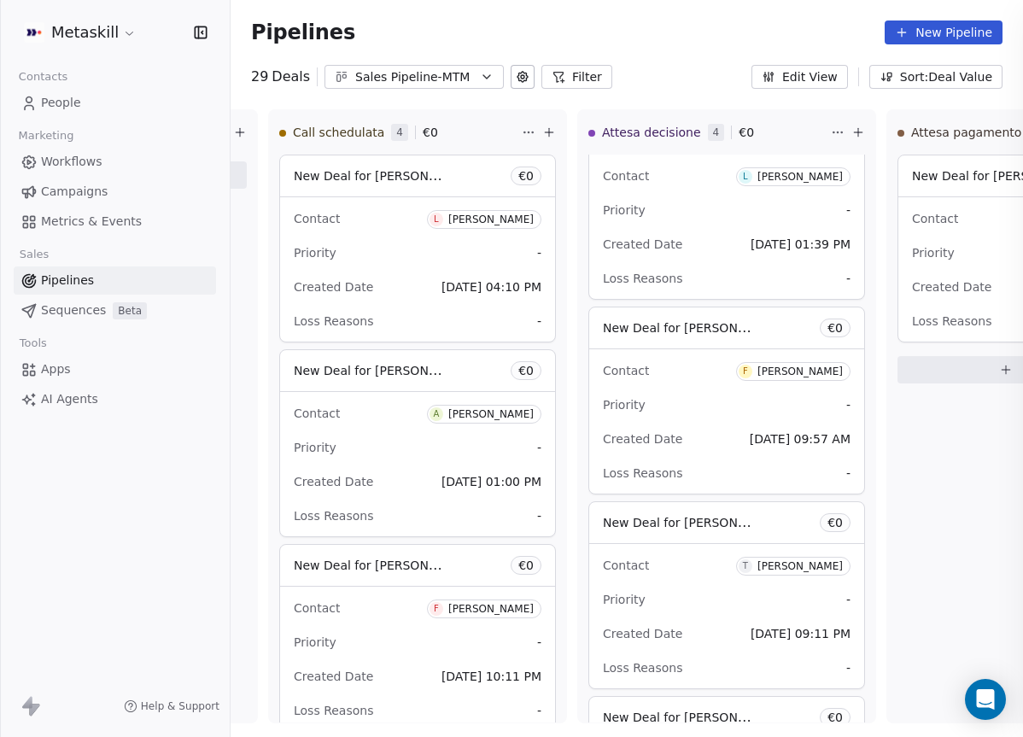
click at [256, 499] on div at bounding box center [511, 368] width 1023 height 737
click at [681, 374] on div "Contact F Fabio Puglie" at bounding box center [727, 370] width 248 height 28
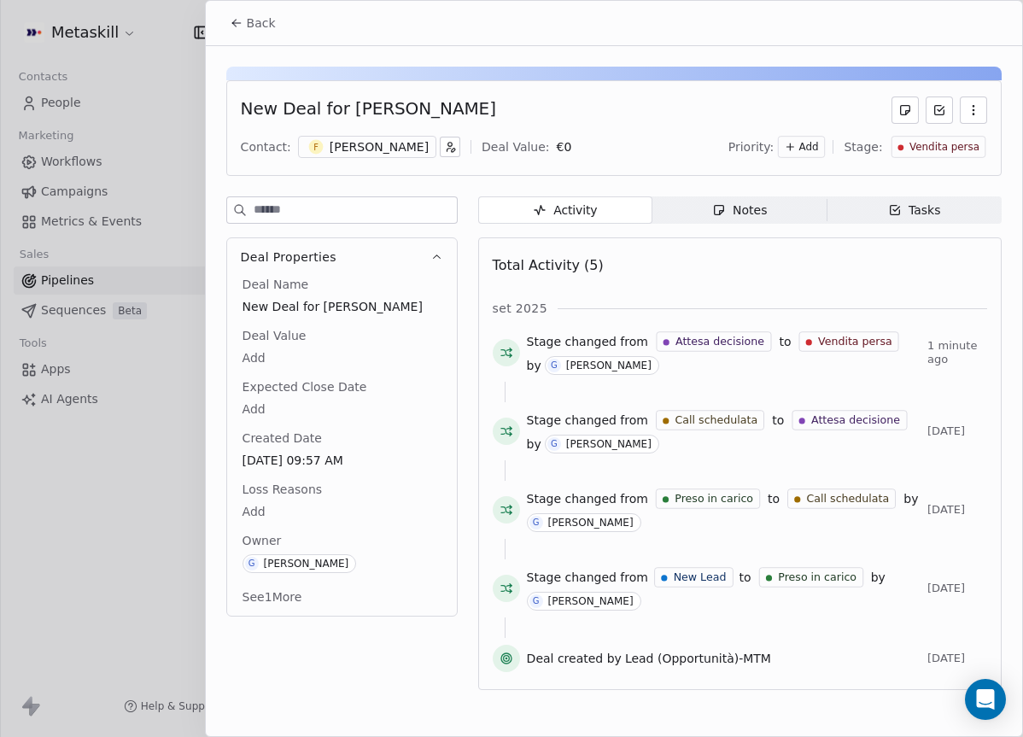
click at [275, 498] on div "Loss Reasons Add" at bounding box center [342, 501] width 206 height 41
click at [267, 501] on body "Metaskill Contacts People Marketing Workflows Campaigns Metrics & Events Sales …" at bounding box center [511, 368] width 1023 height 737
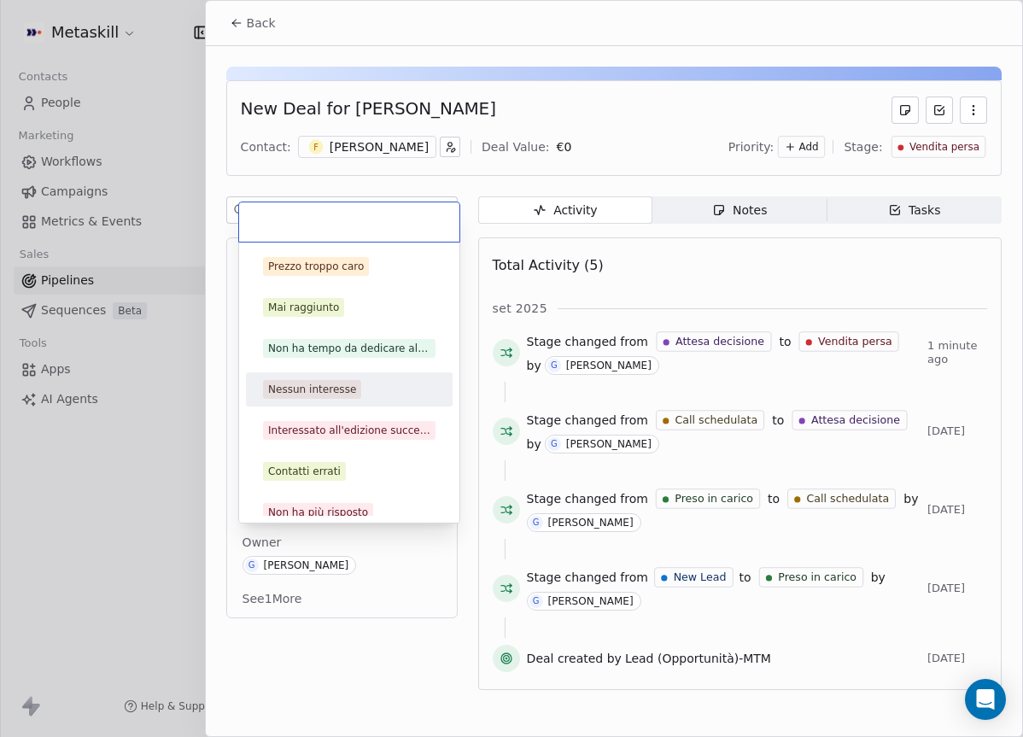
click at [370, 388] on div "Nessun interesse" at bounding box center [349, 389] width 172 height 19
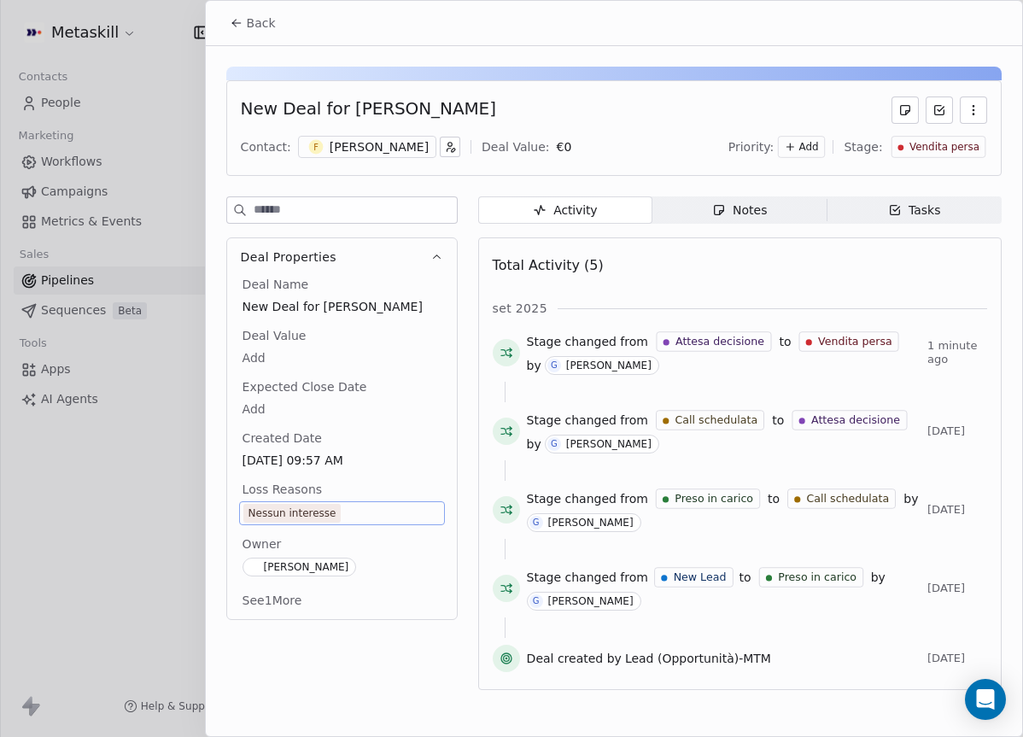
click at [237, 20] on icon at bounding box center [237, 23] width 14 height 14
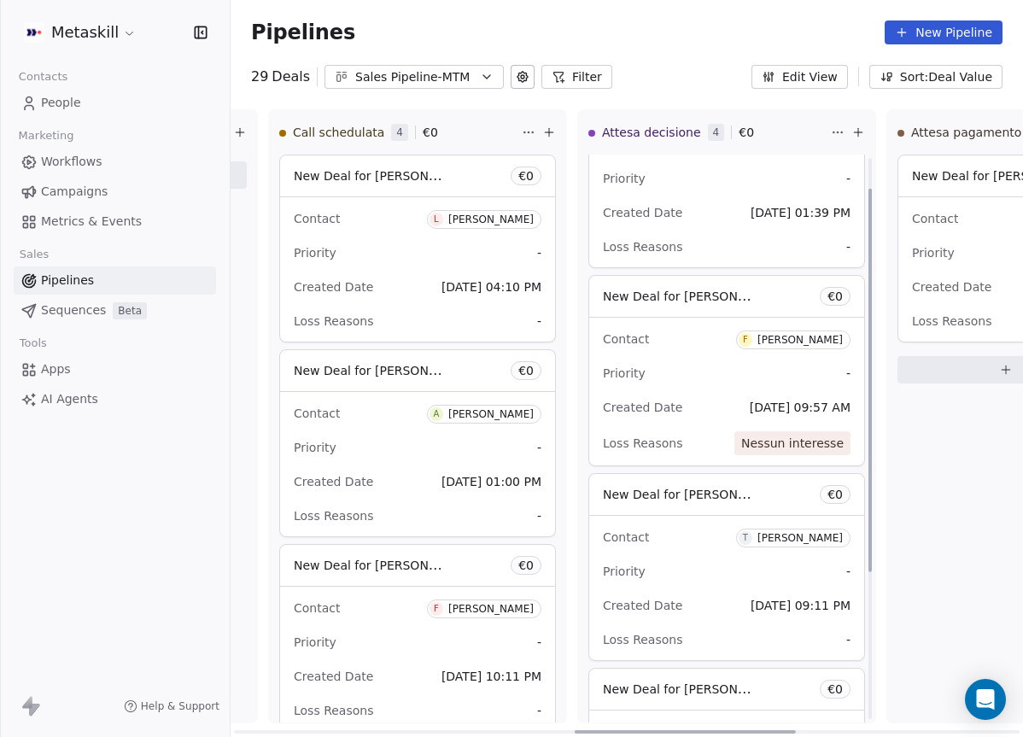
scroll to position [90, 0]
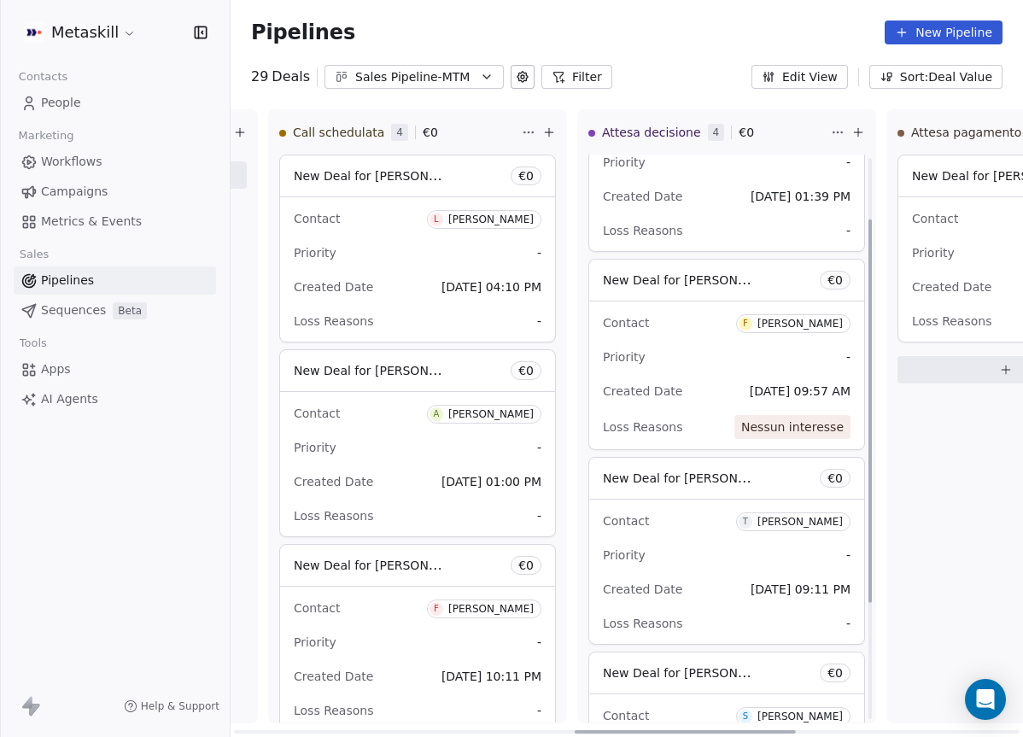
click at [716, 547] on div "Priority -" at bounding box center [727, 554] width 248 height 27
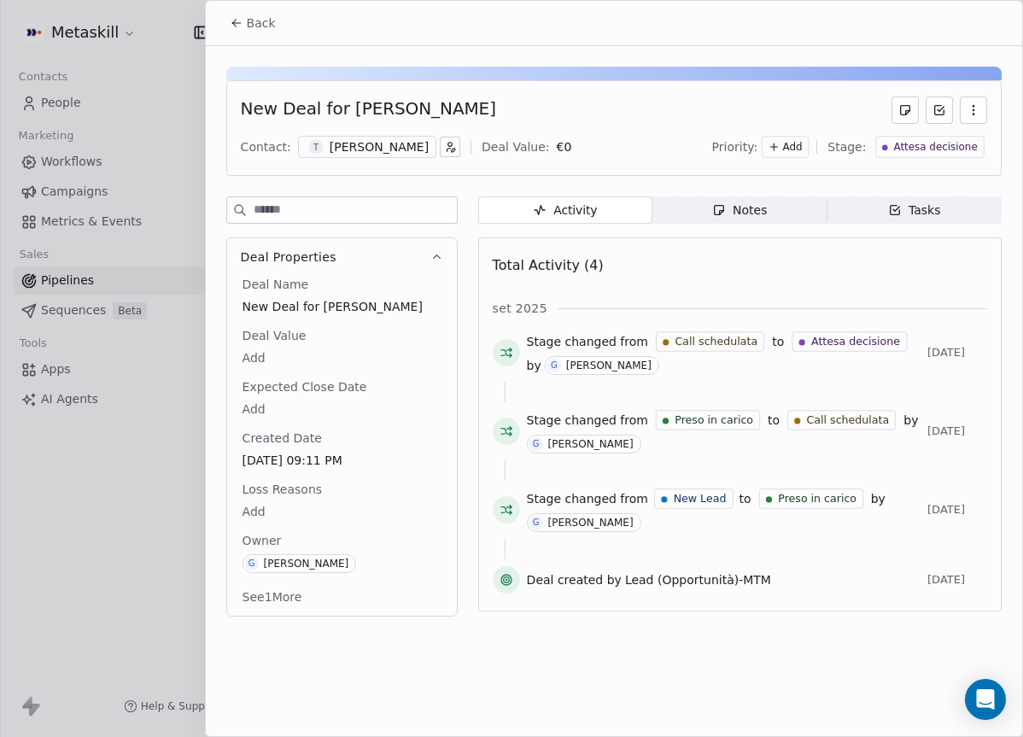
click at [696, 218] on span "Notes Notes" at bounding box center [739, 209] width 174 height 27
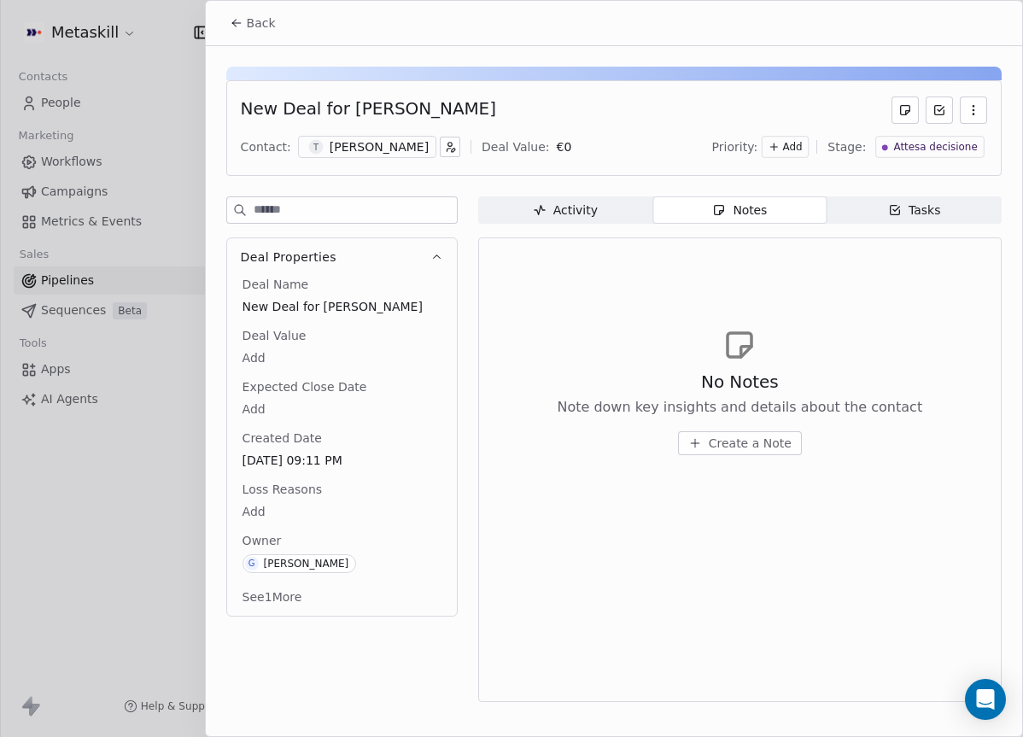
click at [390, 149] on div "[PERSON_NAME]" at bounding box center [379, 146] width 99 height 17
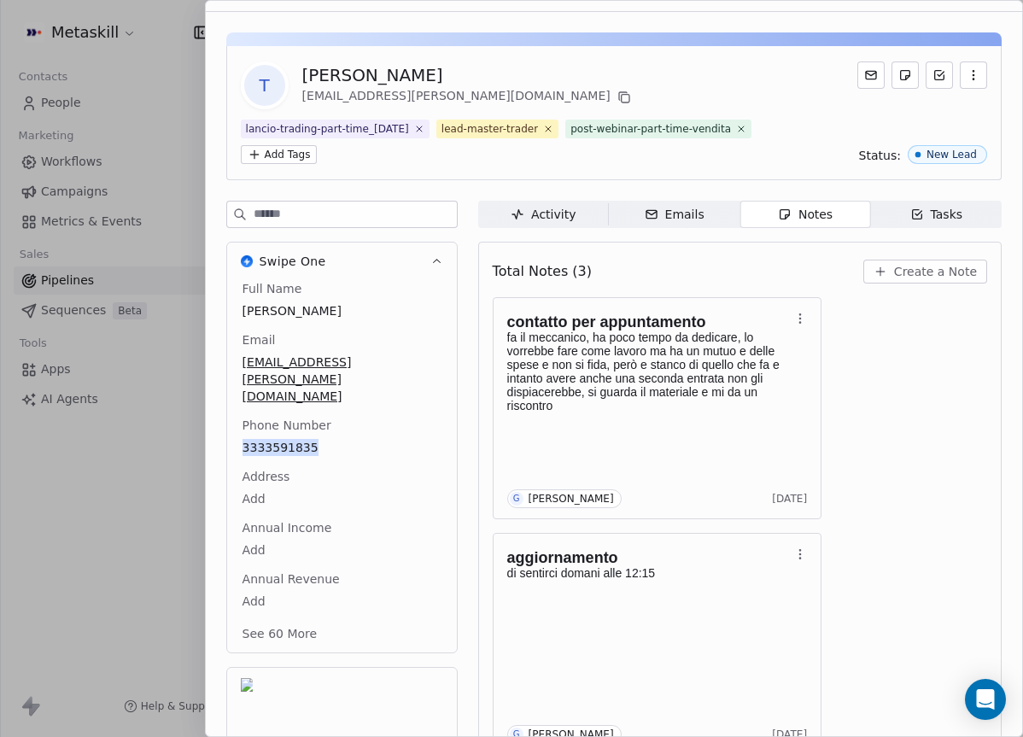
scroll to position [27, 0]
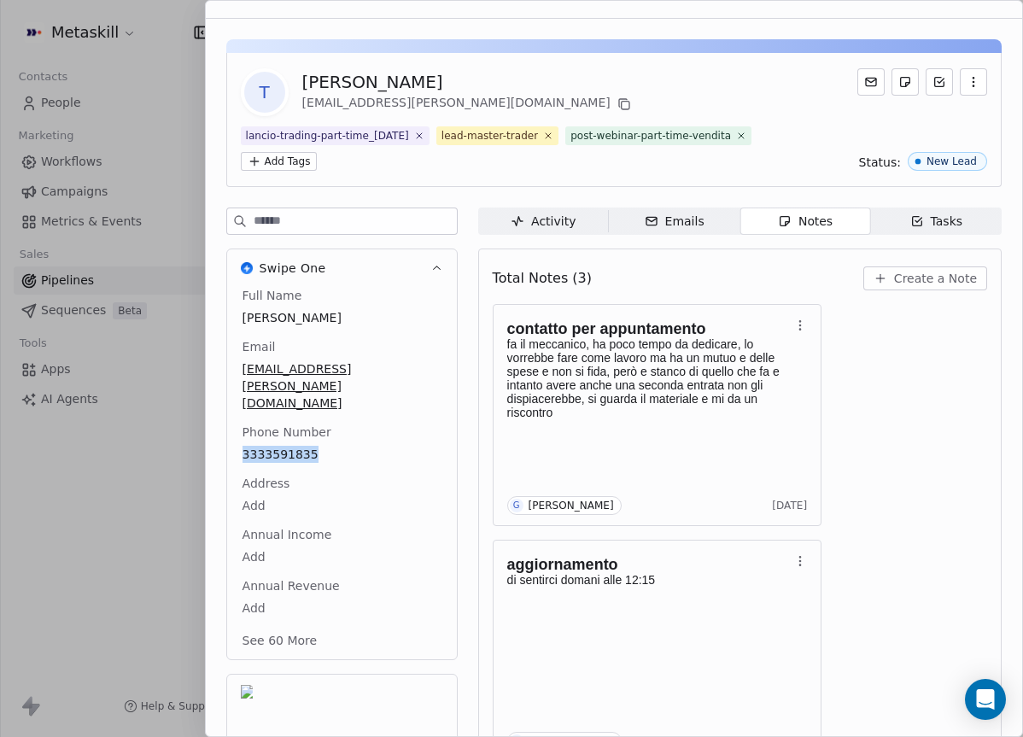
click at [962, 277] on span "Create a Note" at bounding box center [935, 278] width 83 height 17
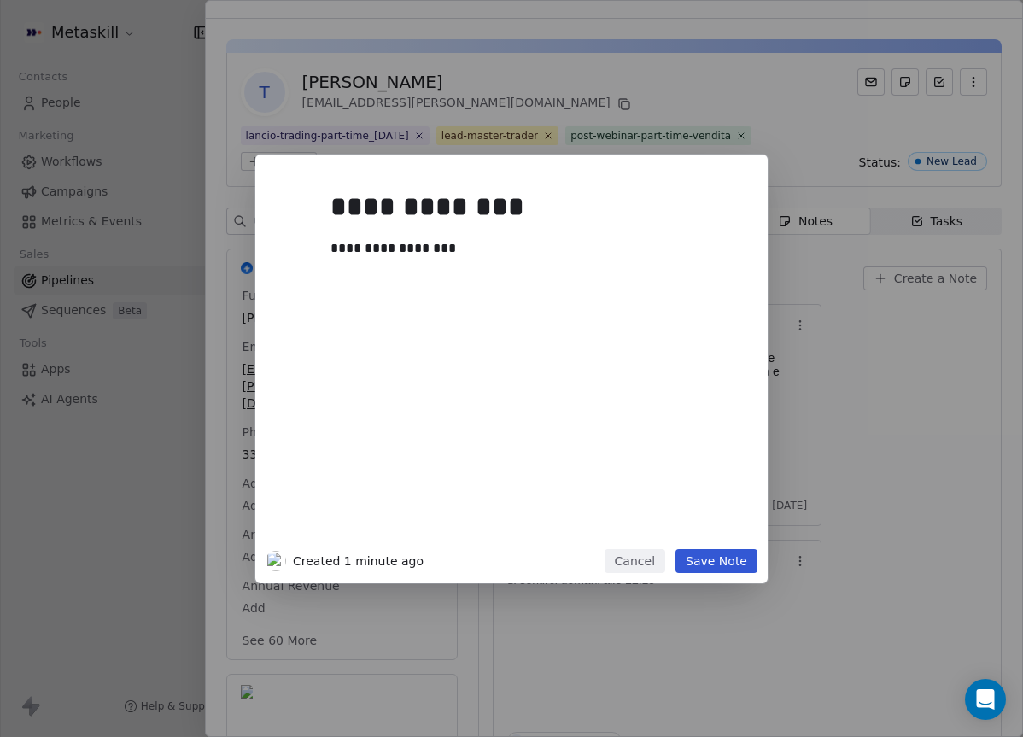
click at [733, 550] on button "Save Note" at bounding box center [716, 561] width 82 height 24
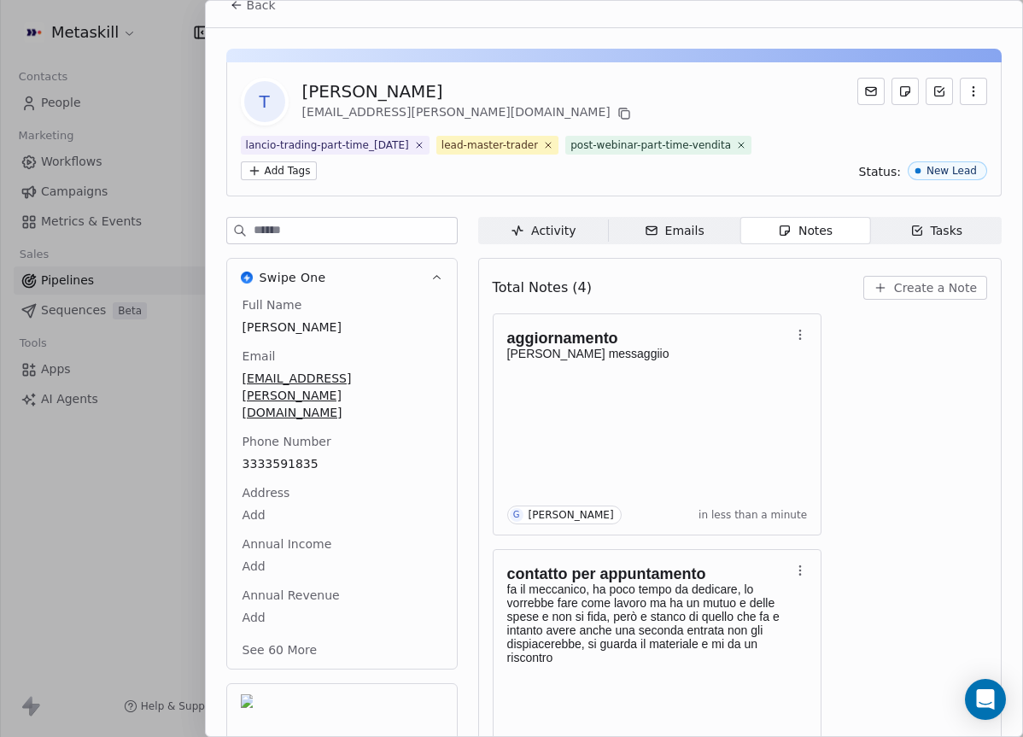
scroll to position [0, 0]
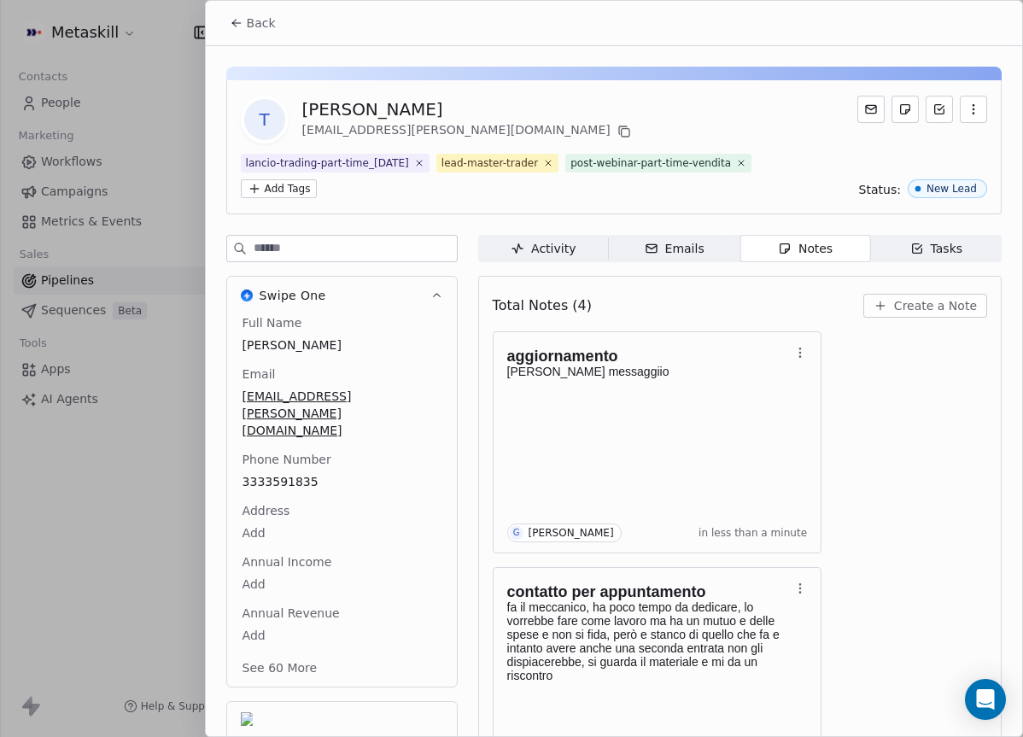
click at [215, 17] on div "Back" at bounding box center [614, 23] width 816 height 44
click at [225, 25] on button "Back" at bounding box center [252, 23] width 67 height 31
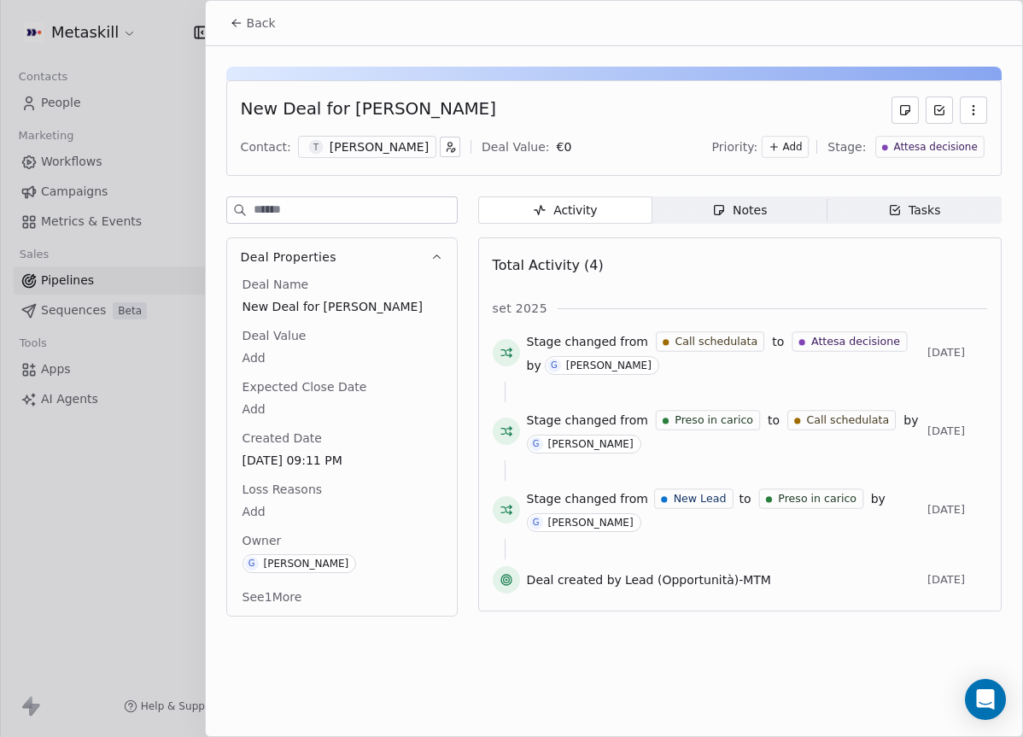
click at [244, 12] on button "Back" at bounding box center [252, 23] width 67 height 31
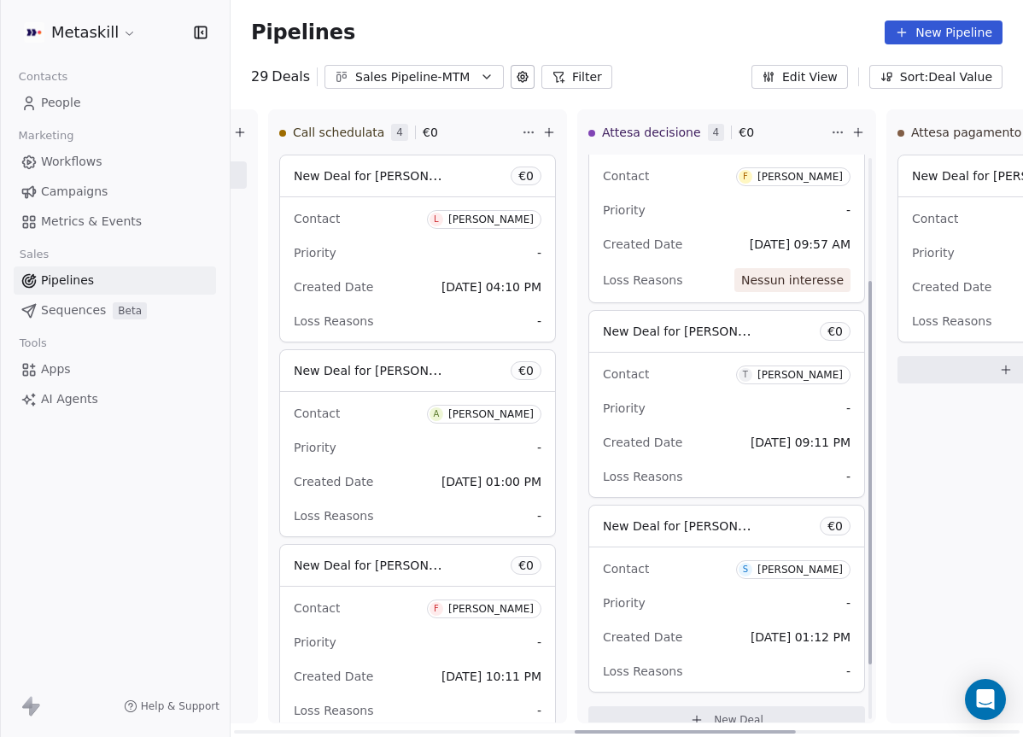
scroll to position [262, 0]
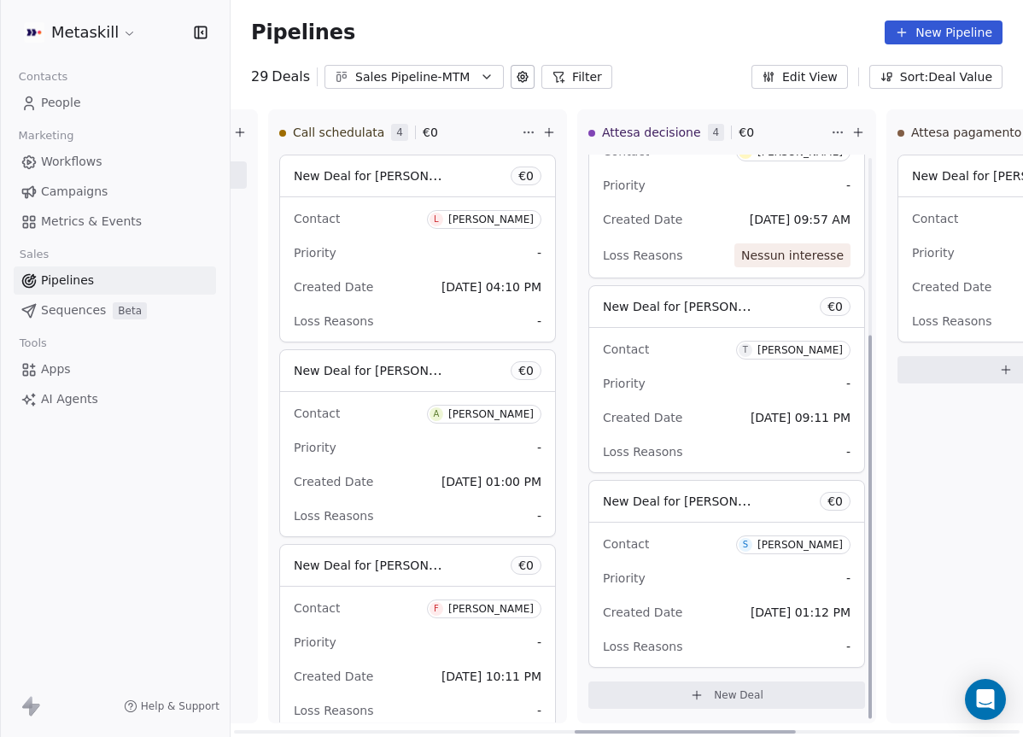
click at [690, 487] on div "New Deal for Samuel Manduca € 0" at bounding box center [726, 501] width 275 height 41
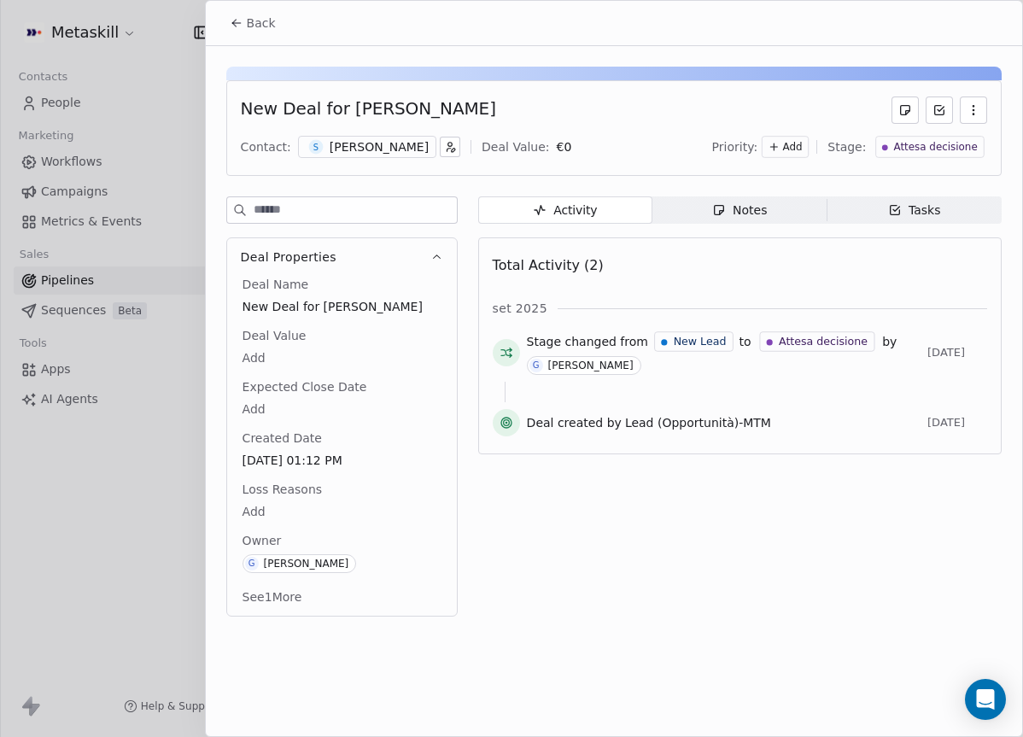
click at [740, 219] on span "Notes Notes" at bounding box center [739, 209] width 174 height 27
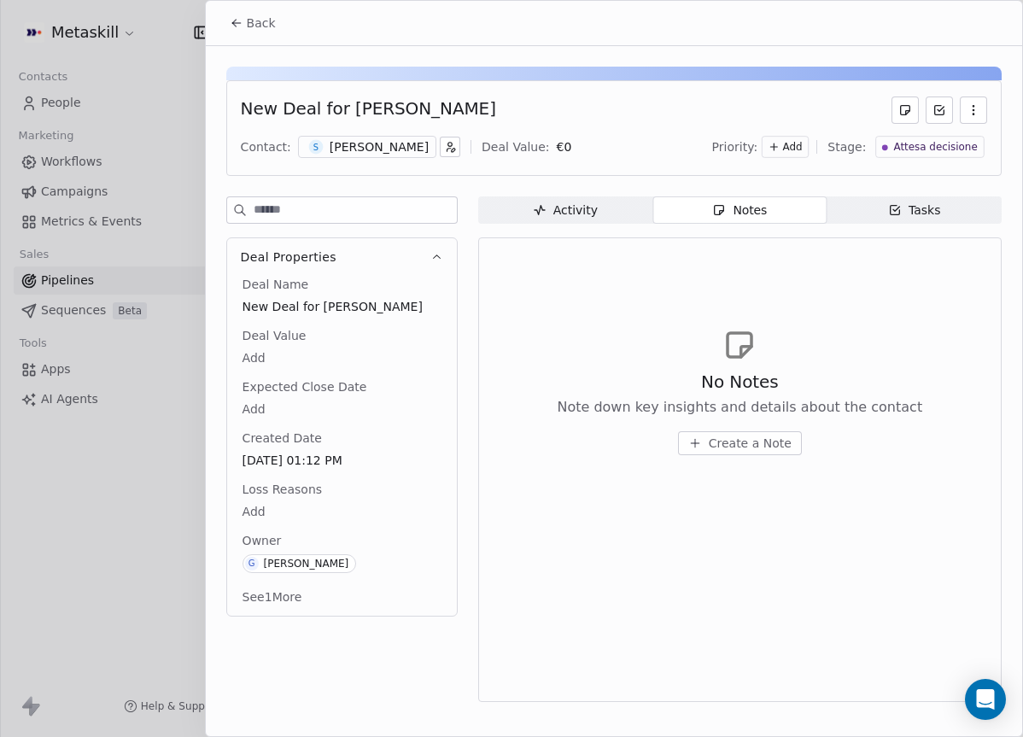
click at [355, 136] on div "S Samuel Manduca" at bounding box center [367, 147] width 138 height 22
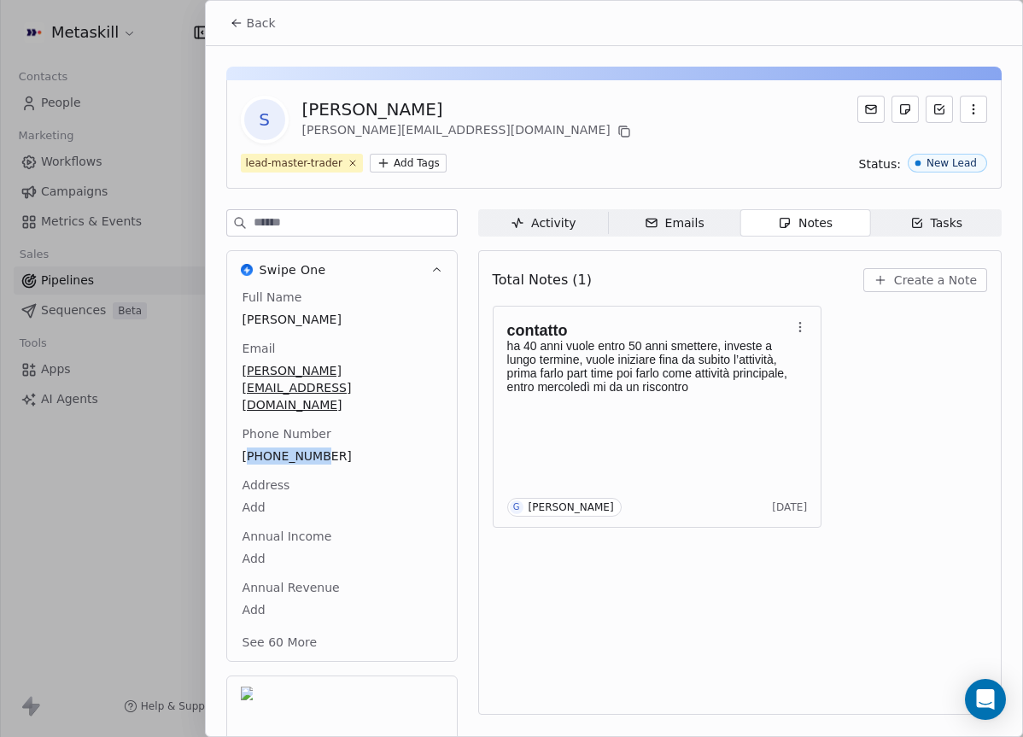
click at [887, 283] on icon "button" at bounding box center [880, 280] width 14 height 14
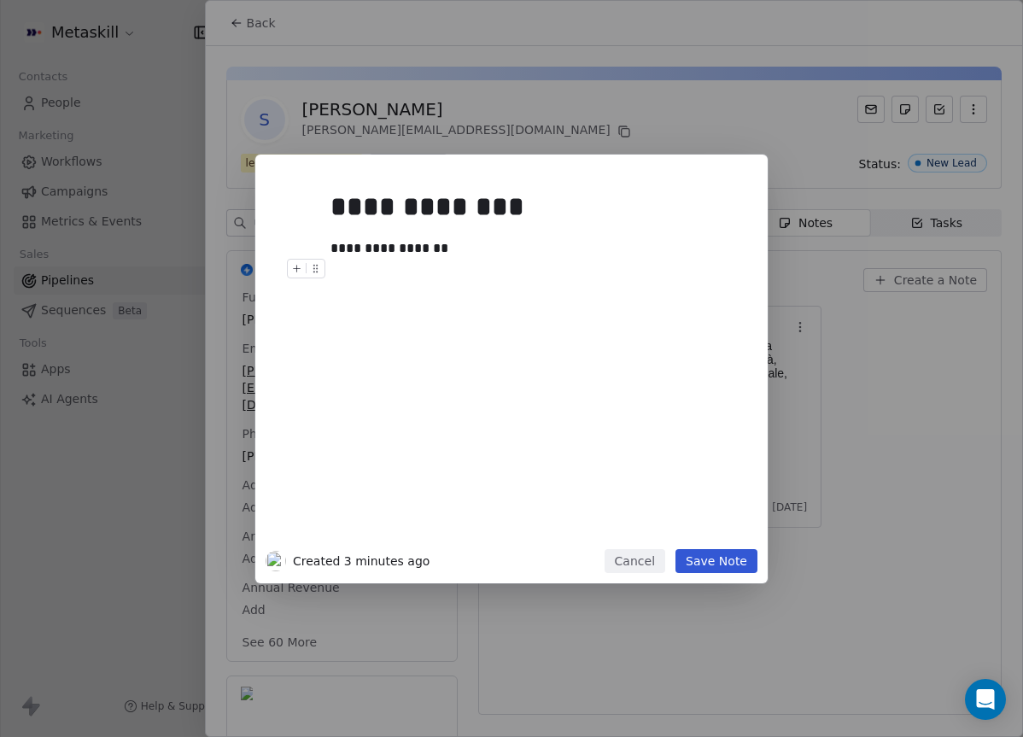
click at [745, 557] on button "Save Note" at bounding box center [716, 561] width 82 height 24
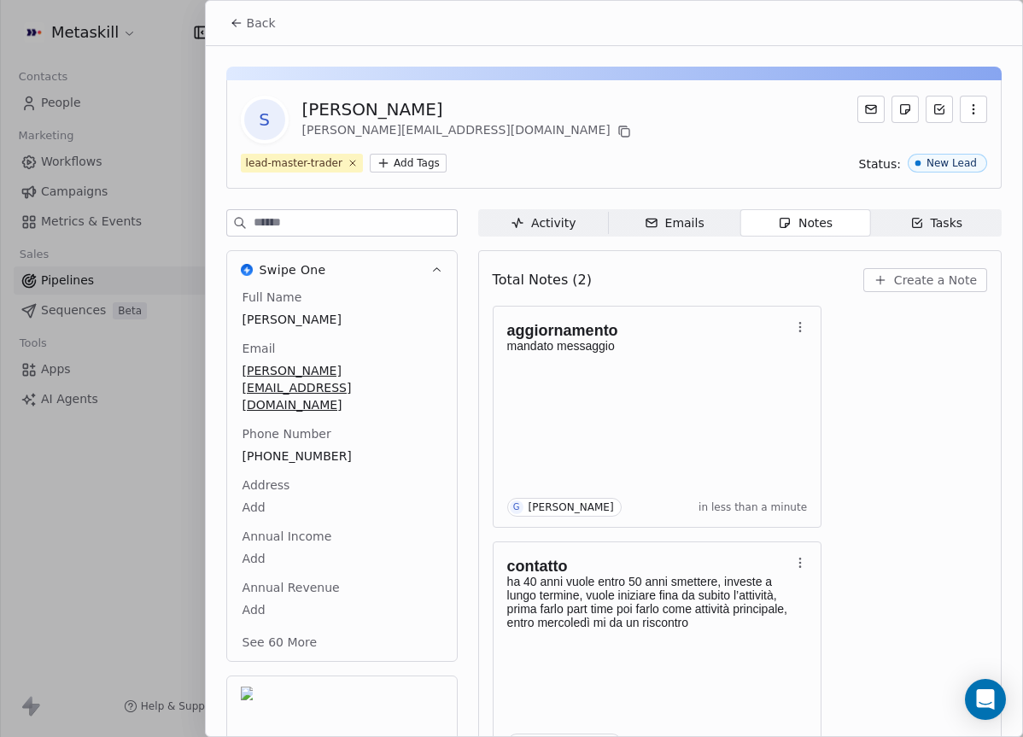
click at [451, 114] on div "[PERSON_NAME]" at bounding box center [468, 109] width 332 height 24
click at [568, 115] on div "S Samuel Manduca samuel.manduca@icloud.com" at bounding box center [614, 120] width 746 height 48
click at [260, 29] on span "Back" at bounding box center [261, 23] width 29 height 17
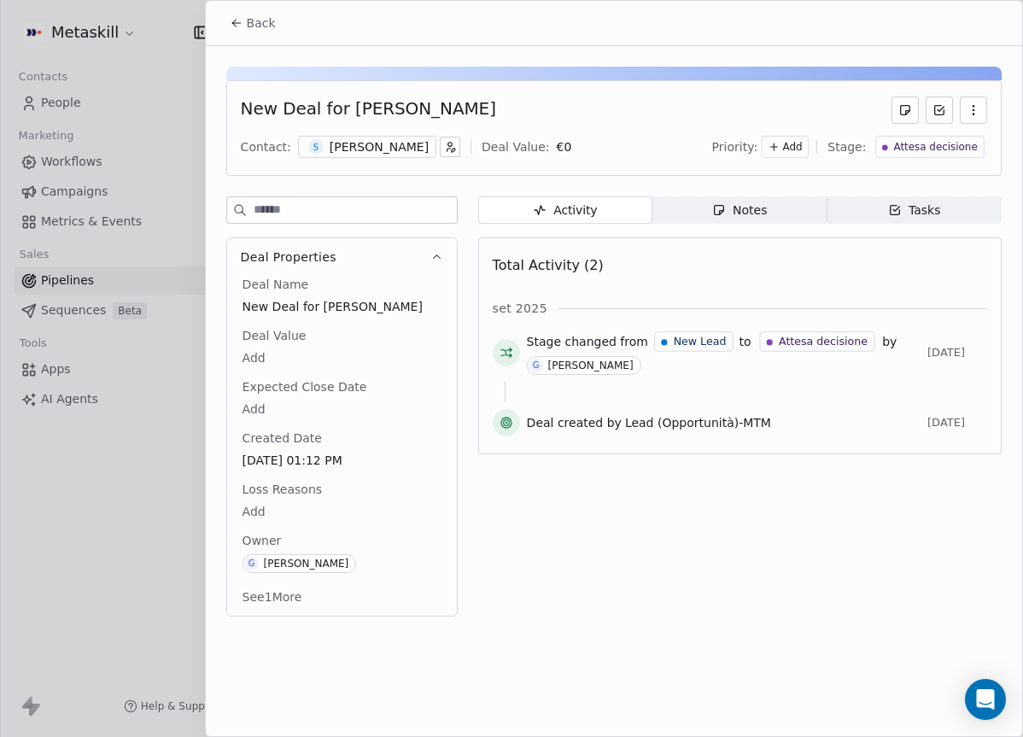
click at [250, 15] on span "Back" at bounding box center [261, 23] width 29 height 17
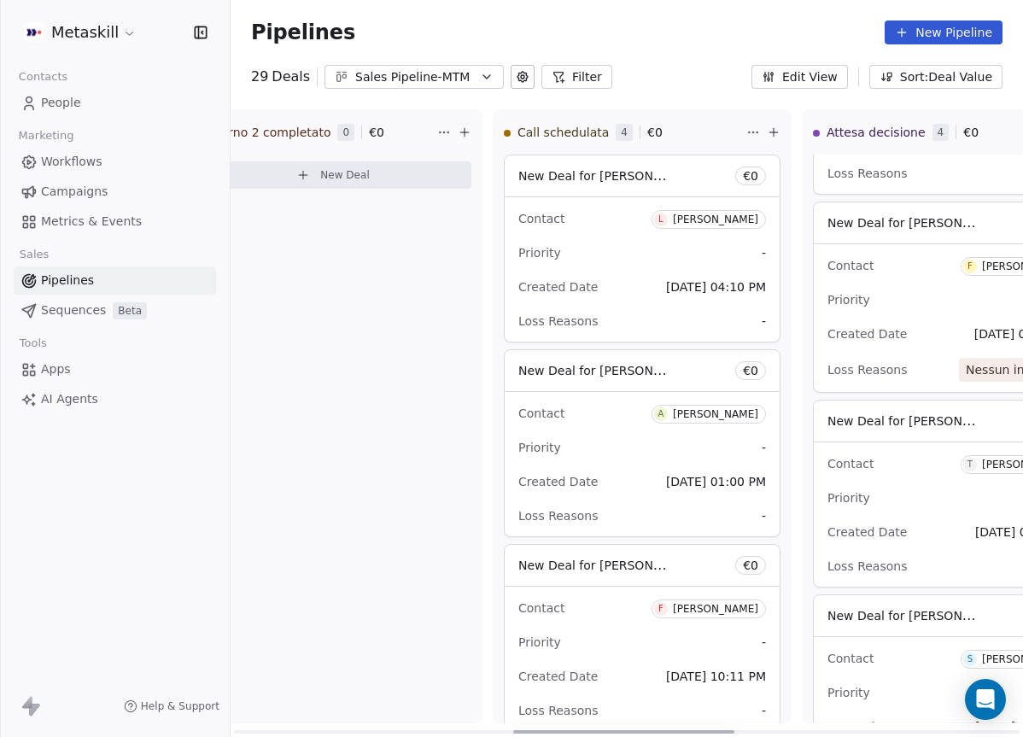
scroll to position [0, 991]
drag, startPoint x: 705, startPoint y: 726, endPoint x: 646, endPoint y: 699, distance: 64.9
click at [645, 730] on div at bounding box center [623, 731] width 221 height 3
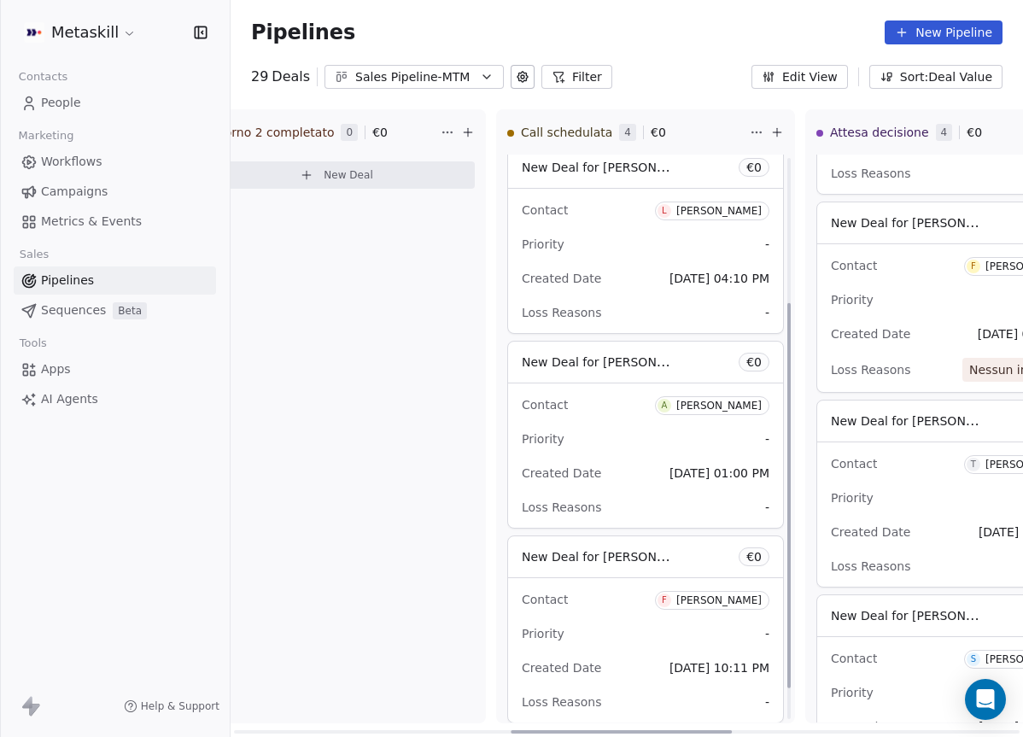
scroll to position [0, 0]
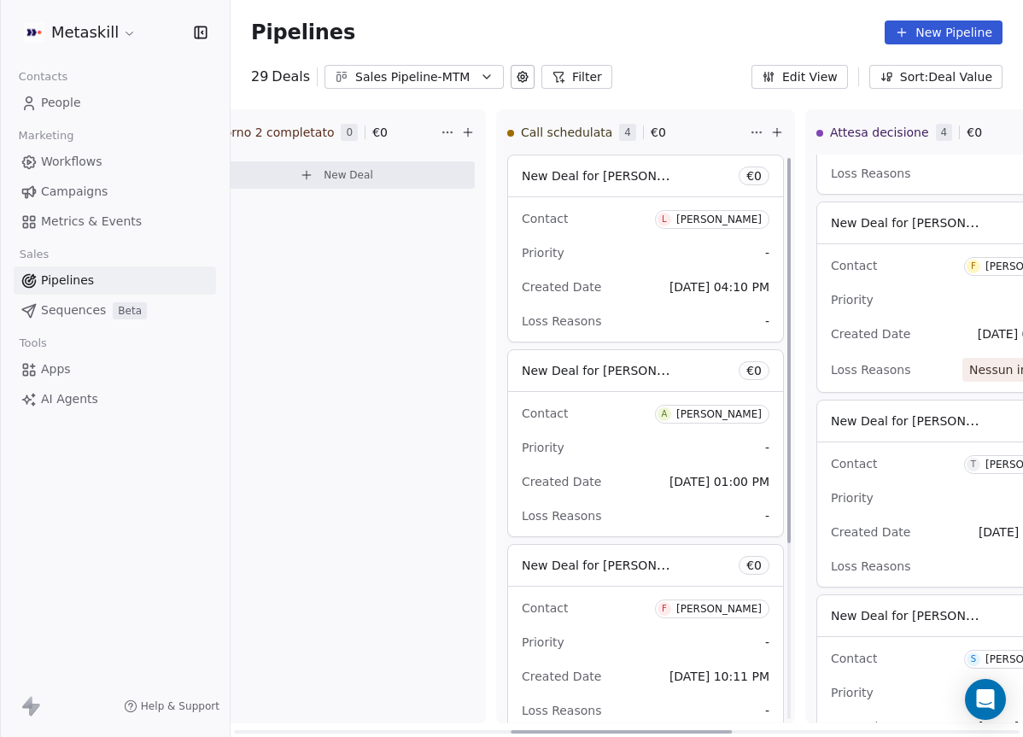
click at [623, 156] on div "New Deal for Luca Lopriore € 0" at bounding box center [645, 175] width 275 height 41
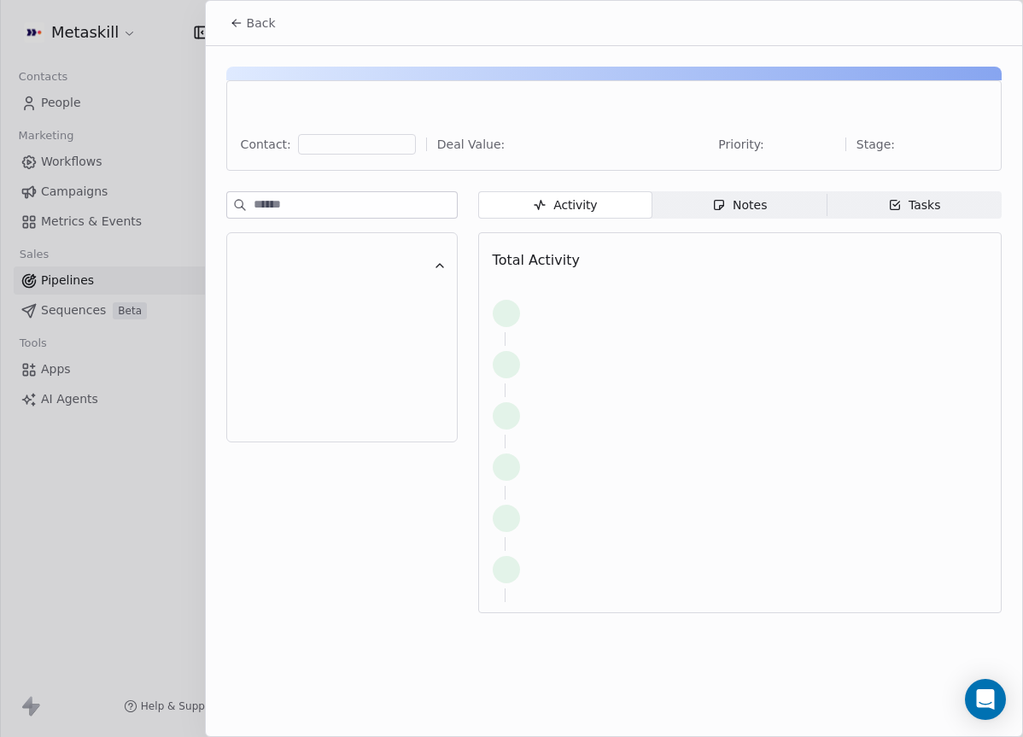
click at [626, 207] on div at bounding box center [511, 368] width 1023 height 737
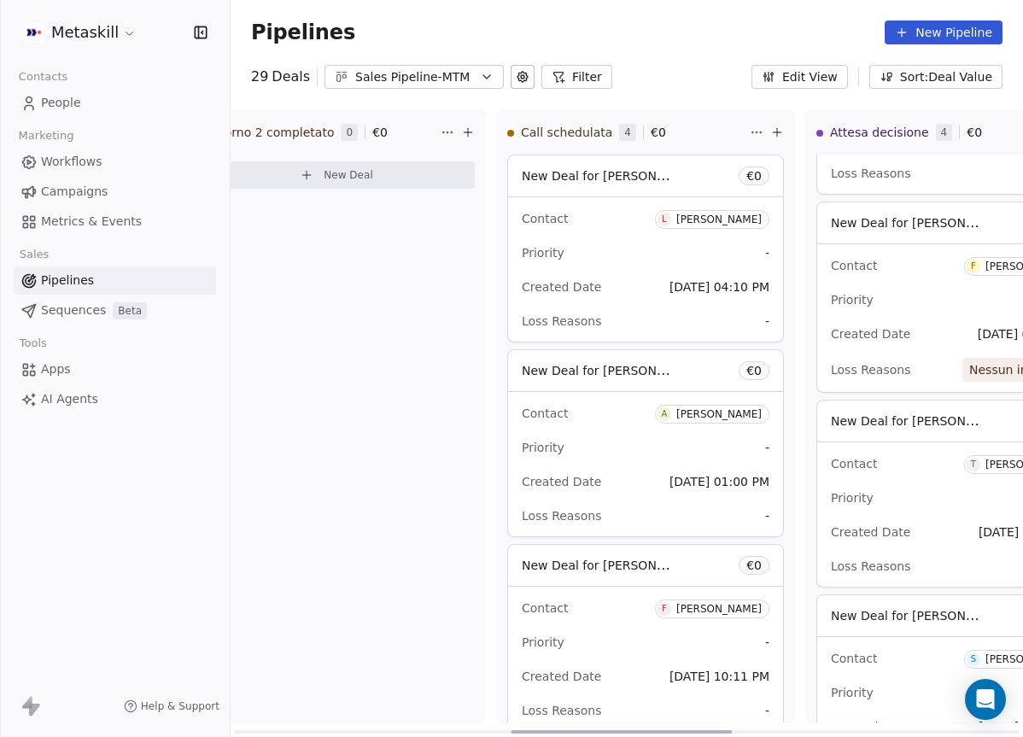
click at [671, 218] on div "L" at bounding box center [664, 220] width 14 height 14
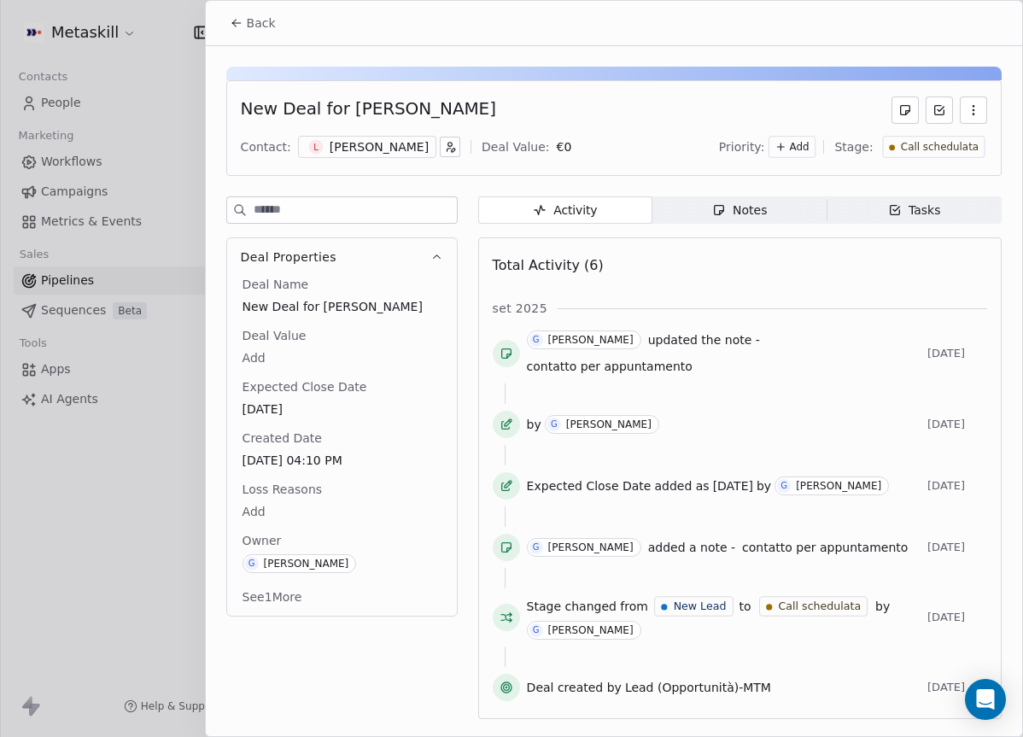
click at [232, 28] on icon at bounding box center [237, 23] width 14 height 14
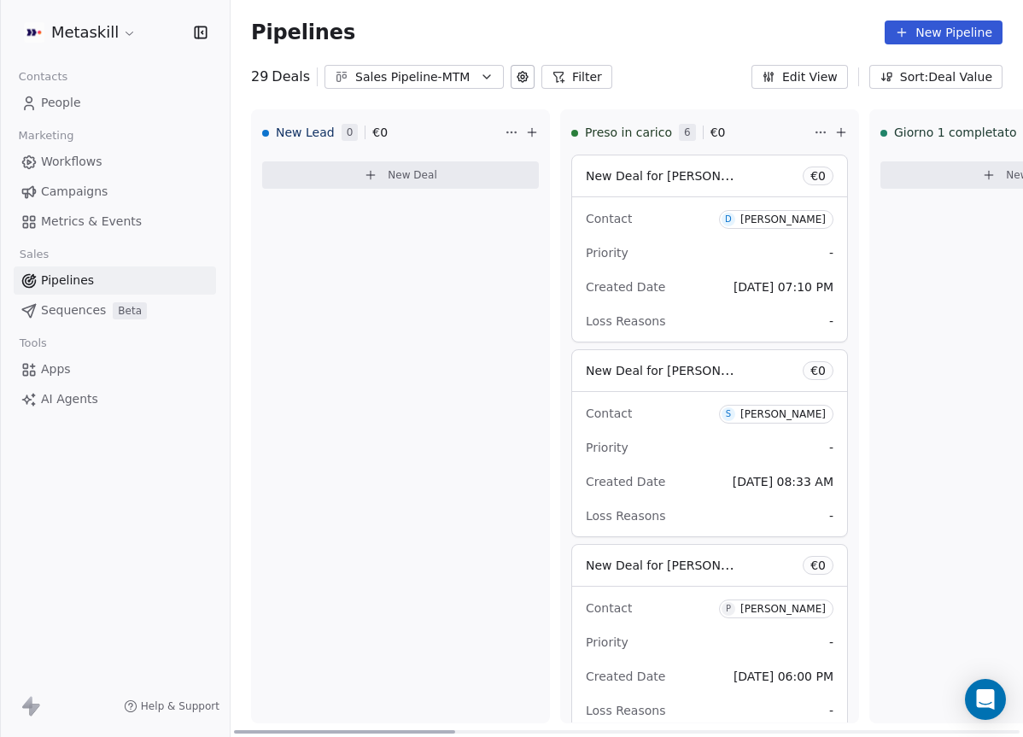
drag, startPoint x: 546, startPoint y: 724, endPoint x: 314, endPoint y: 691, distance: 234.6
click at [314, 730] on div at bounding box center [344, 731] width 221 height 3
click at [428, 88] on div "Pipelines New Pipeline 29 Deals Sales Pipeline-MTM Filter Edit View Sort: Deal …" at bounding box center [626, 368] width 792 height 737
drag, startPoint x: 441, startPoint y: 79, endPoint x: 448, endPoint y: 90, distance: 13.0
click at [441, 79] on div "Sales Pipeline-MTM" at bounding box center [414, 77] width 118 height 18
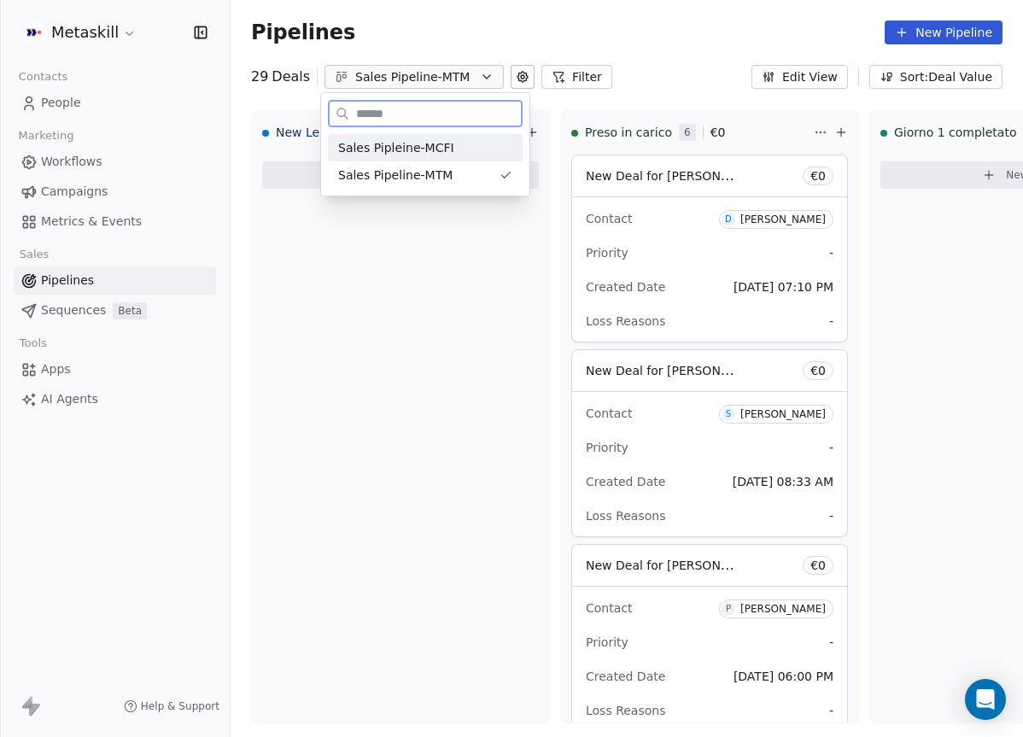
click at [456, 152] on div "Sales Pipleine-MCFI" at bounding box center [425, 148] width 174 height 18
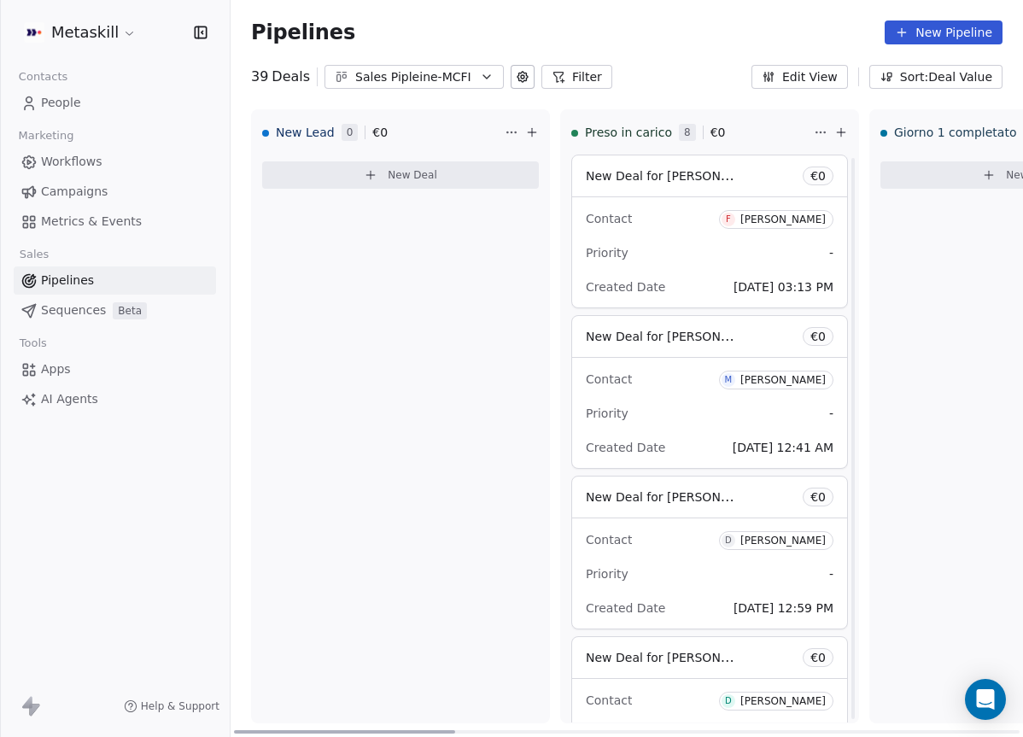
scroll to position [764, 0]
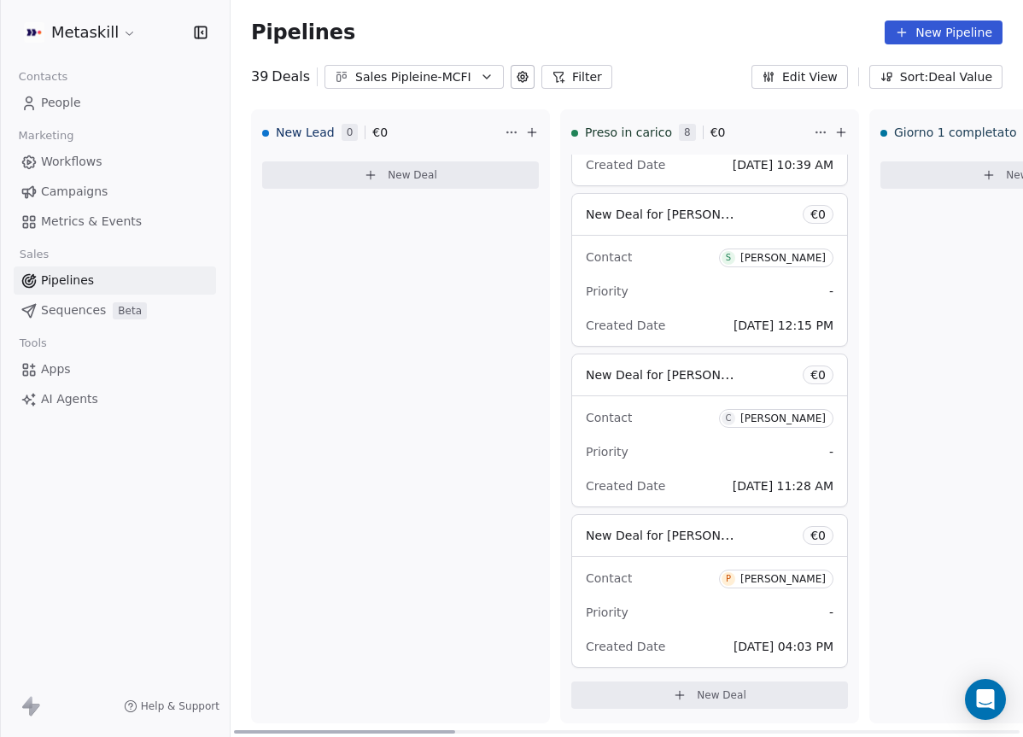
click at [680, 563] on div "Contact P Paolo Daprela" at bounding box center [710, 577] width 248 height 28
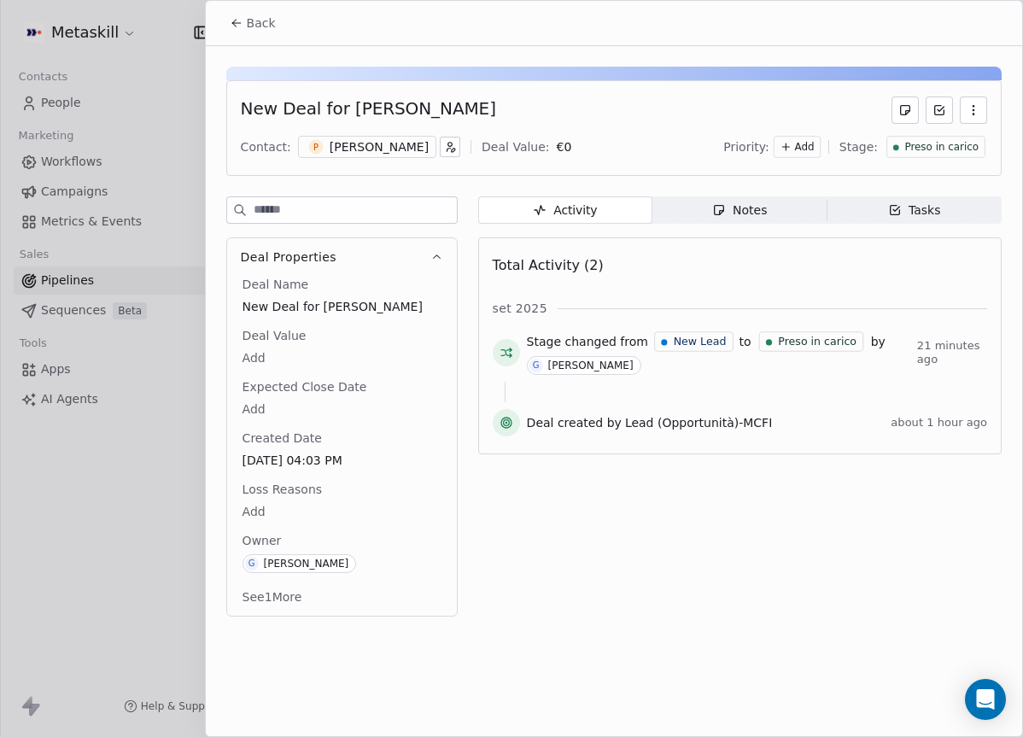
click at [397, 152] on div "[PERSON_NAME]" at bounding box center [379, 146] width 99 height 17
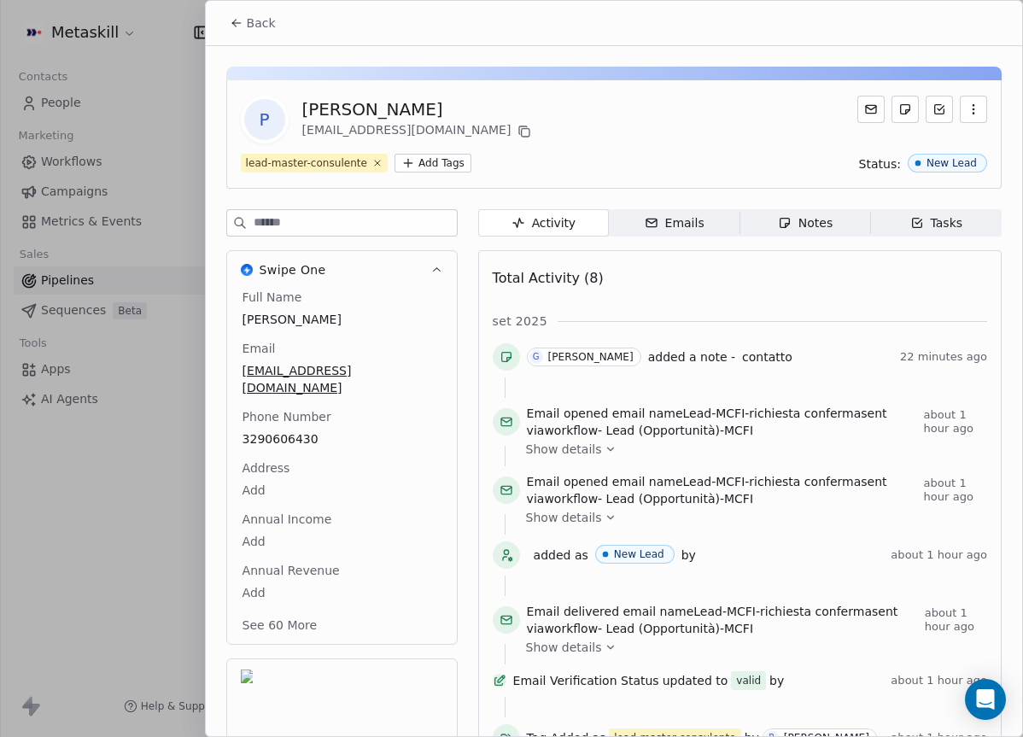
click at [255, 25] on span "Back" at bounding box center [261, 23] width 29 height 17
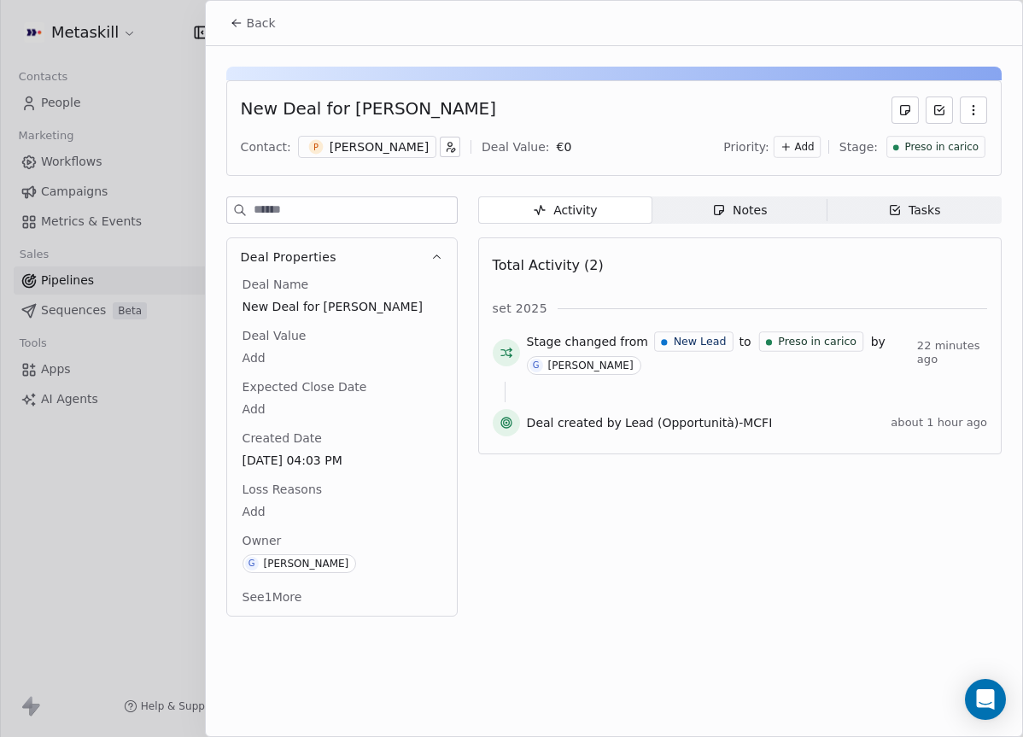
click at [752, 220] on span "Notes Notes" at bounding box center [739, 209] width 174 height 27
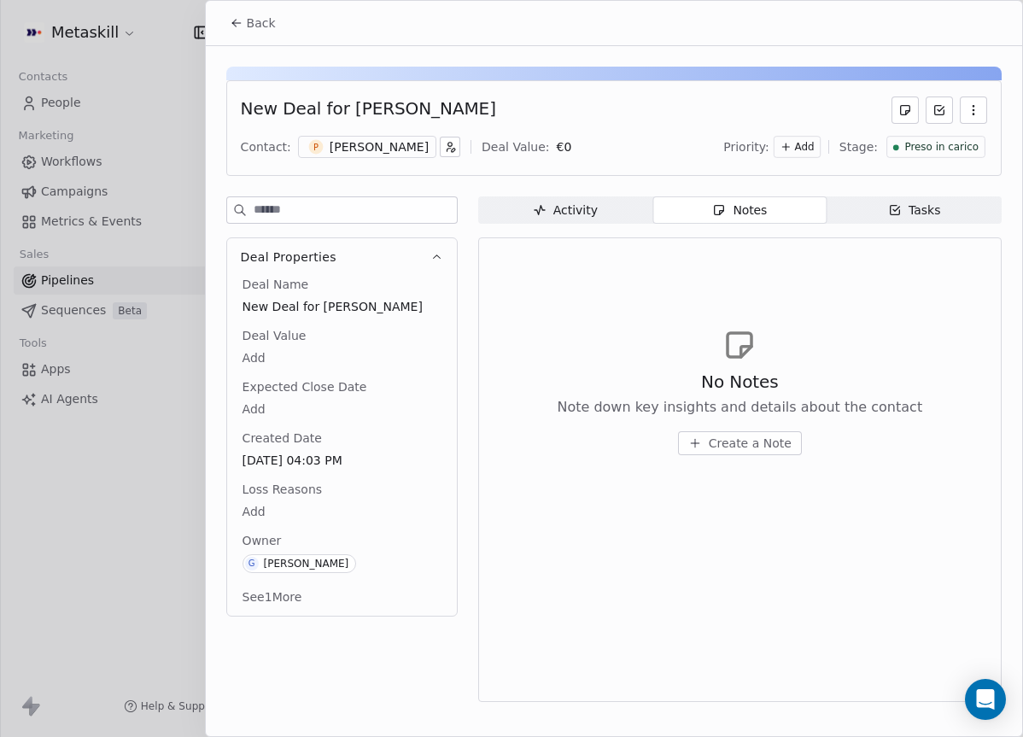
drag, startPoint x: 394, startPoint y: 150, endPoint x: 470, endPoint y: 160, distance: 76.6
click at [395, 149] on div "[PERSON_NAME]" at bounding box center [379, 146] width 99 height 17
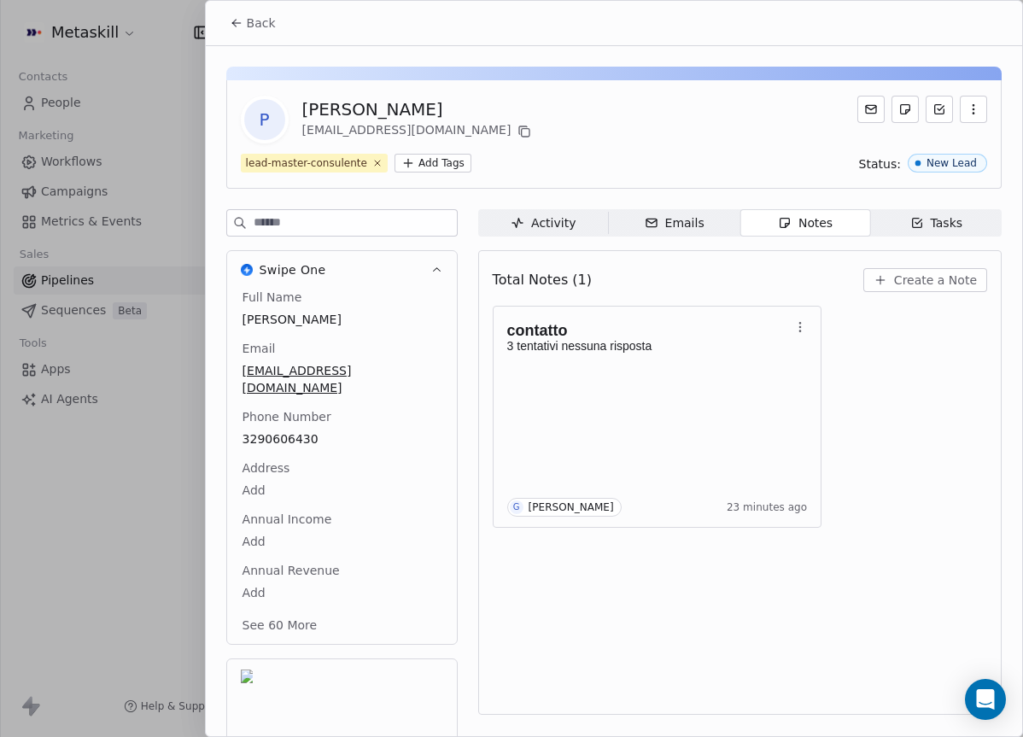
click at [920, 284] on span "Create a Note" at bounding box center [935, 279] width 83 height 17
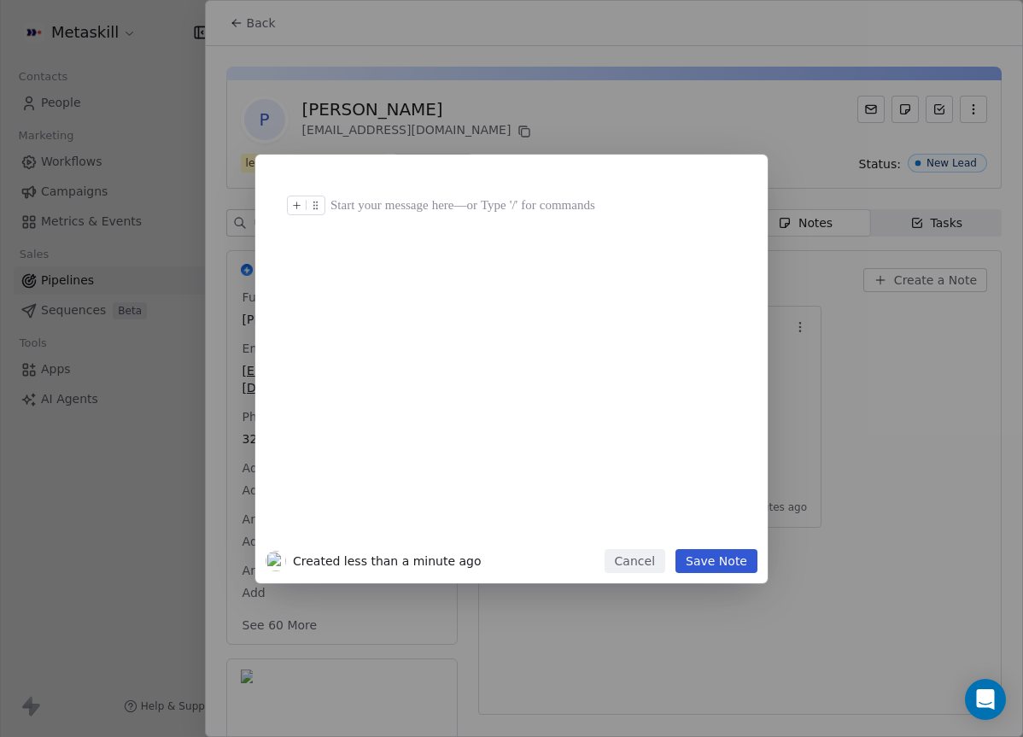
click at [346, 207] on div at bounding box center [536, 205] width 413 height 20
click at [343, 190] on div at bounding box center [536, 185] width 413 height 20
click at [302, 190] on button at bounding box center [297, 185] width 18 height 18
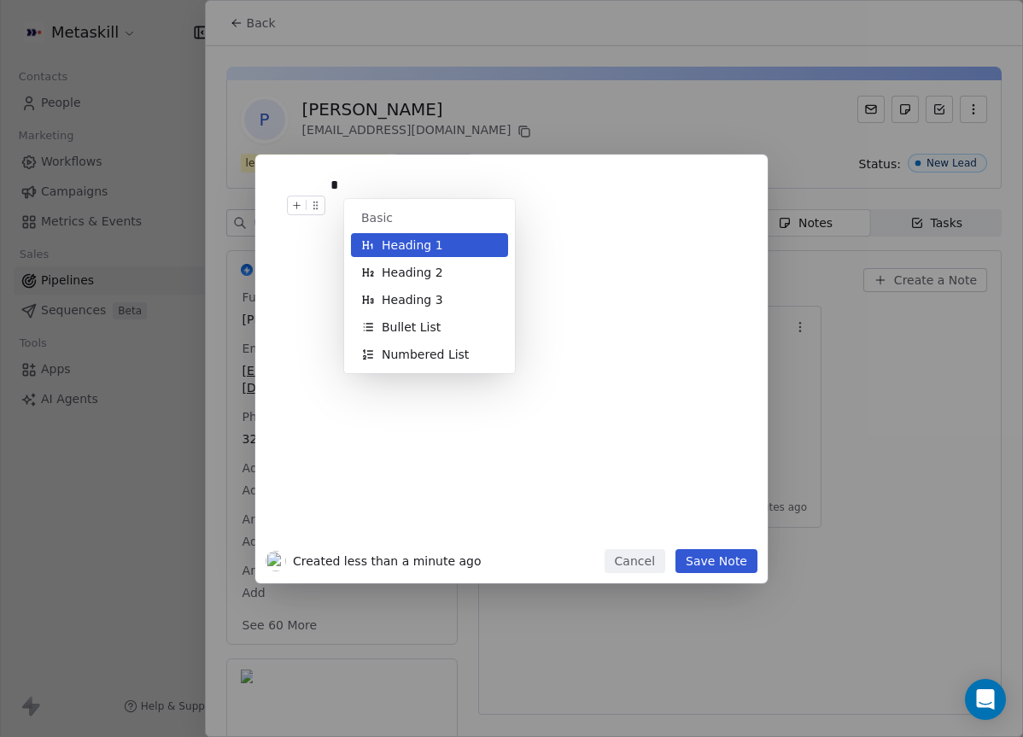
click at [458, 297] on button "Heading 3" at bounding box center [429, 300] width 157 height 24
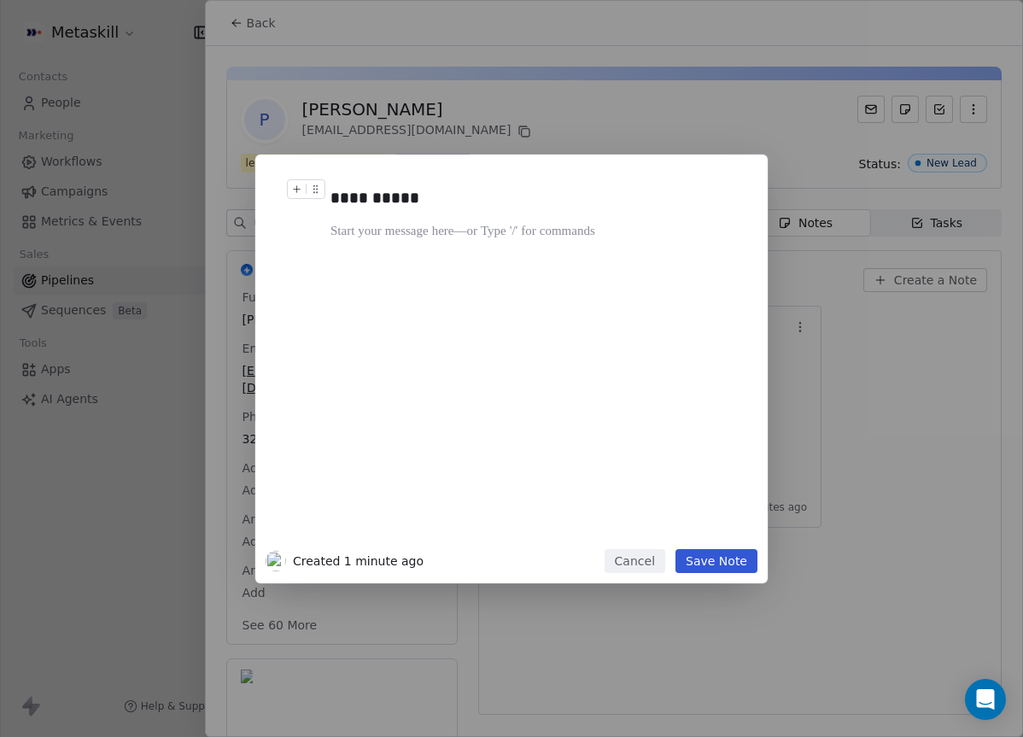
click at [552, 128] on div "**********" at bounding box center [511, 368] width 1023 height 737
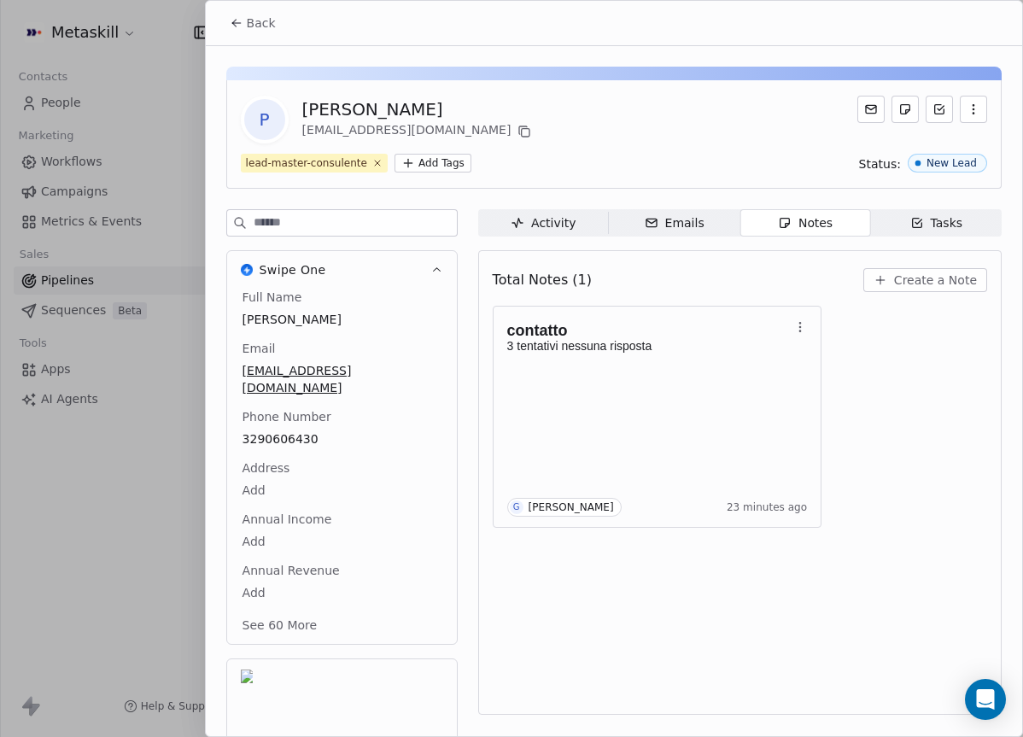
click at [517, 128] on icon at bounding box center [524, 132] width 14 height 14
click at [514, 127] on button at bounding box center [524, 131] width 20 height 20
click at [924, 277] on span "Create a Note" at bounding box center [935, 279] width 83 height 17
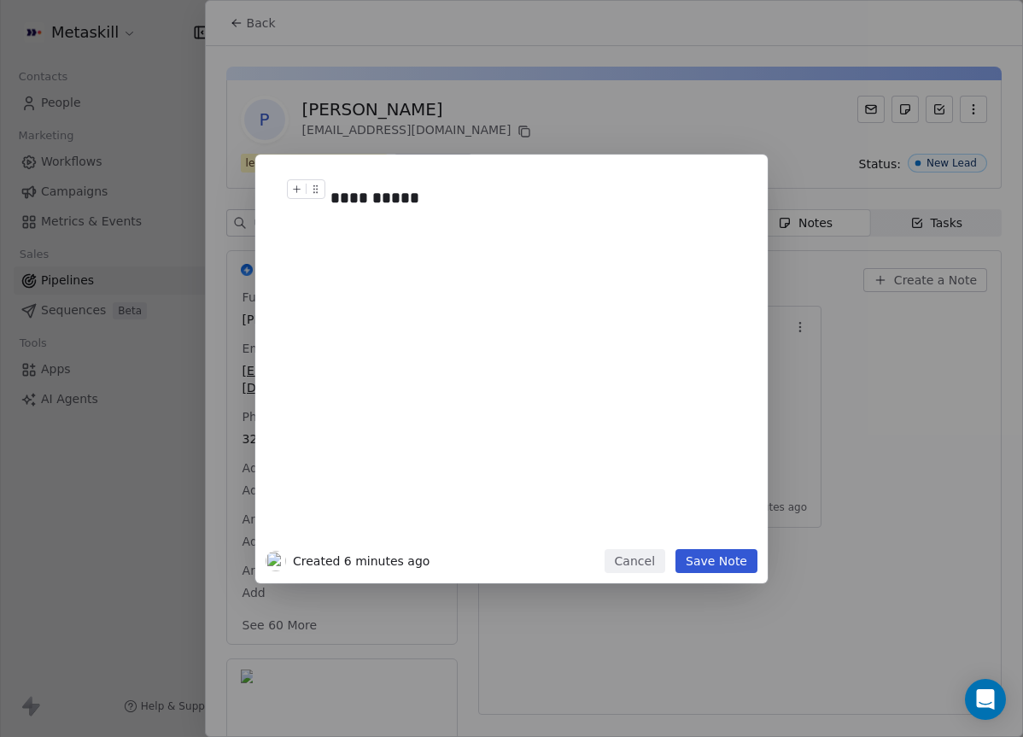
click at [481, 195] on div "**********" at bounding box center [536, 198] width 413 height 24
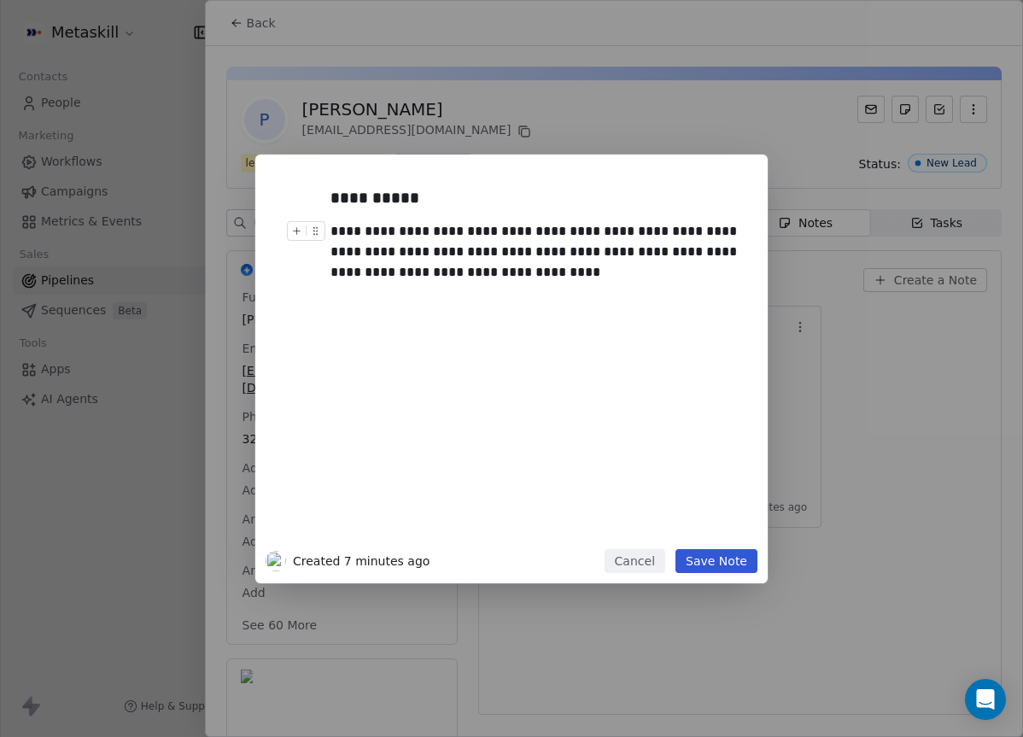
click at [429, 266] on div "**********" at bounding box center [536, 251] width 413 height 61
click at [715, 255] on div "**********" at bounding box center [536, 251] width 413 height 61
click at [713, 253] on div "**********" at bounding box center [536, 251] width 413 height 61
click at [726, 559] on button "Save Note" at bounding box center [716, 561] width 82 height 24
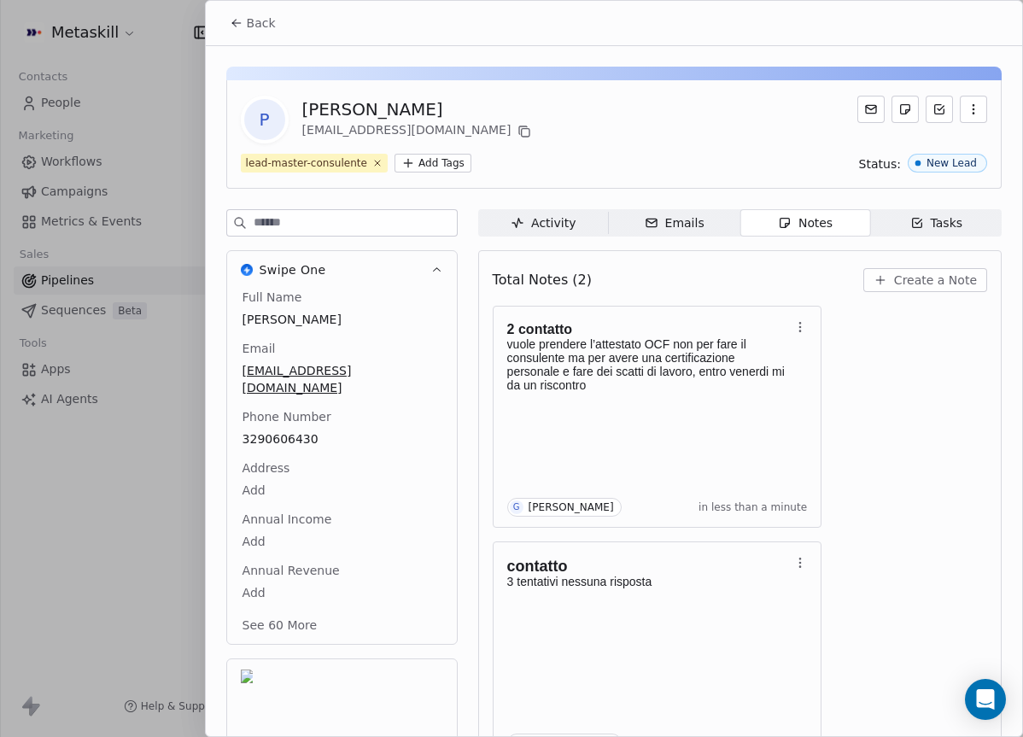
click at [800, 220] on div "Notes" at bounding box center [805, 223] width 55 height 18
click at [276, 25] on button "Back" at bounding box center [252, 23] width 67 height 31
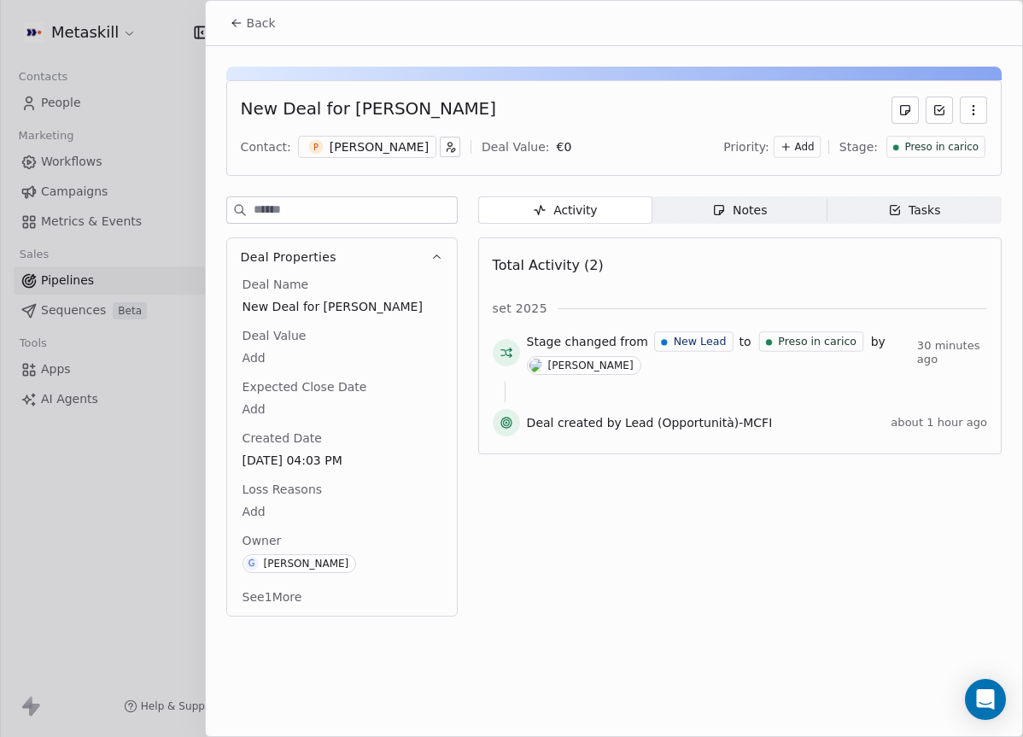
click at [915, 149] on span "Preso in carico" at bounding box center [941, 147] width 74 height 15
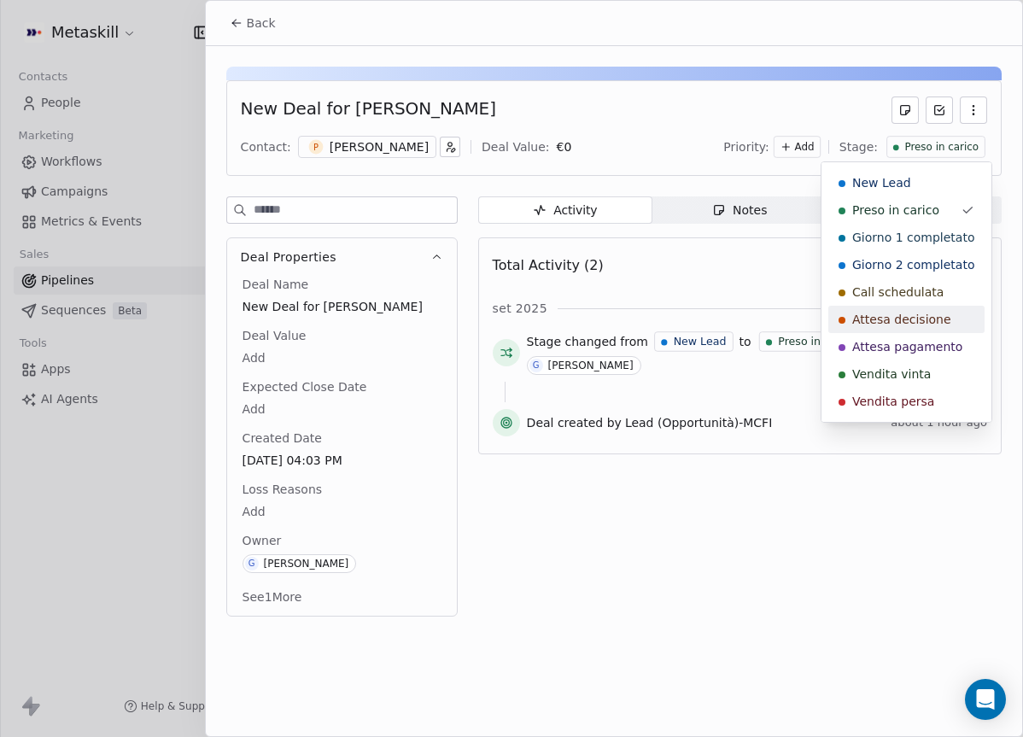
click at [907, 323] on span "Attesa decisione" at bounding box center [901, 319] width 99 height 17
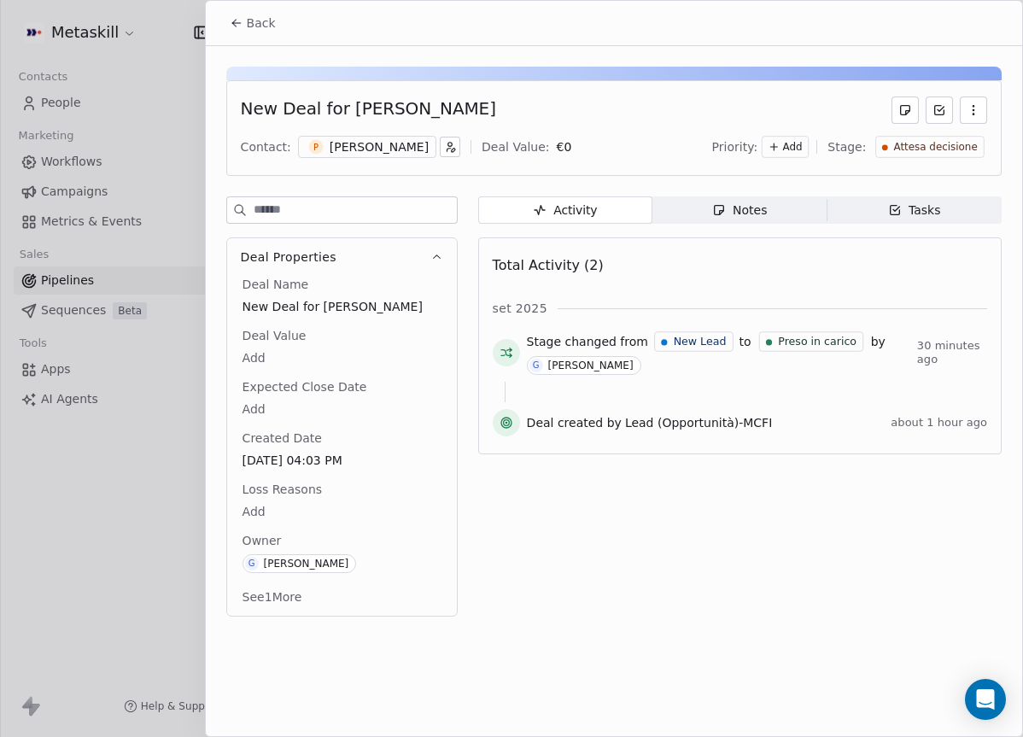
click at [256, 15] on span "Back" at bounding box center [261, 23] width 29 height 17
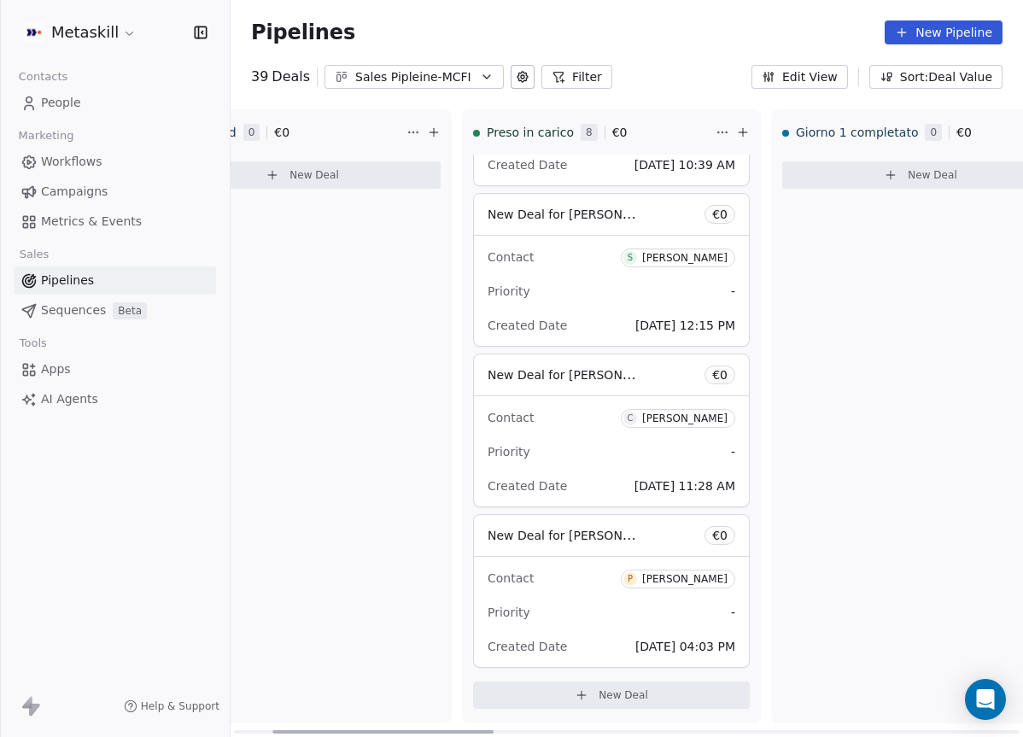
scroll to position [0, 159]
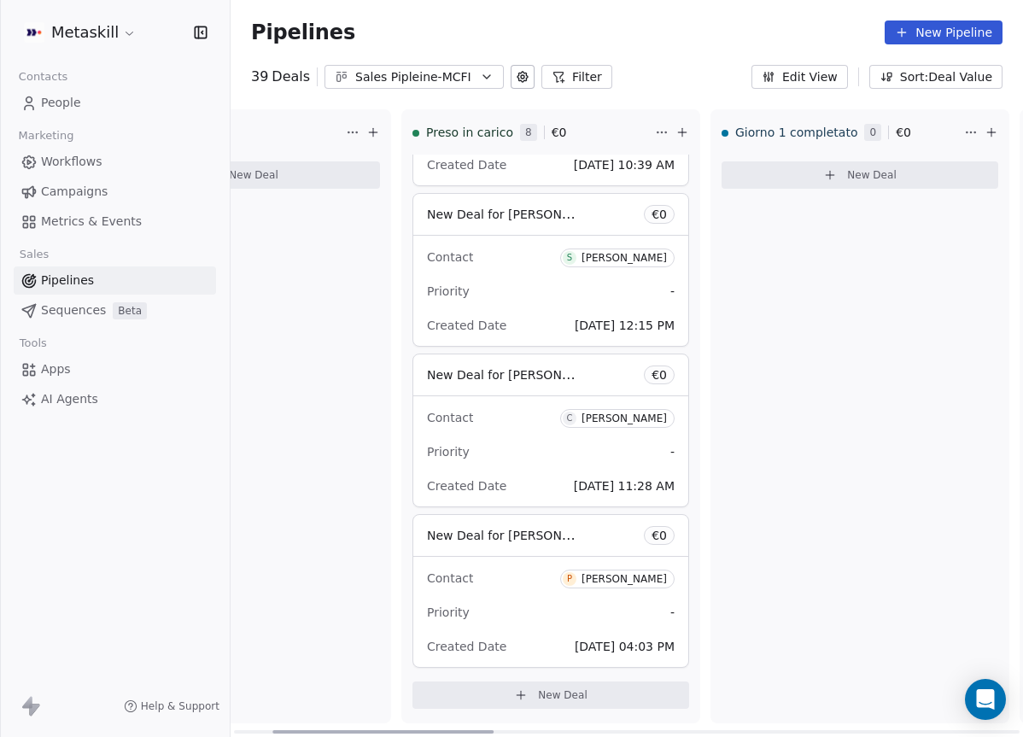
drag, startPoint x: 423, startPoint y: 730, endPoint x: 668, endPoint y: 625, distance: 266.5
click at [468, 730] on div at bounding box center [382, 731] width 221 height 3
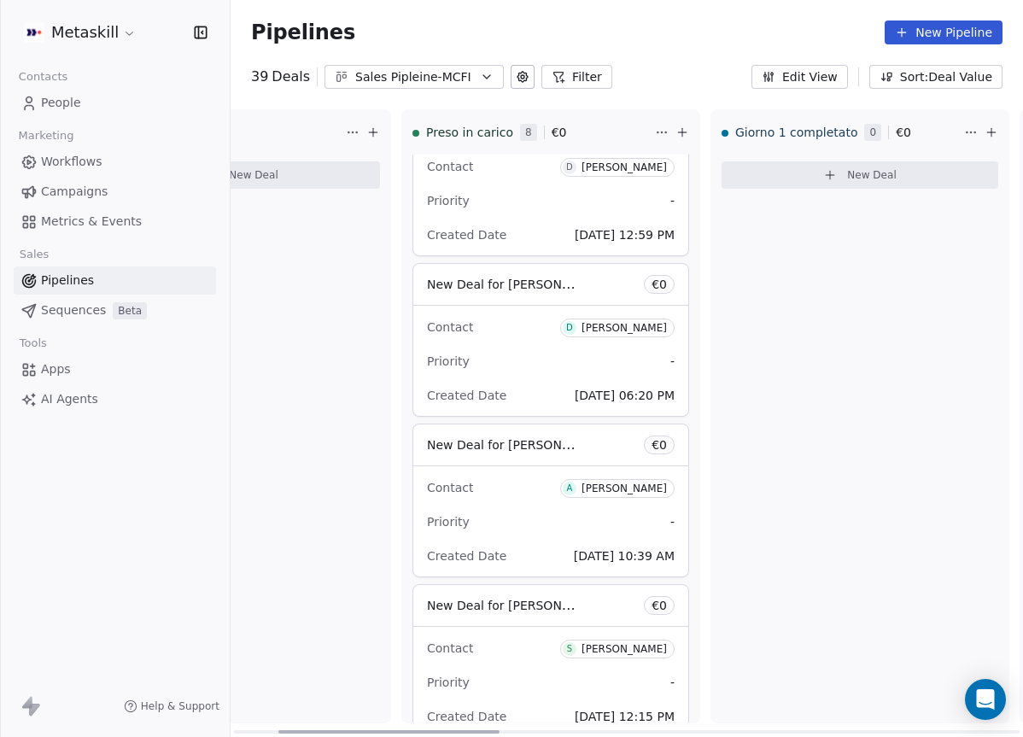
scroll to position [0, 0]
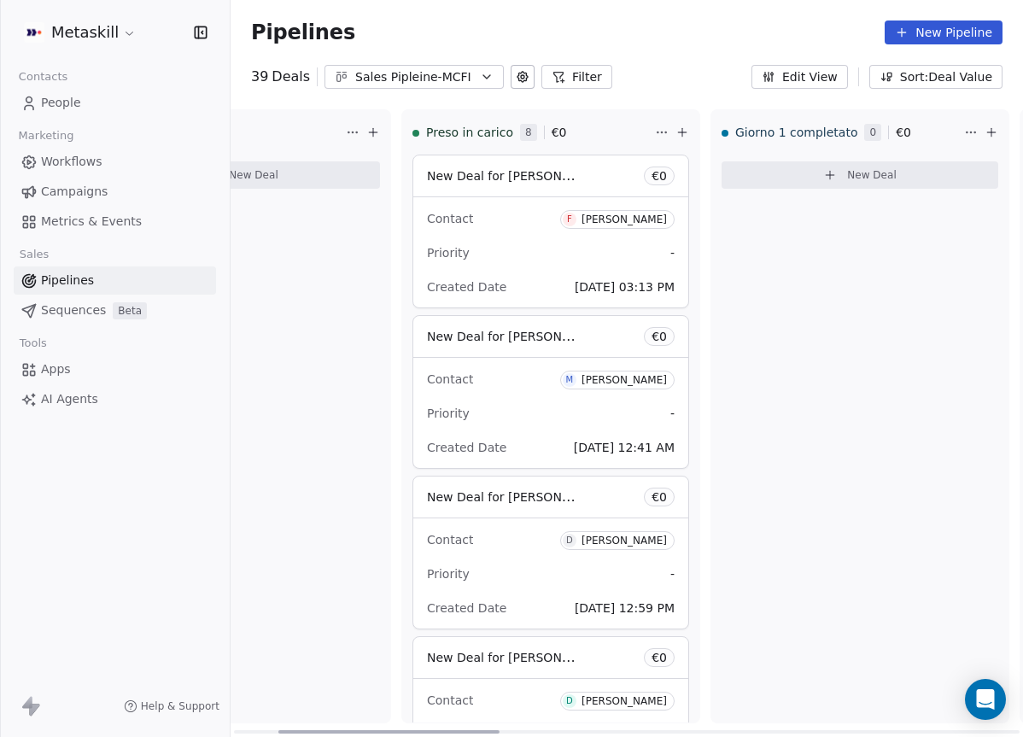
click at [601, 254] on div "Priority -" at bounding box center [551, 252] width 248 height 27
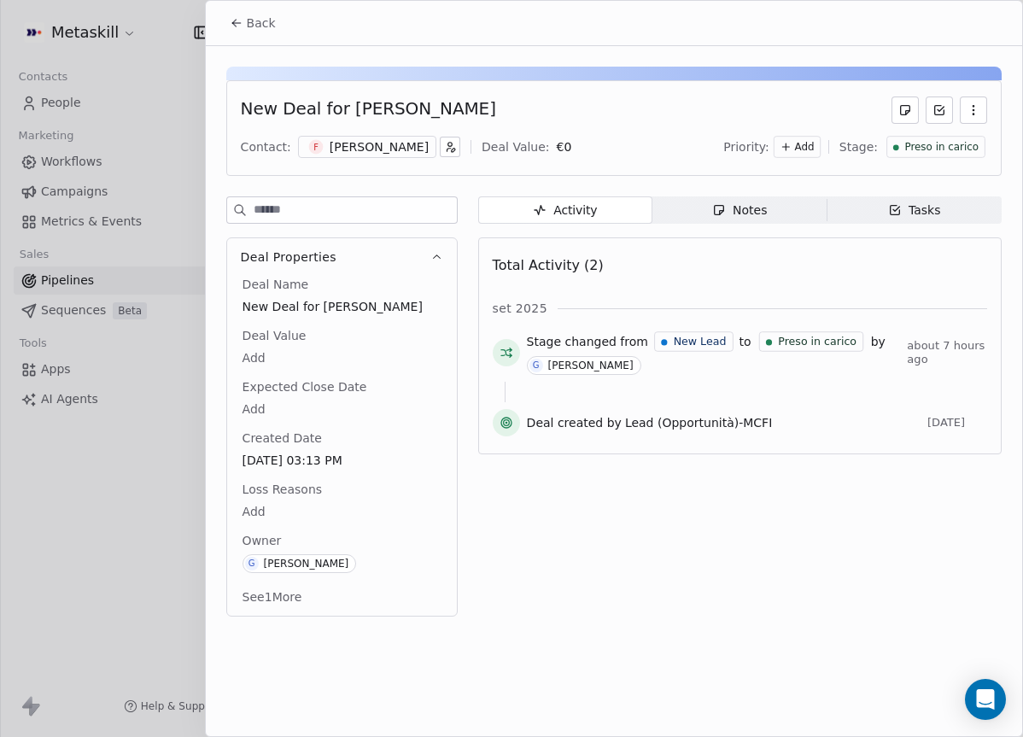
click at [716, 216] on icon "button" at bounding box center [719, 210] width 14 height 14
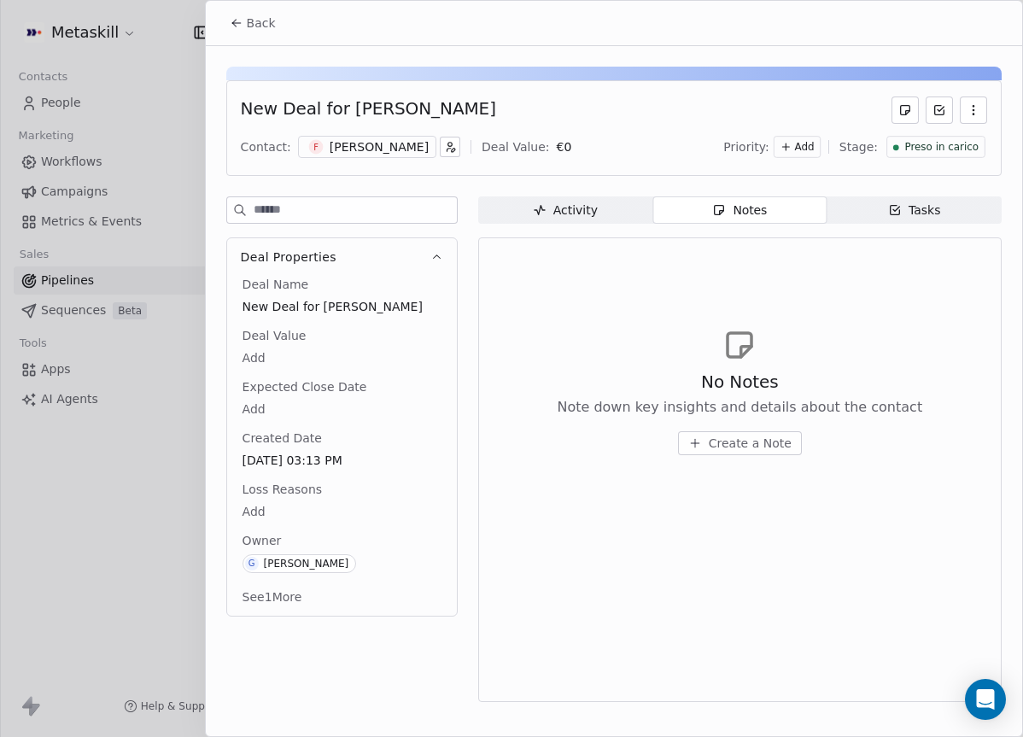
click at [362, 143] on div "[PERSON_NAME]" at bounding box center [379, 146] width 99 height 17
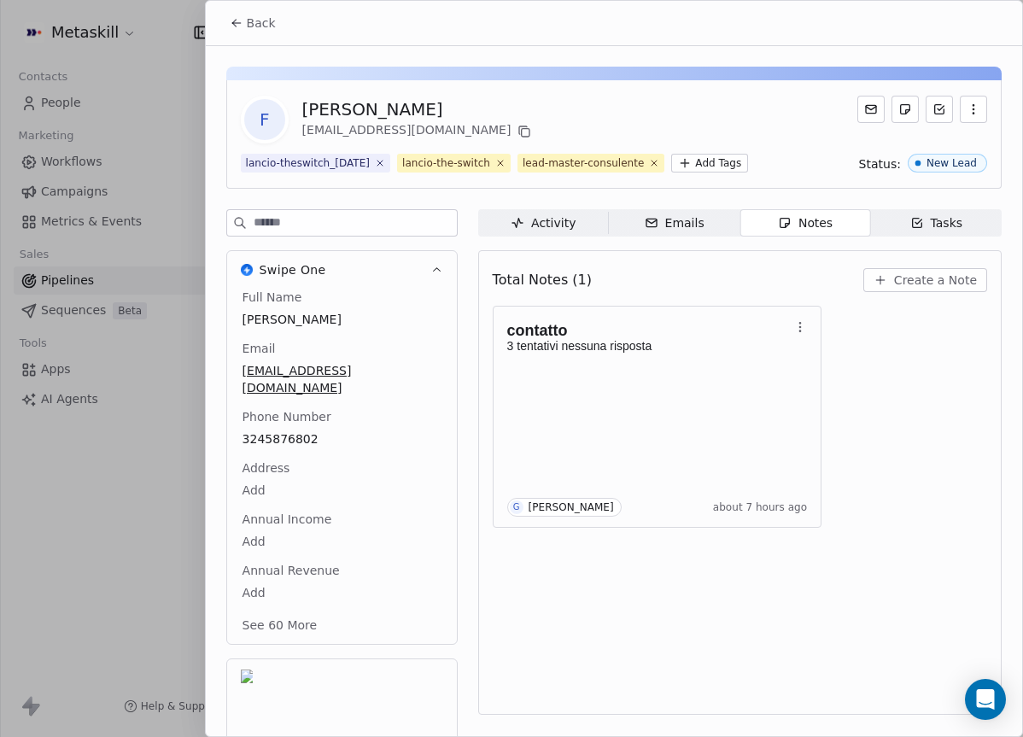
click at [251, 24] on span "Back" at bounding box center [261, 23] width 29 height 17
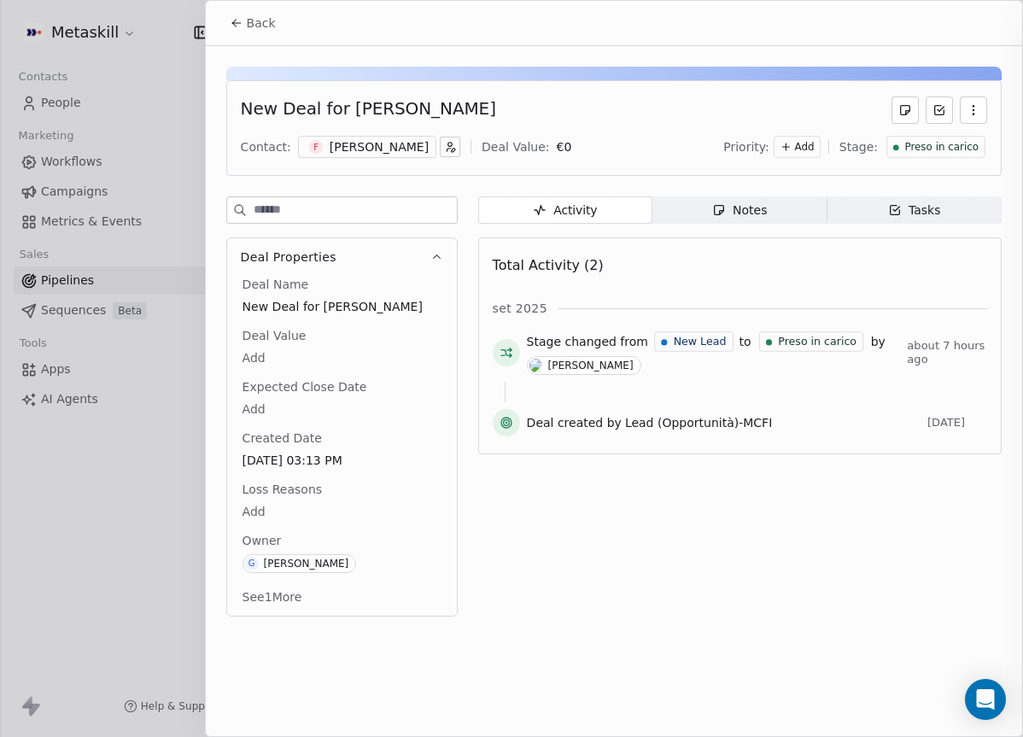
click at [244, 24] on button "Back" at bounding box center [252, 23] width 67 height 31
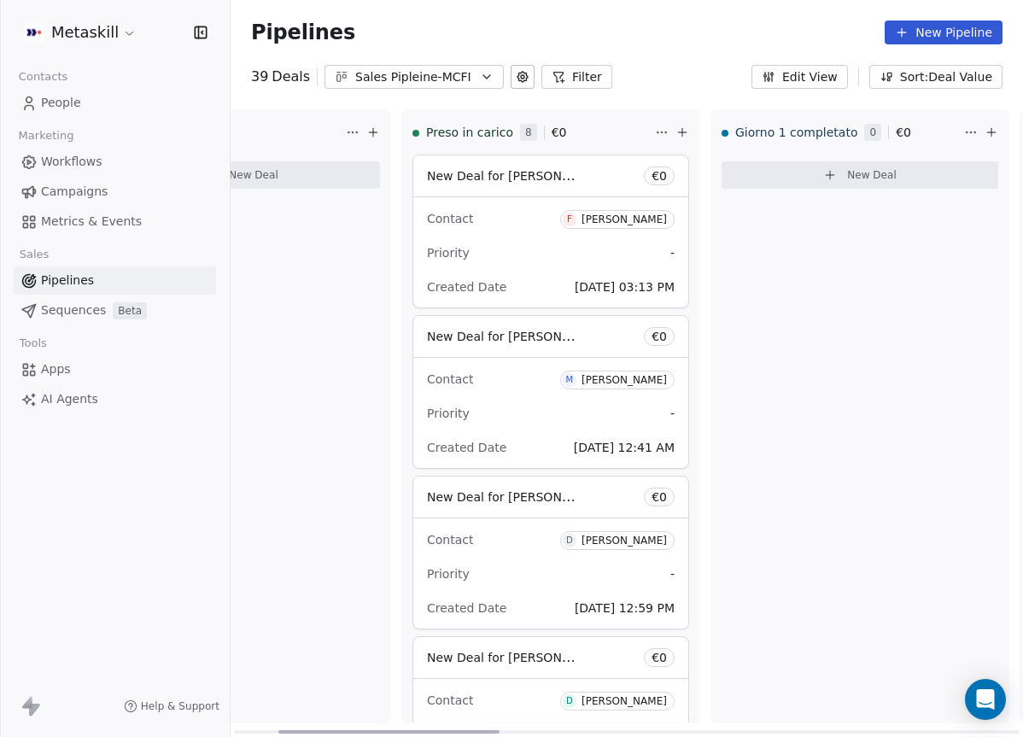
drag, startPoint x: 926, startPoint y: 394, endPoint x: 976, endPoint y: 430, distance: 61.6
click at [926, 394] on div "Giorno 1 completato 0 € 0 New Deal" at bounding box center [859, 416] width 299 height 614
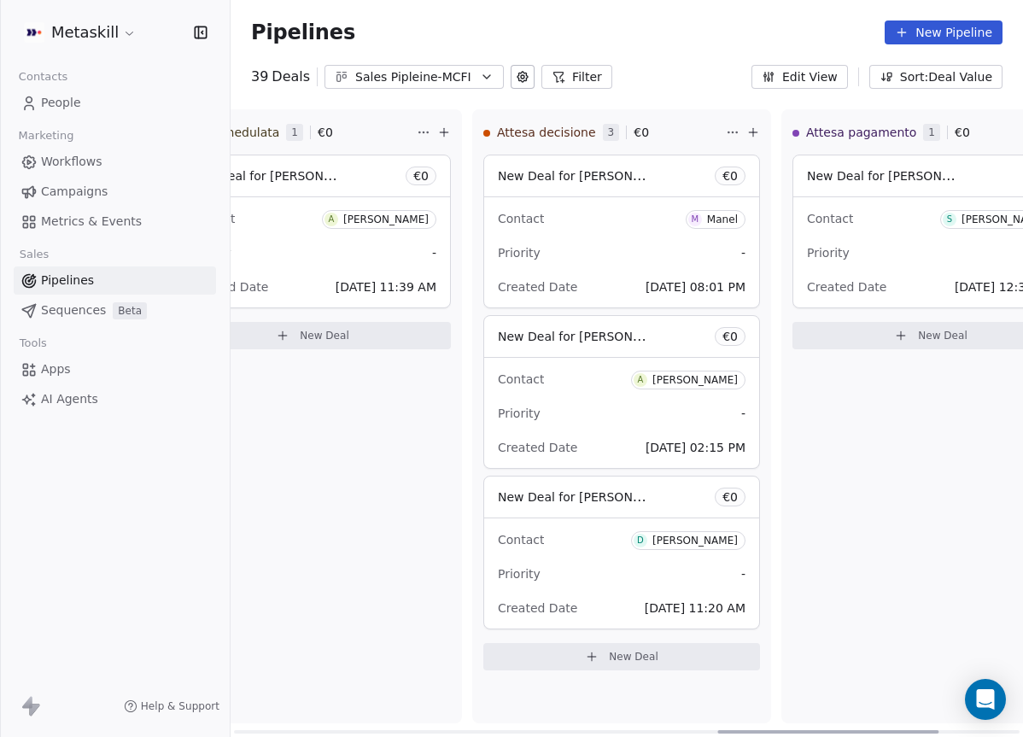
scroll to position [0, 1232]
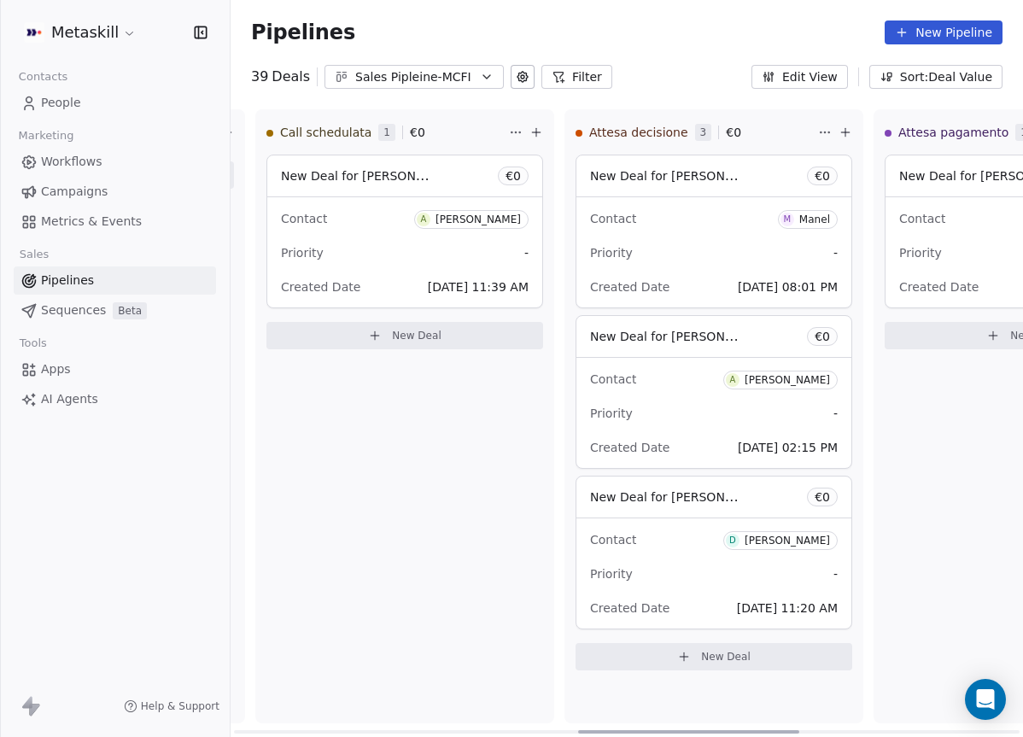
drag, startPoint x: 482, startPoint y: 729, endPoint x: 782, endPoint y: 709, distance: 300.3
click at [782, 730] on div at bounding box center [688, 731] width 221 height 3
click at [776, 255] on div "Priority -" at bounding box center [714, 252] width 248 height 27
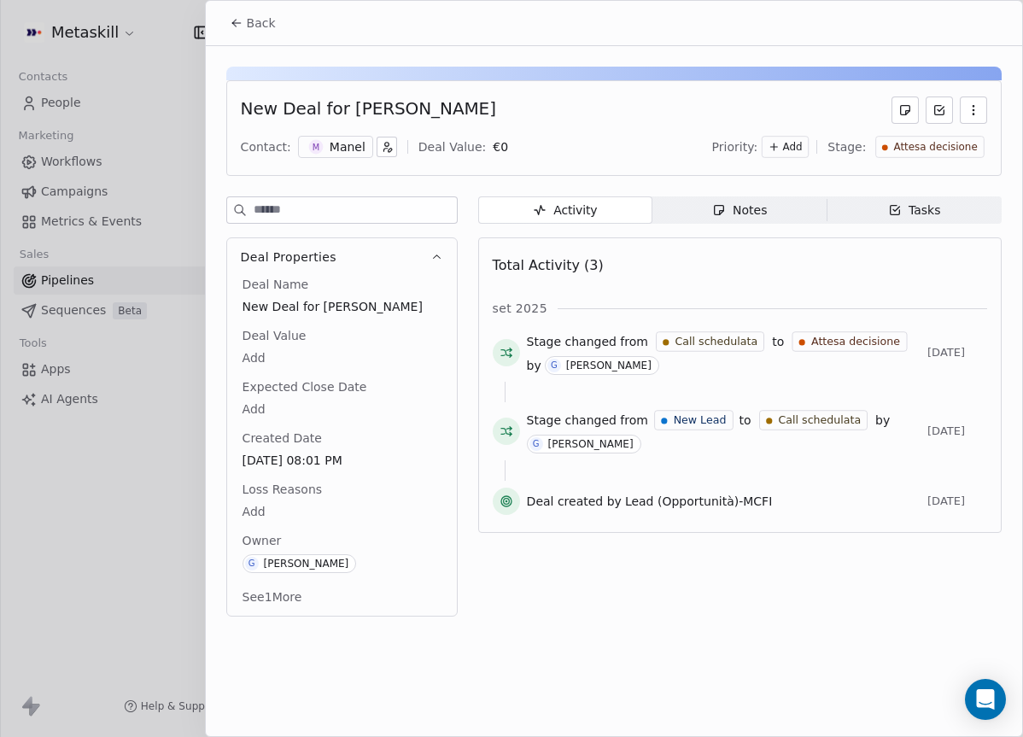
click at [331, 143] on div "Manel" at bounding box center [348, 146] width 36 height 17
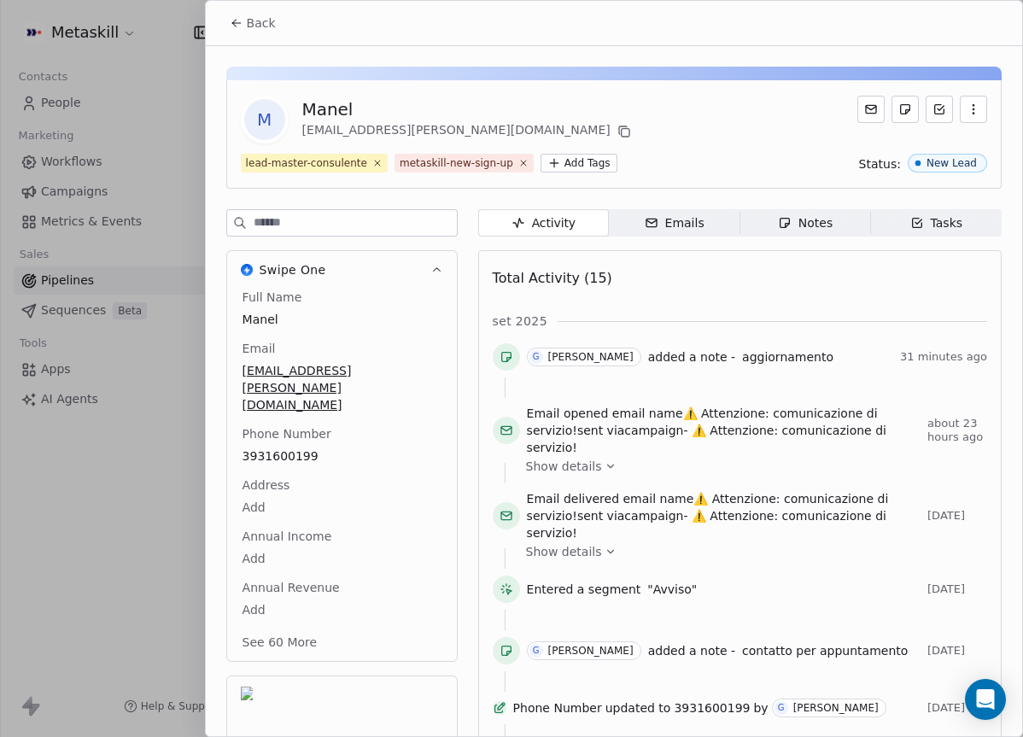
click at [706, 226] on span "Emails Emails" at bounding box center [674, 222] width 131 height 27
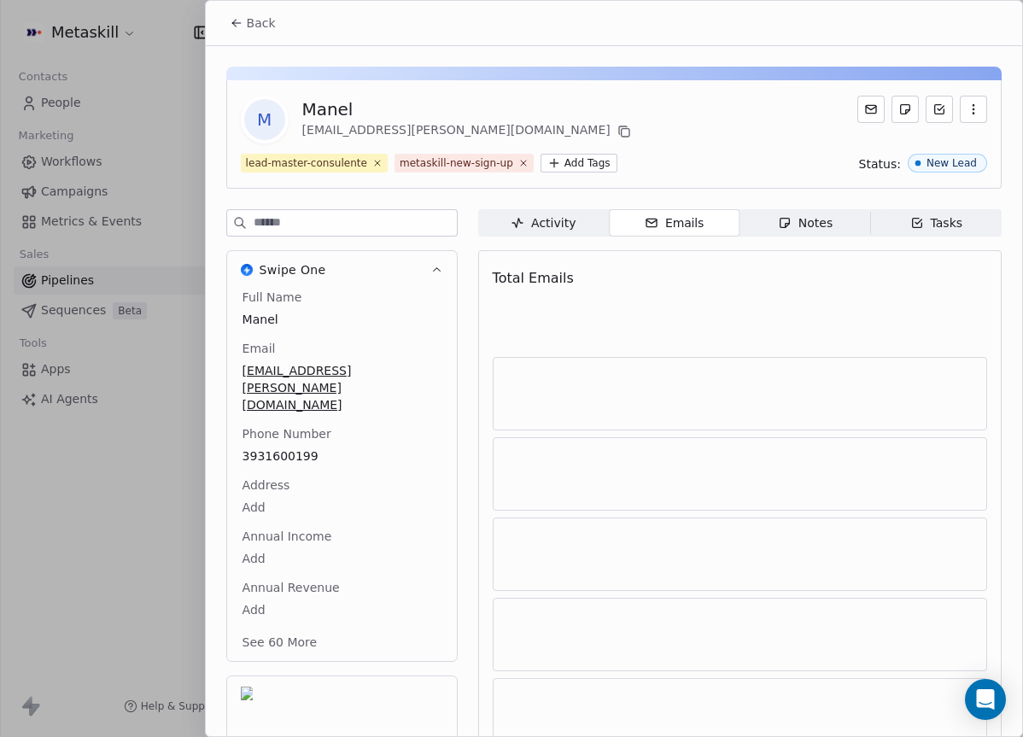
click at [844, 225] on span "Notes Notes" at bounding box center [804, 222] width 131 height 27
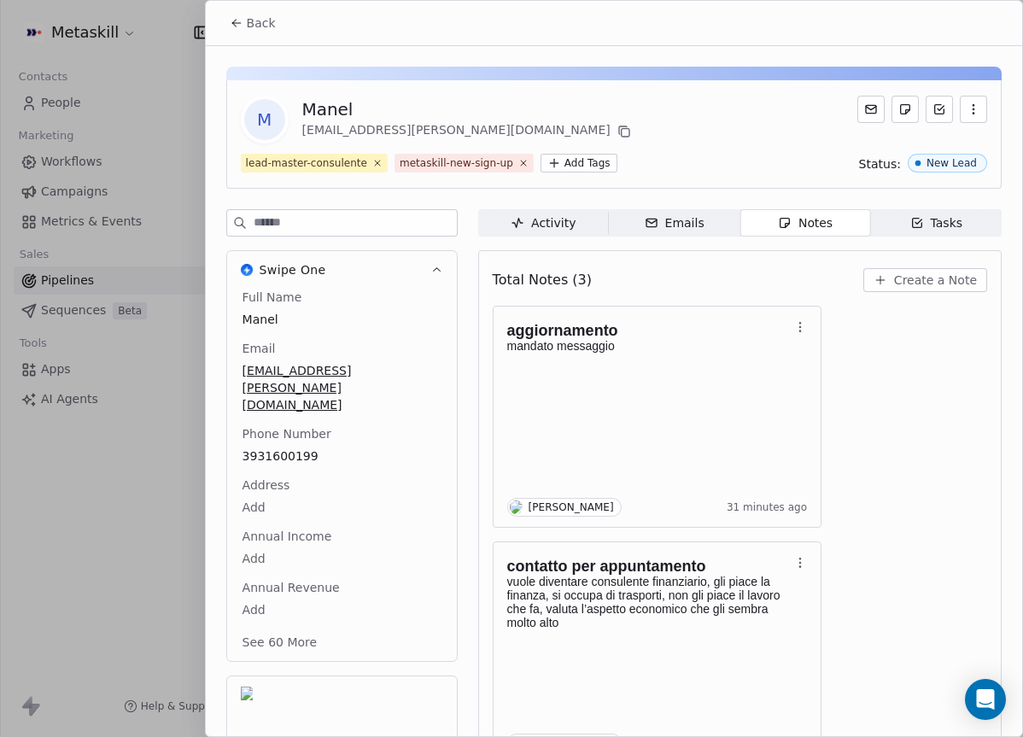
click at [932, 277] on span "Create a Note" at bounding box center [935, 279] width 83 height 17
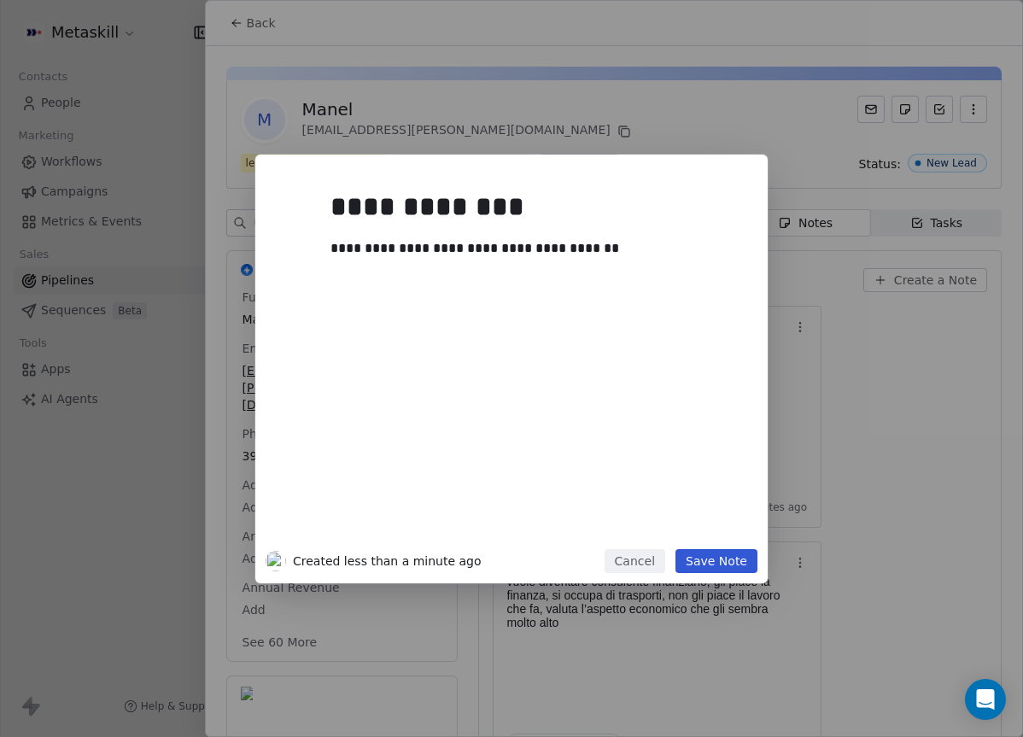
click at [702, 552] on button "Save Note" at bounding box center [716, 561] width 82 height 24
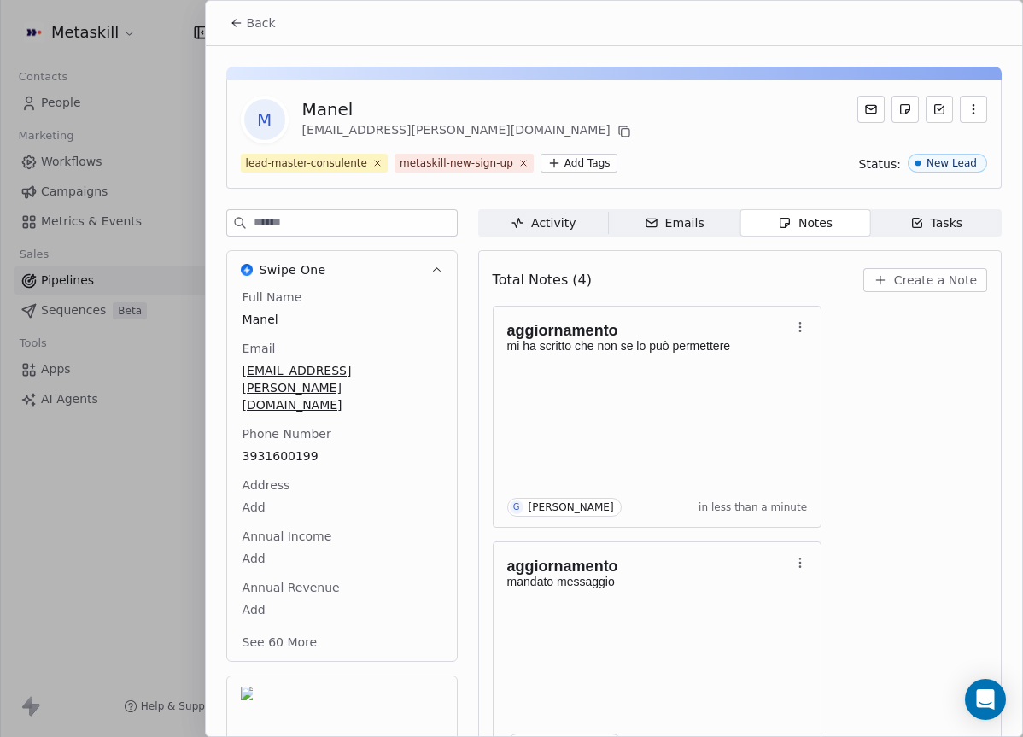
click at [270, 26] on span "Back" at bounding box center [261, 23] width 29 height 17
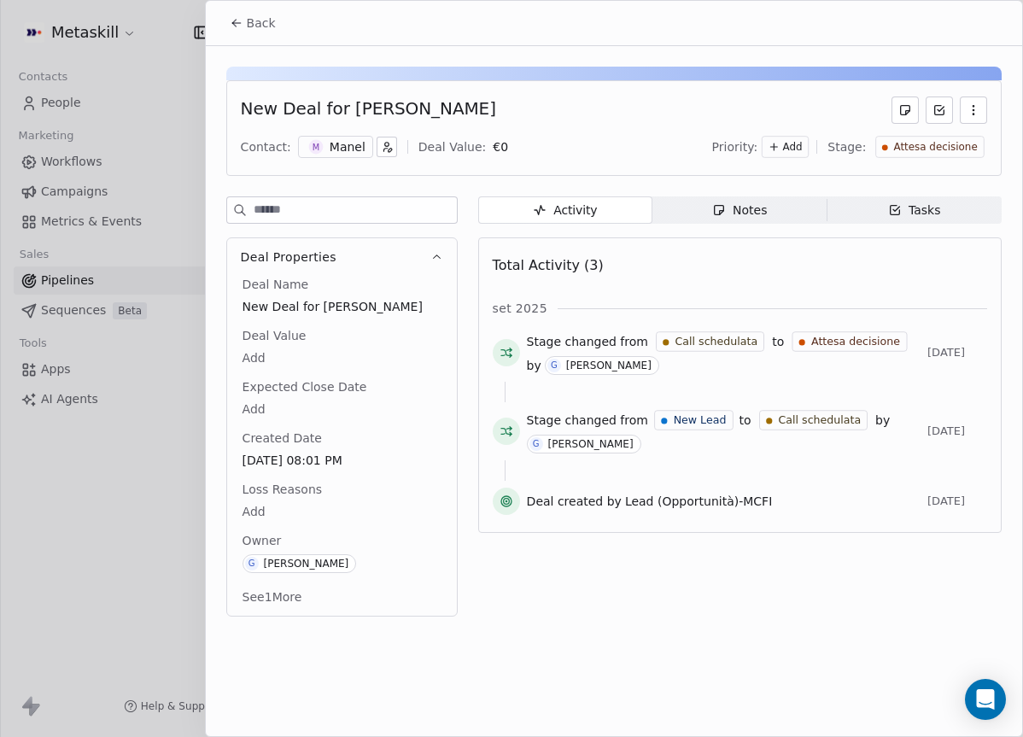
click at [926, 147] on span "Attesa decisione" at bounding box center [936, 147] width 84 height 15
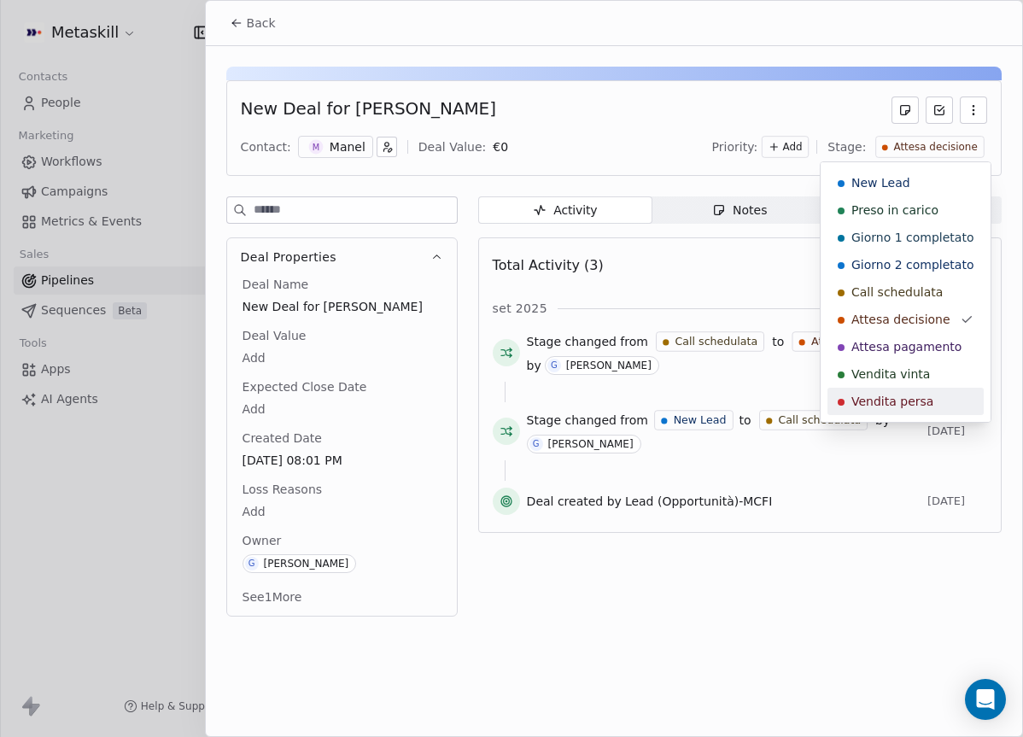
click at [874, 400] on span "Vendita persa" at bounding box center [892, 401] width 82 height 17
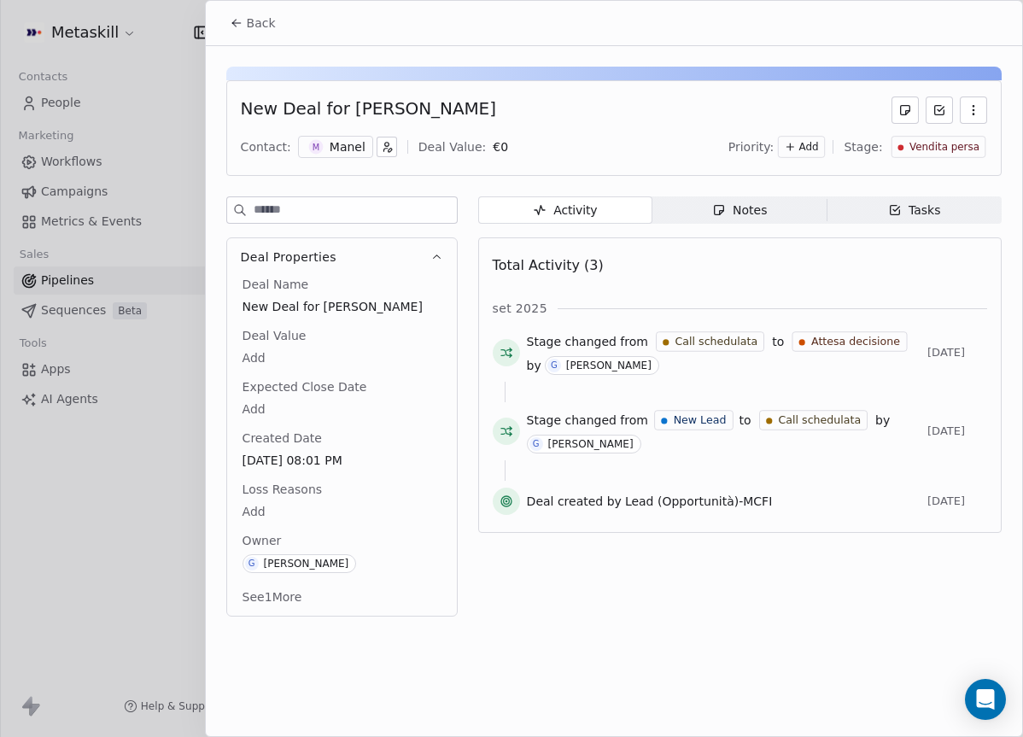
click at [317, 513] on body "Metaskill Contacts People Marketing Workflows Campaigns Metrics & Events Sales …" at bounding box center [511, 368] width 1023 height 737
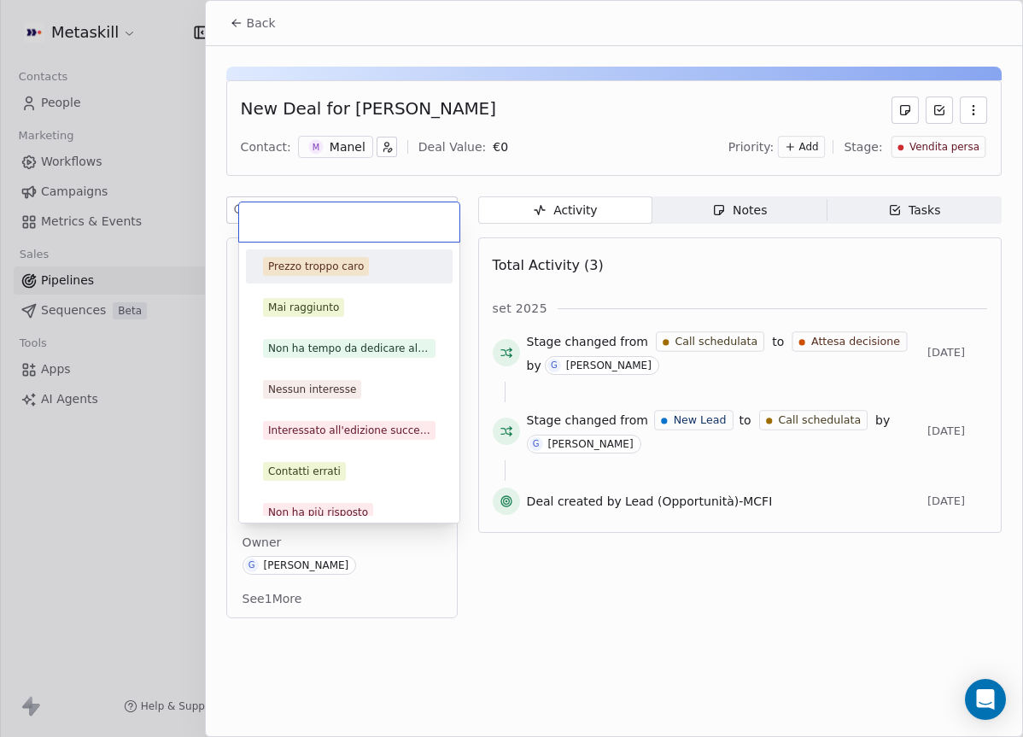
click at [345, 272] on div "Prezzo troppo caro" at bounding box center [316, 266] width 96 height 15
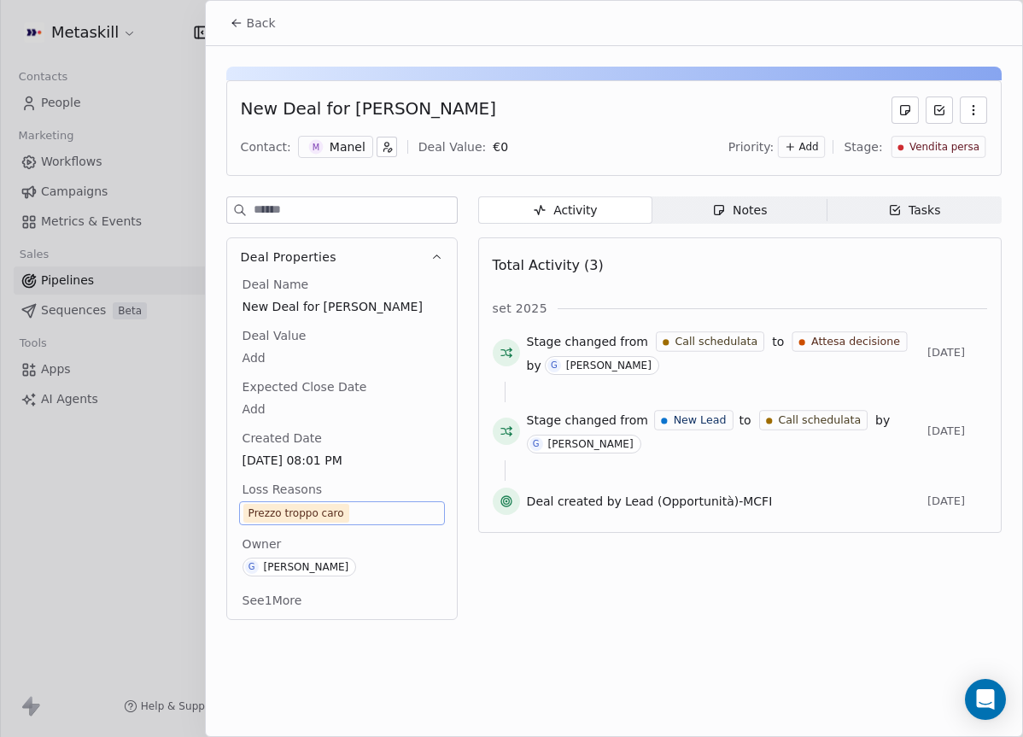
click at [234, 32] on button "Back" at bounding box center [252, 23] width 67 height 31
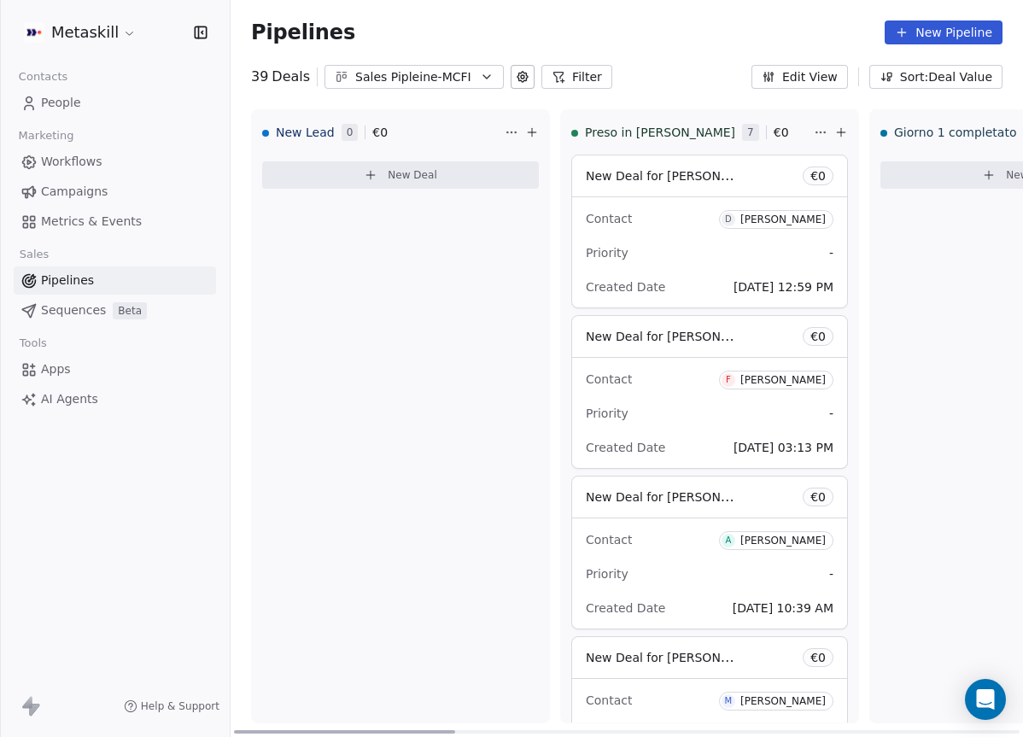
drag, startPoint x: 441, startPoint y: 726, endPoint x: 200, endPoint y: 732, distance: 241.7
click at [234, 732] on div at bounding box center [344, 731] width 221 height 3
drag, startPoint x: 318, startPoint y: 732, endPoint x: 93, endPoint y: 557, distance: 285.3
click at [578, 730] on div at bounding box center [688, 731] width 221 height 3
click at [440, 730] on div at bounding box center [344, 731] width 221 height 3
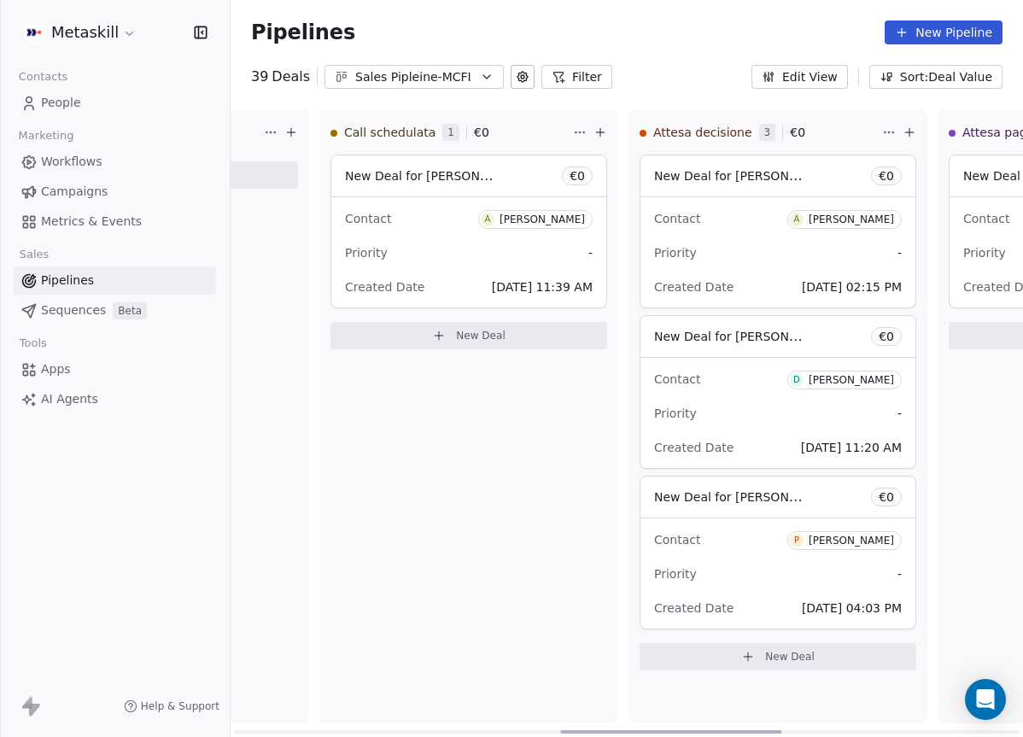
scroll to position [0, 1169]
drag, startPoint x: 440, startPoint y: 731, endPoint x: 766, endPoint y: 691, distance: 328.4
click at [766, 730] on div at bounding box center [670, 731] width 221 height 3
click at [447, 61] on div "Pipelines New Pipeline" at bounding box center [626, 32] width 792 height 65
click at [448, 68] on div "Sales Pipleine-MCFI" at bounding box center [414, 77] width 118 height 18
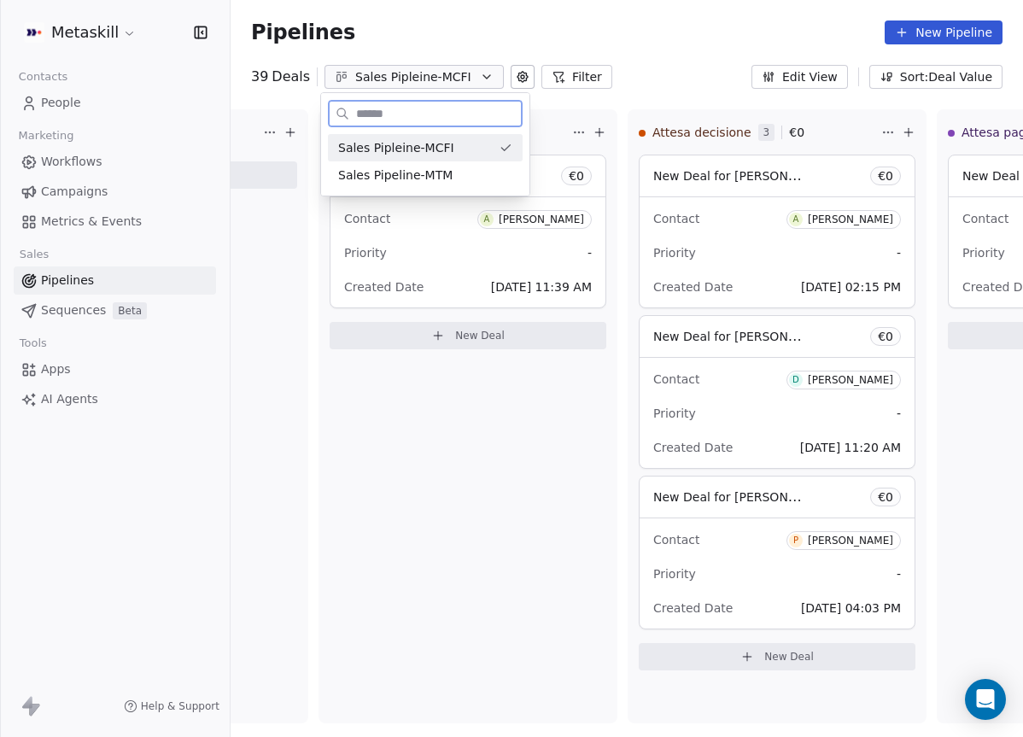
click at [473, 166] on div "Sales Pipeline-MTM" at bounding box center [425, 175] width 174 height 18
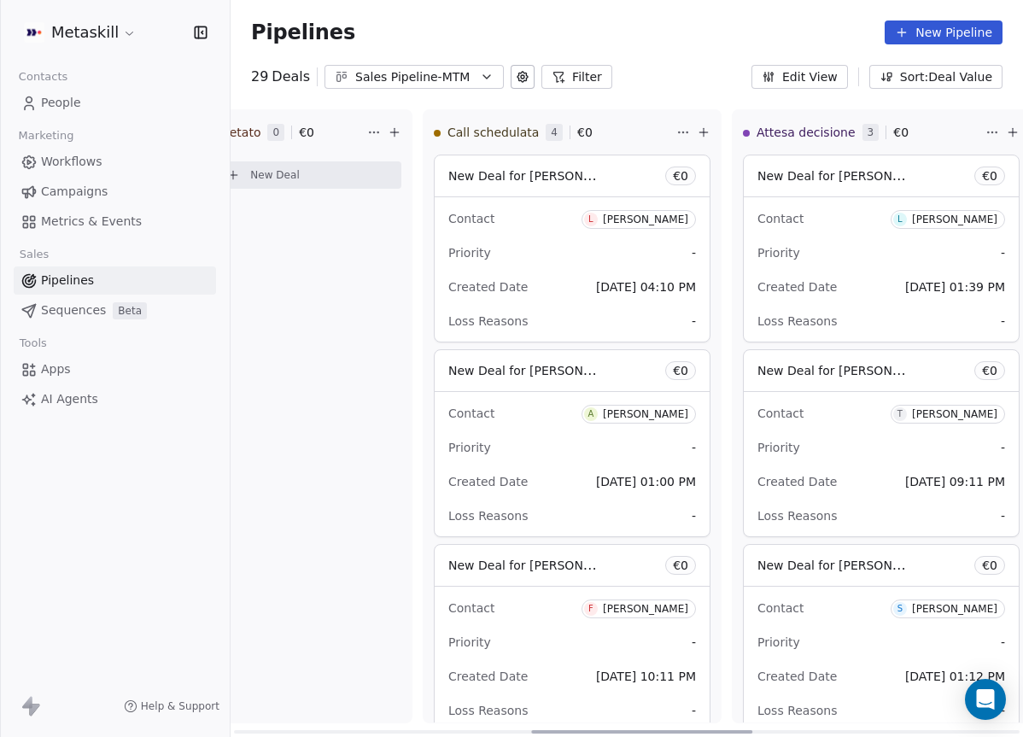
scroll to position [0, 1049]
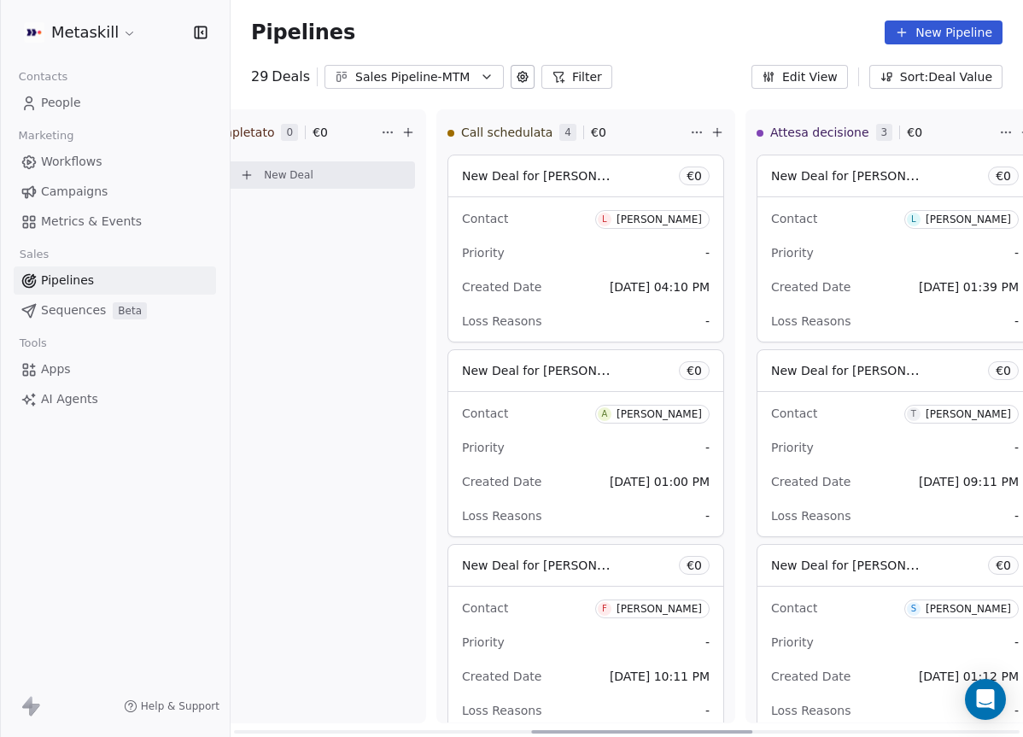
drag, startPoint x: 457, startPoint y: 725, endPoint x: 738, endPoint y: 697, distance: 283.0
click at [743, 730] on div at bounding box center [641, 731] width 221 height 3
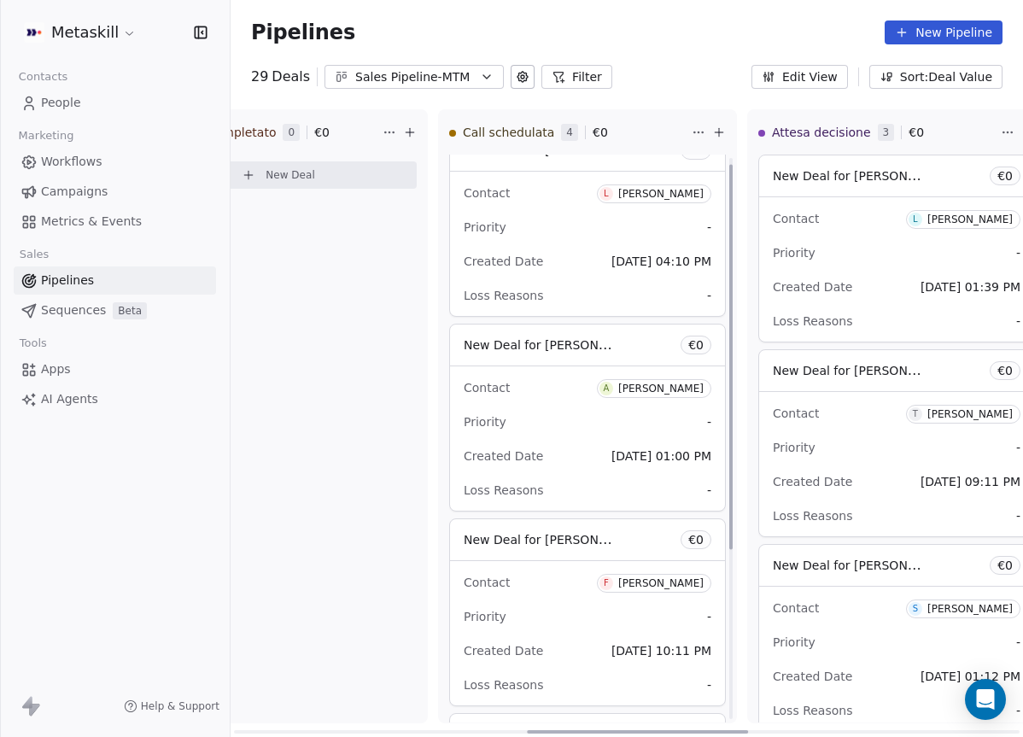
scroll to position [259, 0]
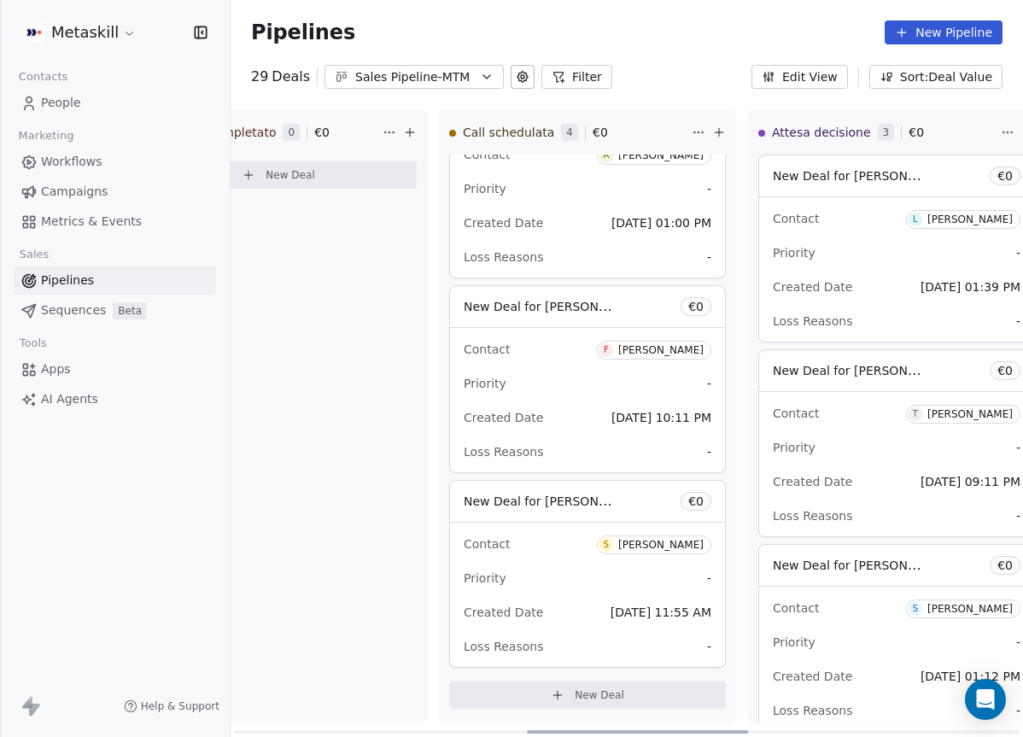
click at [683, 631] on div "Contact S Samuele Sirci Priority - Created Date Sep 21, 2025 11:55 AM Loss Reas…" at bounding box center [587, 594] width 275 height 144
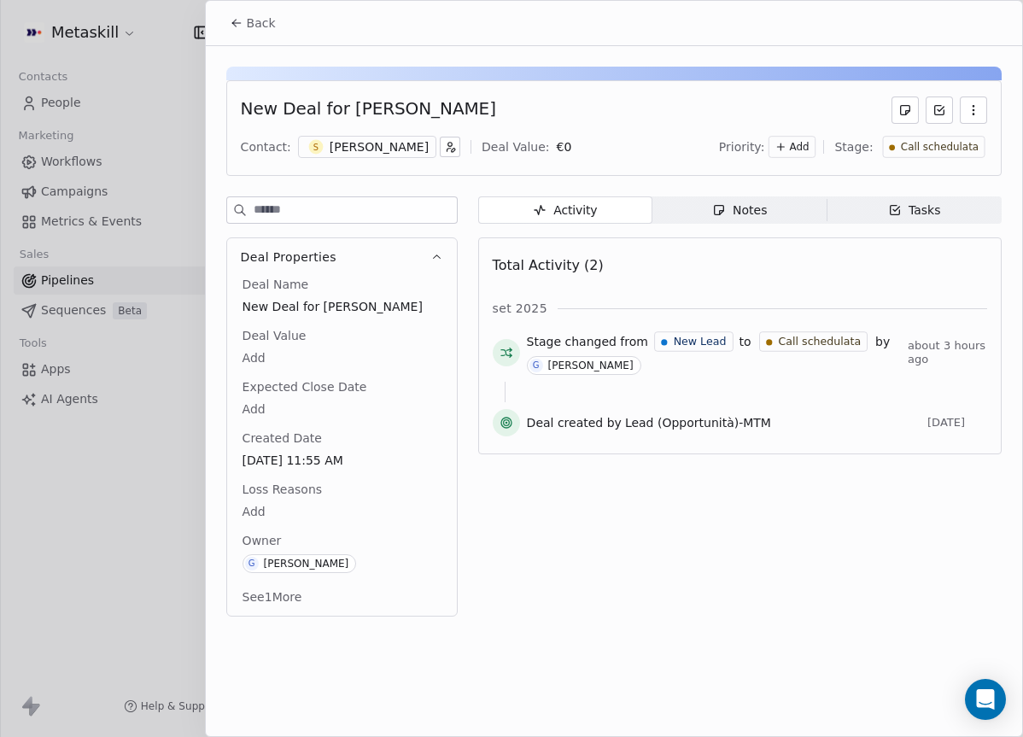
drag, startPoint x: 662, startPoint y: 653, endPoint x: 635, endPoint y: 587, distance: 71.2
click at [663, 653] on div "Back New Deal for Samuele Sirci Contact: S Samuele Sirci Deal Value: € 0 Priori…" at bounding box center [614, 368] width 816 height 735
click at [357, 148] on div "[PERSON_NAME]" at bounding box center [379, 146] width 99 height 17
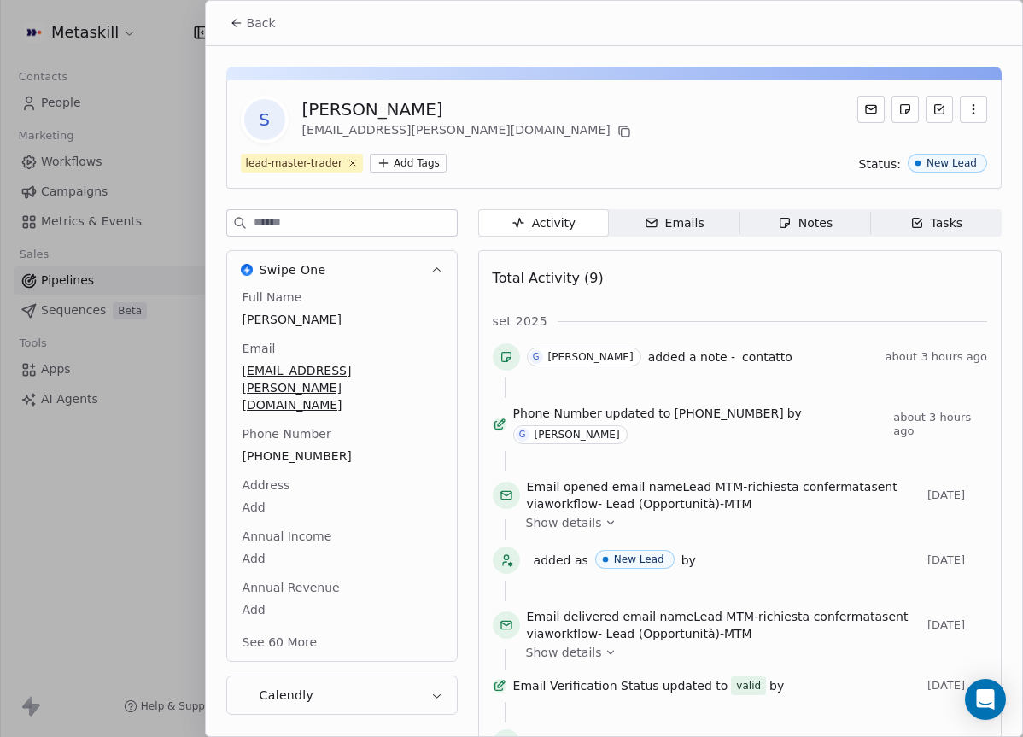
scroll to position [55, 0]
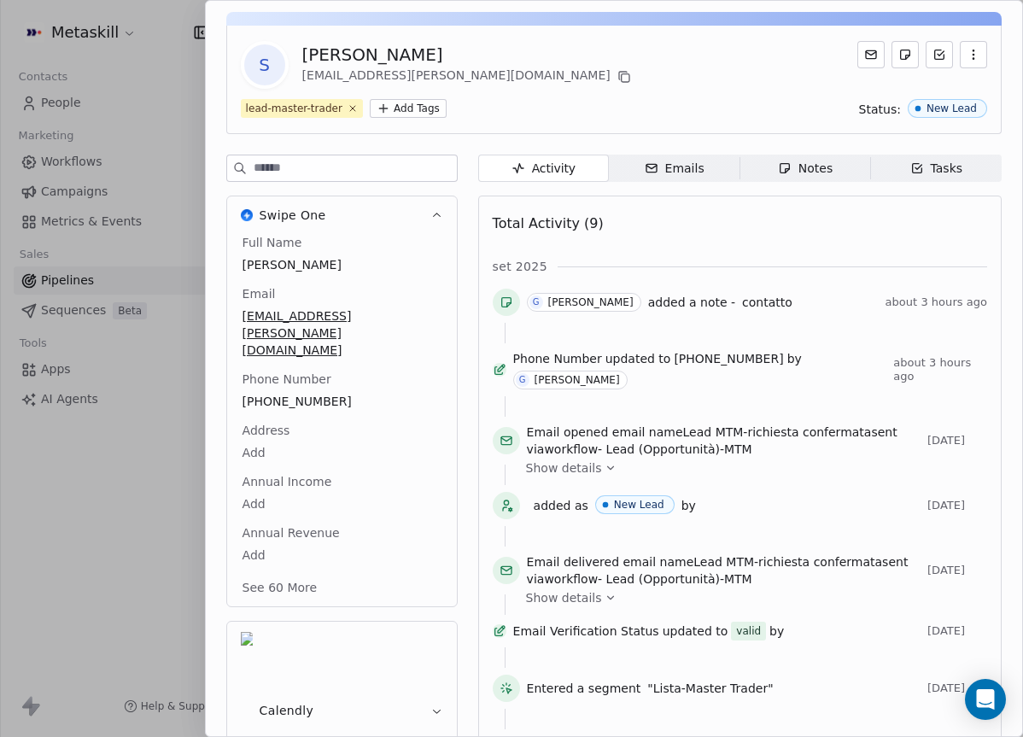
click at [306, 422] on div "Full Name Samuele Sirci Email samuele.sirci@gmail.com Phone Number 392 366 7955…" at bounding box center [342, 416] width 206 height 365
drag, startPoint x: 312, startPoint y: 368, endPoint x: 296, endPoint y: 370, distance: 15.5
click at [296, 394] on span "392 366 7955" at bounding box center [341, 402] width 197 height 17
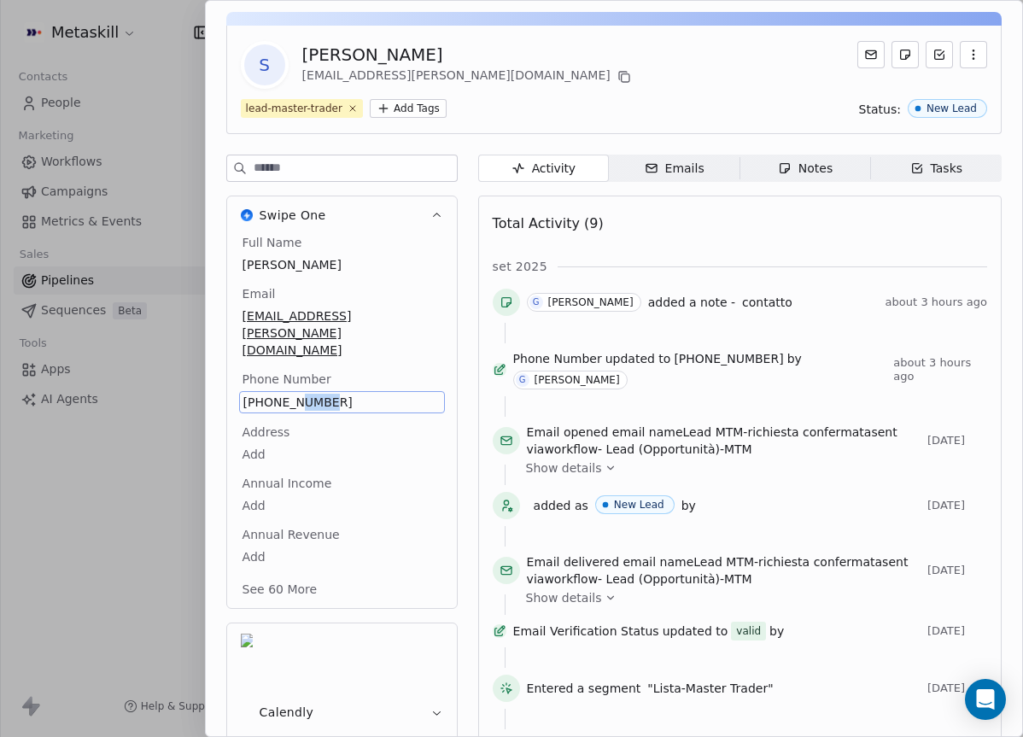
click at [296, 394] on span "392 366 7955" at bounding box center [341, 402] width 197 height 17
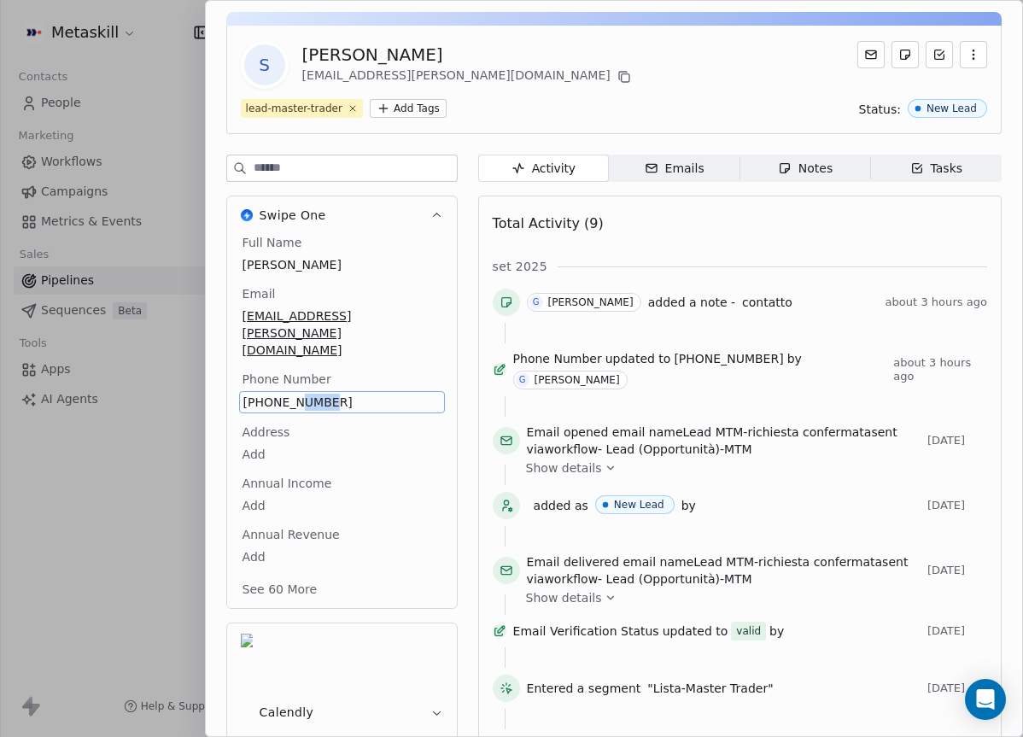
click at [296, 394] on span "392 366 7955" at bounding box center [341, 402] width 197 height 17
click at [274, 394] on span "392 366 7955" at bounding box center [341, 402] width 197 height 17
click at [274, 368] on input "**********" at bounding box center [340, 378] width 197 height 34
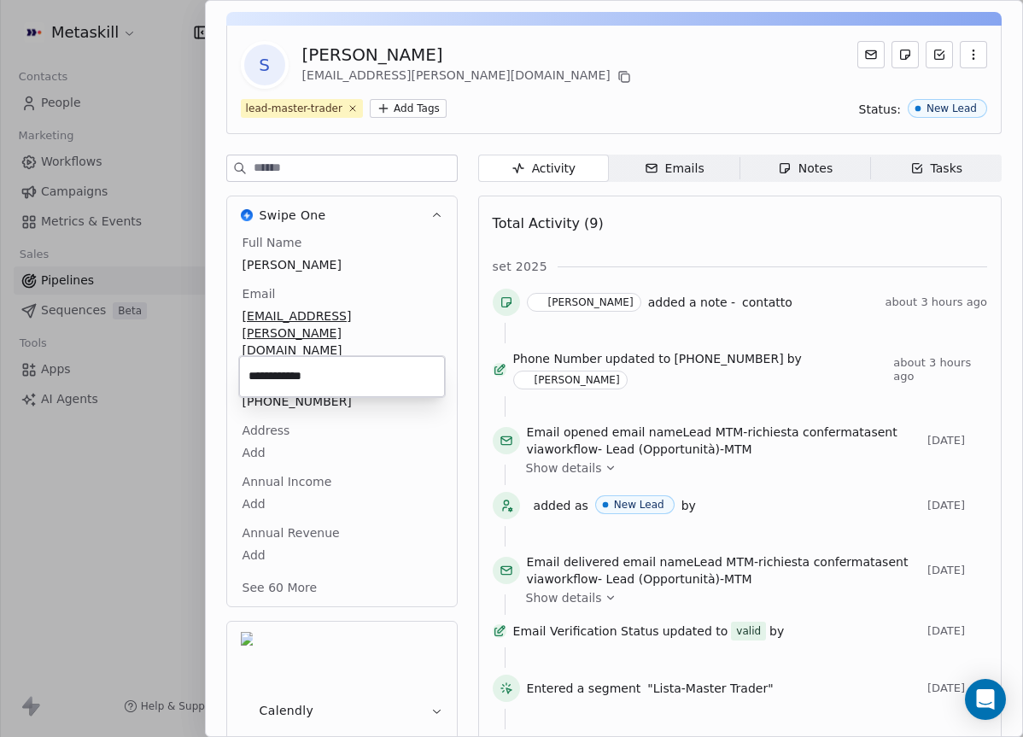
click at [685, 210] on html "Metaskill Contacts People Marketing Workflows Campaigns Metrics & Events Sales …" at bounding box center [511, 368] width 1023 height 737
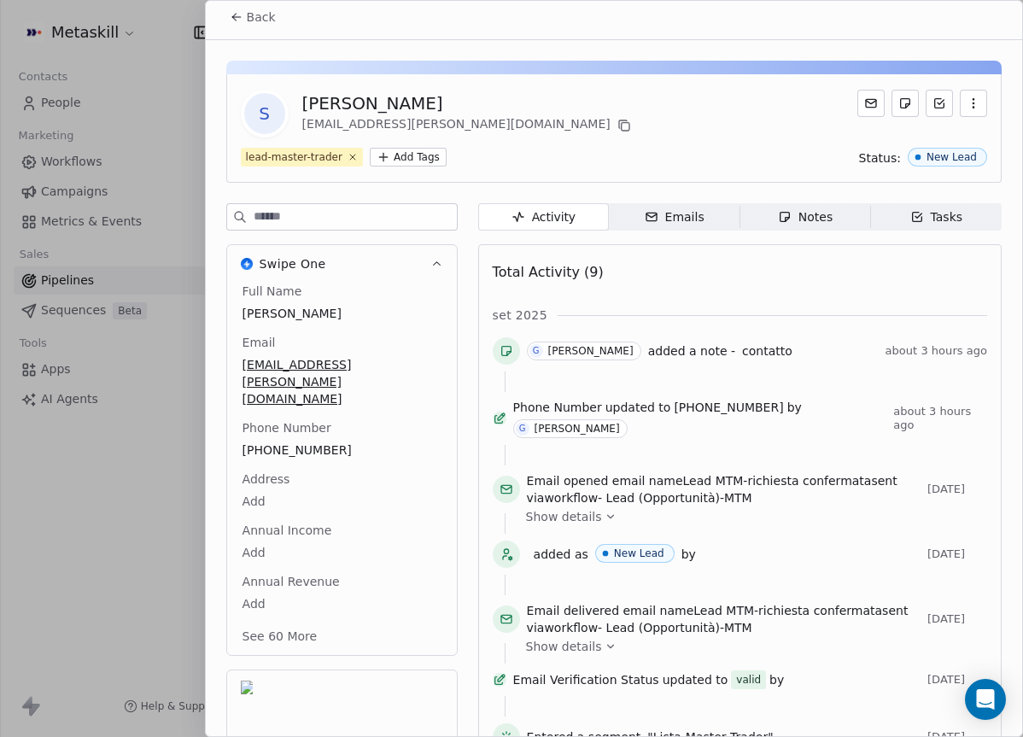
scroll to position [0, 0]
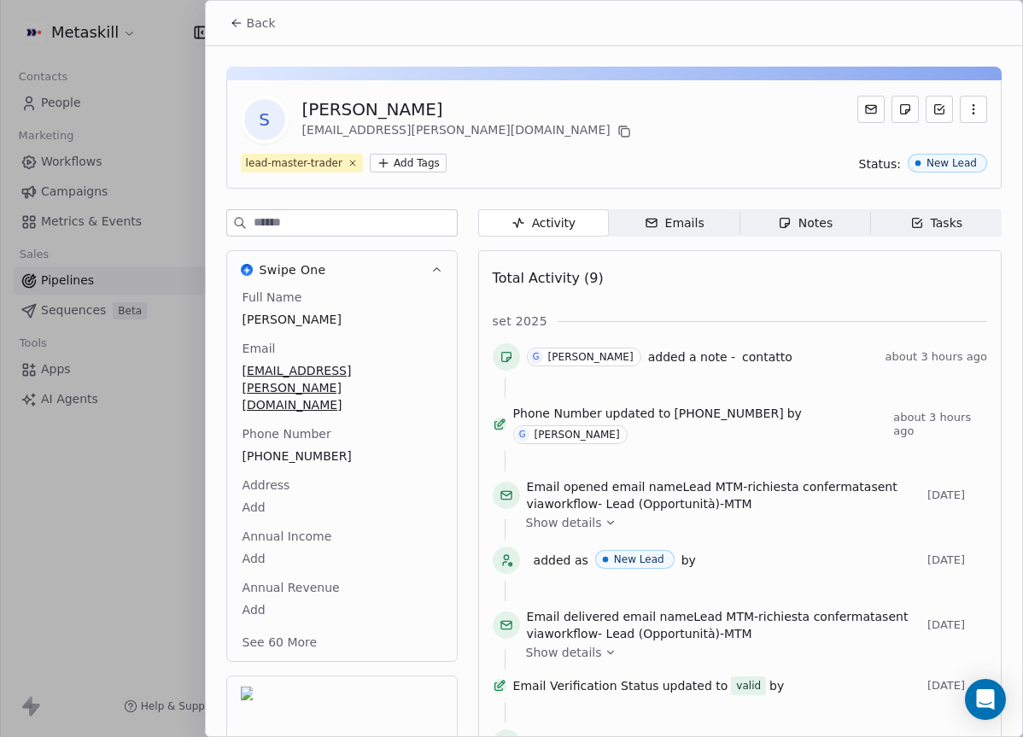
click at [787, 229] on icon "button" at bounding box center [785, 223] width 14 height 14
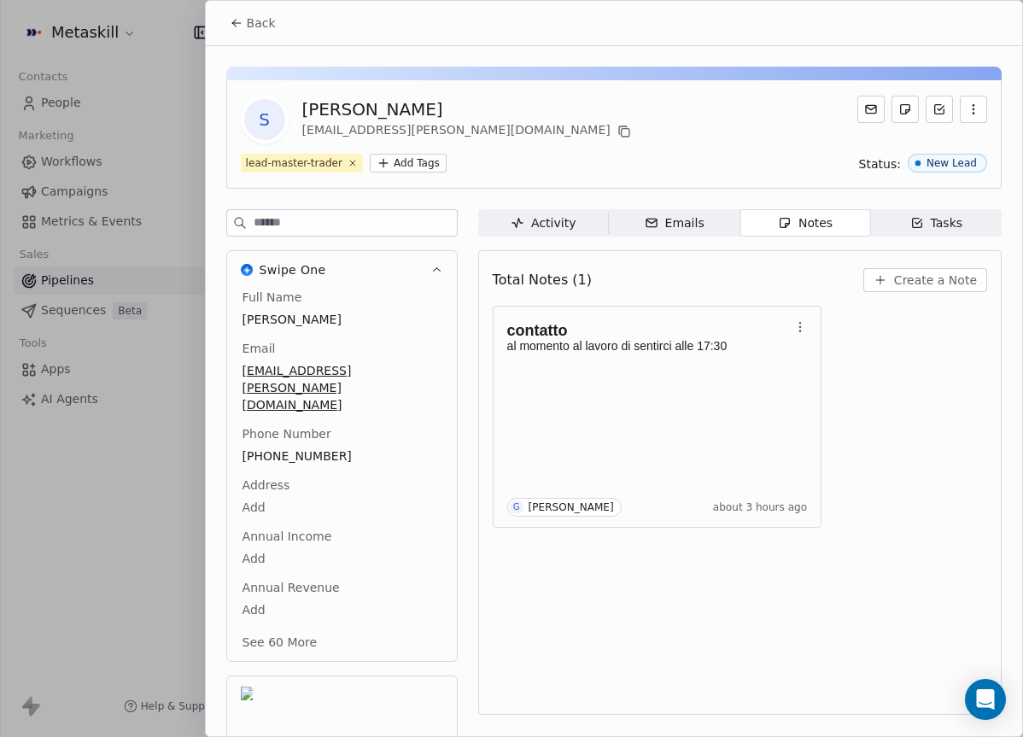
click at [925, 283] on span "Create a Note" at bounding box center [935, 279] width 83 height 17
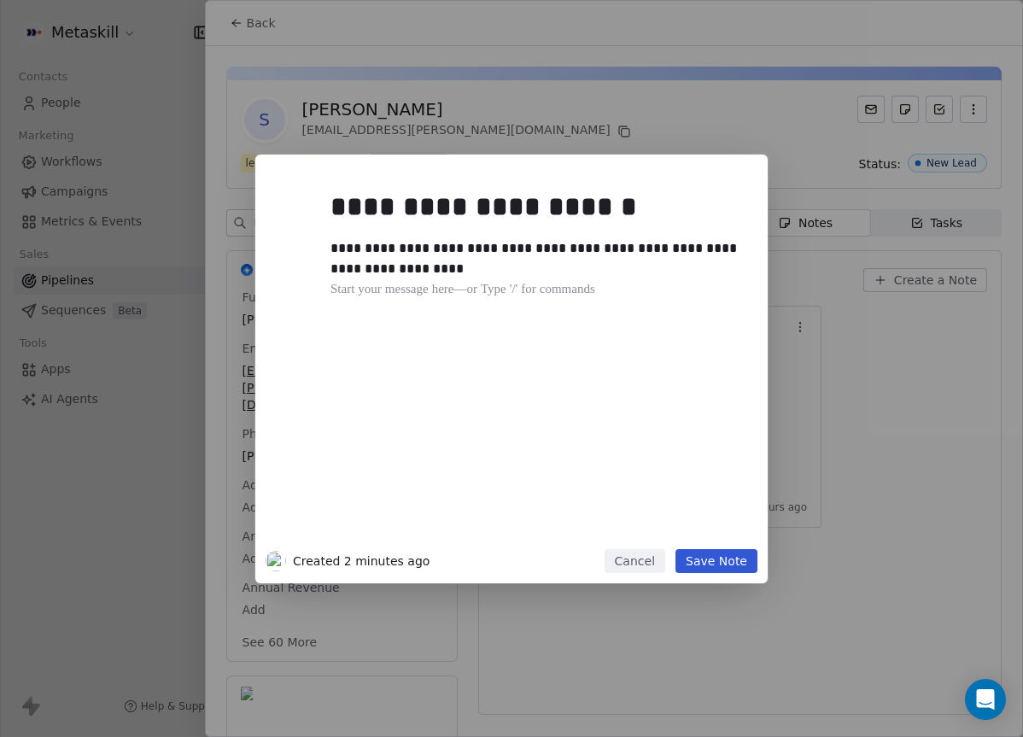
click at [512, 305] on div "**********" at bounding box center [536, 361] width 413 height 364
click at [542, 281] on div at bounding box center [536, 289] width 413 height 20
click at [550, 266] on div "**********" at bounding box center [536, 258] width 413 height 41
click at [813, 310] on div "**********" at bounding box center [511, 369] width 1023 height 429
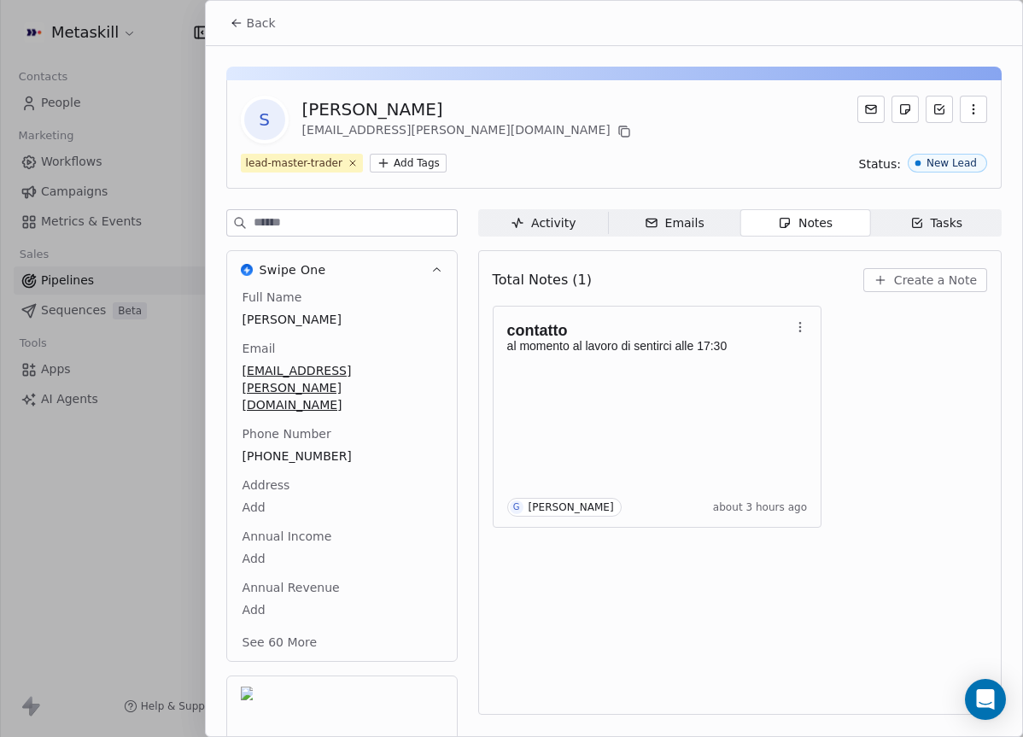
click at [953, 287] on span "Create a Note" at bounding box center [935, 279] width 83 height 17
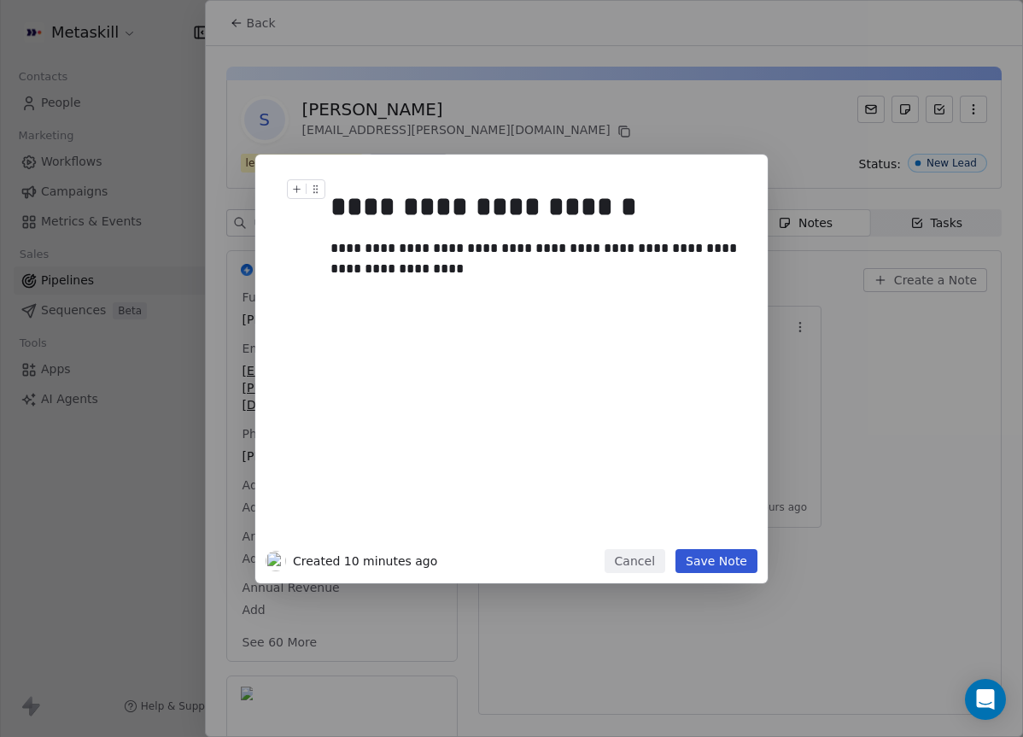
click at [571, 110] on div "**********" at bounding box center [511, 368] width 1023 height 737
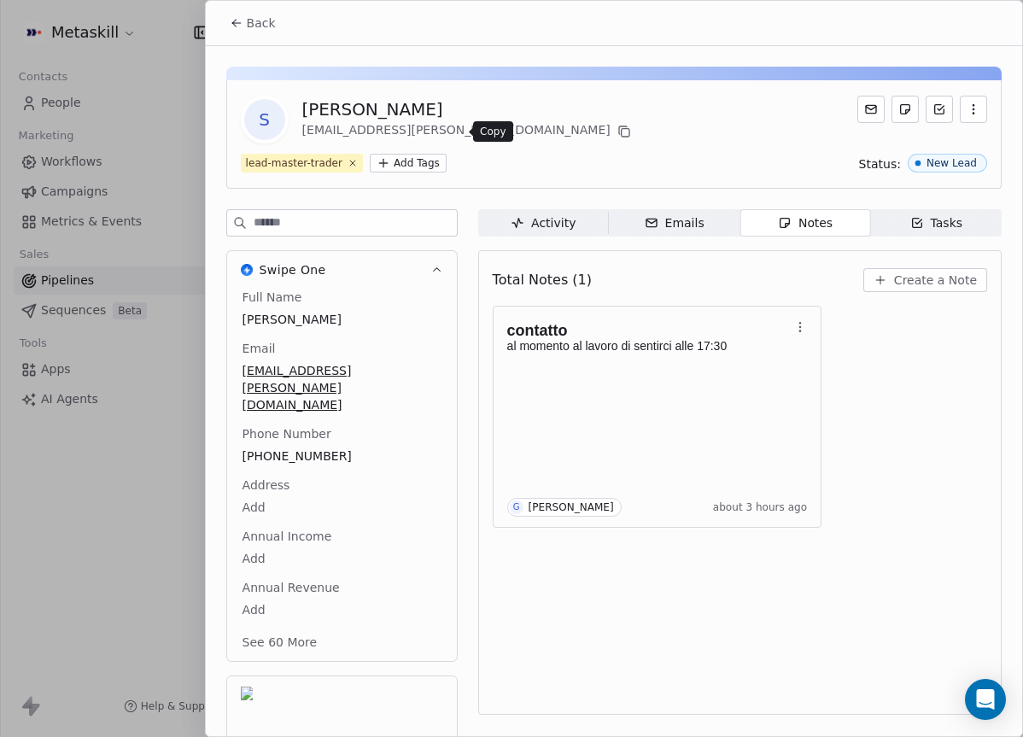
click at [617, 133] on icon at bounding box center [624, 132] width 14 height 14
click at [920, 281] on span "Create a Note" at bounding box center [935, 279] width 83 height 17
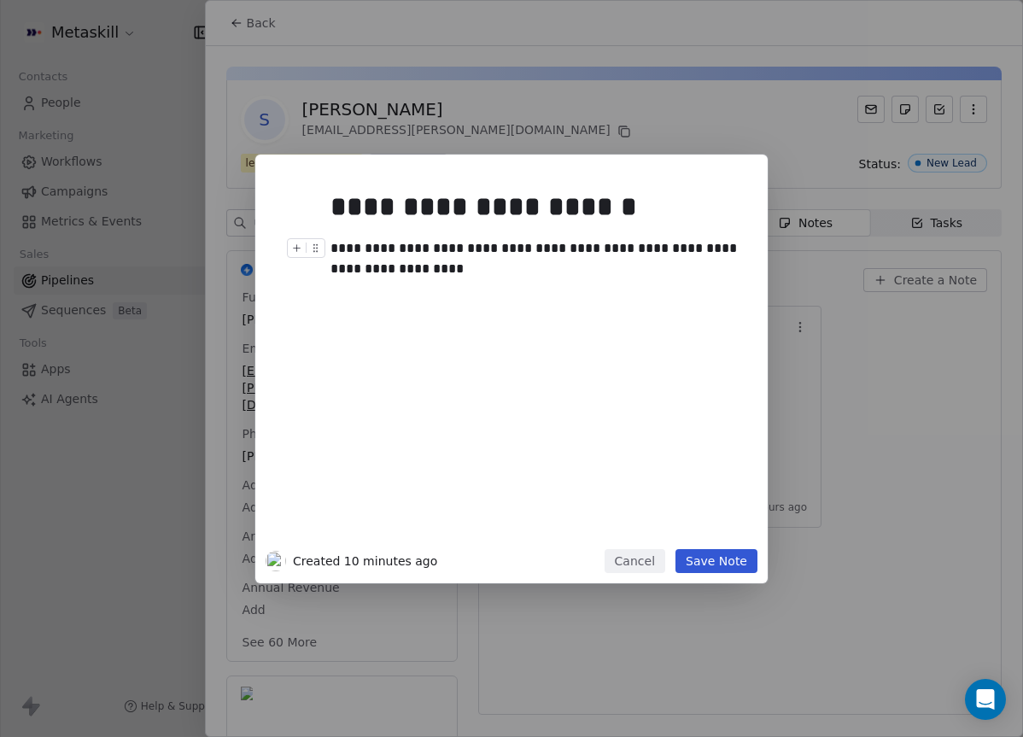
click at [611, 268] on div "**********" at bounding box center [536, 258] width 413 height 41
click at [532, 272] on div "**********" at bounding box center [536, 258] width 413 height 41
click at [722, 551] on button "Save Note" at bounding box center [716, 561] width 82 height 24
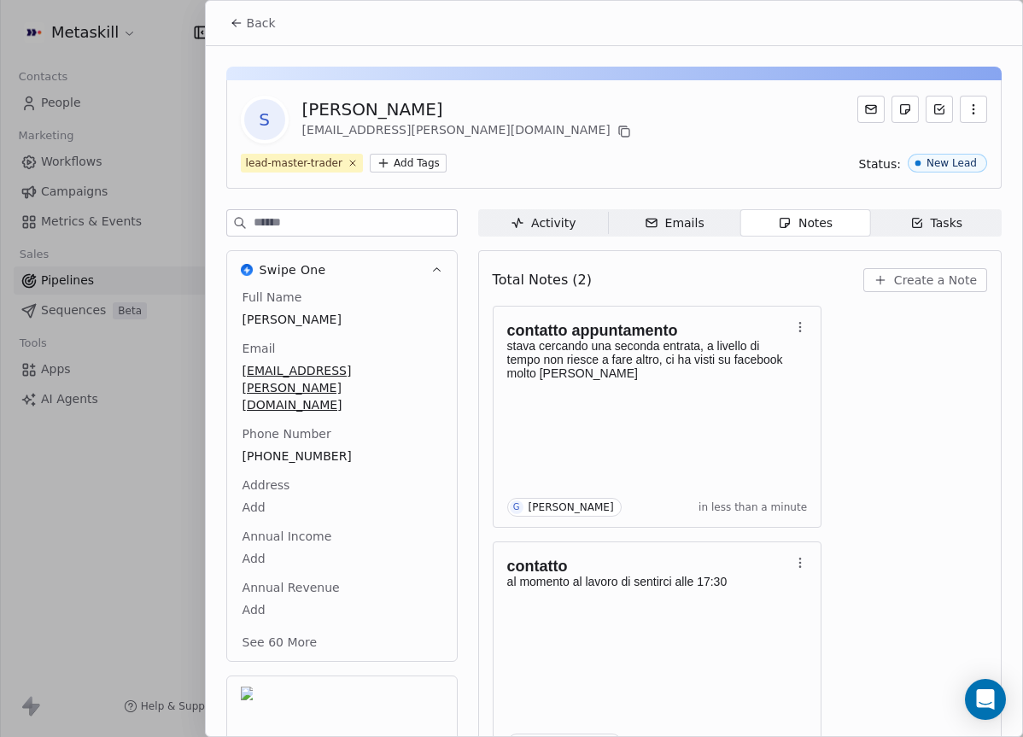
click at [228, 27] on button "Back" at bounding box center [252, 23] width 67 height 31
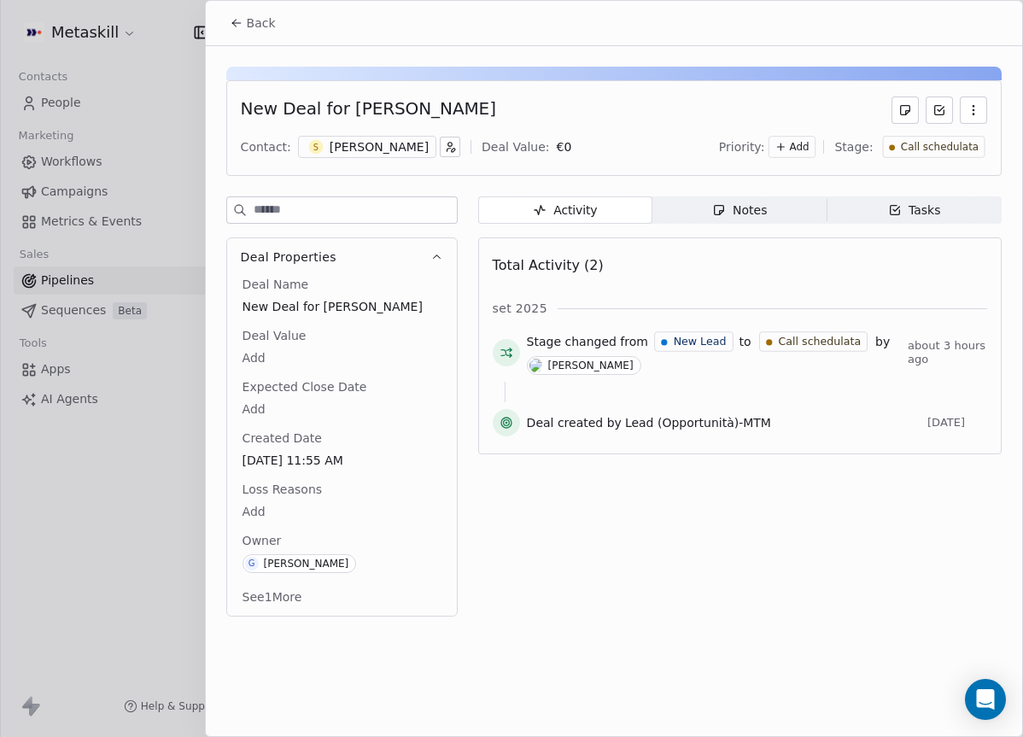
click at [942, 149] on span "Call schedulata" at bounding box center [939, 147] width 78 height 15
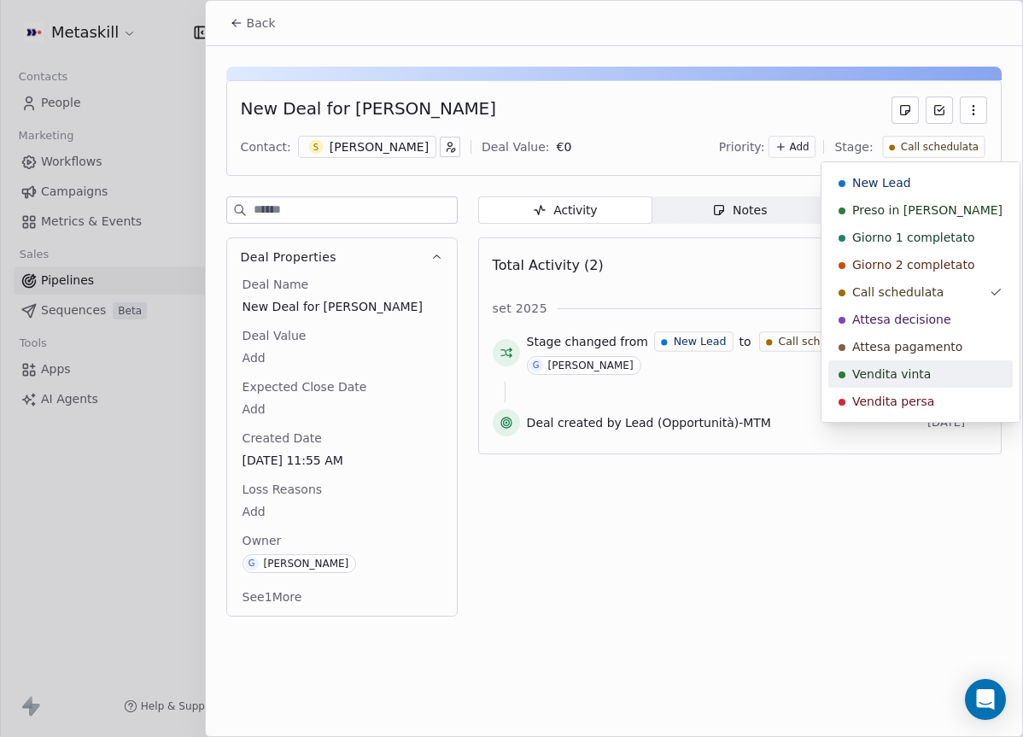
click at [894, 393] on span "Vendita persa" at bounding box center [893, 401] width 82 height 17
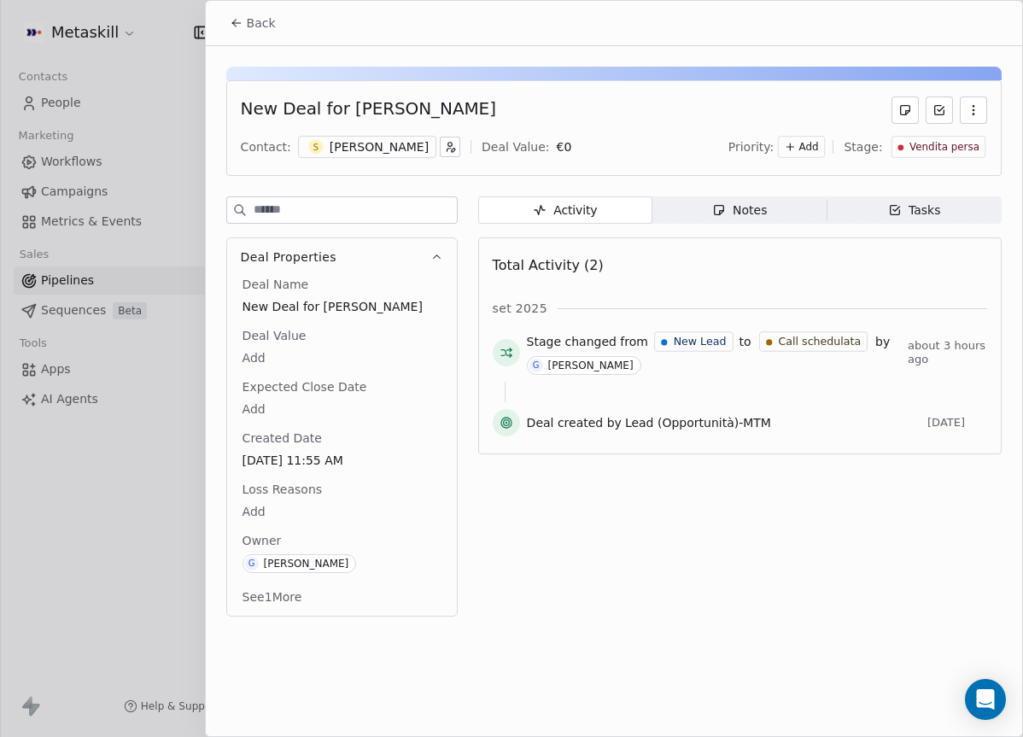
click at [323, 500] on body "Metaskill Contacts People Marketing Workflows Campaigns Metrics & Events Sales …" at bounding box center [511, 368] width 1023 height 737
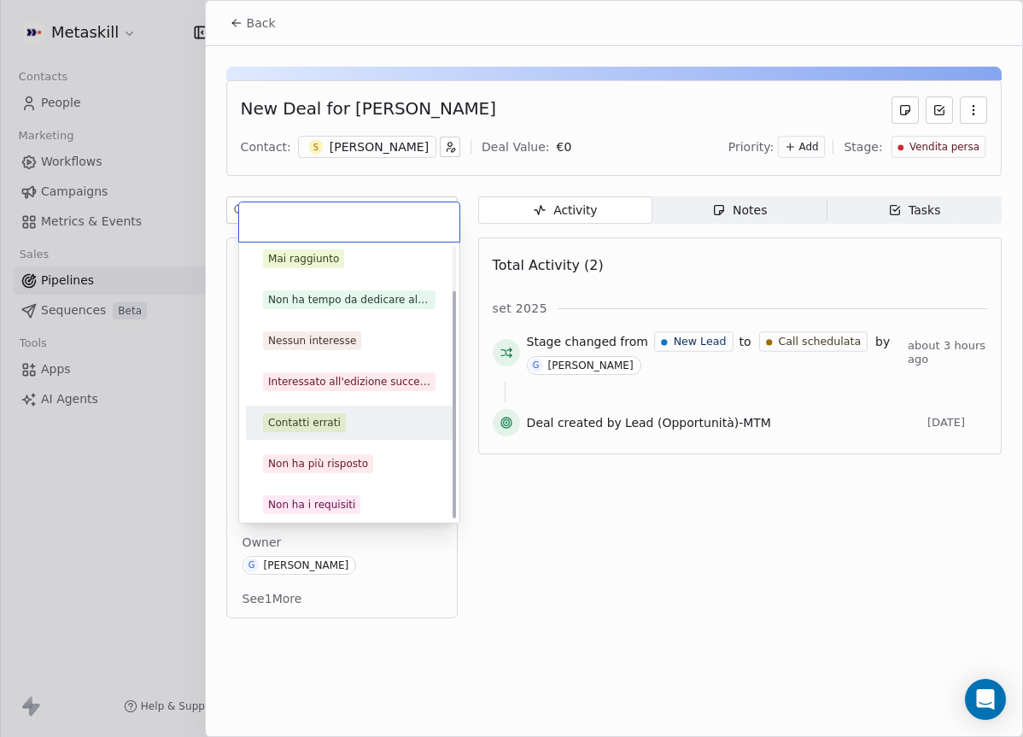
scroll to position [55, 0]
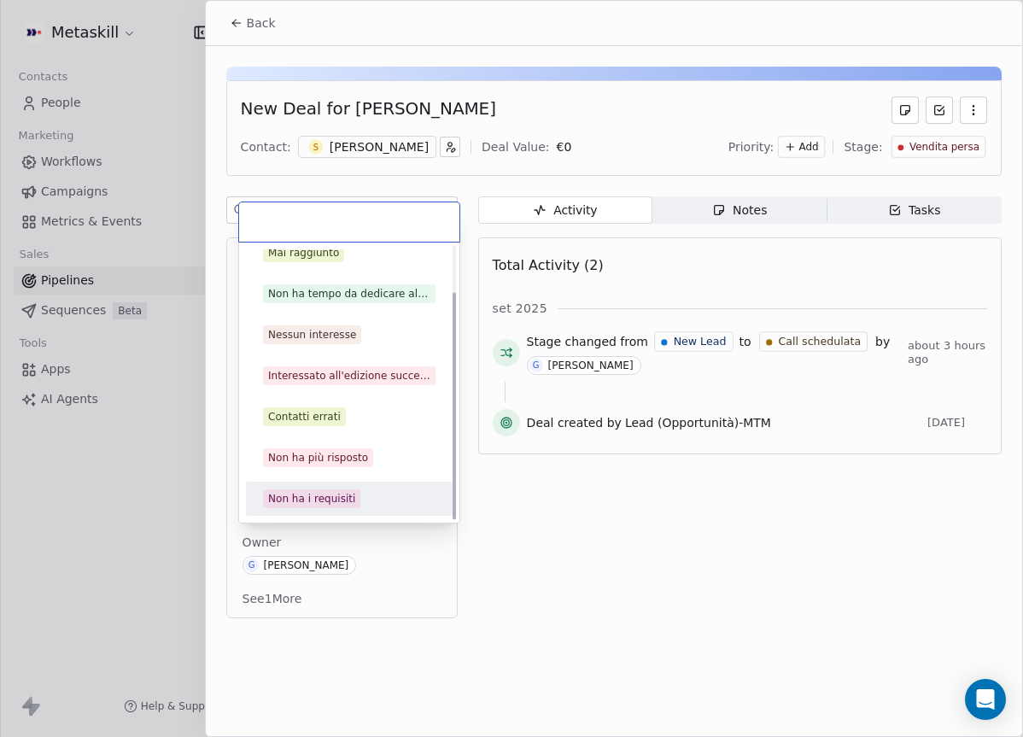
click at [336, 491] on div "Non ha i requisiti" at bounding box center [311, 498] width 87 height 15
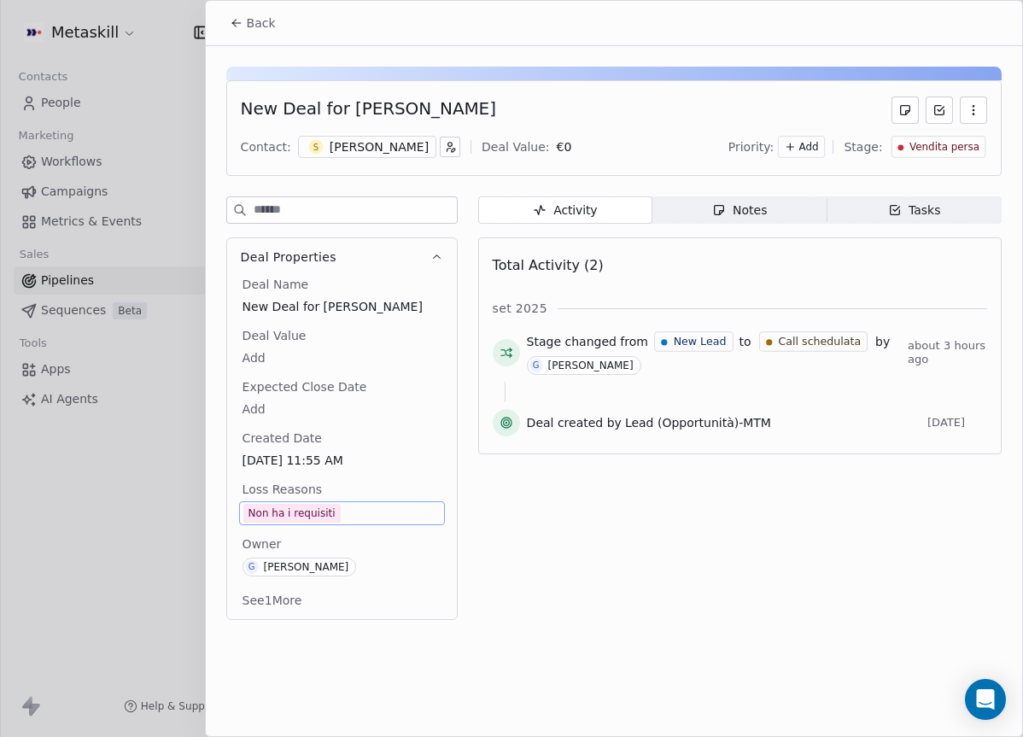
click at [258, 15] on span "Back" at bounding box center [261, 23] width 29 height 17
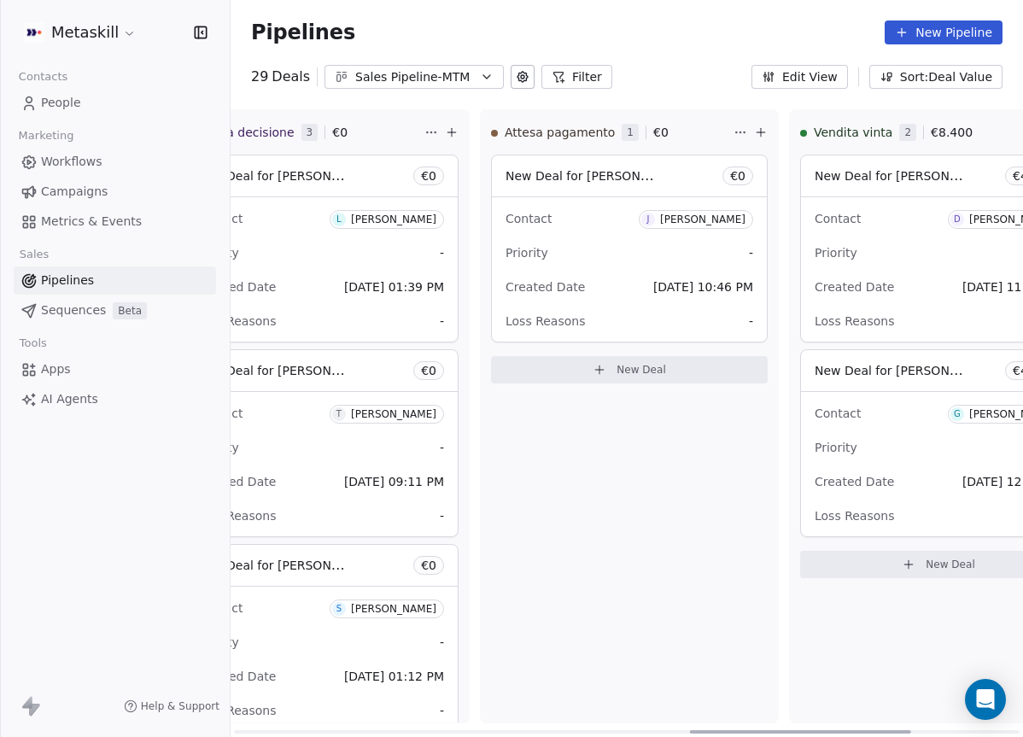
scroll to position [0, 1632]
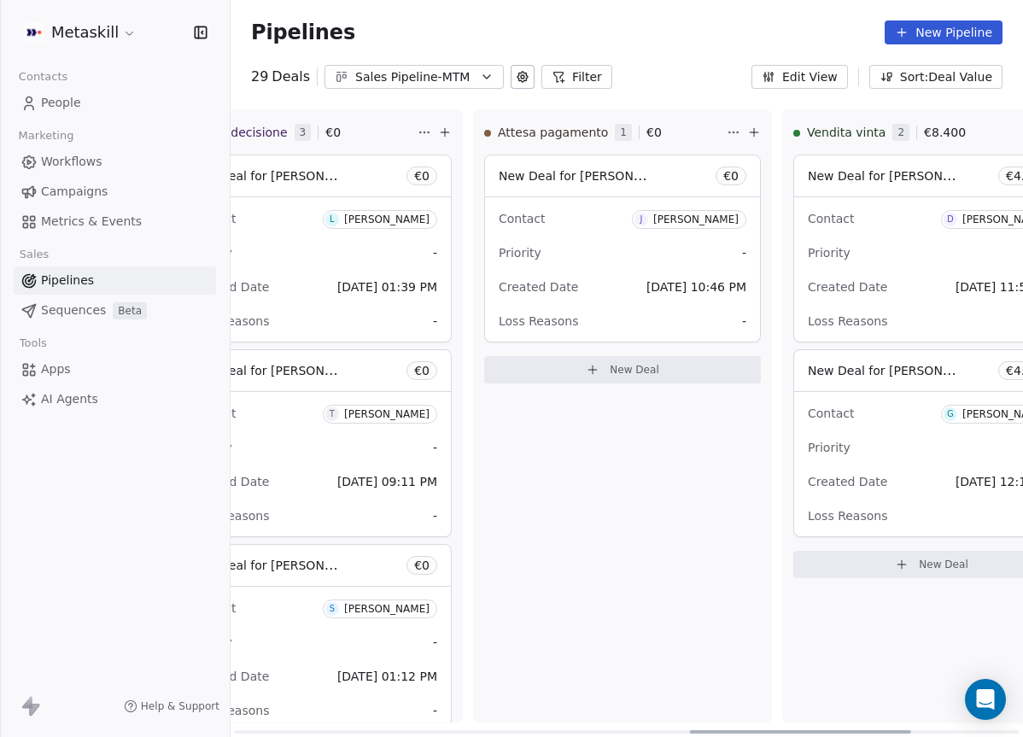
drag, startPoint x: 438, startPoint y: 730, endPoint x: 894, endPoint y: 619, distance: 469.2
click at [894, 730] on div at bounding box center [800, 731] width 221 height 3
click at [645, 250] on div "Priority -" at bounding box center [623, 252] width 248 height 27
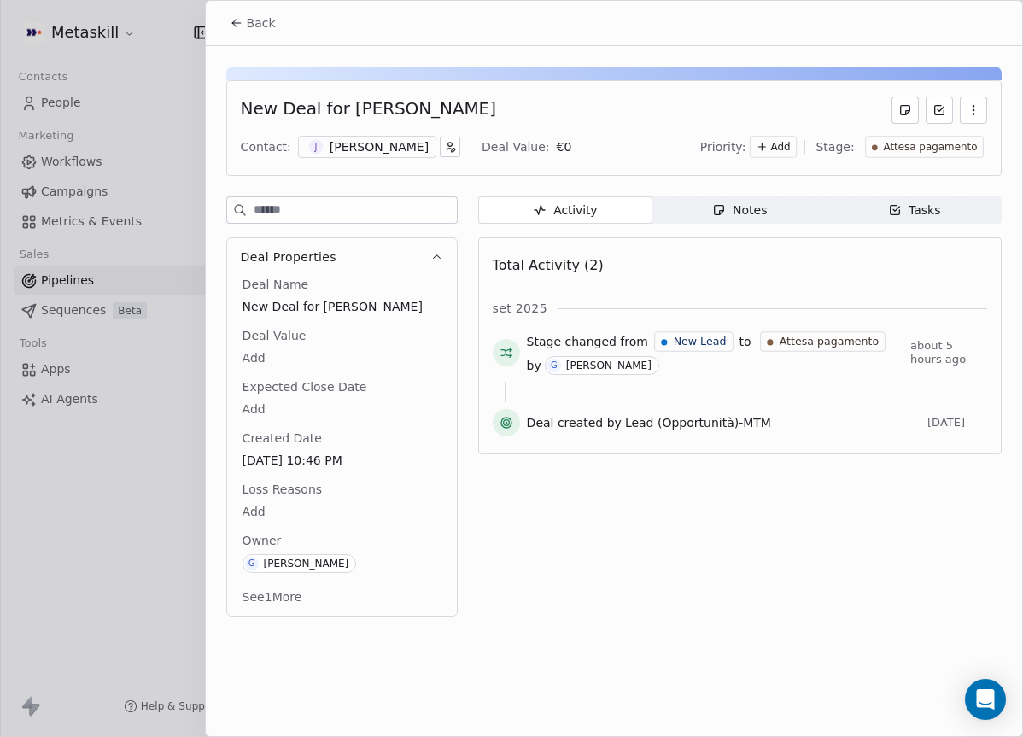
click at [806, 219] on span "Notes Notes" at bounding box center [739, 209] width 174 height 27
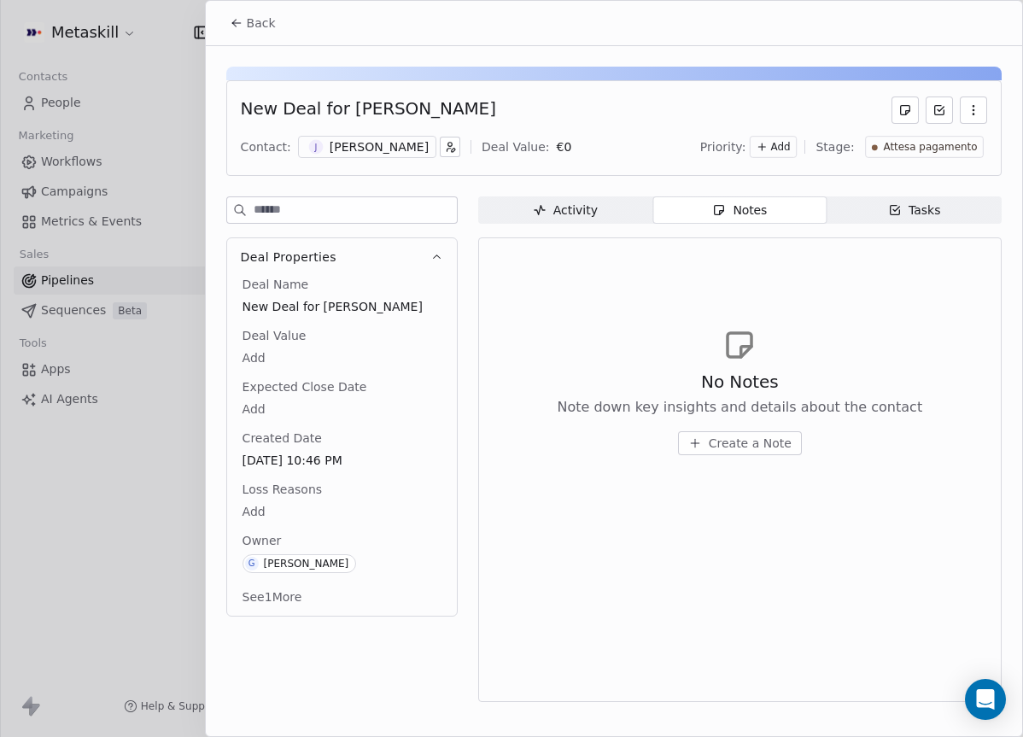
click at [346, 157] on div "J [PERSON_NAME]" at bounding box center [367, 147] width 138 height 22
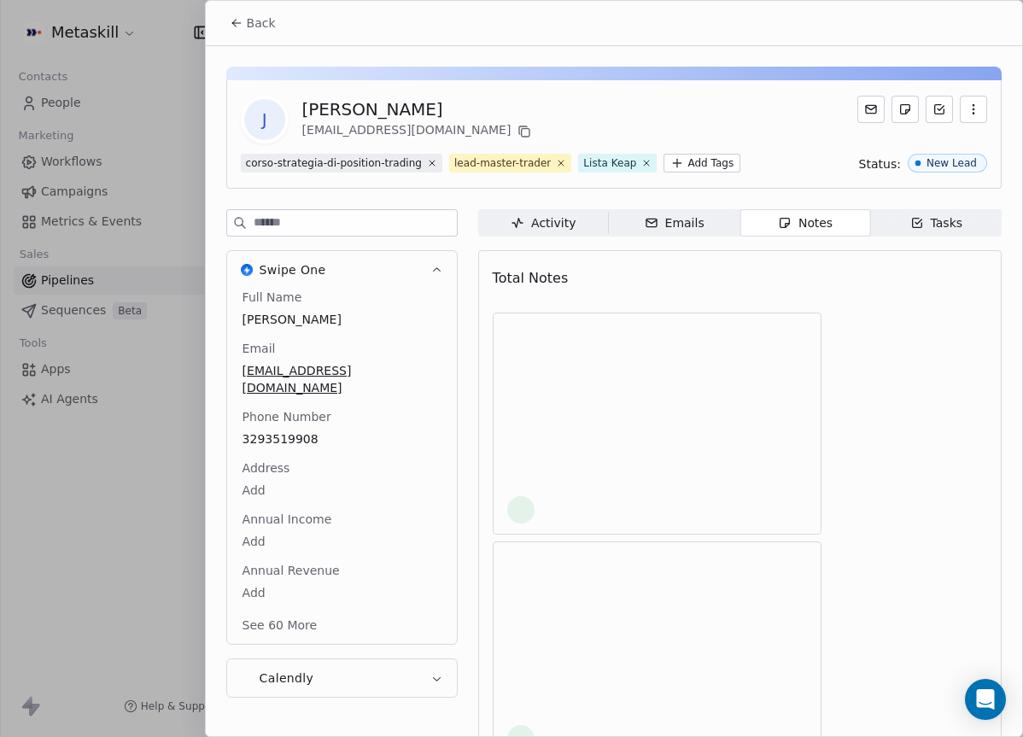
click at [353, 736] on div "Back J [PERSON_NAME] [EMAIL_ADDRESS][DOMAIN_NAME] corso-strategia-di-position-t…" at bounding box center [511, 737] width 1023 height 0
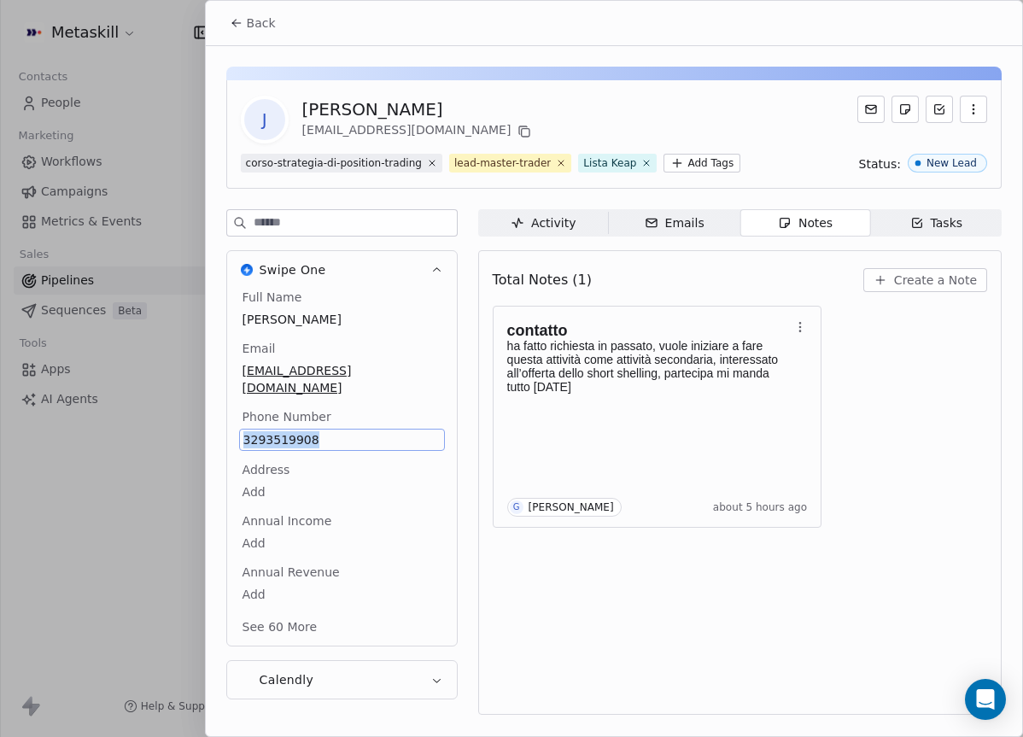
copy span "3293519908"
click at [883, 462] on div "contatto ha fatto richiesta in passato, vuole iniziare a fare questa attività c…" at bounding box center [740, 417] width 494 height 222
click at [272, 29] on span "Back" at bounding box center [261, 23] width 29 height 17
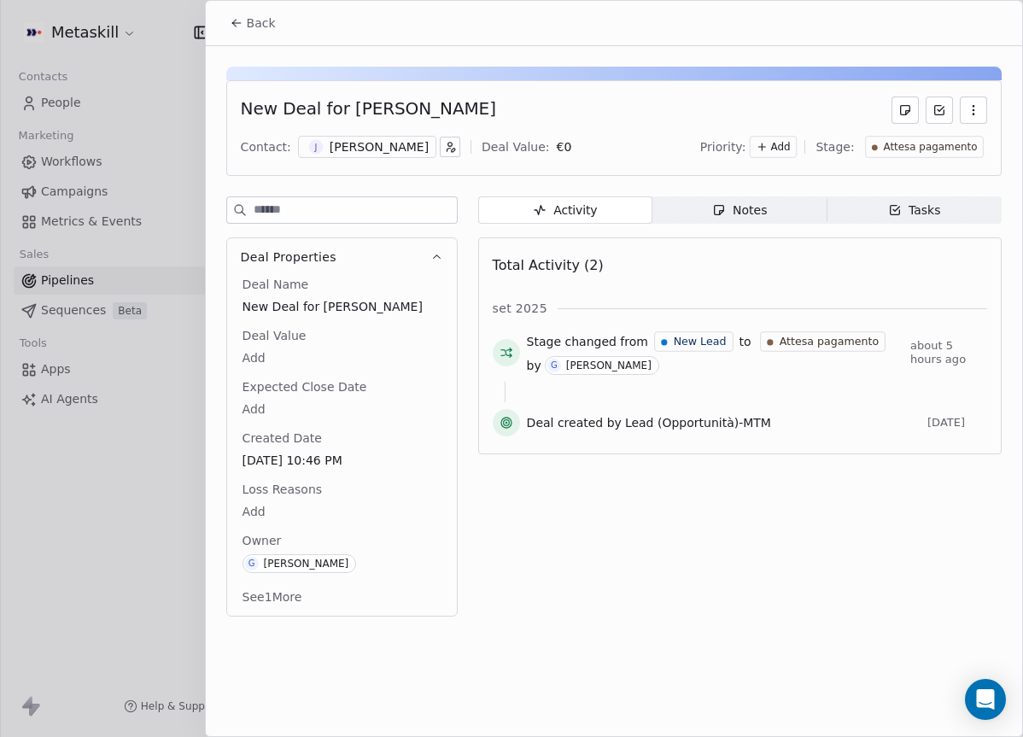
click at [243, 17] on button "Back" at bounding box center [252, 23] width 67 height 31
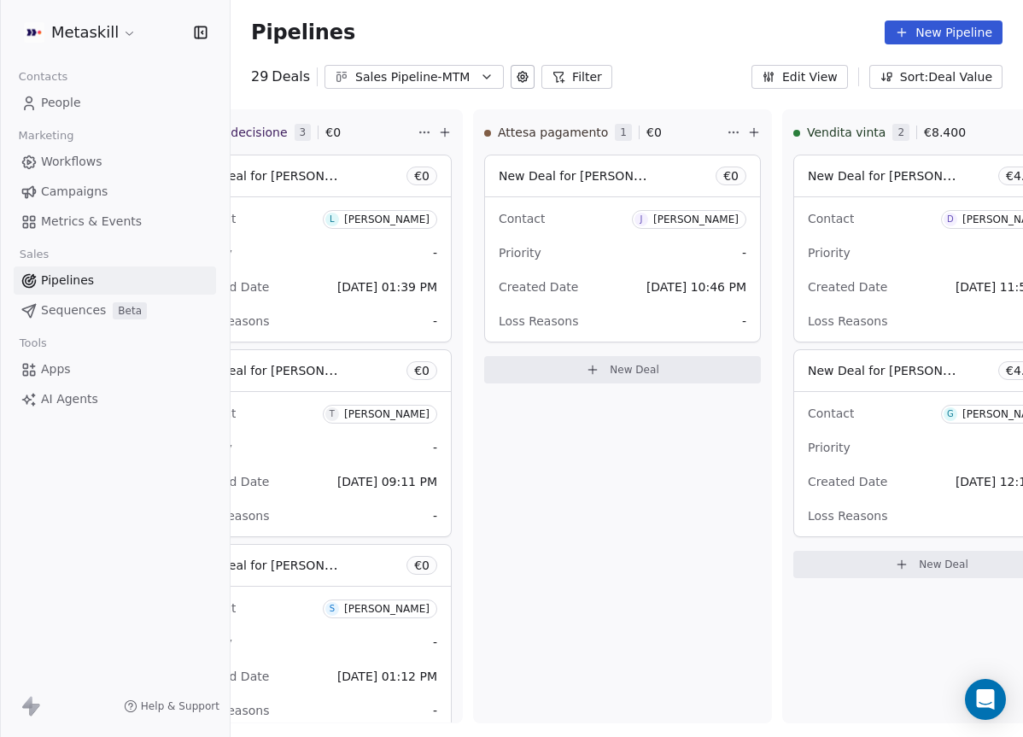
click at [449, 88] on button "Sales Pipeline-MTM" at bounding box center [413, 77] width 179 height 24
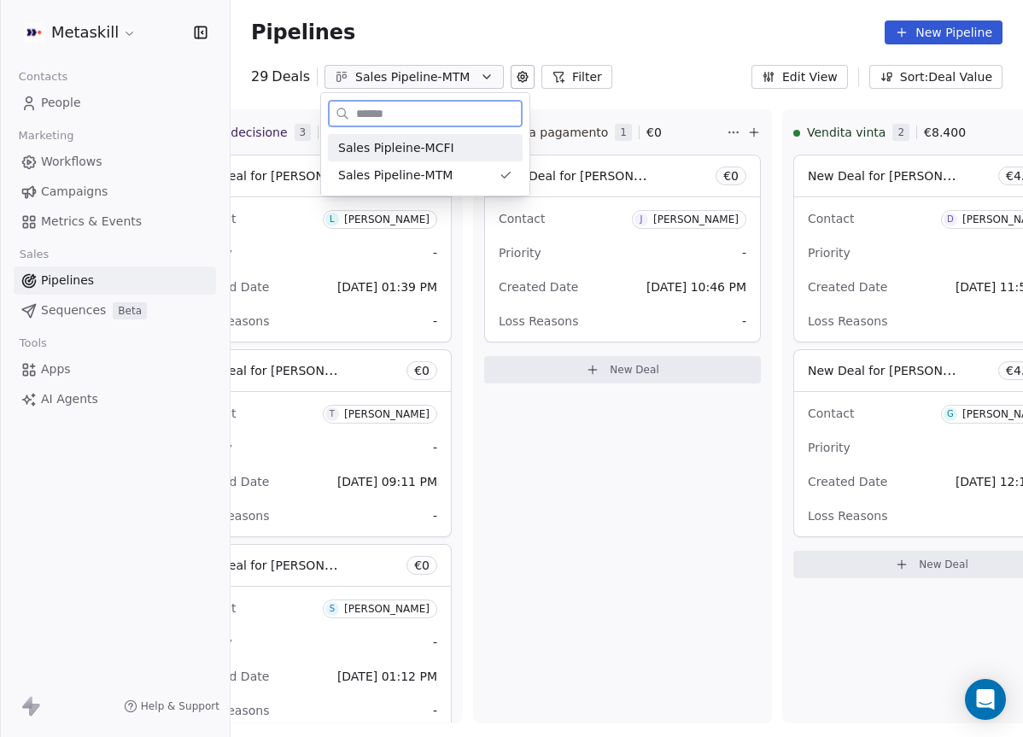
click at [455, 150] on div "Sales Pipleine-MCFI" at bounding box center [425, 148] width 174 height 18
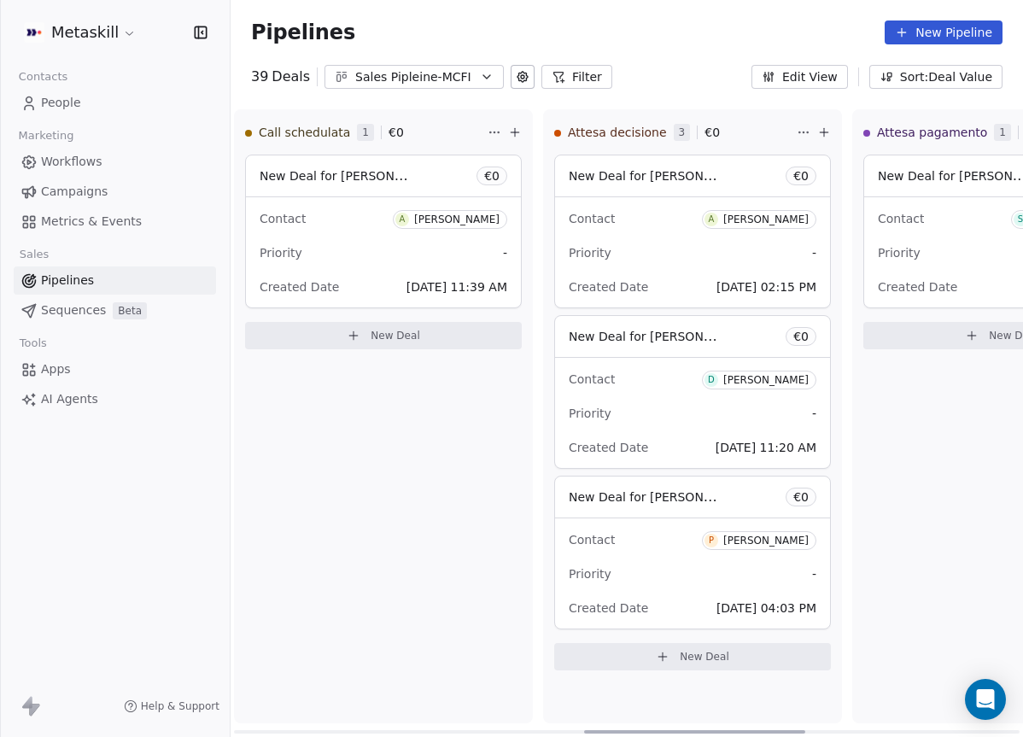
scroll to position [0, 1251]
drag, startPoint x: 452, startPoint y: 732, endPoint x: 800, endPoint y: 680, distance: 352.2
click at [800, 730] on div at bounding box center [693, 731] width 221 height 3
click at [931, 214] on div "Contact S [PERSON_NAME]" at bounding box center [1004, 218] width 248 height 28
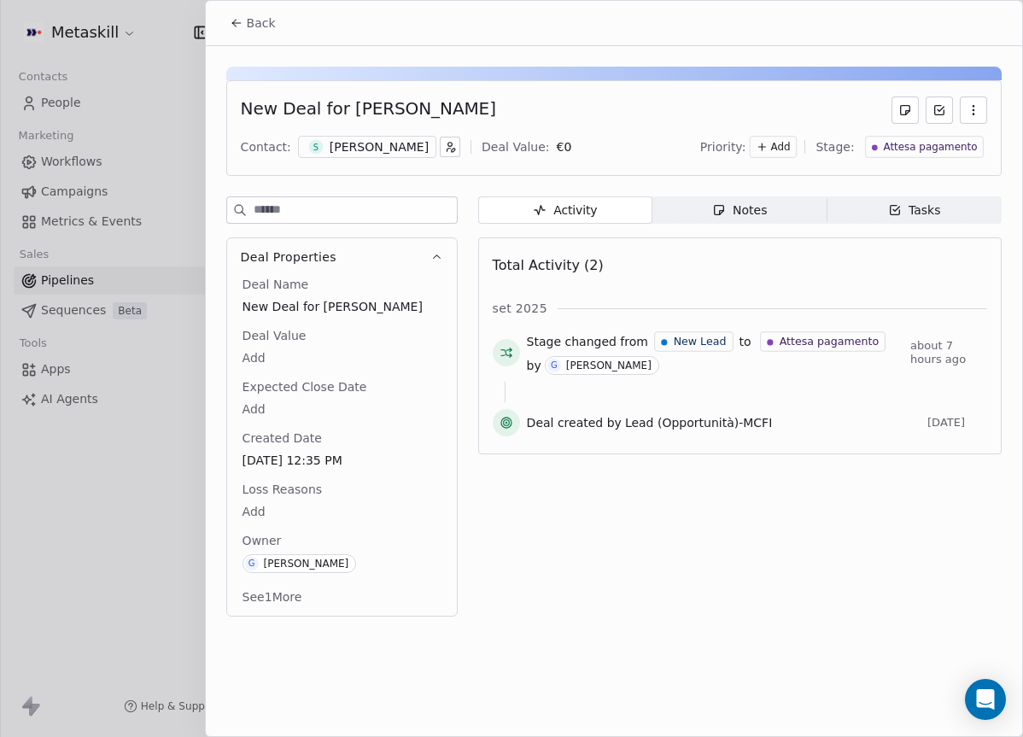
click at [384, 149] on div "[PERSON_NAME]" at bounding box center [379, 146] width 99 height 17
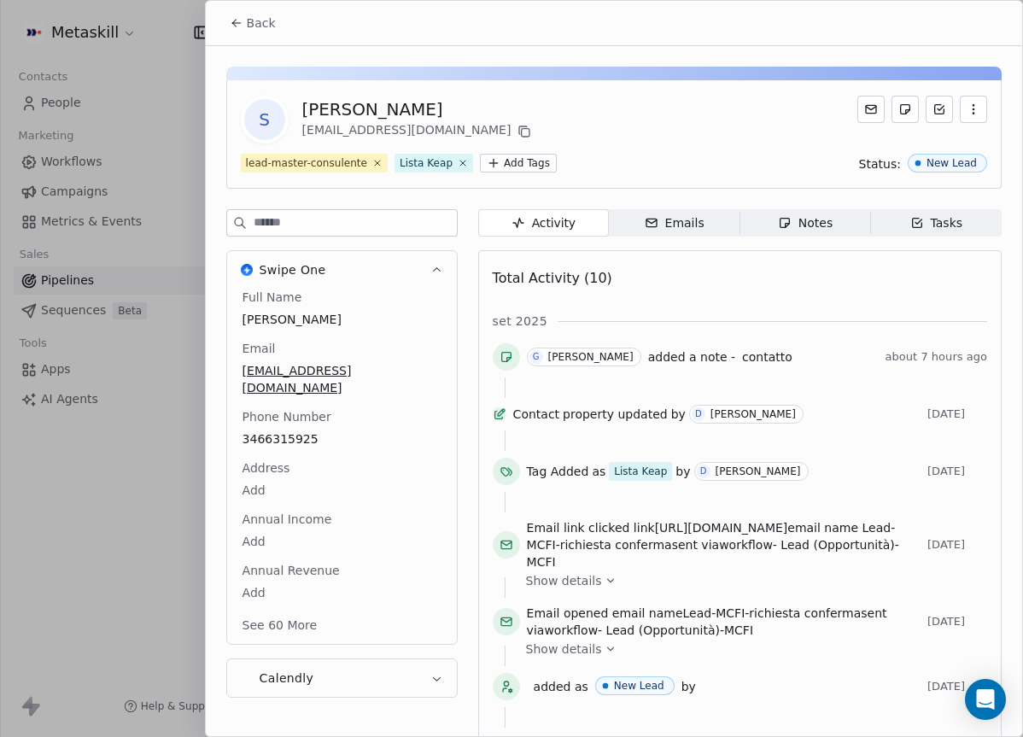
scroll to position [55, 0]
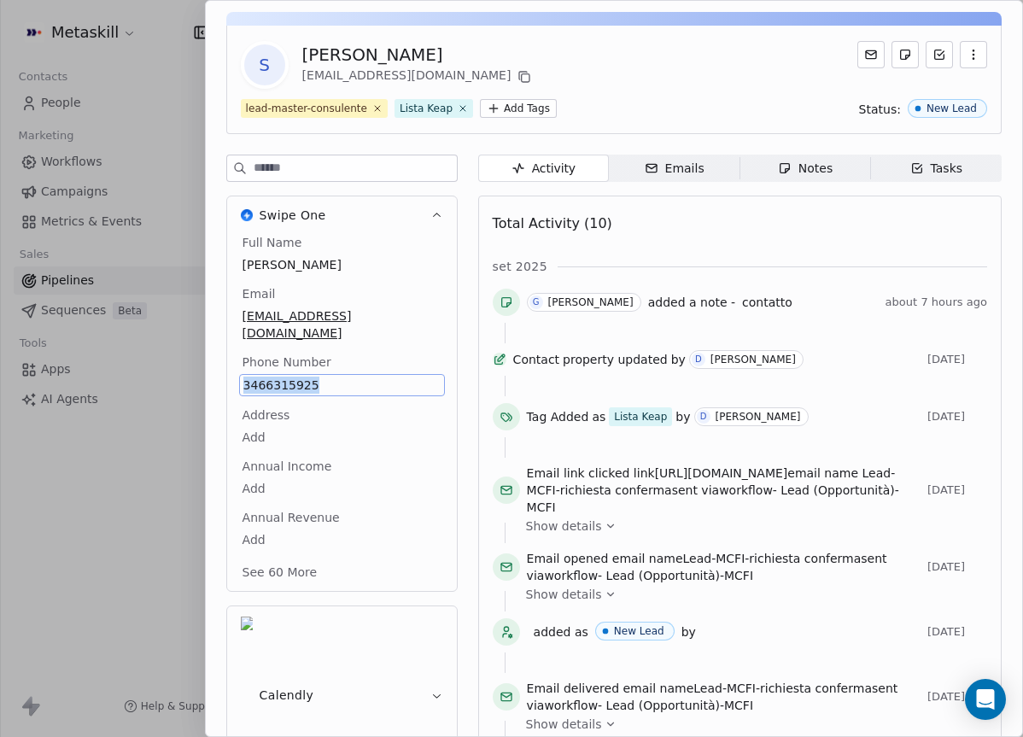
copy span "3466315925"
click at [802, 174] on div "Notes" at bounding box center [805, 169] width 55 height 18
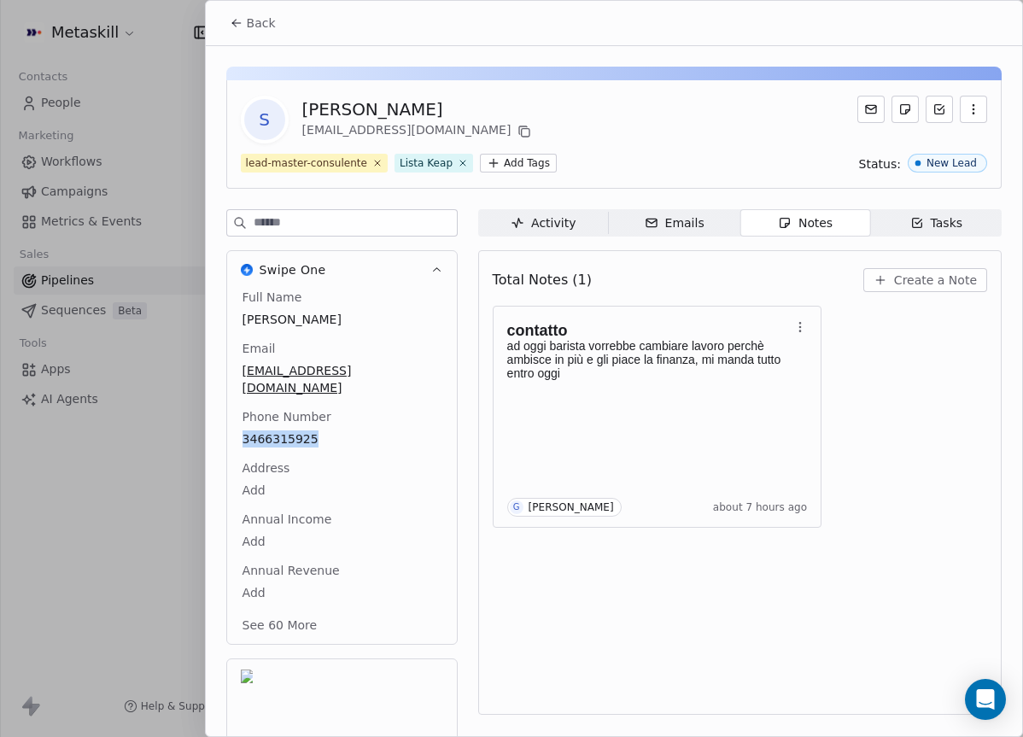
click at [254, 32] on button "Back" at bounding box center [252, 23] width 67 height 31
